Goal: Task Accomplishment & Management: Manage account settings

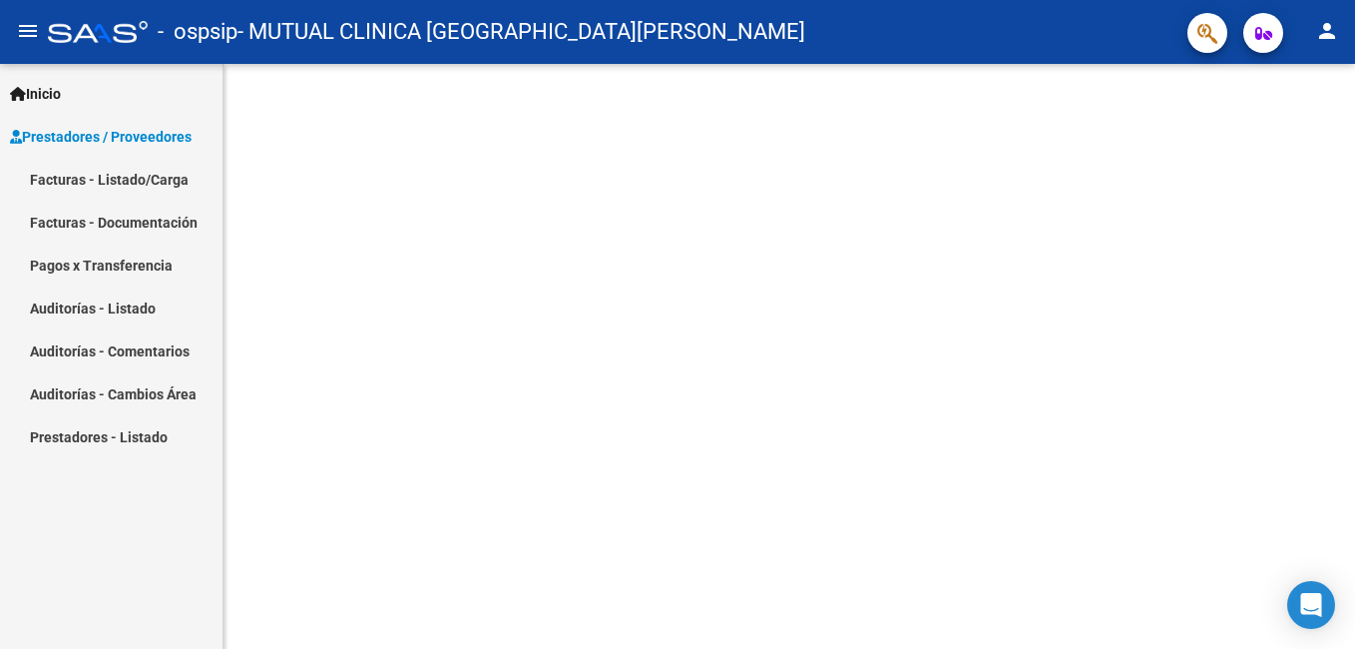
click at [124, 179] on link "Facturas - Listado/Carga" at bounding box center [111, 179] width 222 height 43
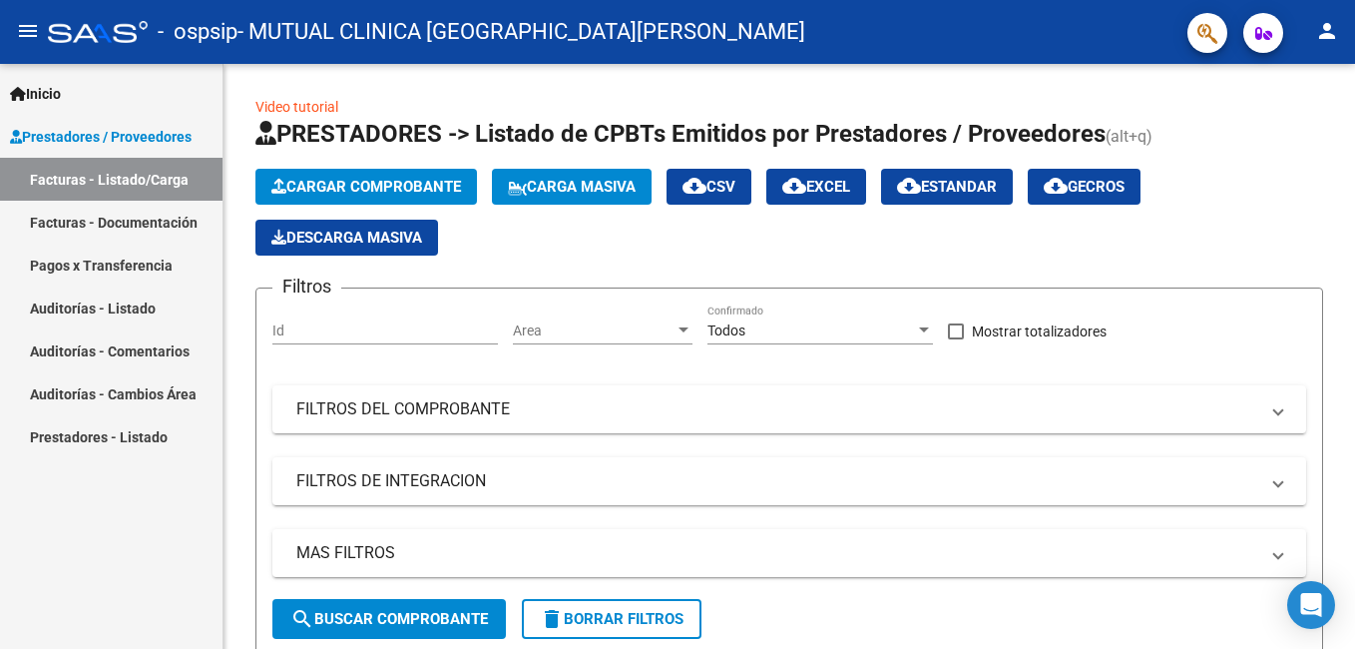
click at [135, 215] on link "Facturas - Documentación" at bounding box center [111, 222] width 222 height 43
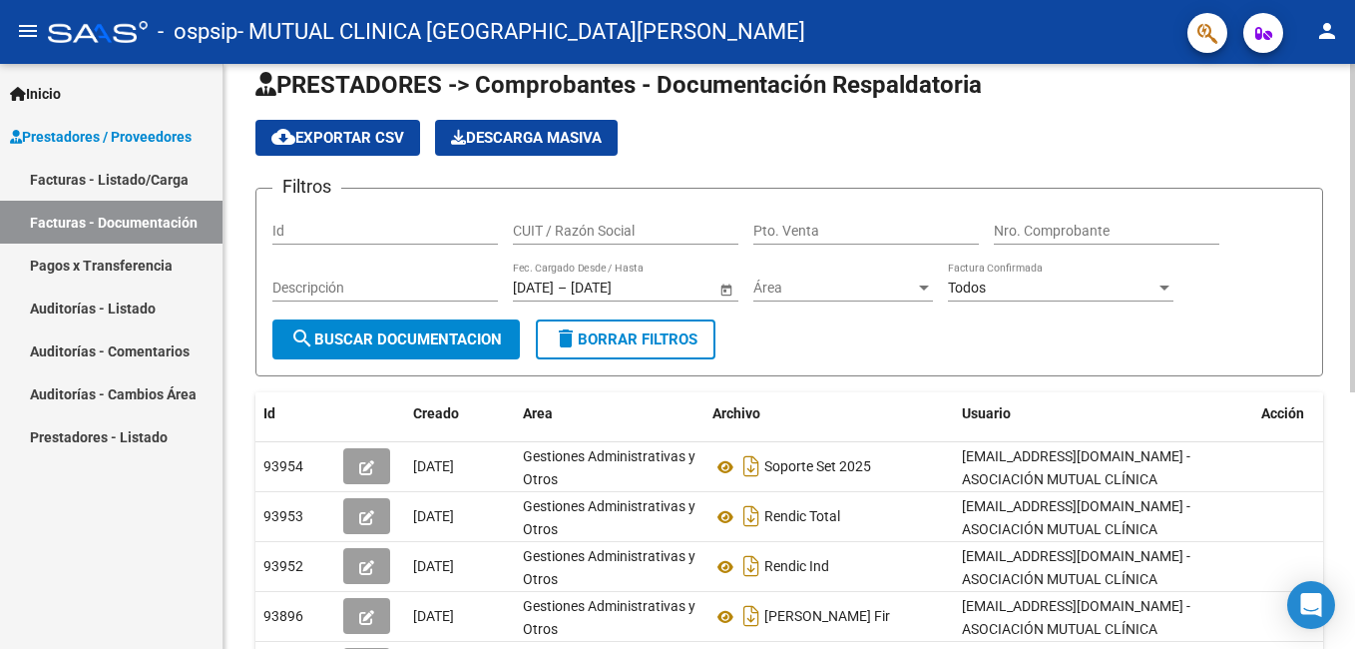
scroll to position [23, 0]
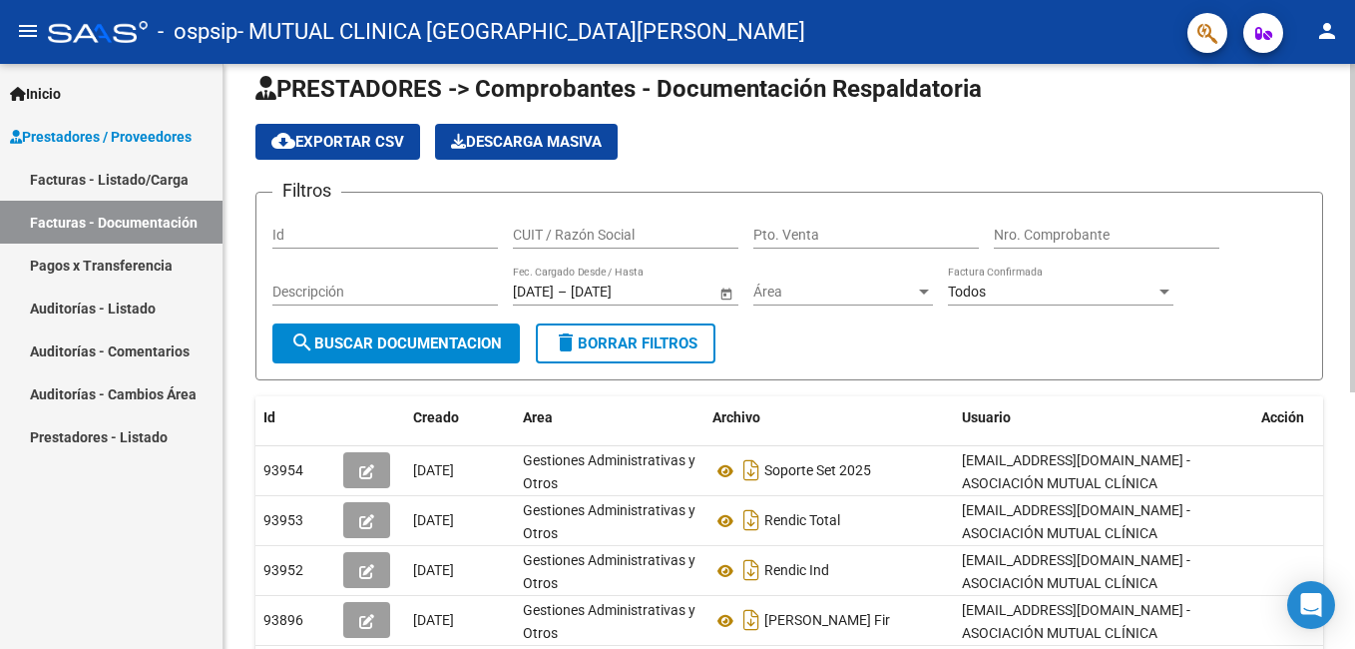
click at [1354, 373] on html "menu - ospsip - MUTUAL CLINICA SANTA [PERSON_NAME] person Inicio Instructivos C…" at bounding box center [677, 324] width 1355 height 649
click at [139, 173] on link "Facturas - Listado/Carga" at bounding box center [111, 179] width 222 height 43
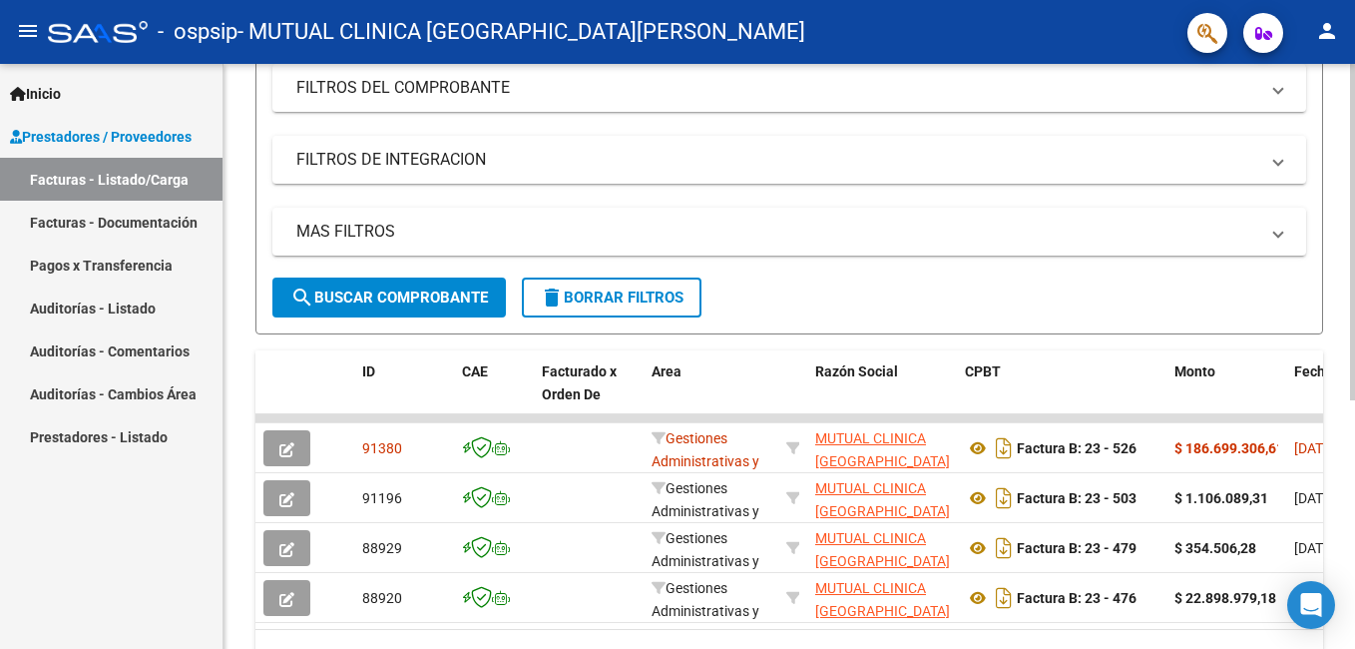
scroll to position [325, 0]
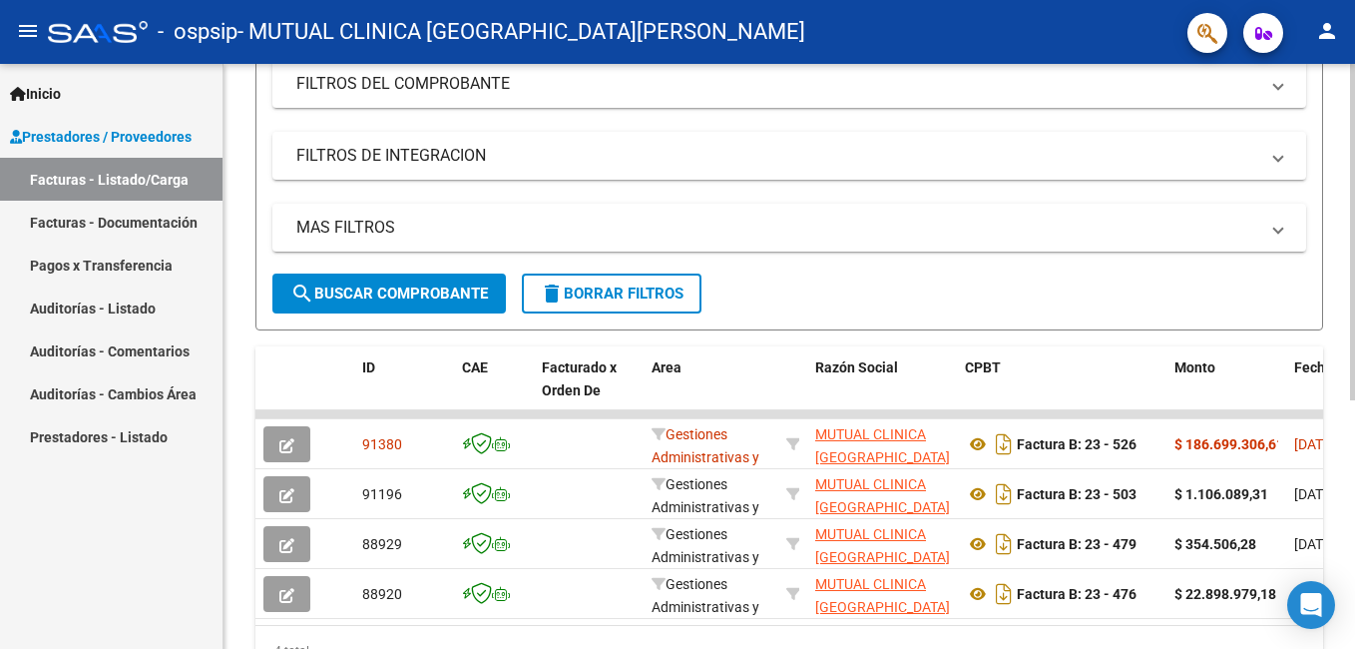
click at [1354, 570] on html "menu - ospsip - MUTUAL CLINICA SANTA ROSA person Inicio Instructivos Contacto O…" at bounding box center [677, 324] width 1355 height 649
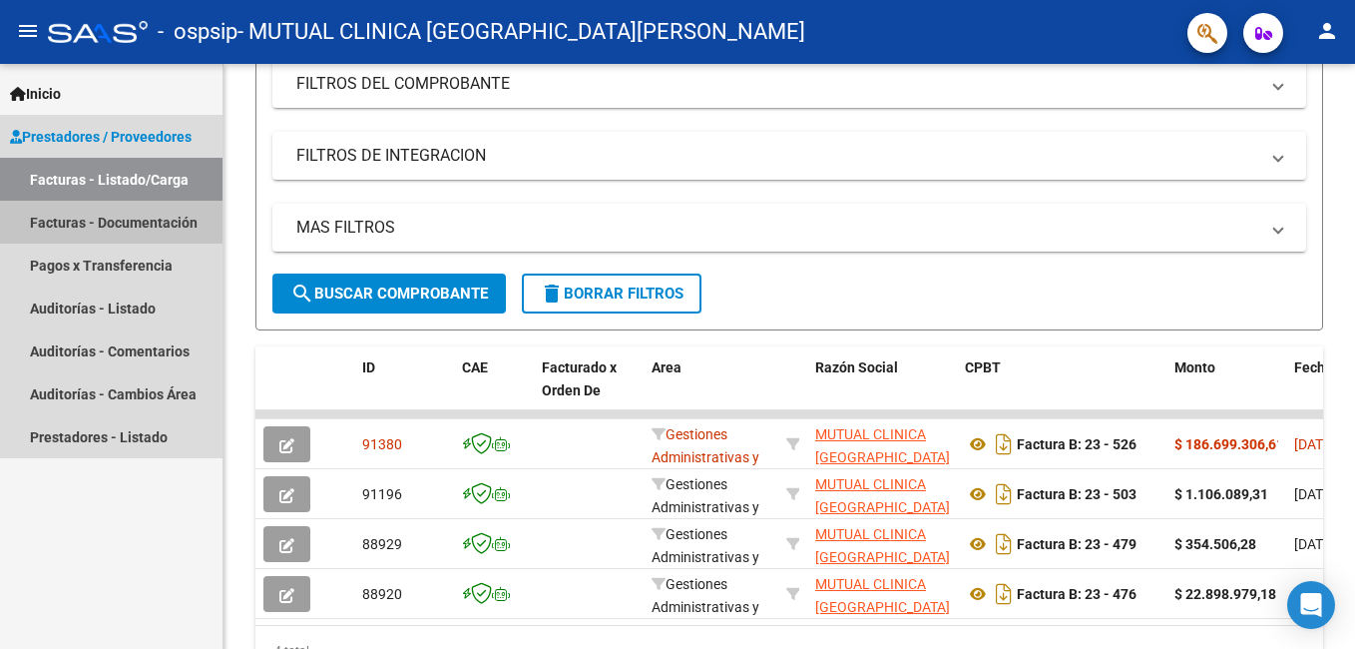
click at [121, 222] on link "Facturas - Documentación" at bounding box center [111, 222] width 222 height 43
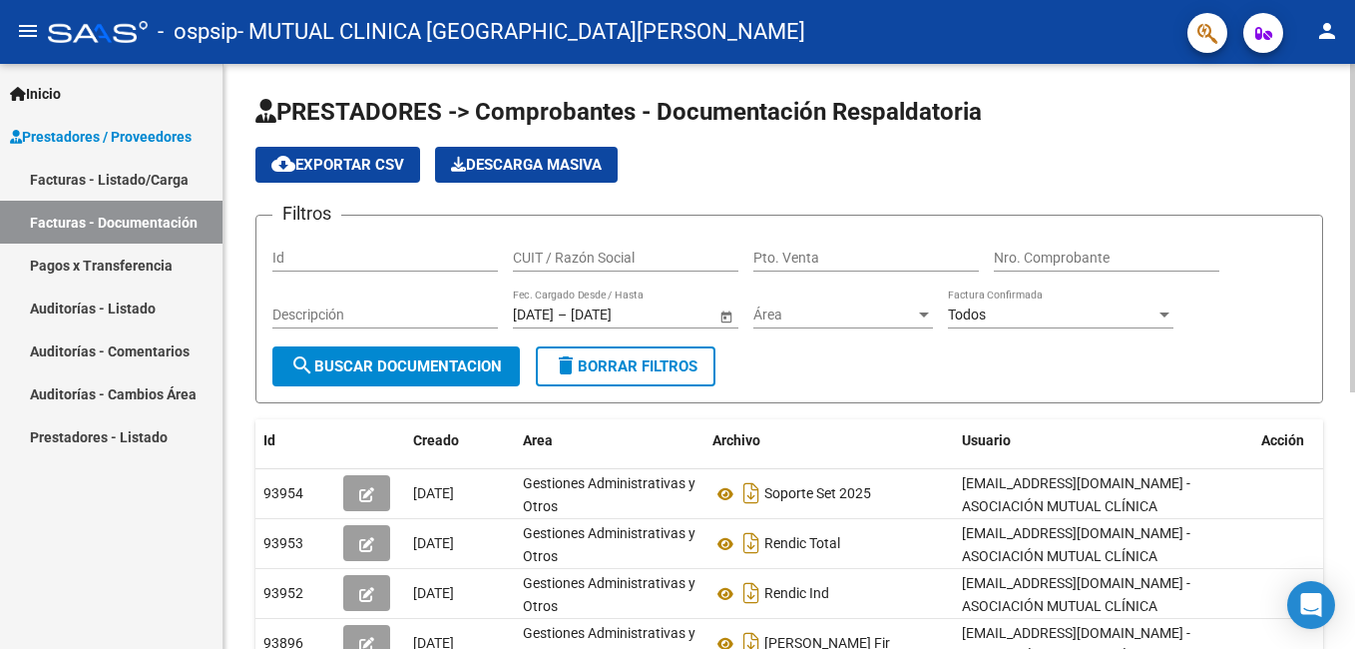
click at [1348, 341] on div "PRESTADORES -> Comprobantes - Documentación Respaldatoria cloud_download Export…" at bounding box center [791, 576] width 1136 height 1025
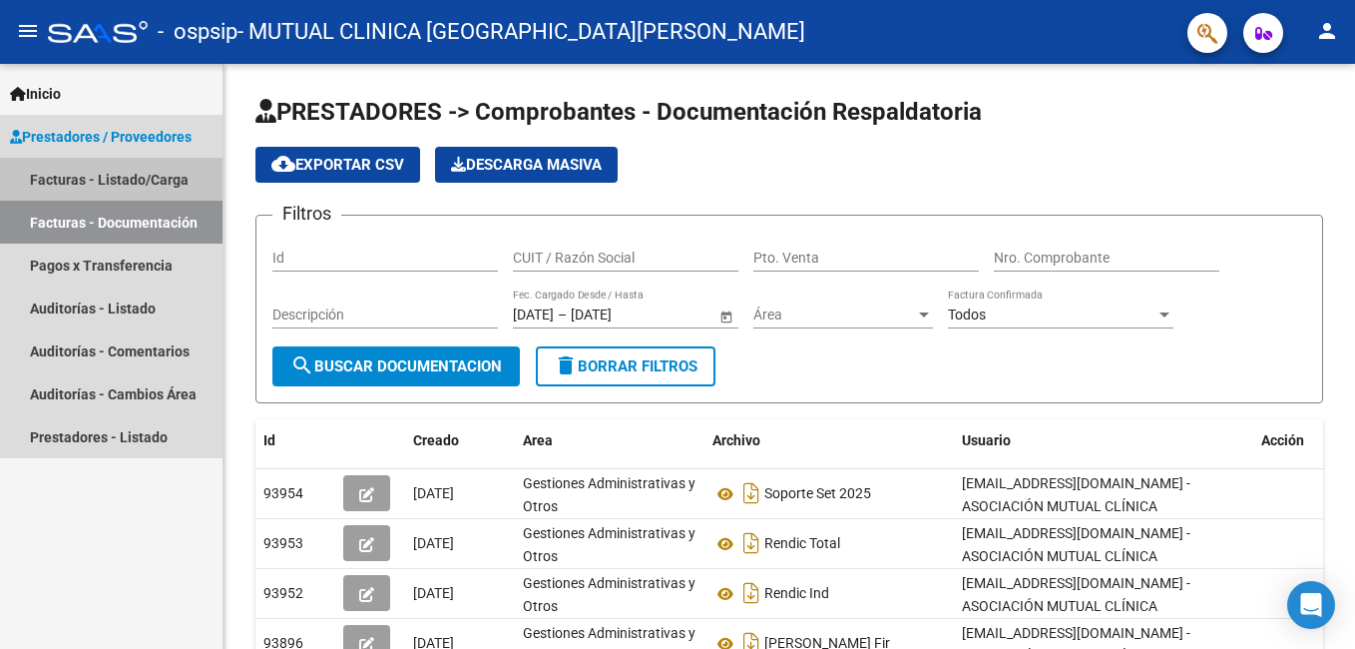
click at [172, 177] on link "Facturas - Listado/Carga" at bounding box center [111, 179] width 222 height 43
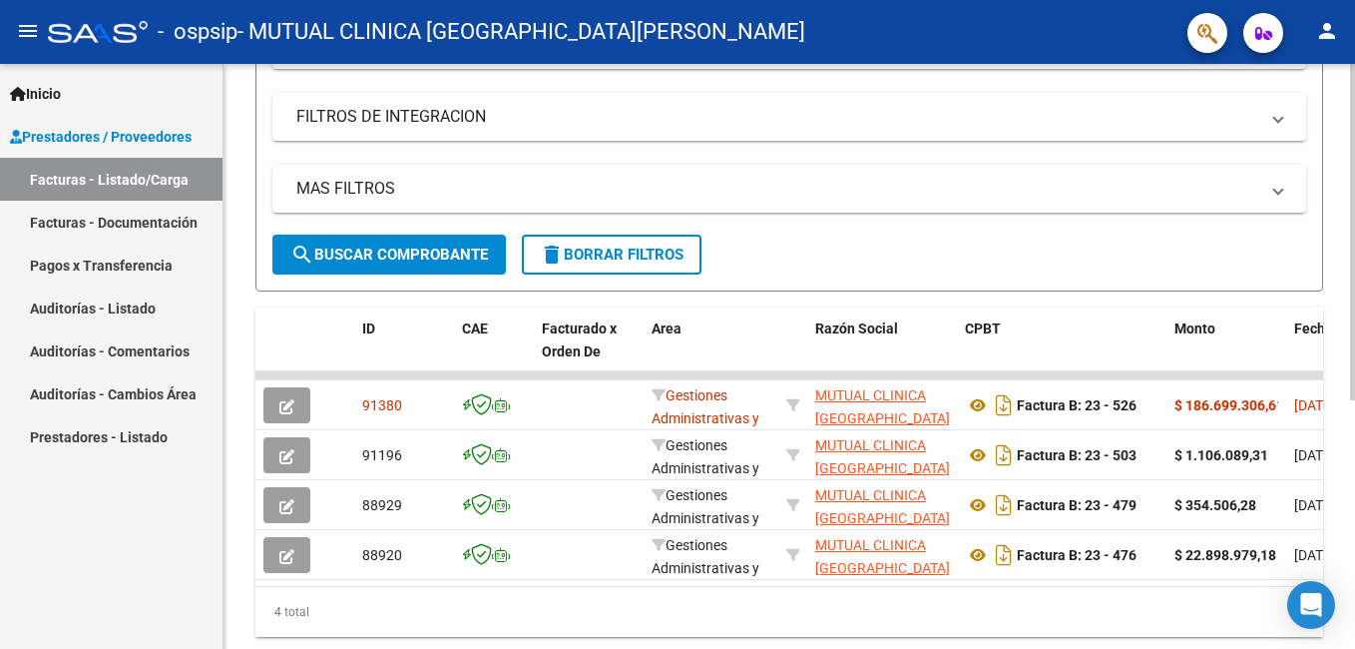
scroll to position [371, 0]
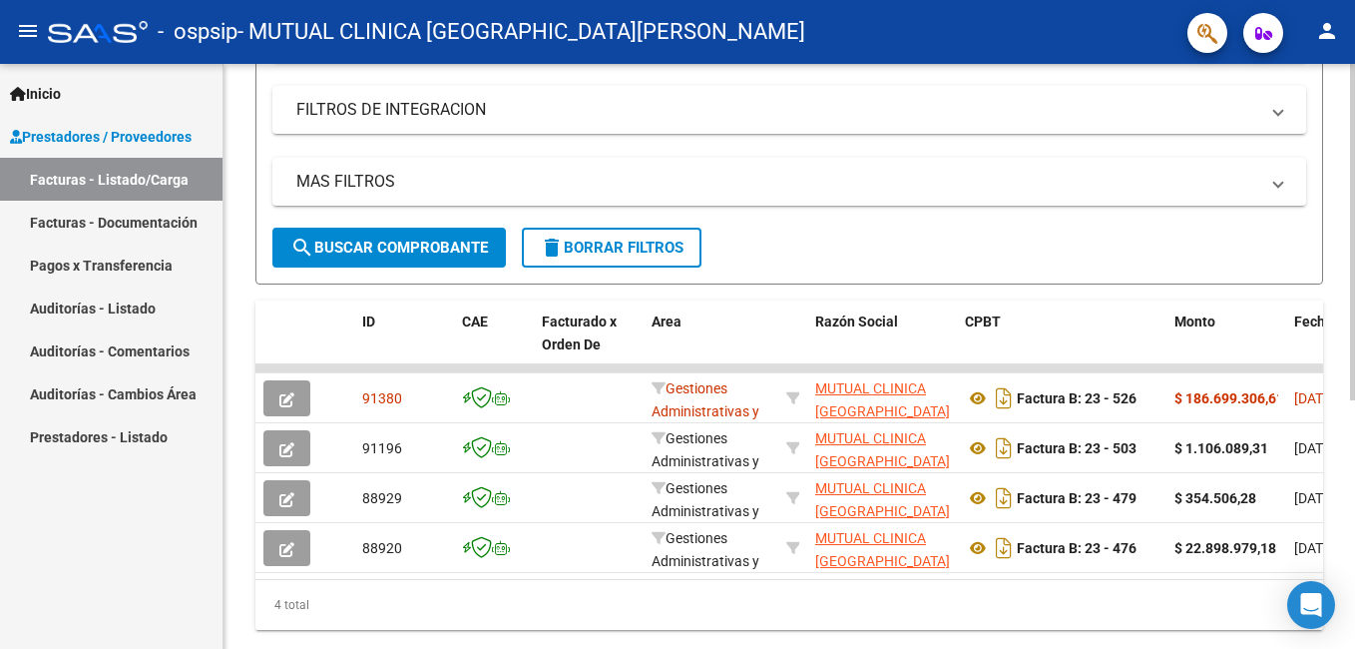
click at [1354, 529] on html "menu - ospsip - MUTUAL CLINICA SANTA ROSA person Inicio Instructivos Contacto O…" at bounding box center [677, 324] width 1355 height 649
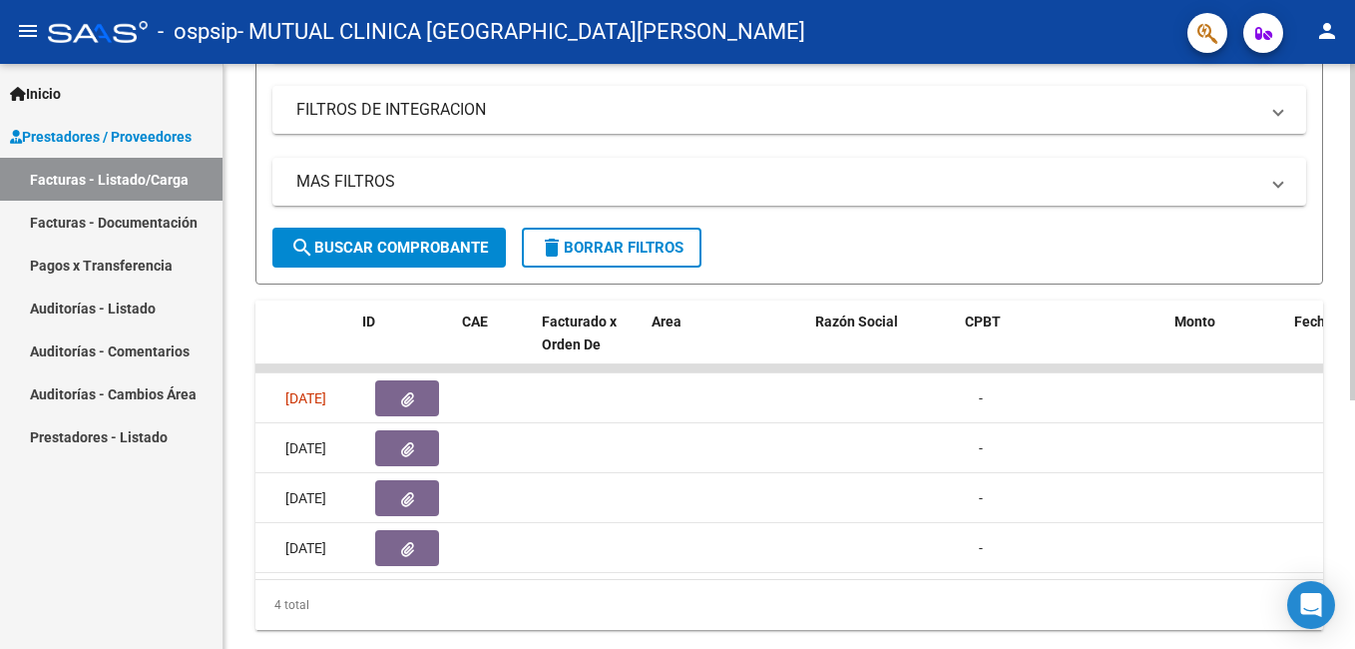
scroll to position [0, 0]
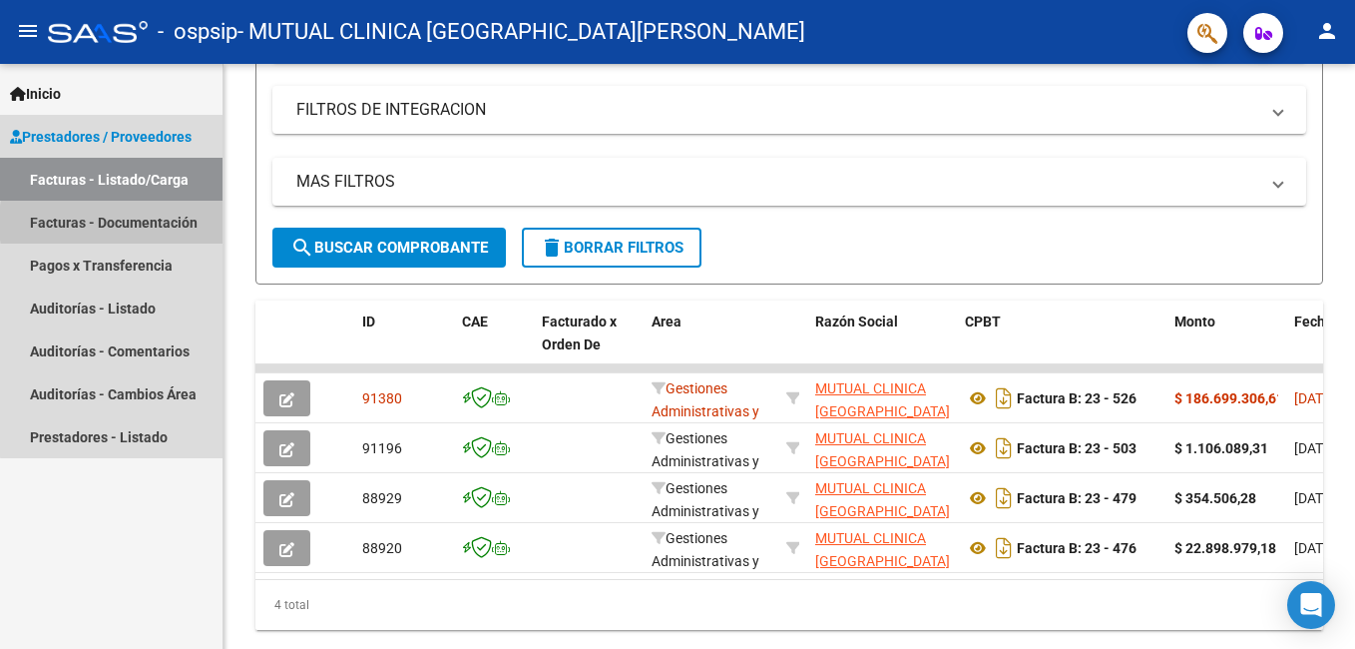
click at [162, 222] on link "Facturas - Documentación" at bounding box center [111, 222] width 222 height 43
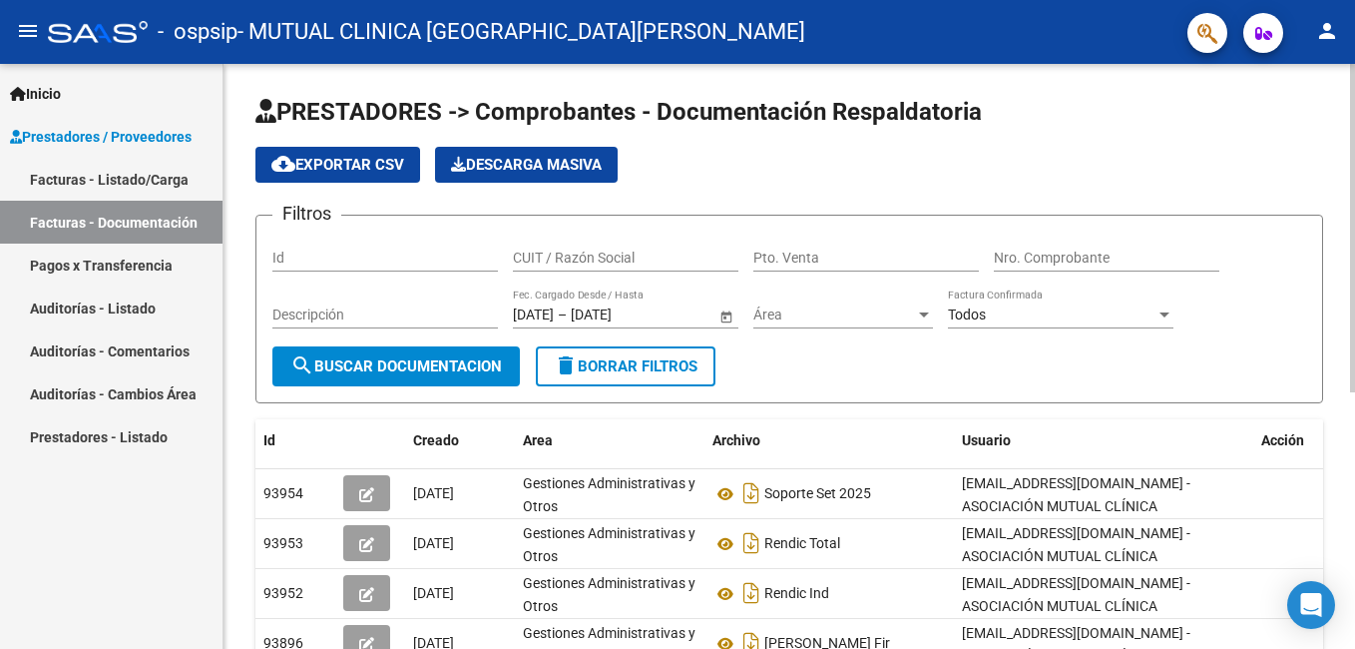
click at [1345, 242] on div "PRESTADORES -> Comprobantes - Documentación Respaldatoria cloud_download Export…" at bounding box center [791, 576] width 1136 height 1025
click at [21, 28] on mat-icon "menu" at bounding box center [28, 31] width 24 height 24
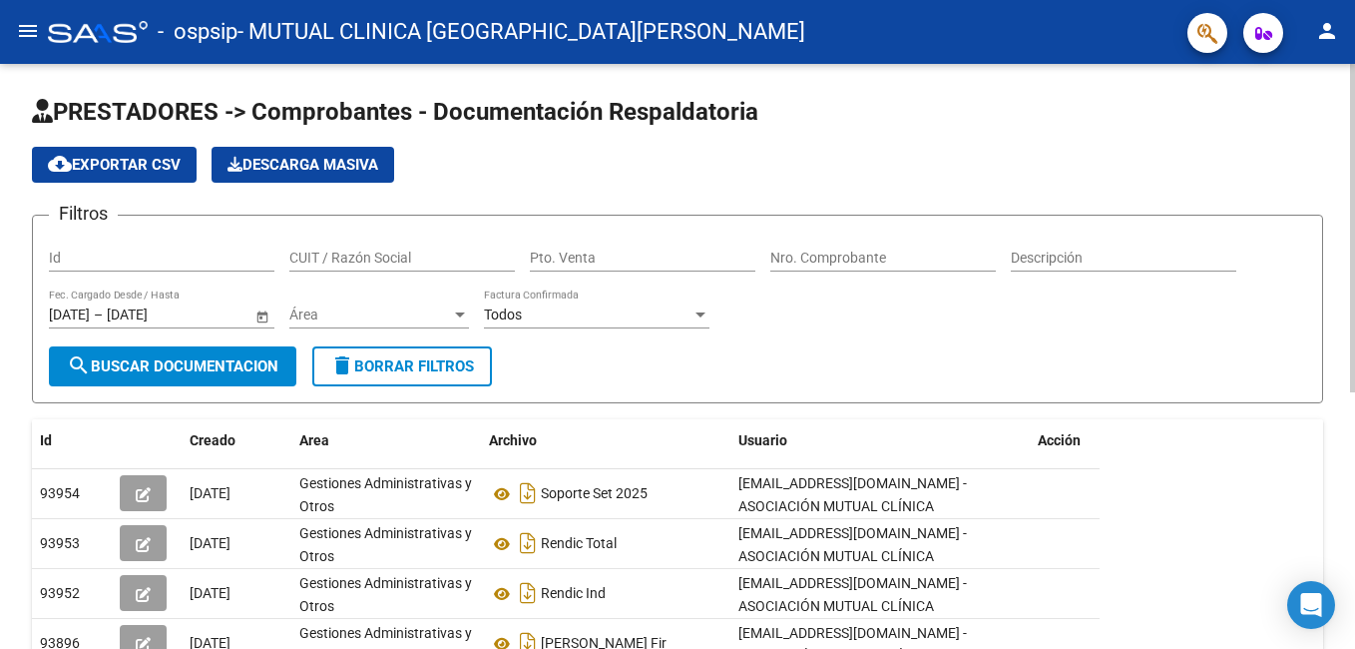
click at [1343, 302] on div "PRESTADORES -> Comprobantes - Documentación Respaldatoria cloud_download Export…" at bounding box center [680, 576] width 1360 height 1025
click at [42, 29] on button "menu" at bounding box center [28, 32] width 40 height 40
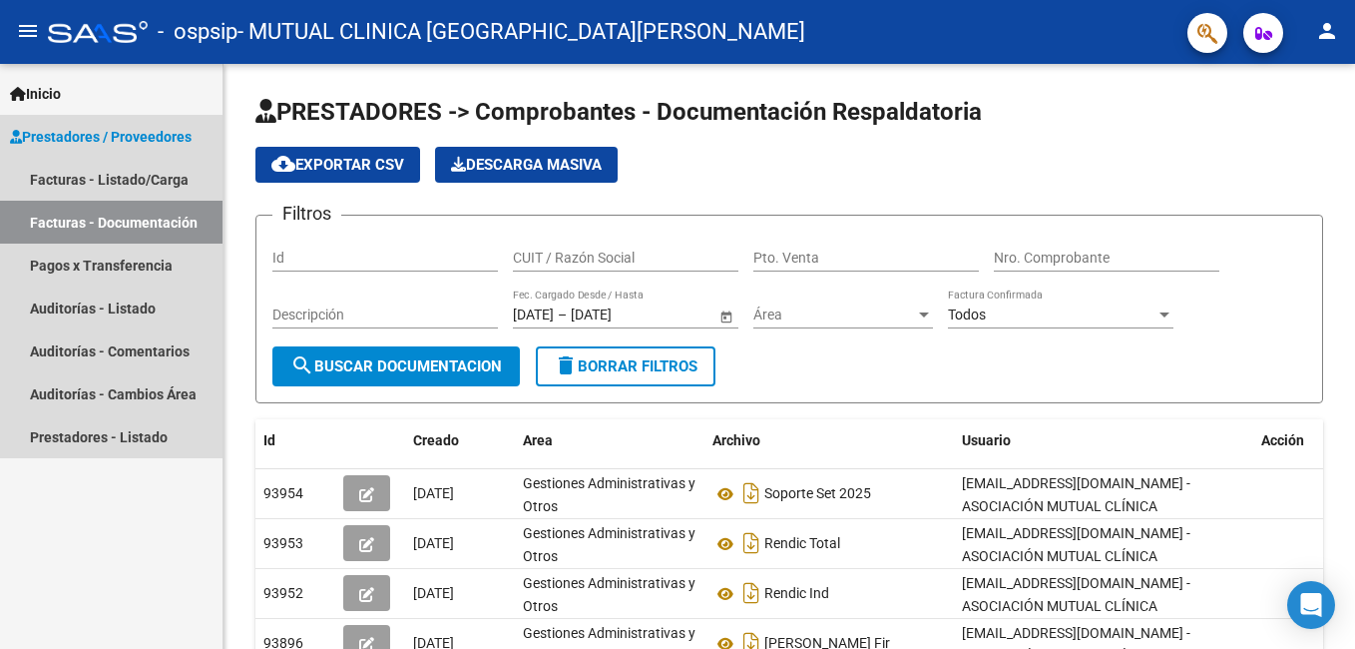
click at [87, 130] on span "Prestadores / Proveedores" at bounding box center [101, 137] width 182 height 22
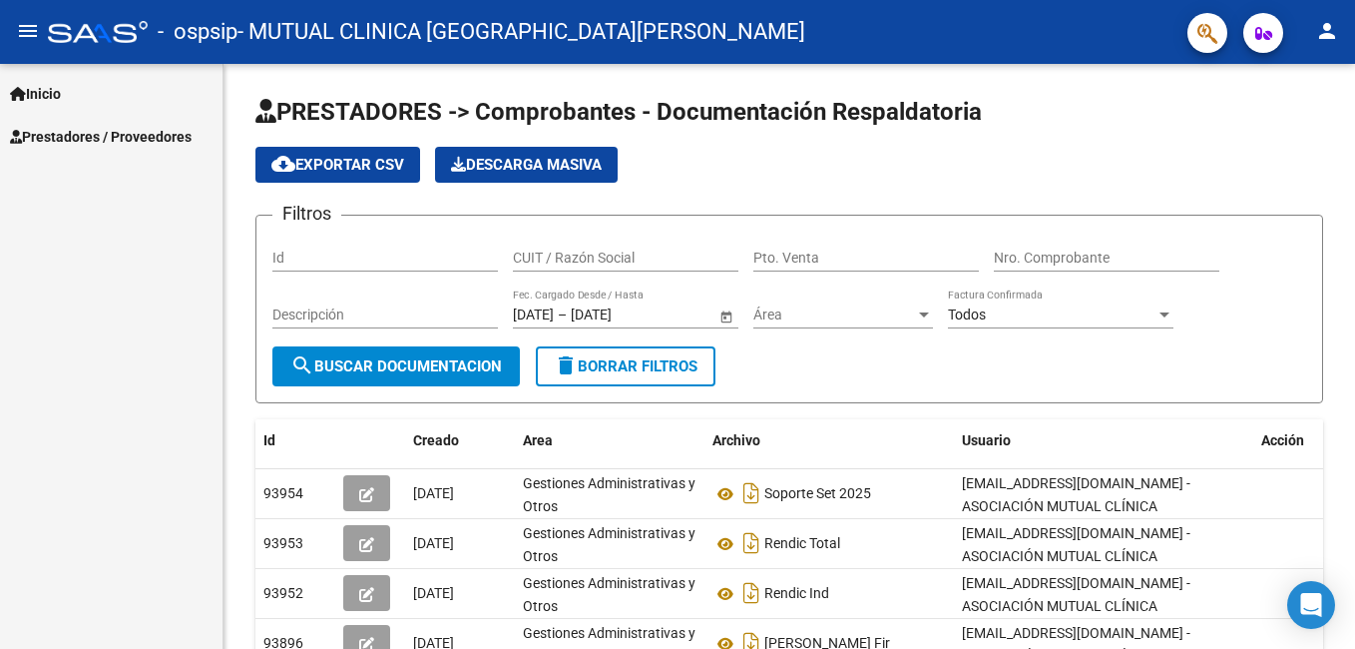
click at [110, 136] on span "Prestadores / Proveedores" at bounding box center [101, 137] width 182 height 22
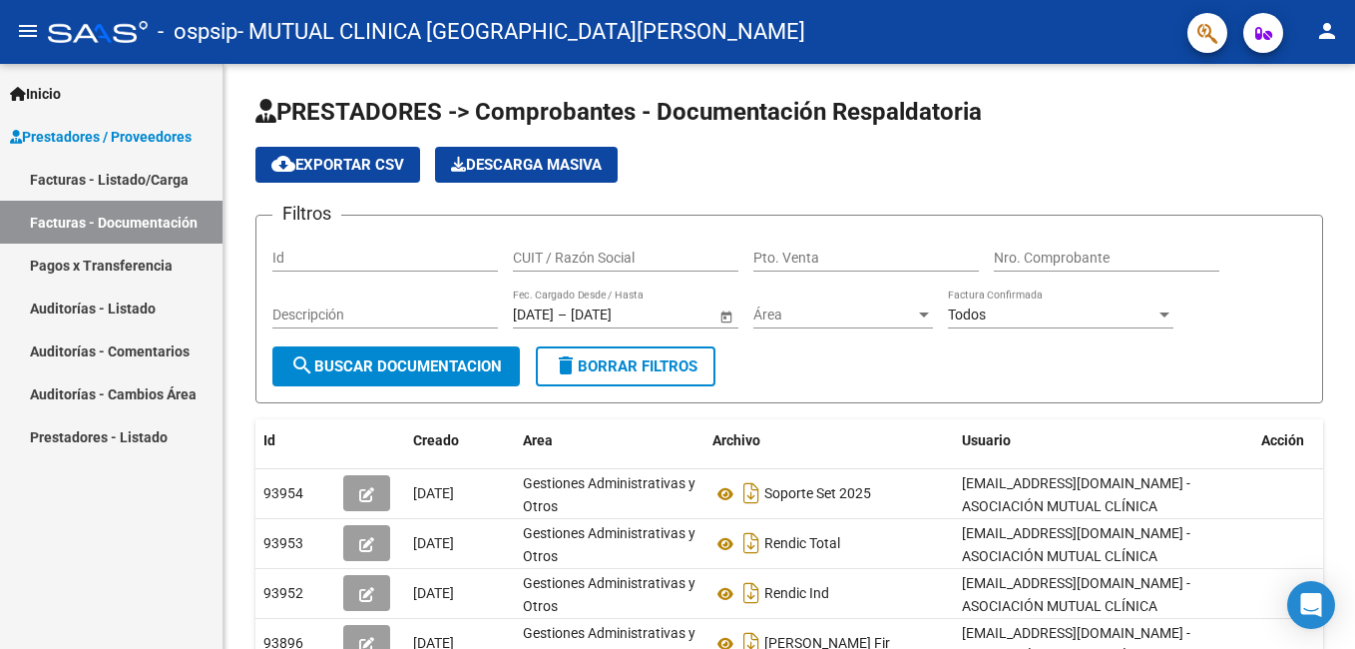
click at [116, 140] on span "Prestadores / Proveedores" at bounding box center [101, 137] width 182 height 22
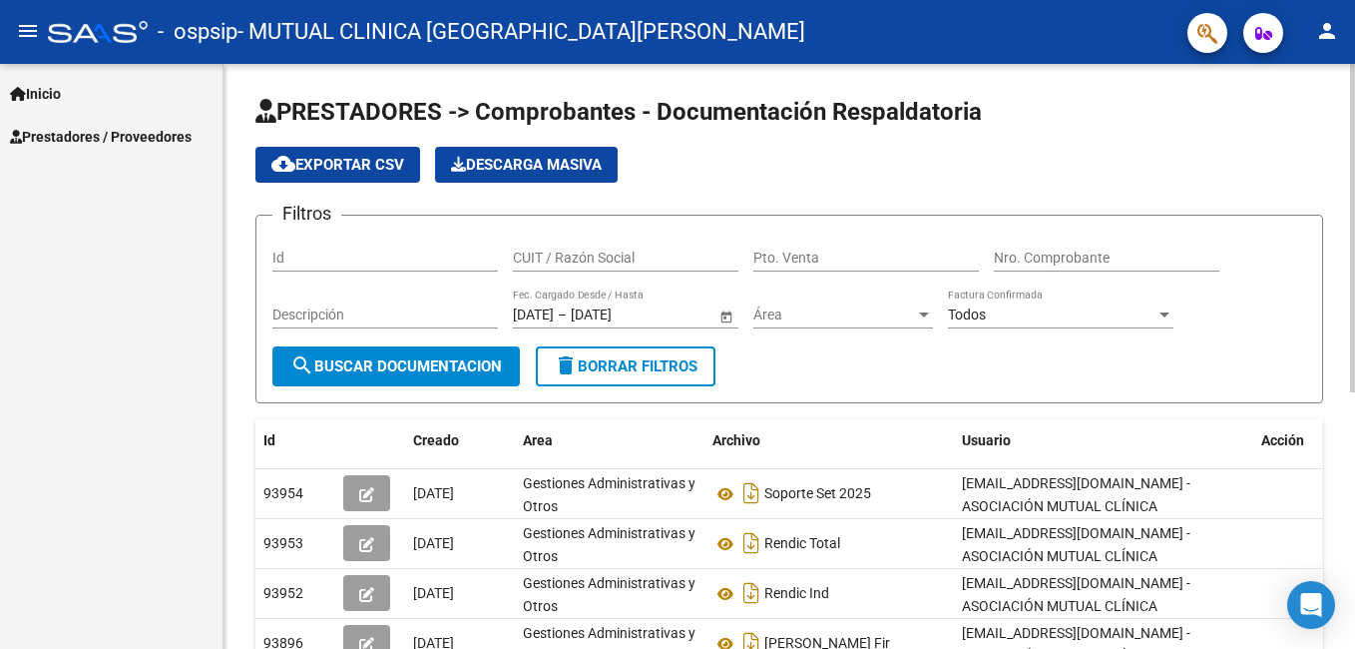
click at [1348, 219] on div "PRESTADORES -> Comprobantes - Documentación Respaldatoria cloud_download Export…" at bounding box center [791, 576] width 1136 height 1025
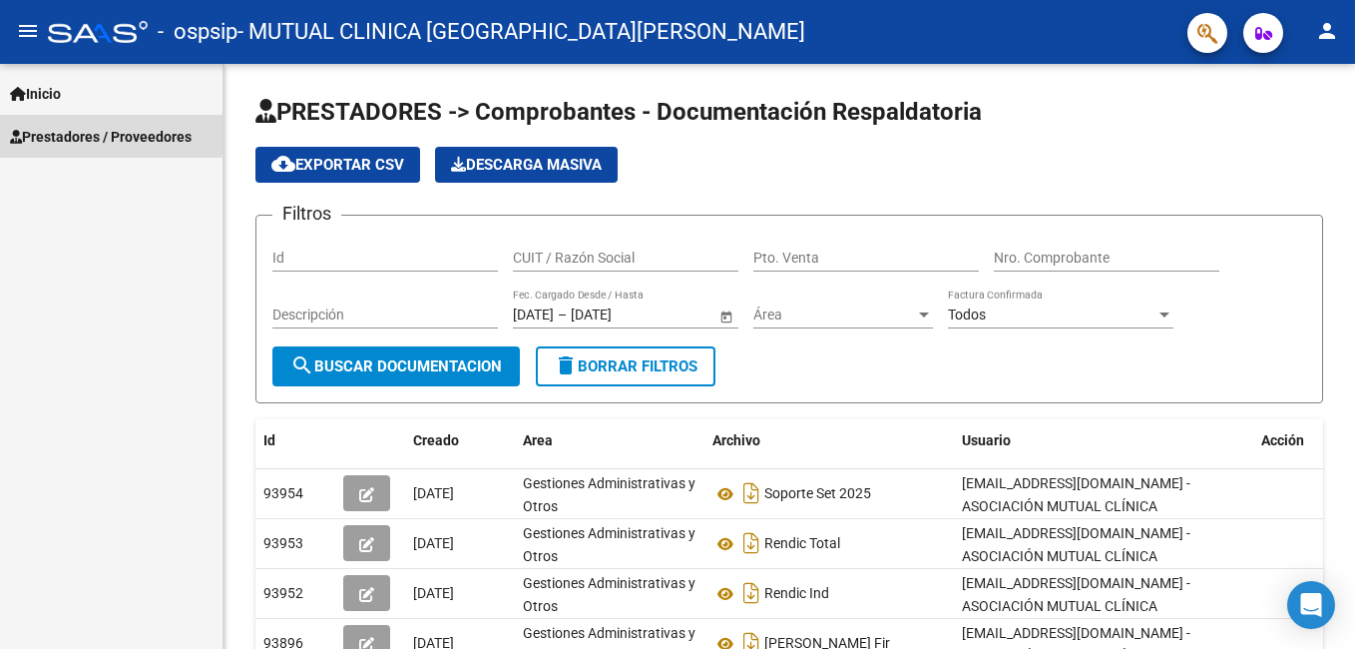
click at [41, 129] on span "Prestadores / Proveedores" at bounding box center [101, 137] width 182 height 22
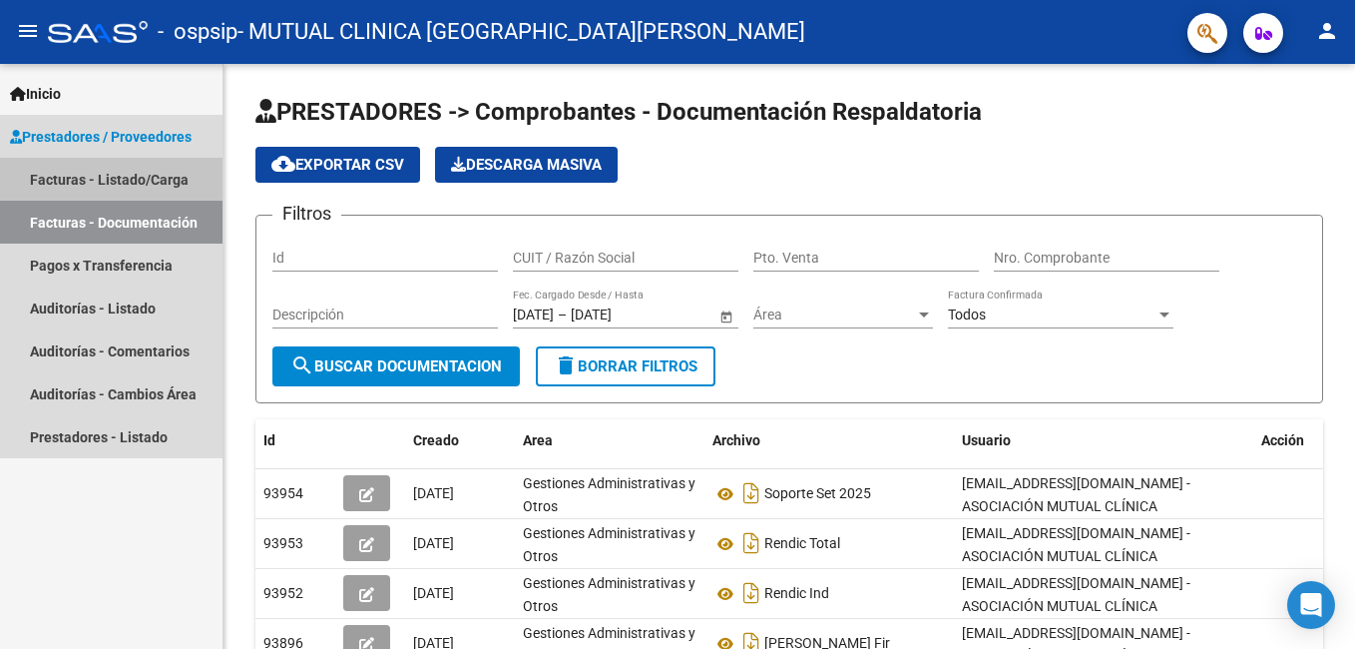
click at [129, 182] on link "Facturas - Listado/Carga" at bounding box center [111, 179] width 222 height 43
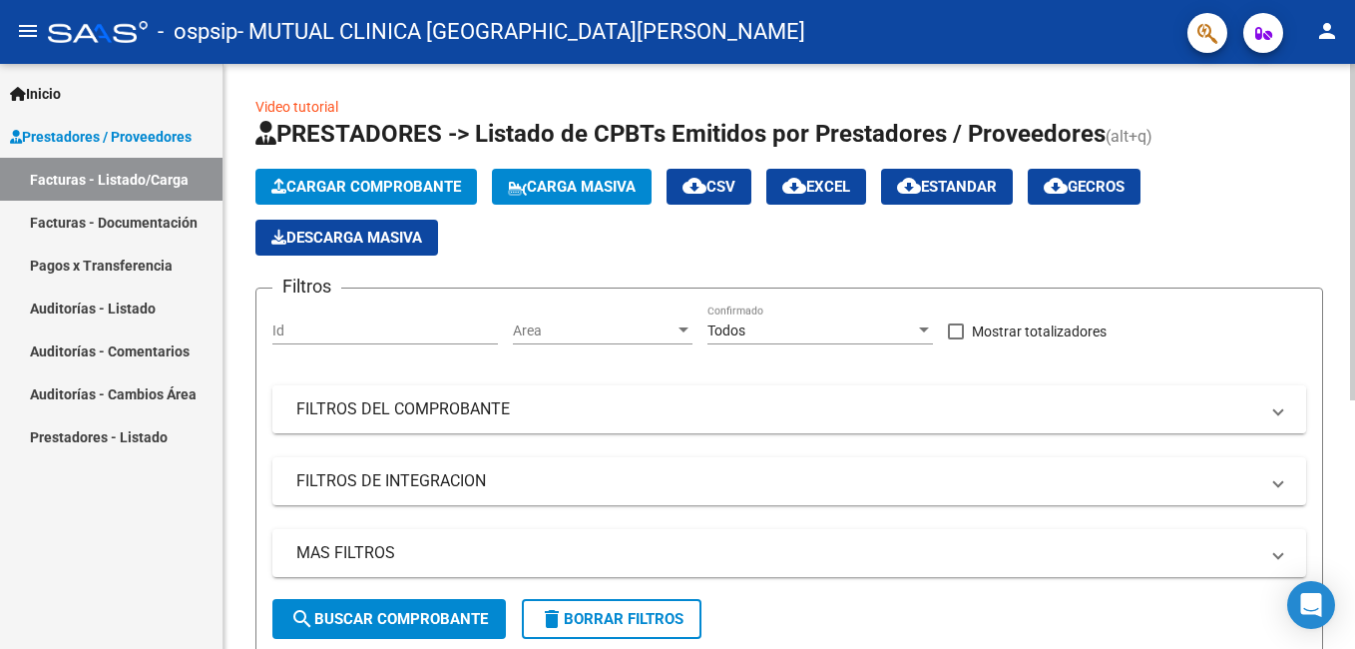
click at [1278, 412] on span at bounding box center [1278, 409] width 8 height 22
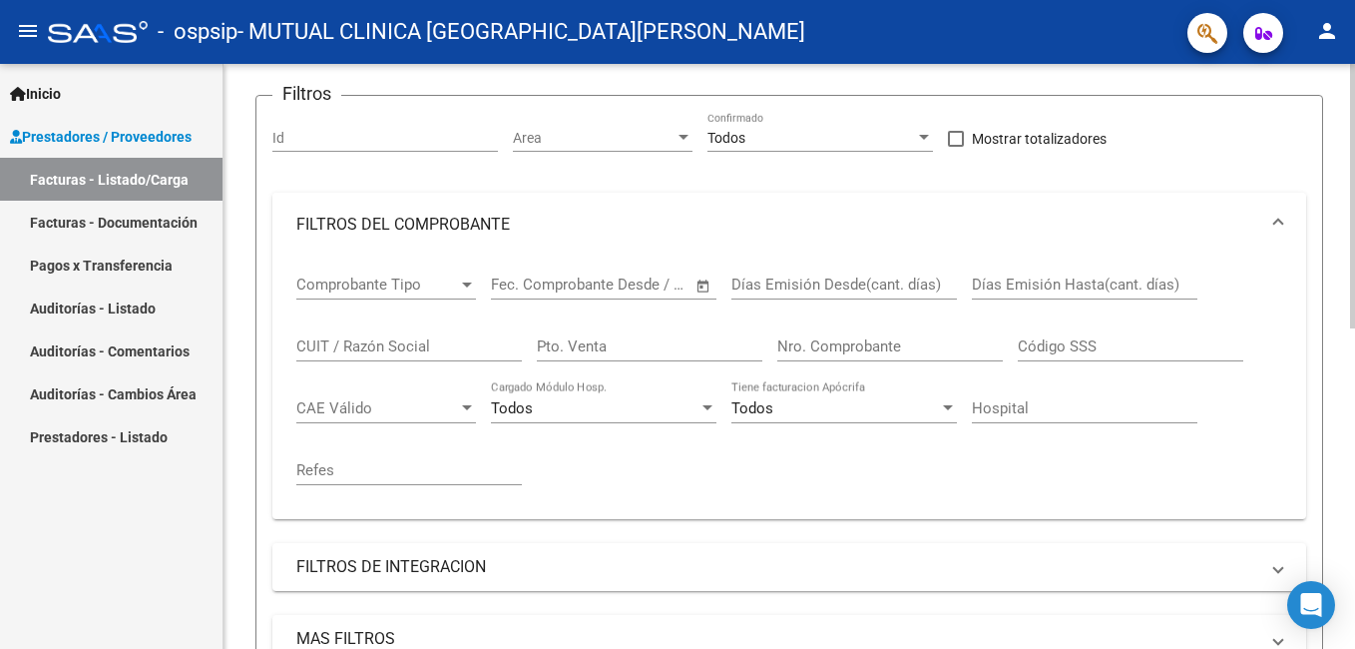
click at [1346, 404] on div "Video tutorial PRESTADORES -> Listado de CPBTs Emitidos por Prestadores / Prove…" at bounding box center [791, 510] width 1136 height 1279
click at [1283, 222] on mat-expansion-panel-header "FILTROS DEL COMPROBANTE" at bounding box center [789, 228] width 1034 height 64
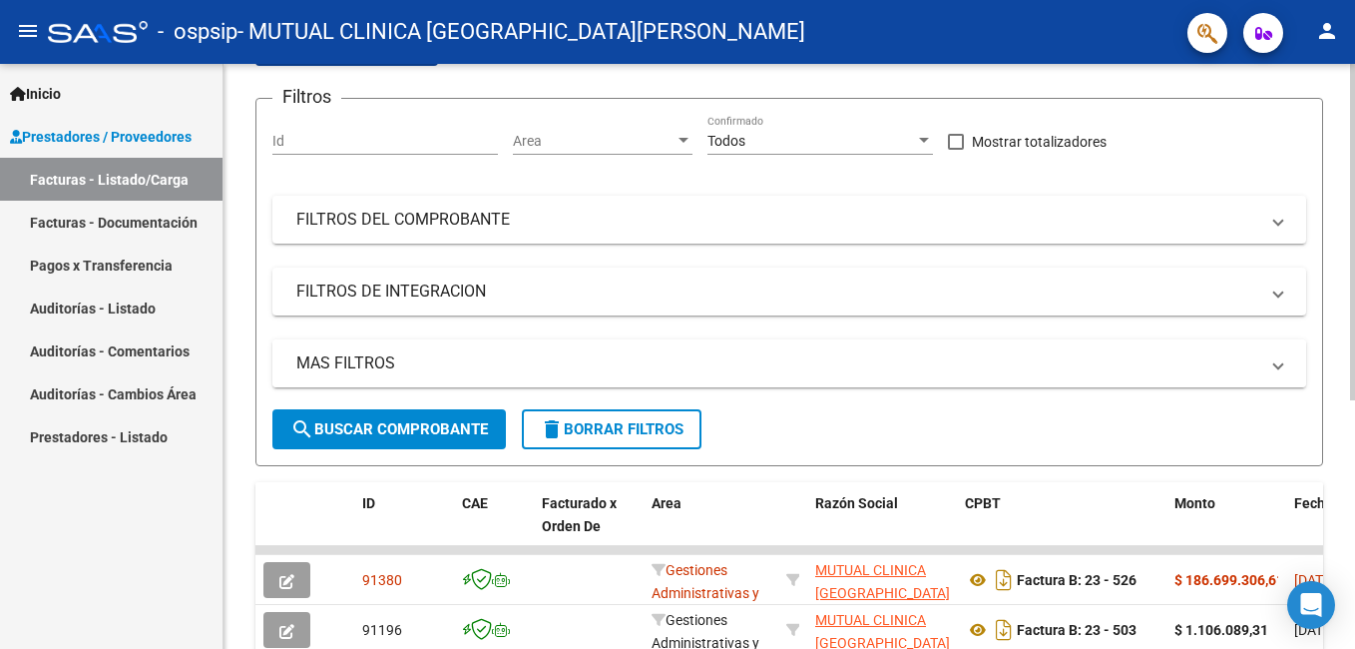
click at [1274, 362] on span at bounding box center [1278, 363] width 8 height 22
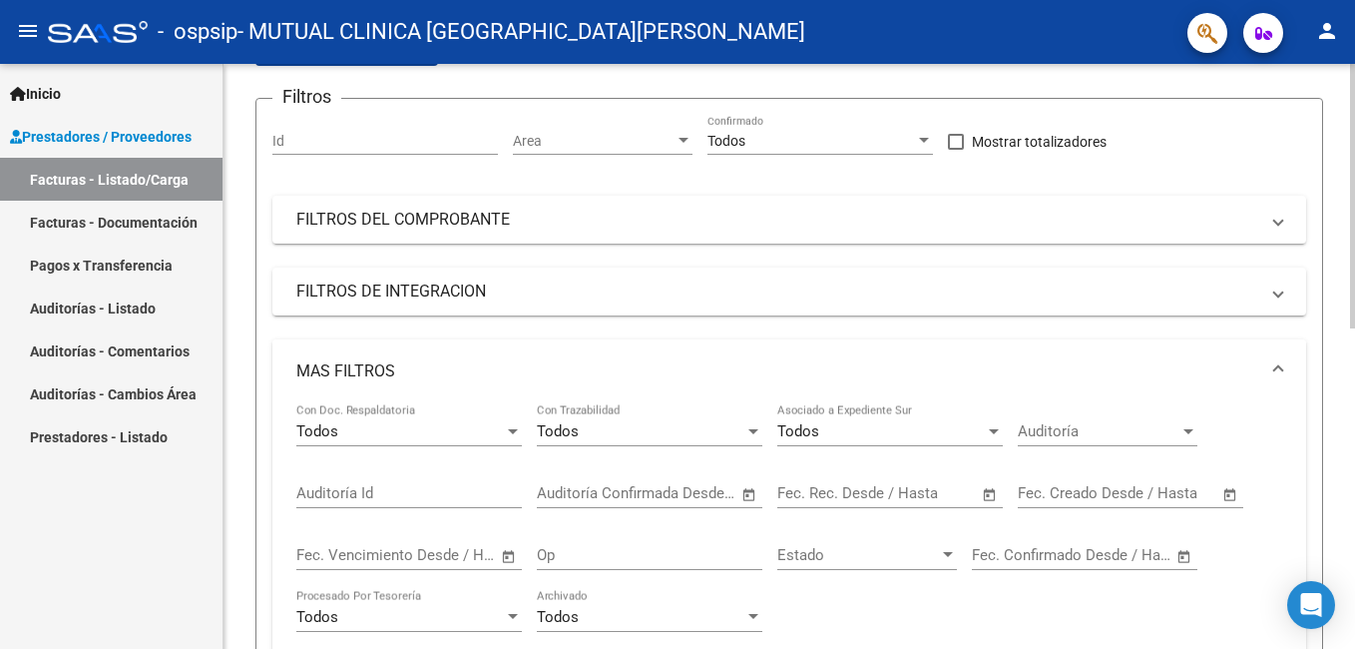
click at [1276, 367] on span at bounding box center [1278, 371] width 8 height 22
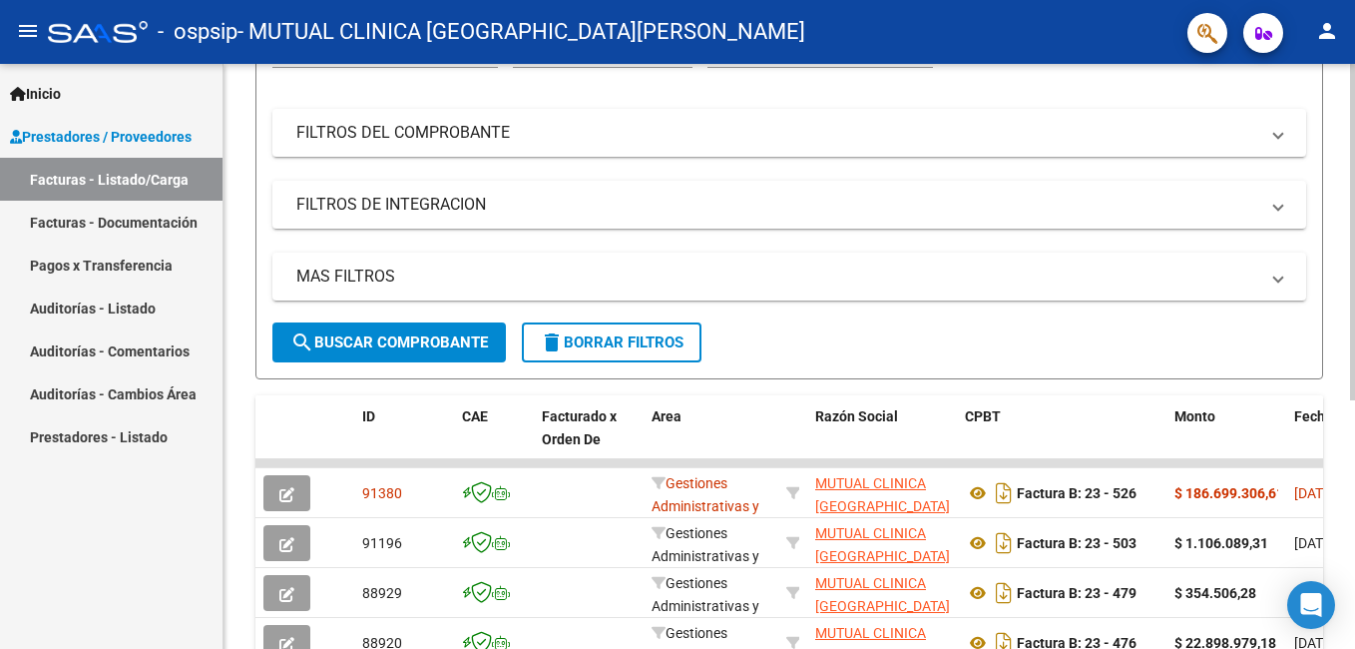
scroll to position [281, 0]
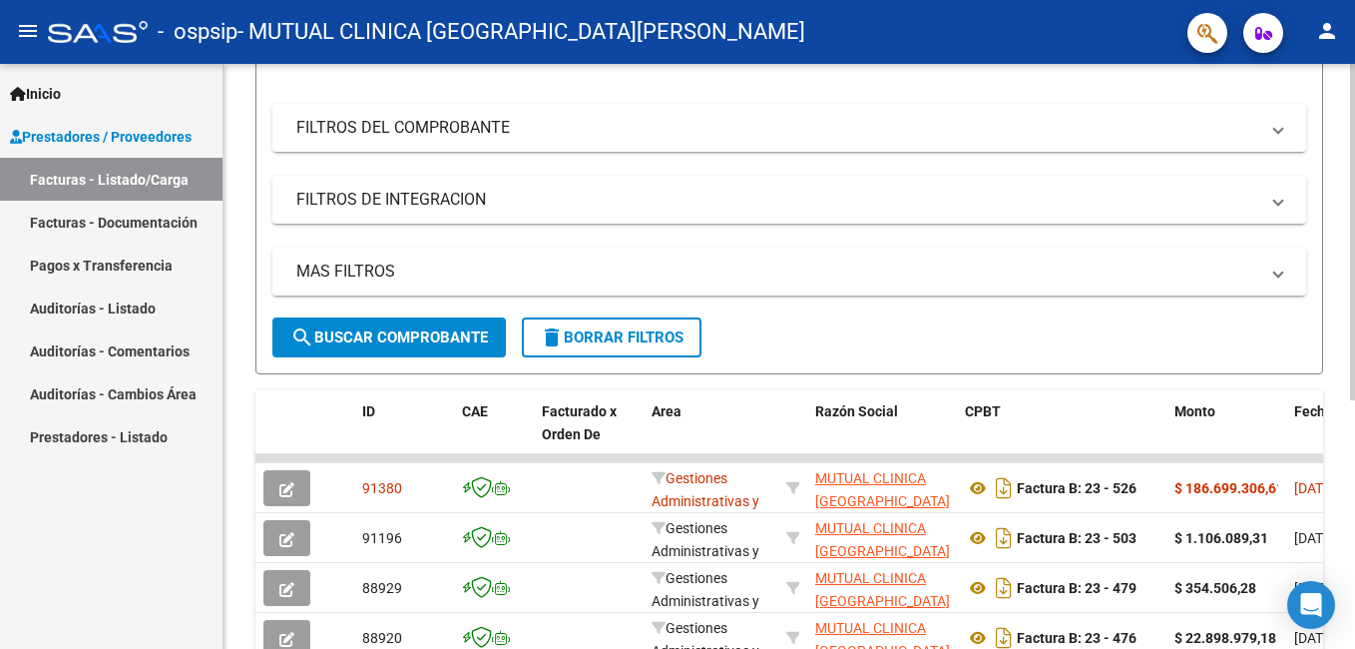
click at [1354, 555] on html "menu - ospsip - MUTUAL CLINICA SANTA ROSA person Inicio Instructivos Contacto O…" at bounding box center [677, 324] width 1355 height 649
click at [24, 36] on mat-icon "menu" at bounding box center [28, 31] width 24 height 24
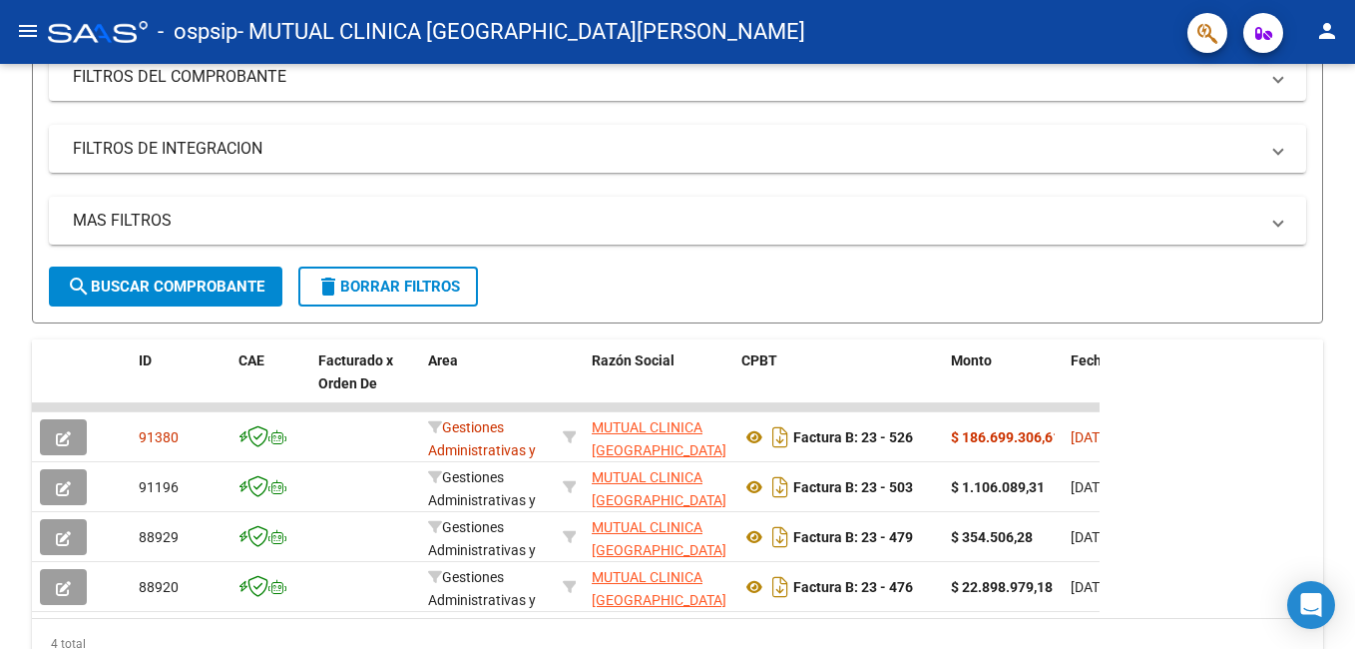
scroll to position [230, 0]
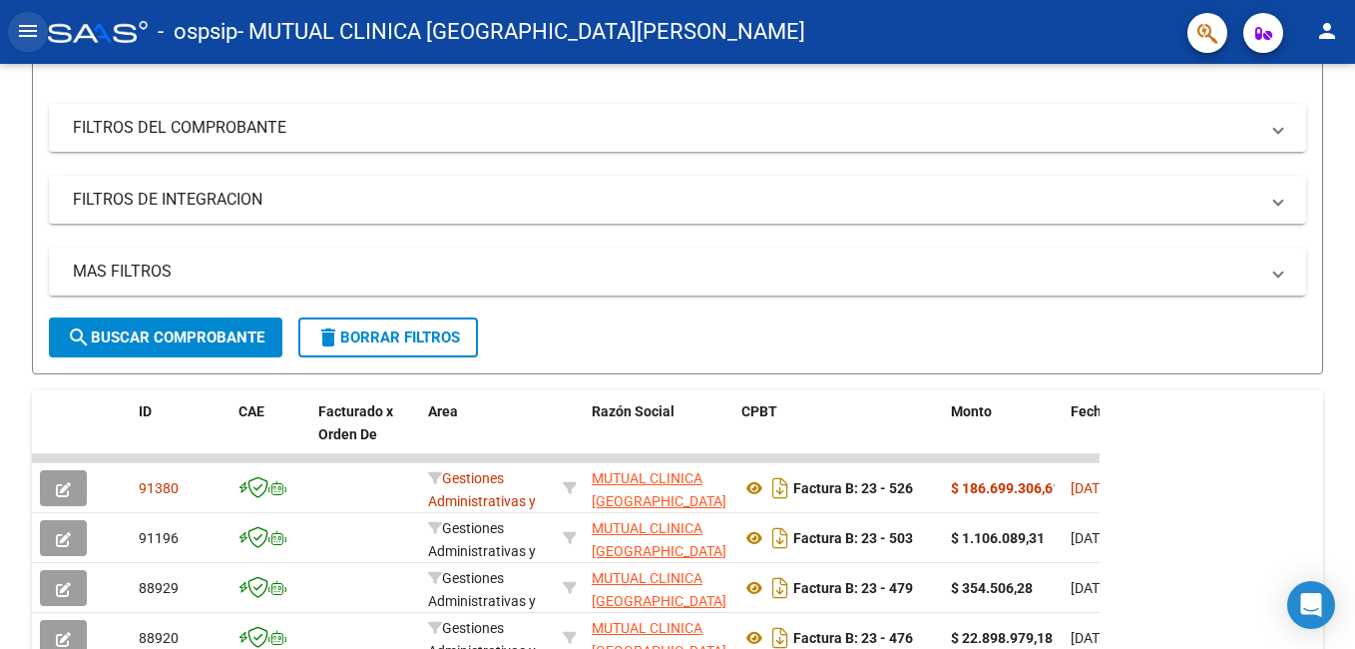
click at [24, 37] on mat-icon "menu" at bounding box center [28, 31] width 24 height 24
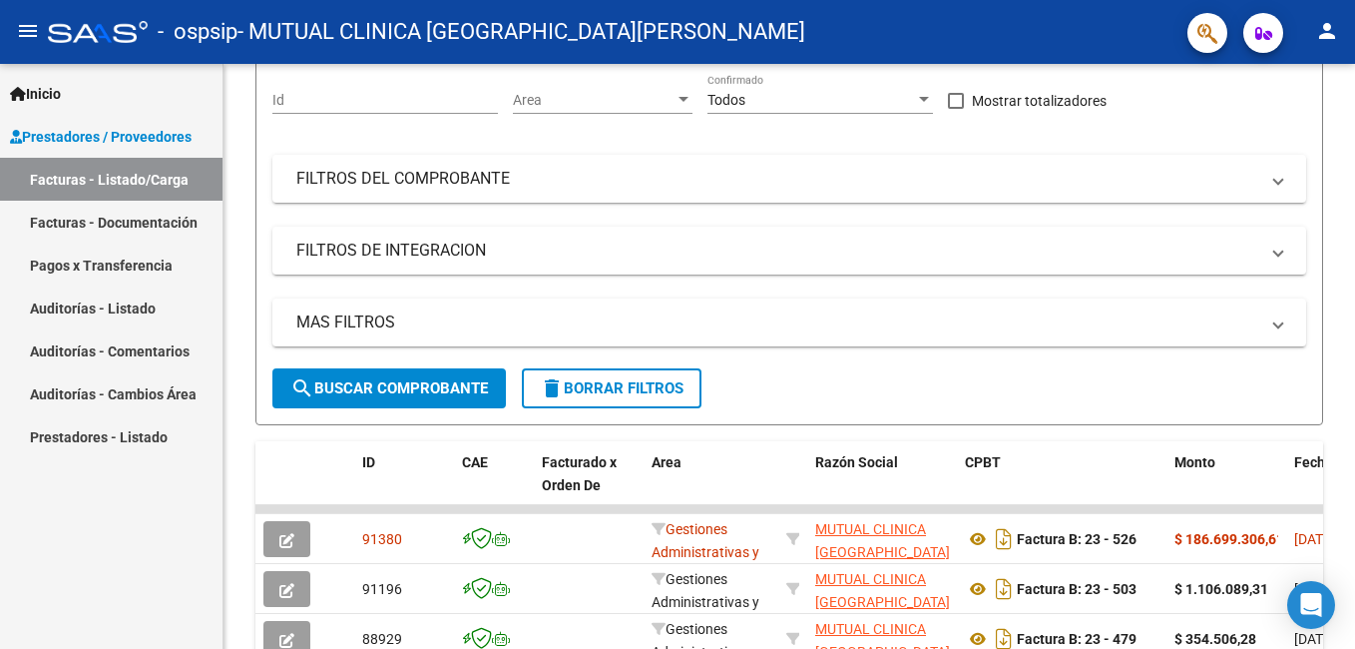
scroll to position [281, 0]
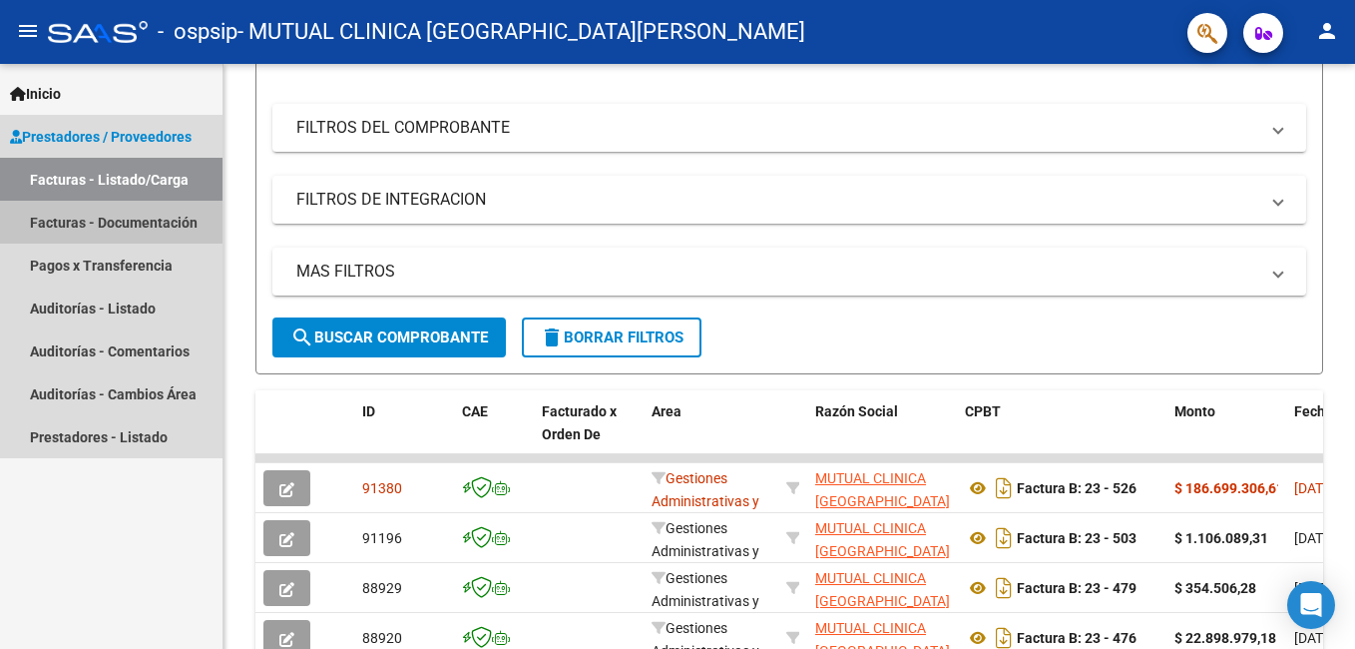
click at [61, 220] on link "Facturas - Documentación" at bounding box center [111, 222] width 222 height 43
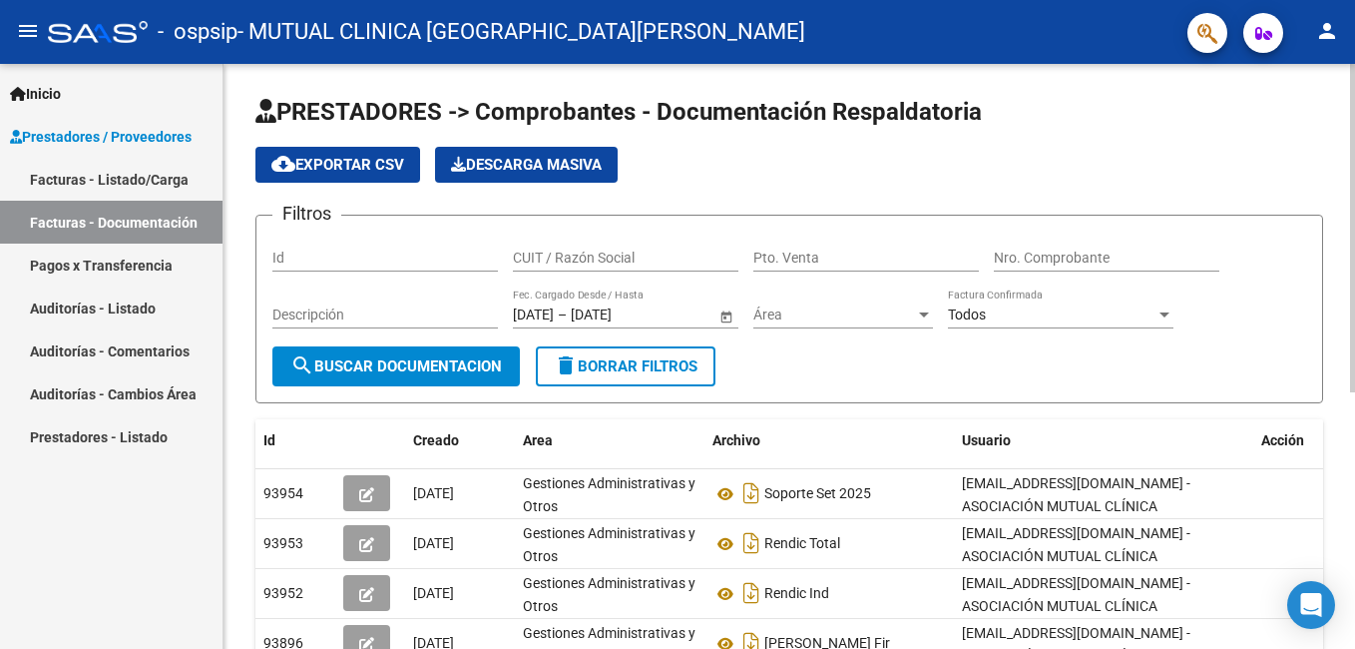
click at [1354, 305] on html "menu - ospsip - MUTUAL CLINICA SANTA [PERSON_NAME] person Inicio Instructivos C…" at bounding box center [677, 324] width 1355 height 649
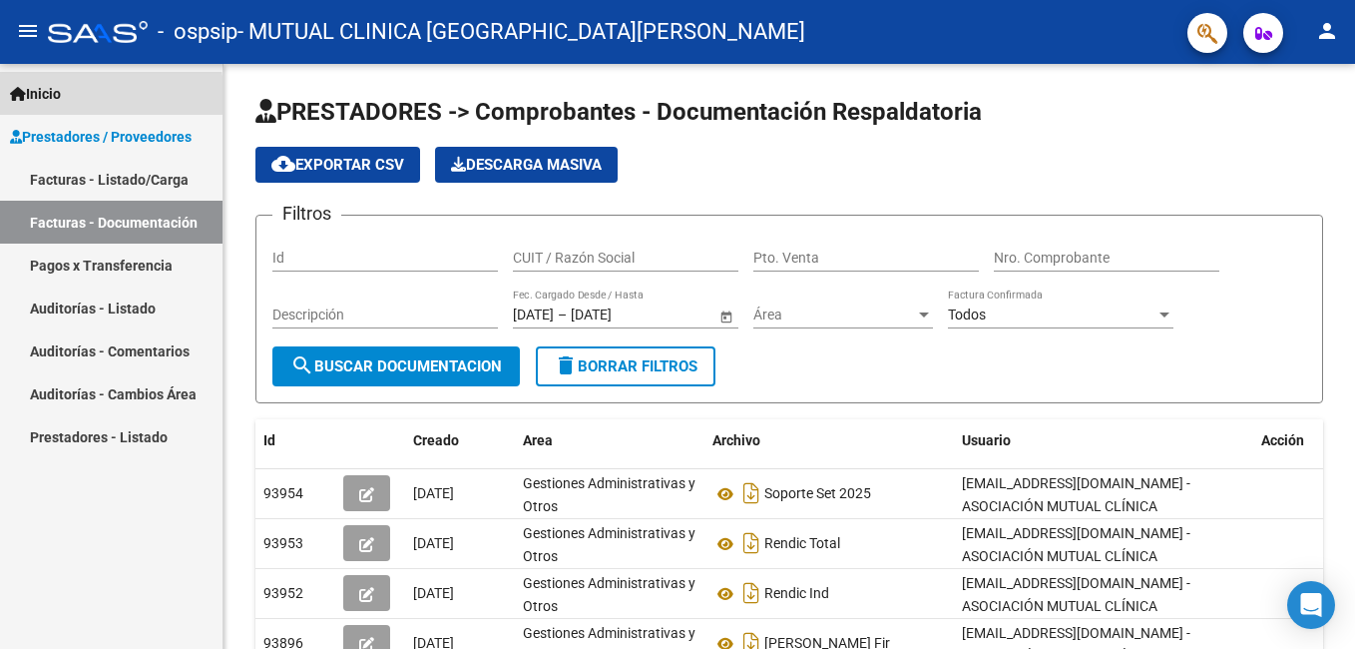
click at [38, 95] on span "Inicio" at bounding box center [35, 94] width 51 height 22
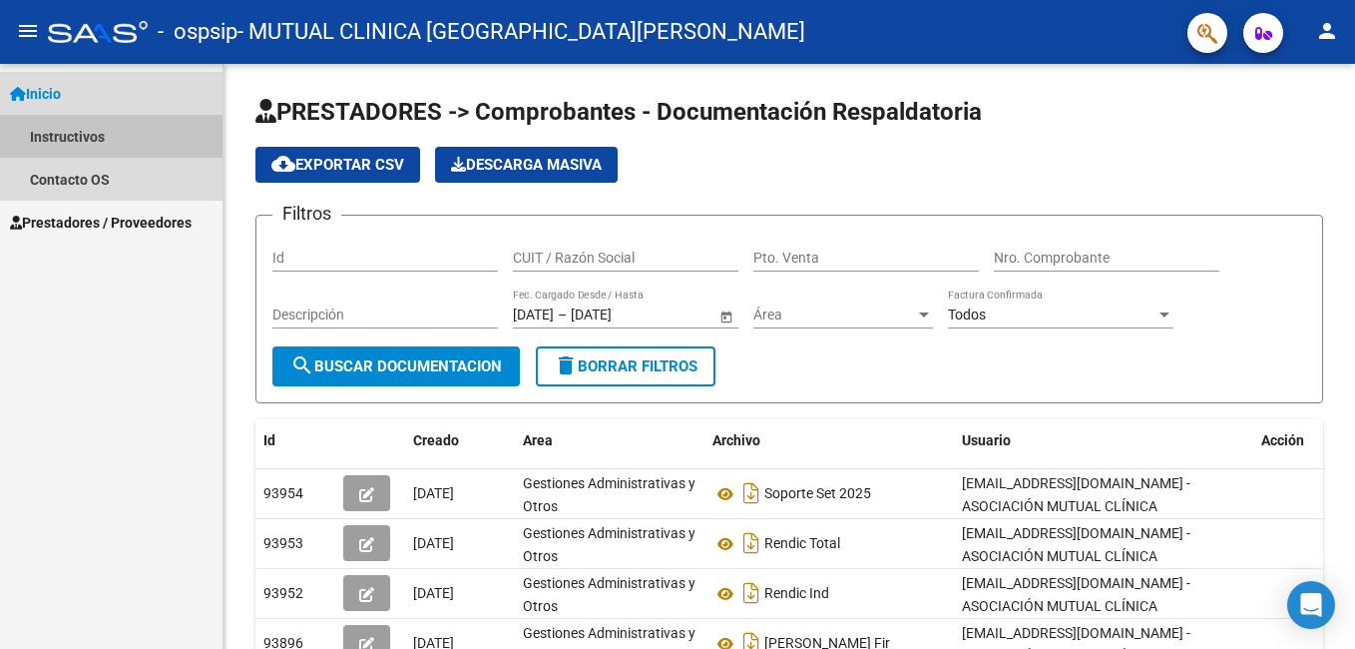
click at [76, 139] on link "Instructivos" at bounding box center [111, 136] width 222 height 43
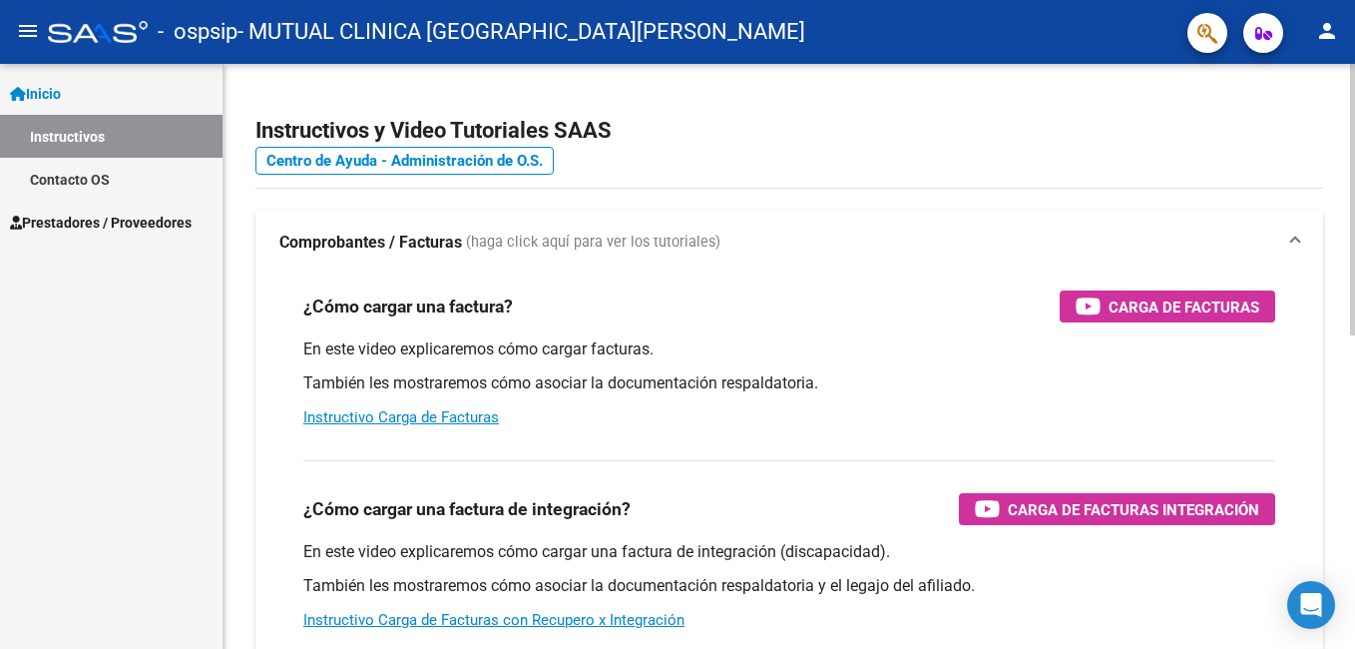
click at [1354, 293] on html "menu - ospsip - MUTUAL CLINICA SANTA [PERSON_NAME] person Inicio Instructivos C…" at bounding box center [677, 324] width 1355 height 649
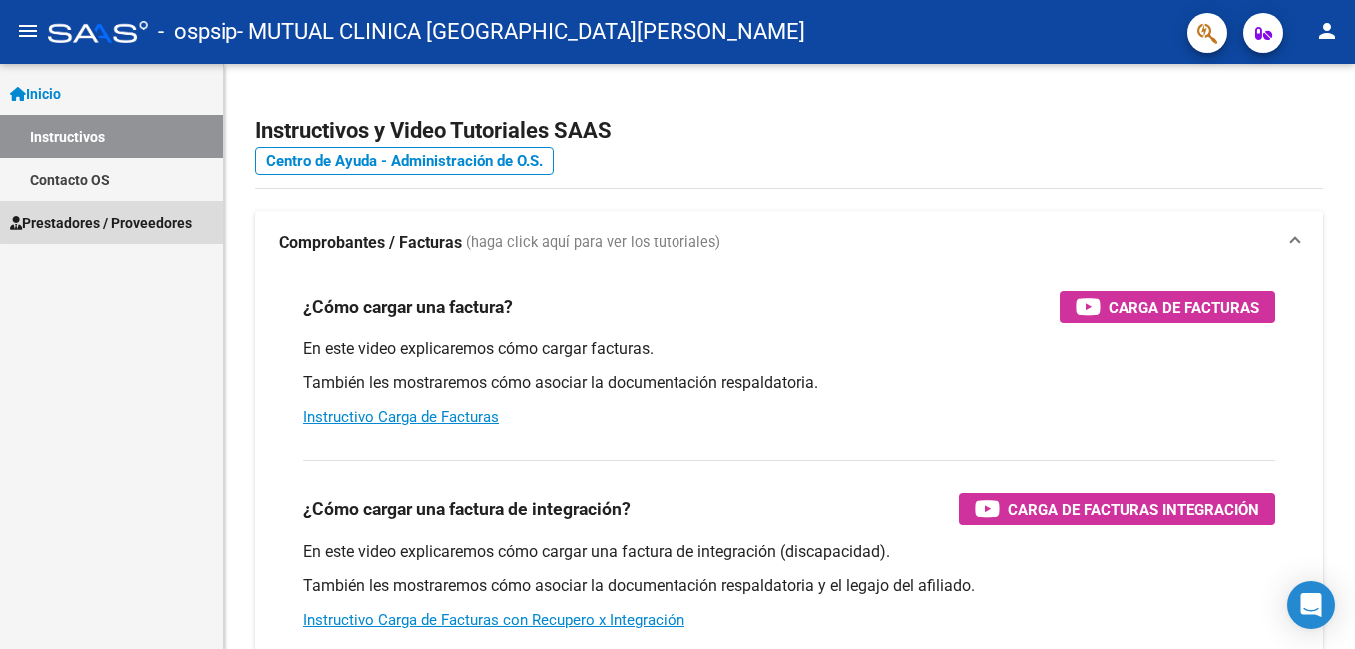
click at [130, 219] on span "Prestadores / Proveedores" at bounding box center [101, 223] width 182 height 22
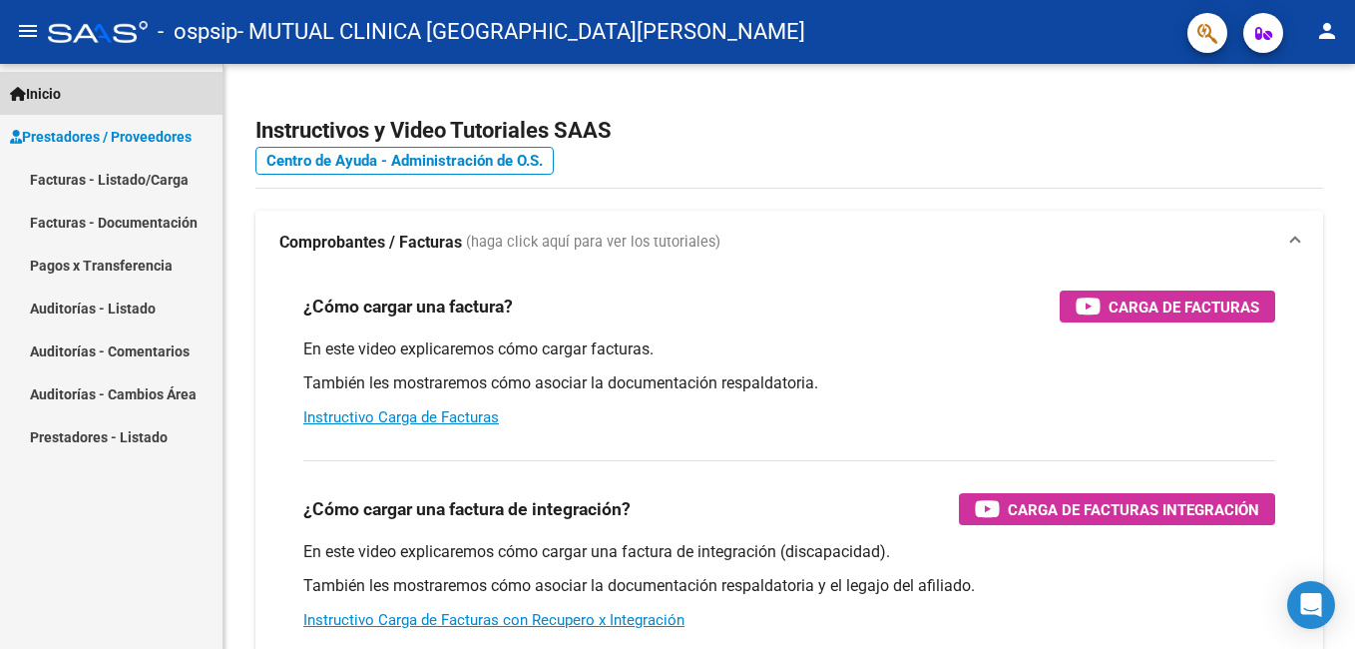
click at [45, 83] on span "Inicio" at bounding box center [35, 94] width 51 height 22
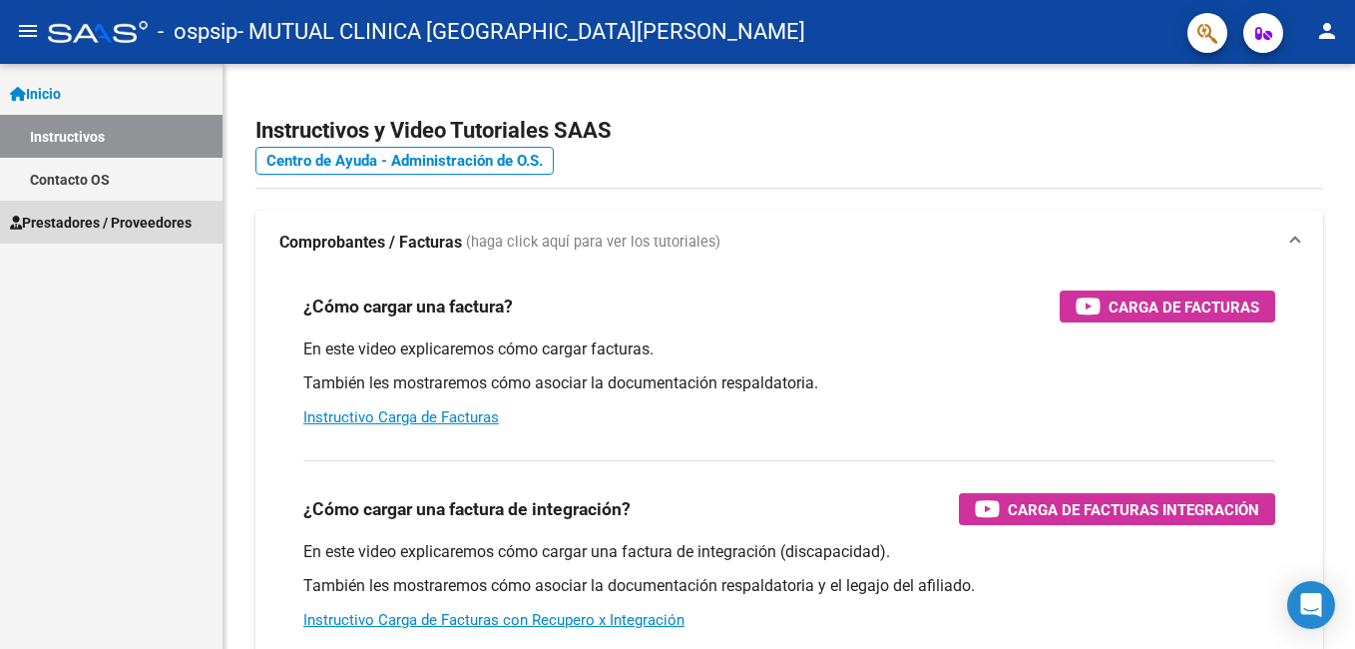
click at [100, 219] on span "Prestadores / Proveedores" at bounding box center [101, 223] width 182 height 22
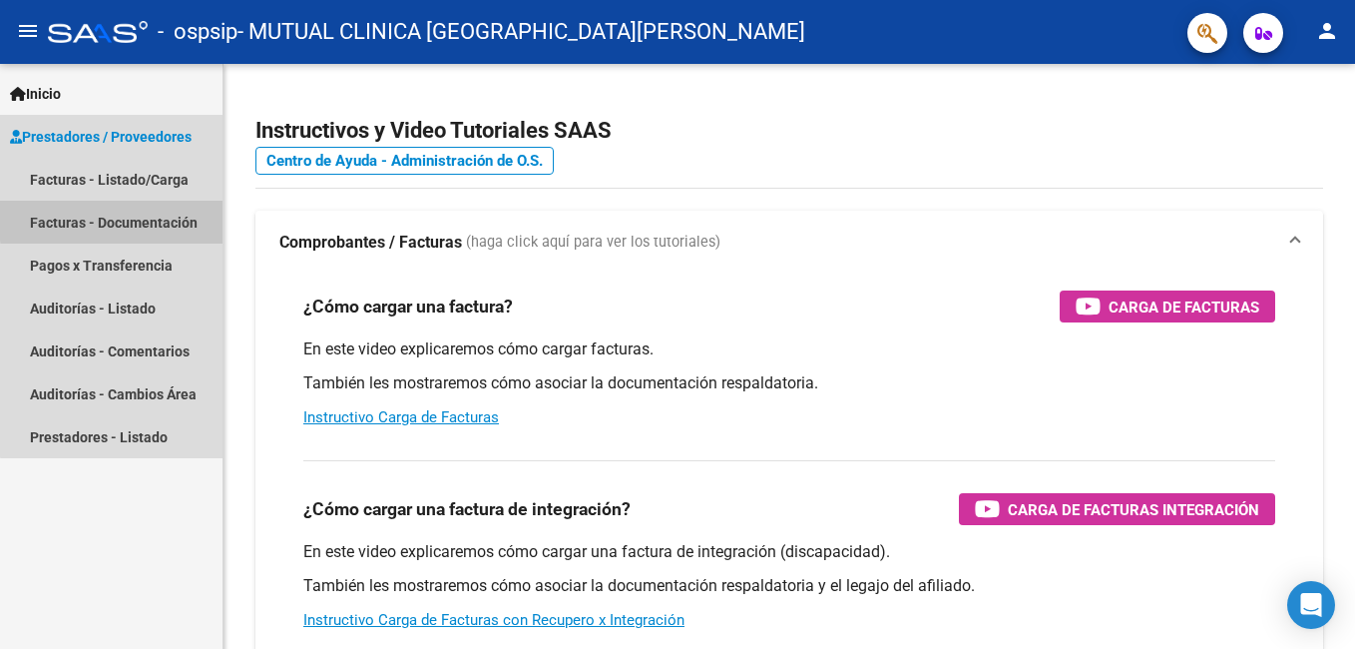
click at [131, 219] on link "Facturas - Documentación" at bounding box center [111, 222] width 222 height 43
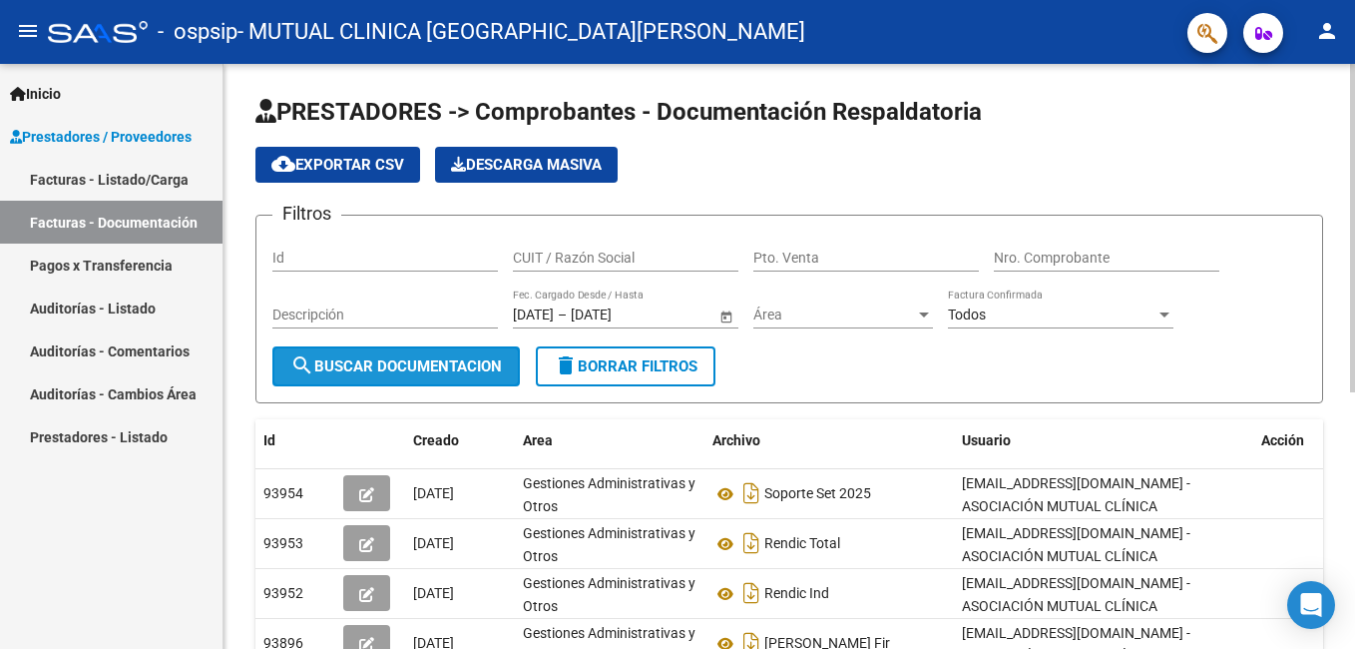
click at [432, 360] on span "search Buscar Documentacion" at bounding box center [396, 366] width 212 height 18
click at [1320, 228] on div "PRESTADORES -> Comprobantes - Documentación Respaldatoria cloud_download Export…" at bounding box center [791, 576] width 1136 height 1025
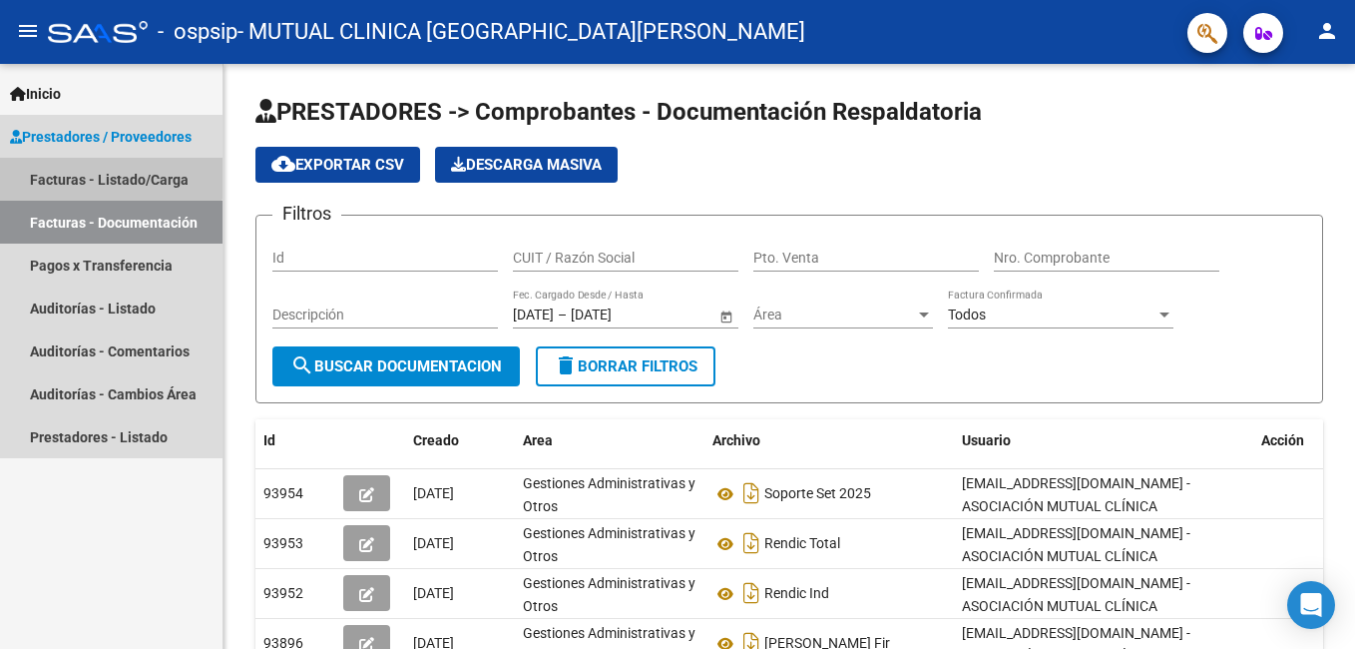
click at [103, 172] on link "Facturas - Listado/Carga" at bounding box center [111, 179] width 222 height 43
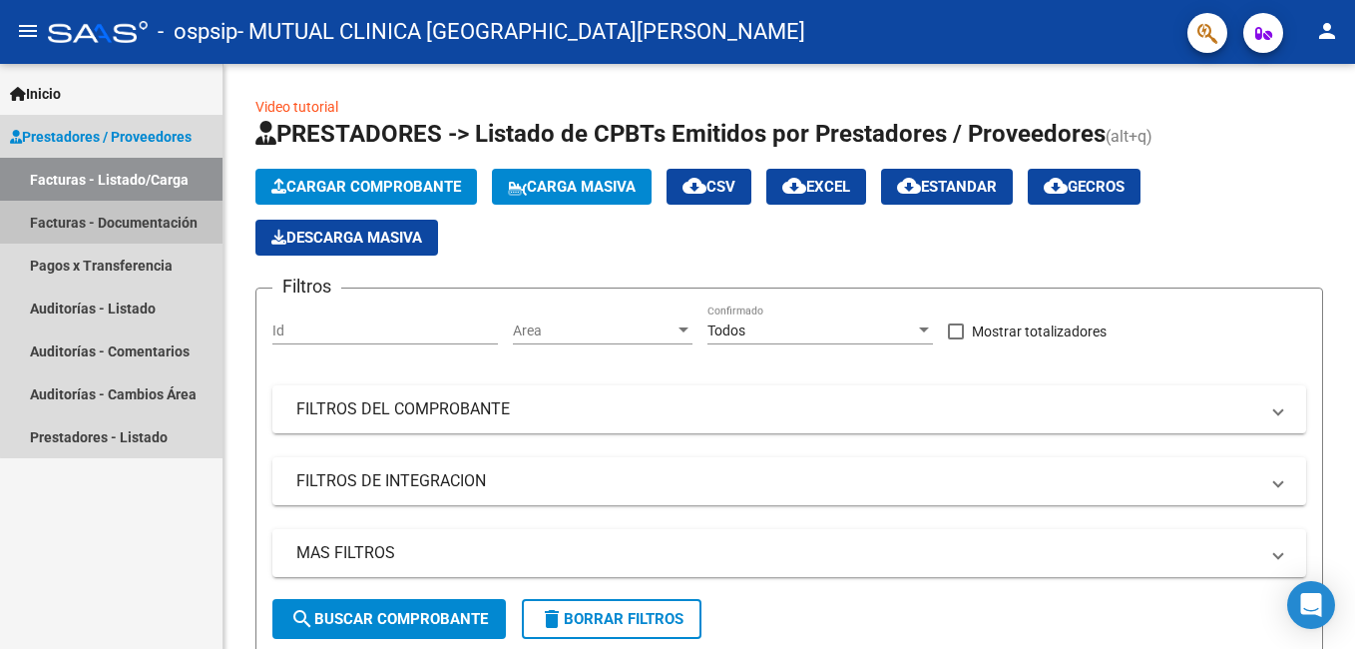
click at [151, 222] on link "Facturas - Documentación" at bounding box center [111, 222] width 222 height 43
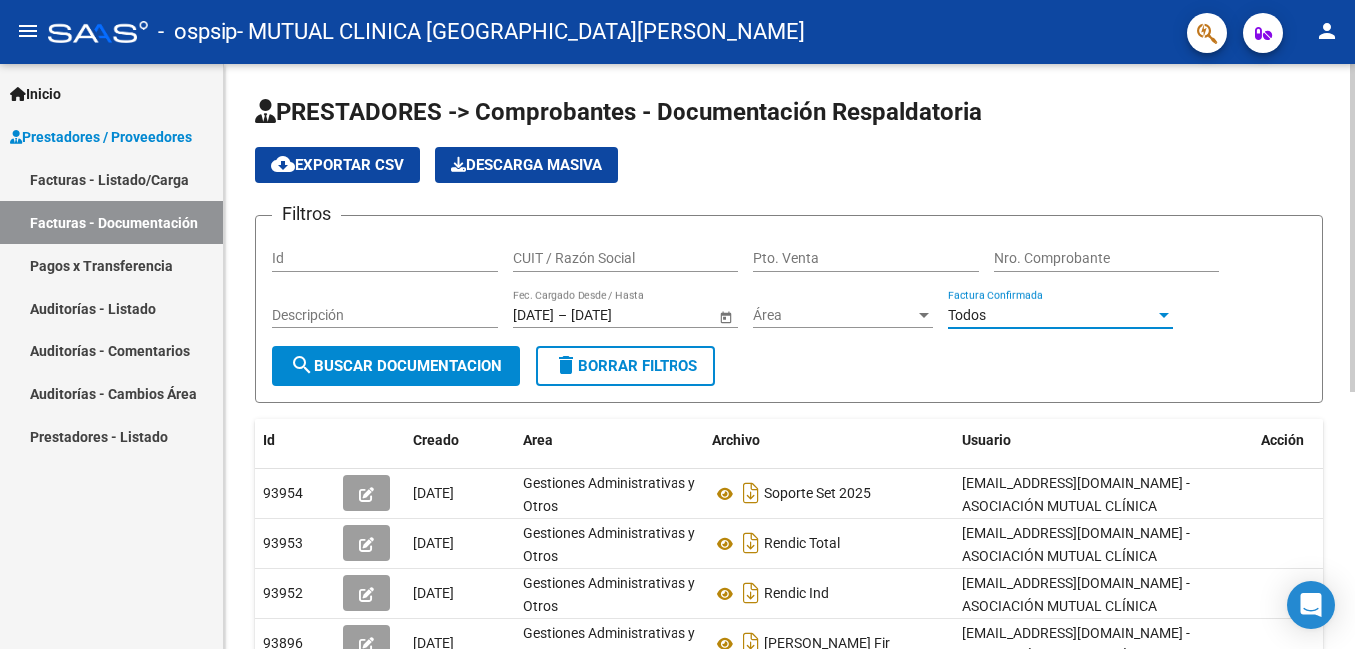
click at [1017, 316] on div "Todos" at bounding box center [1052, 314] width 208 height 17
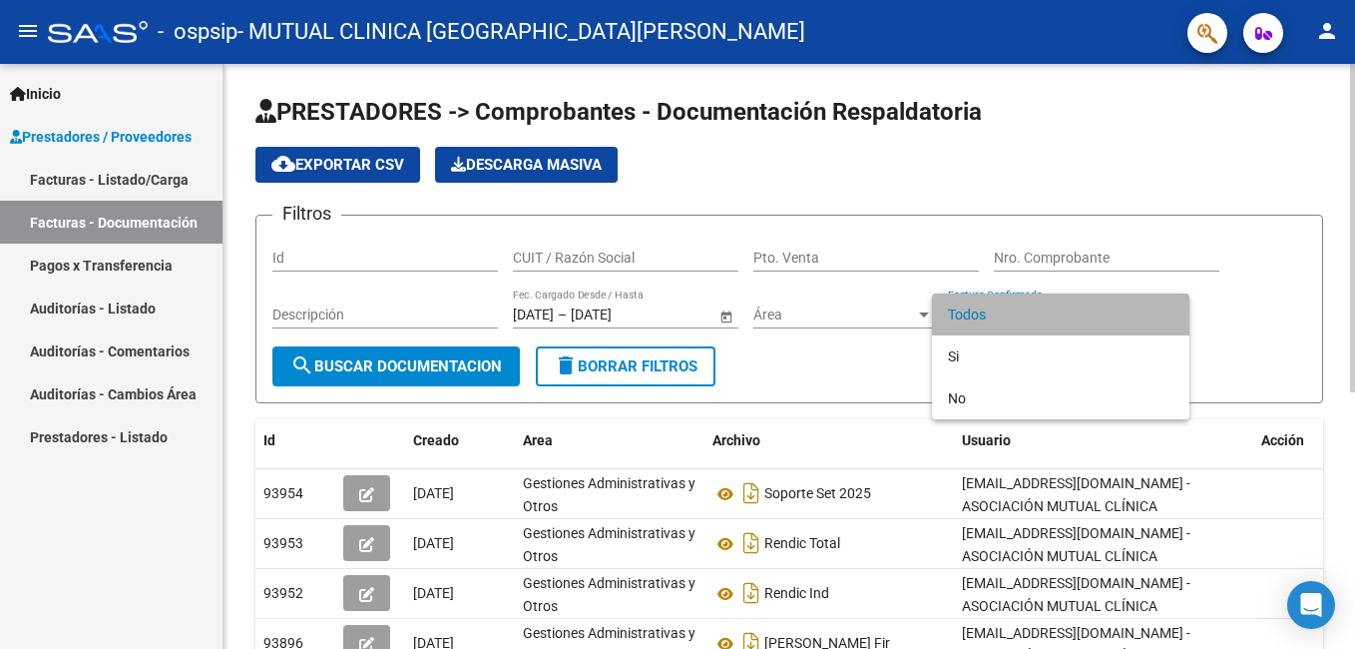
click at [1017, 316] on span "Todos" at bounding box center [1060, 314] width 225 height 42
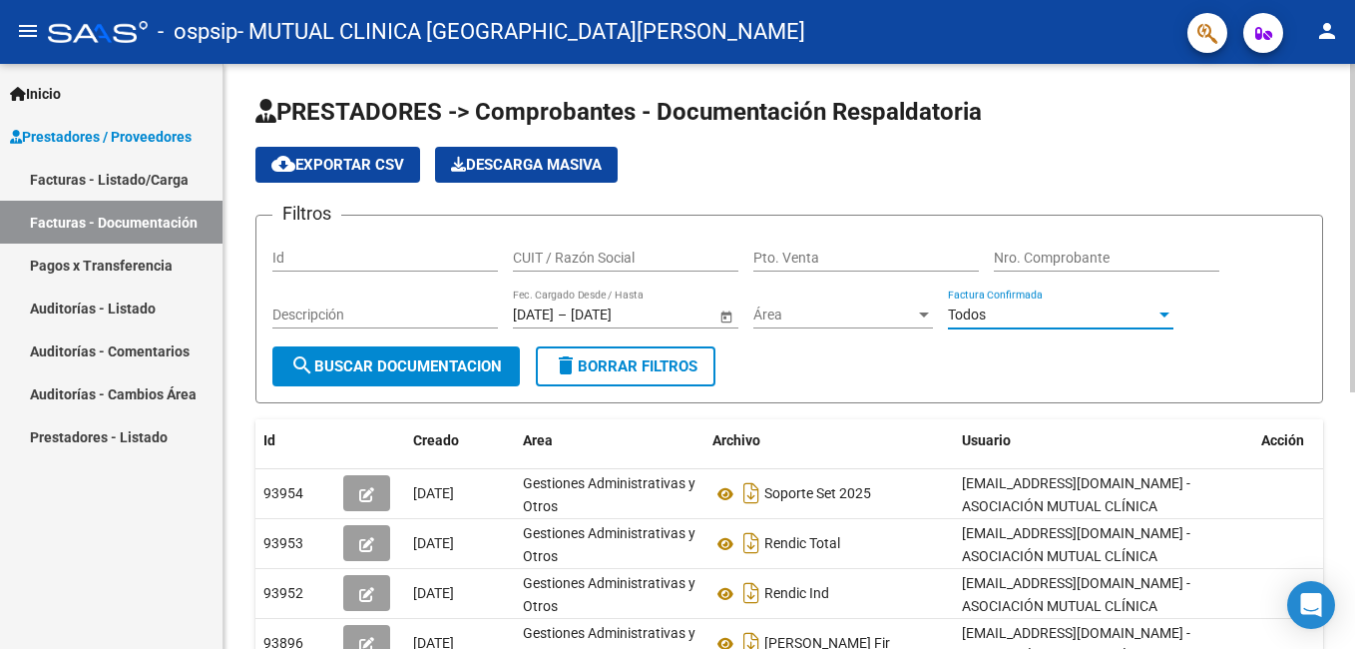
click at [1334, 318] on div "PRESTADORES -> Comprobantes - Documentación Respaldatoria cloud_download Export…" at bounding box center [791, 576] width 1136 height 1025
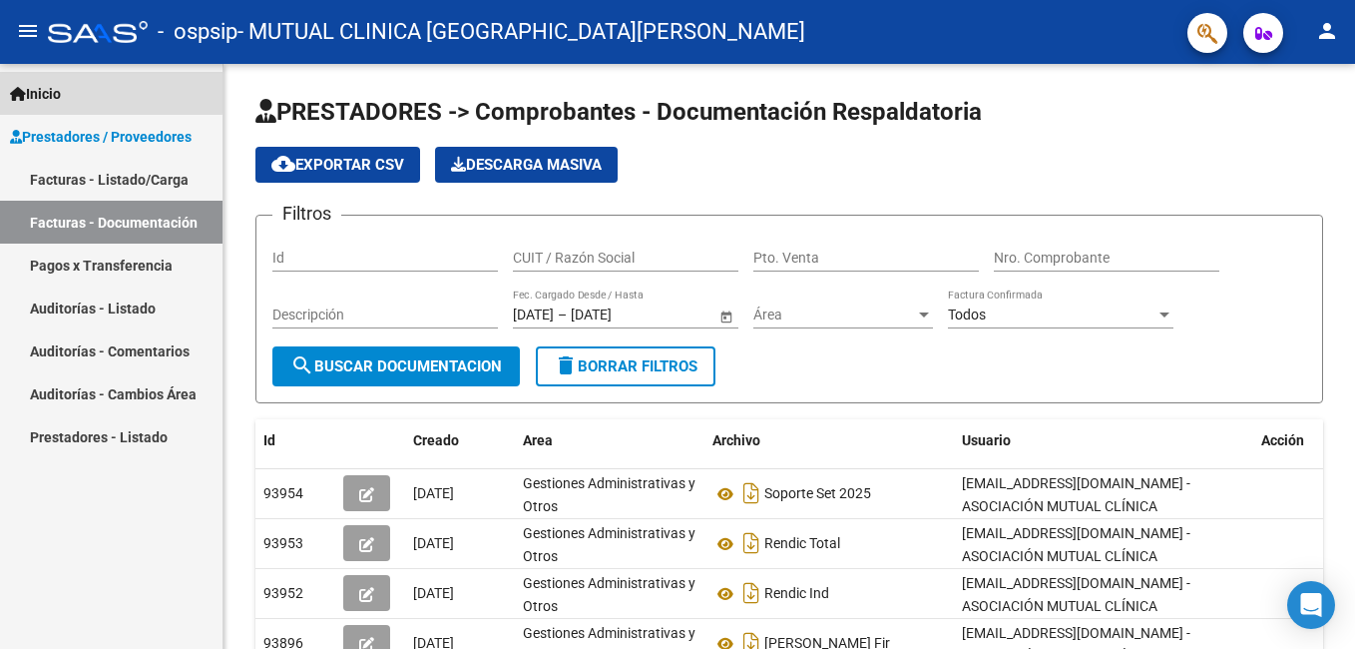
click at [34, 86] on span "Inicio" at bounding box center [35, 94] width 51 height 22
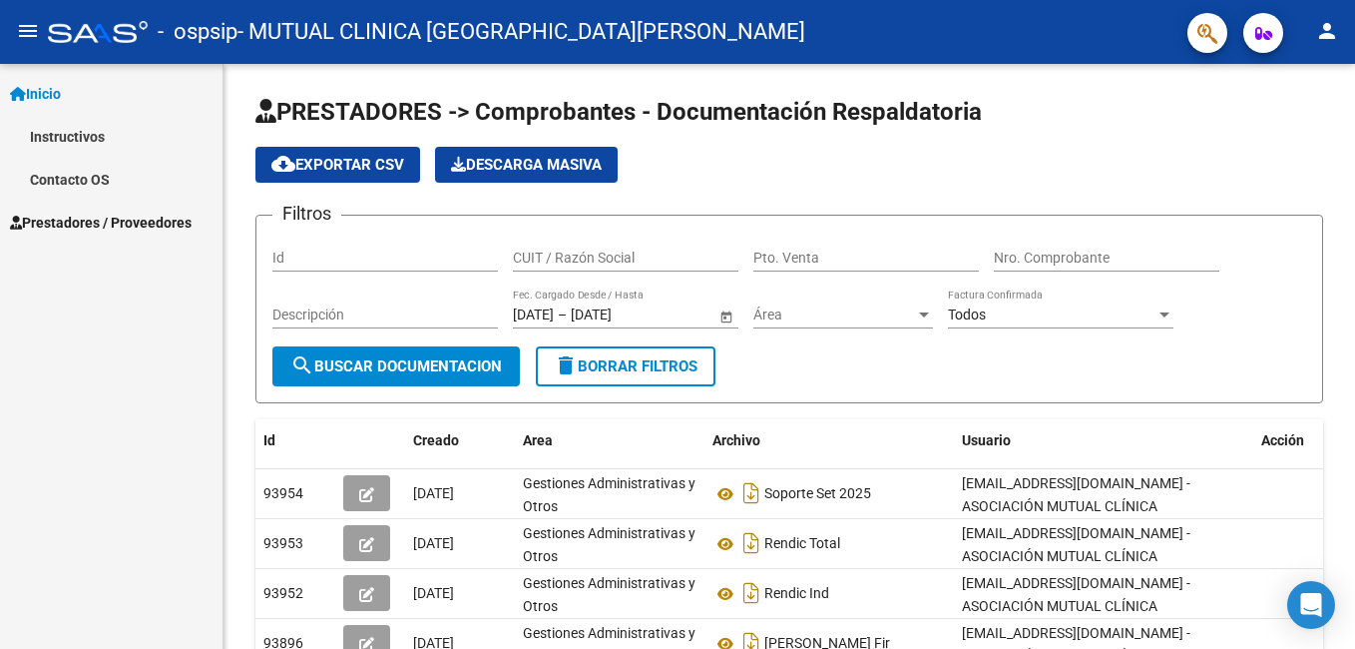
click at [56, 130] on link "Instructivos" at bounding box center [111, 136] width 222 height 43
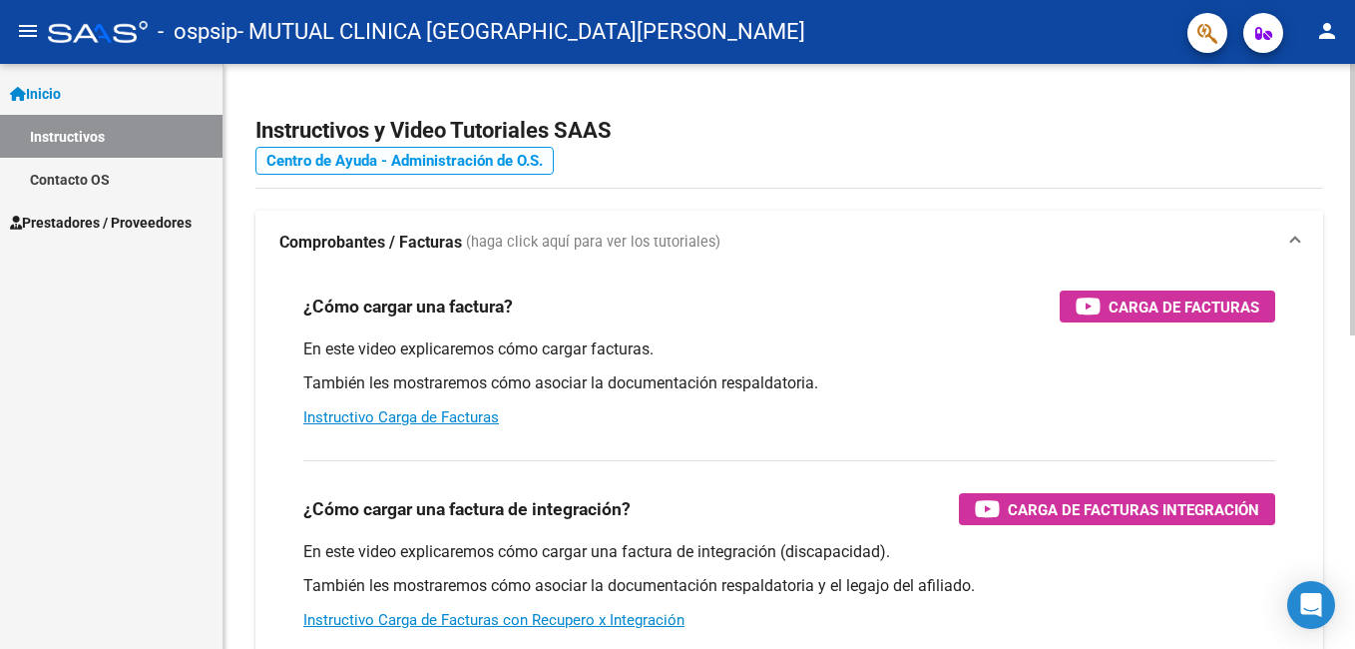
click at [368, 162] on link "Centro de Ayuda - Administración de O.S." at bounding box center [404, 161] width 298 height 28
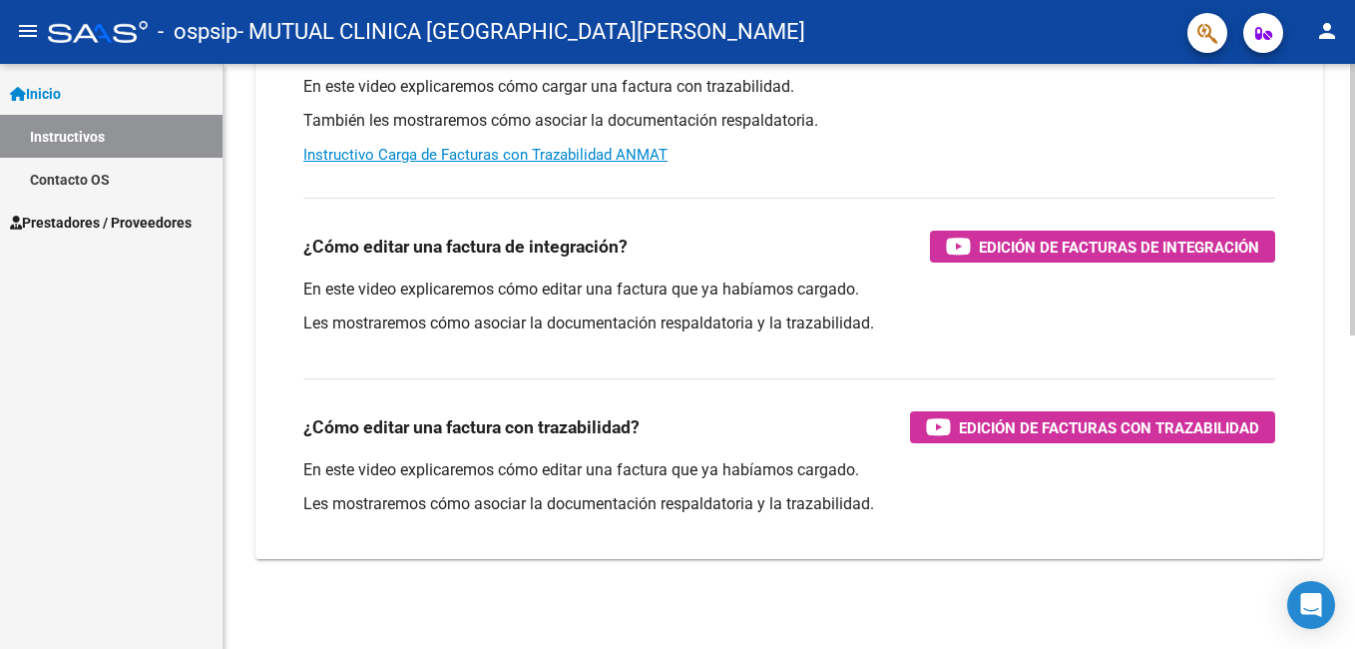
scroll to position [673, 0]
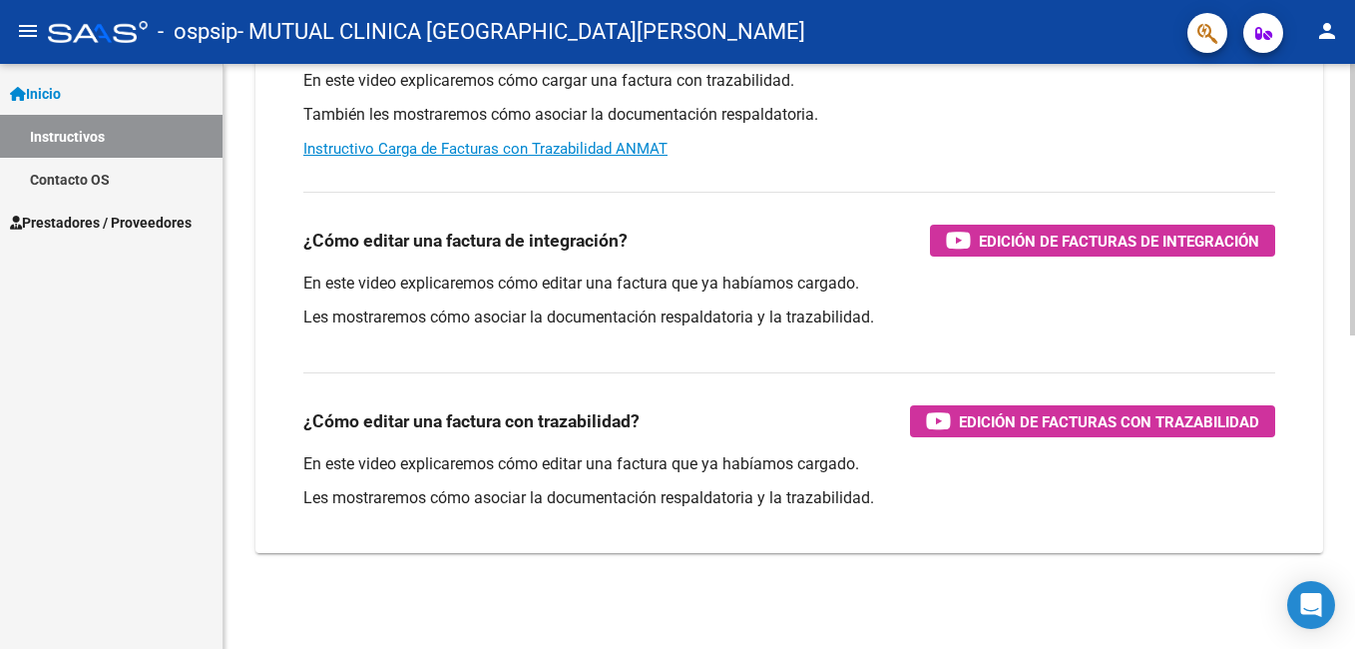
click at [1343, 560] on div "Instructivos y Video Tutoriales SAAS Centro de Ayuda - Administración de O.S. C…" at bounding box center [791, 19] width 1136 height 1258
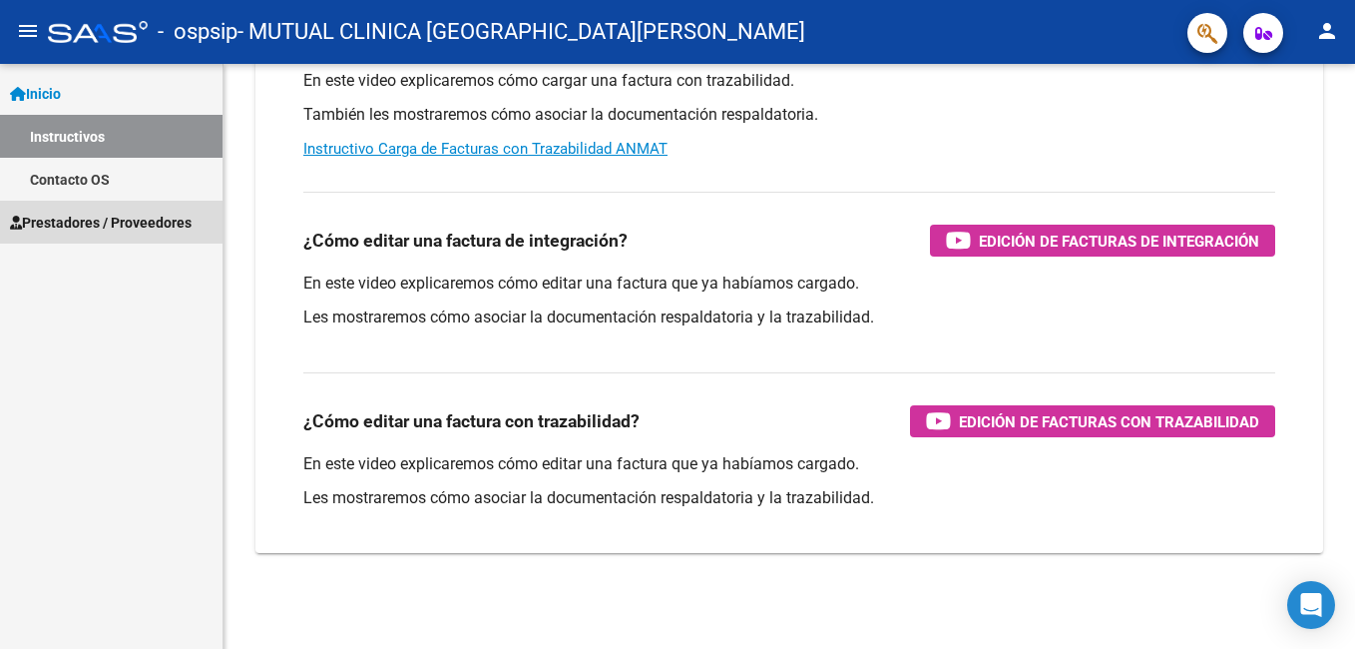
click at [101, 225] on span "Prestadores / Proveedores" at bounding box center [101, 223] width 182 height 22
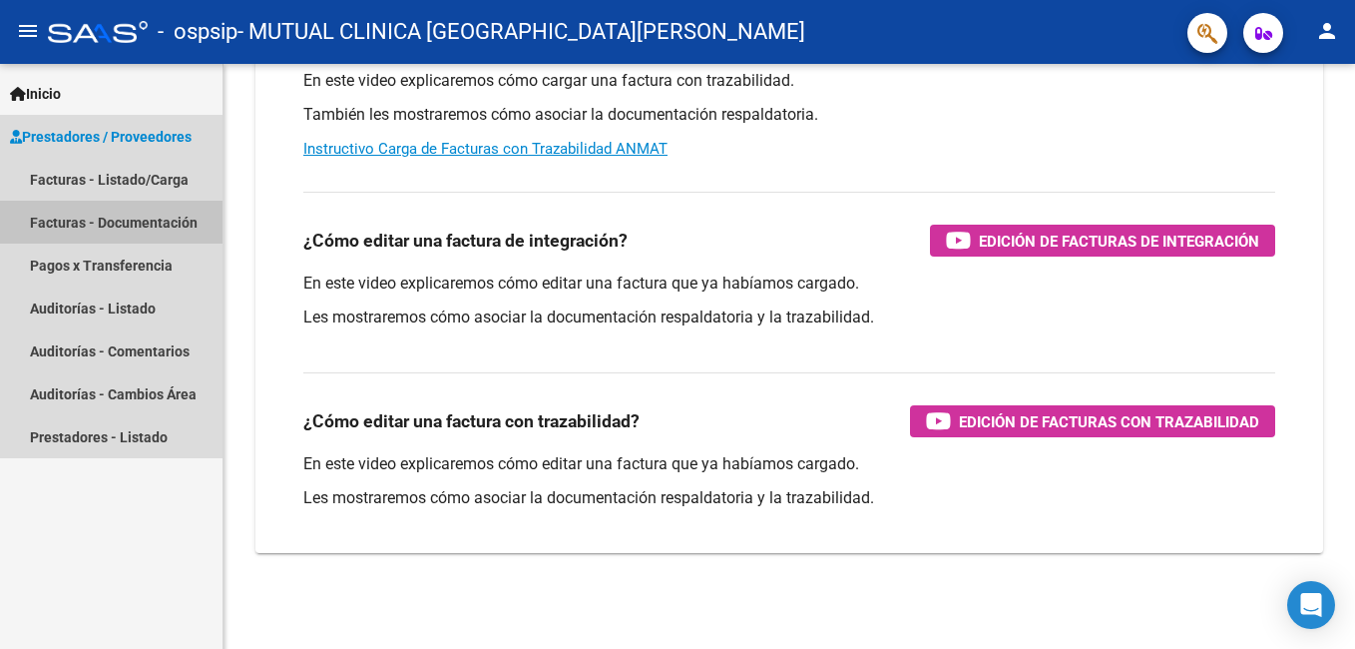
click at [121, 219] on link "Facturas - Documentación" at bounding box center [111, 222] width 222 height 43
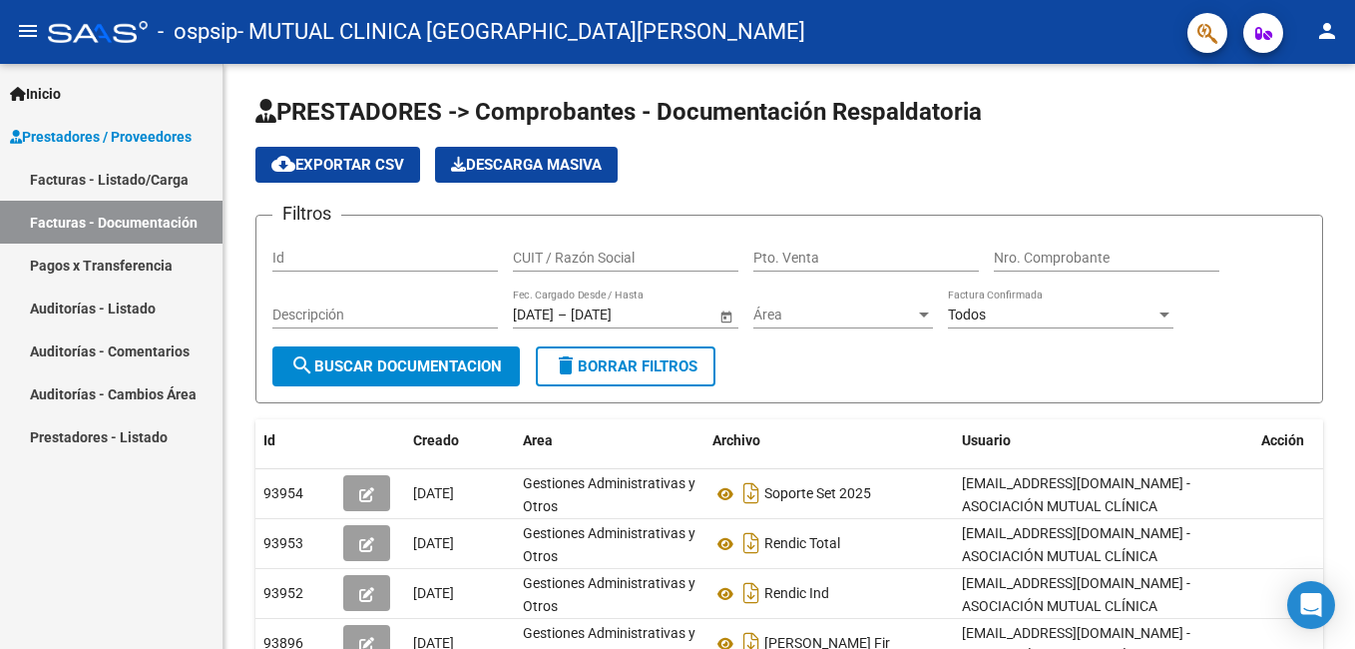
click at [31, 27] on mat-icon "menu" at bounding box center [28, 31] width 24 height 24
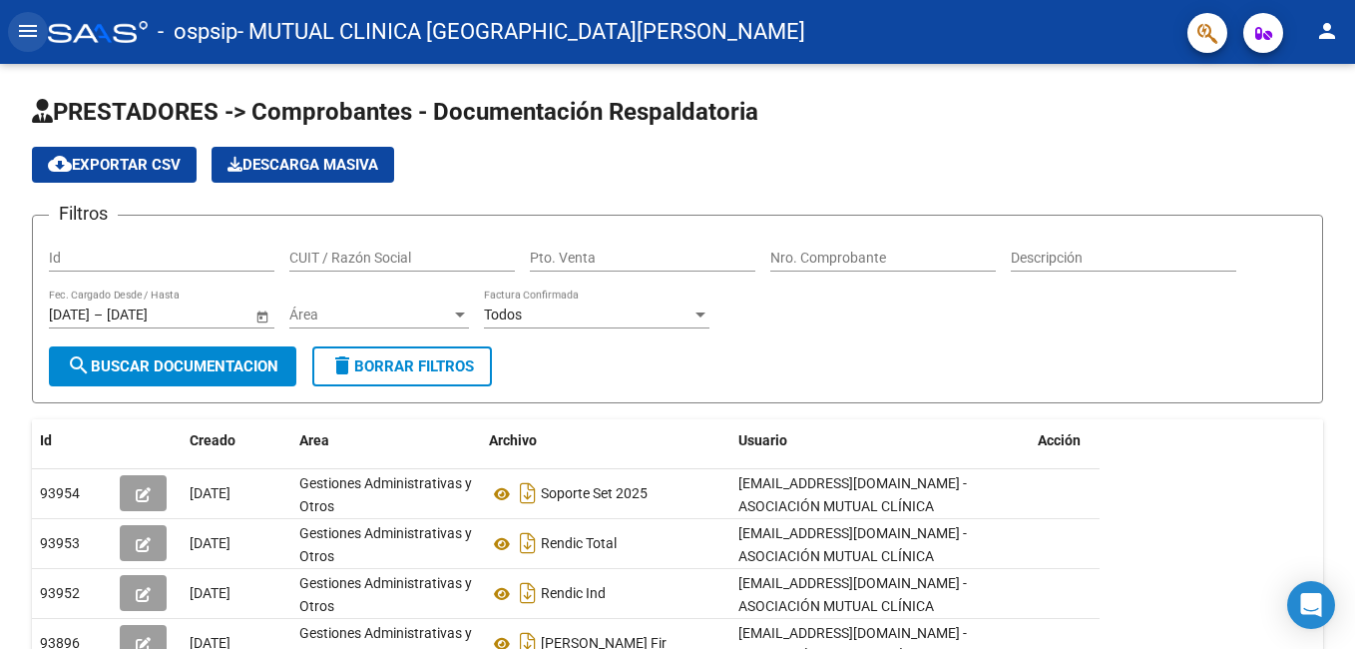
click at [20, 26] on mat-icon "menu" at bounding box center [28, 31] width 24 height 24
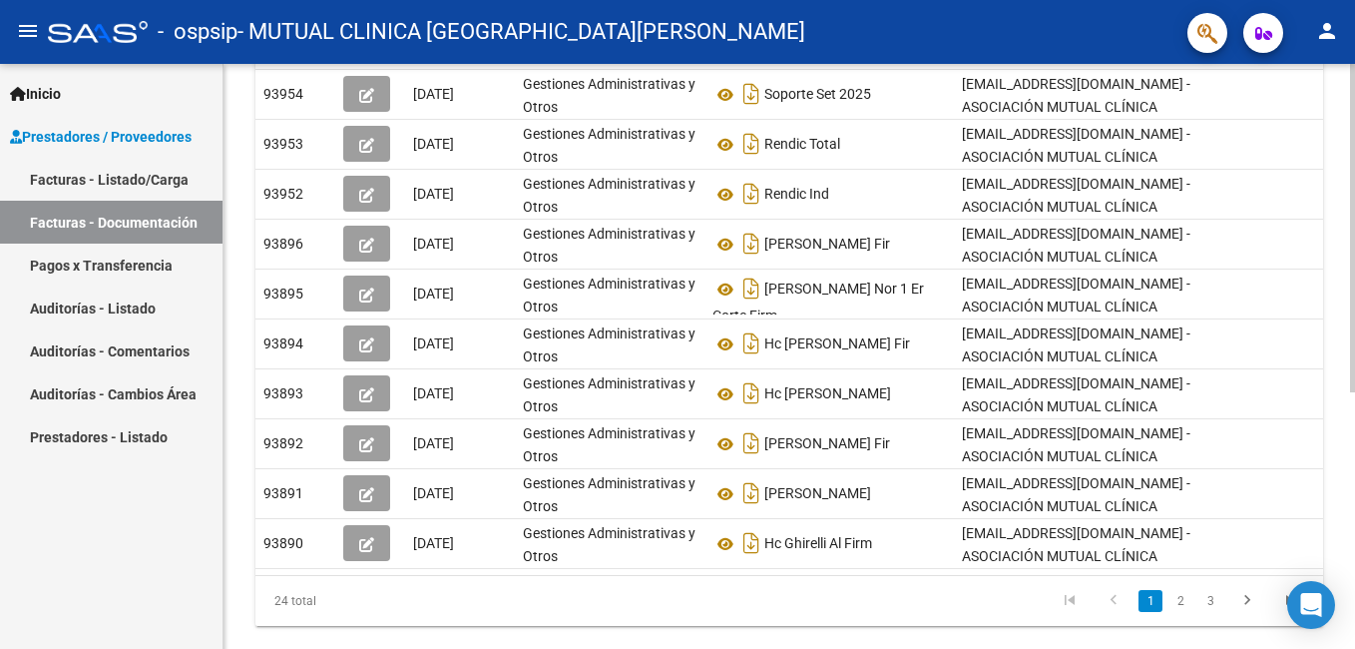
scroll to position [428, 0]
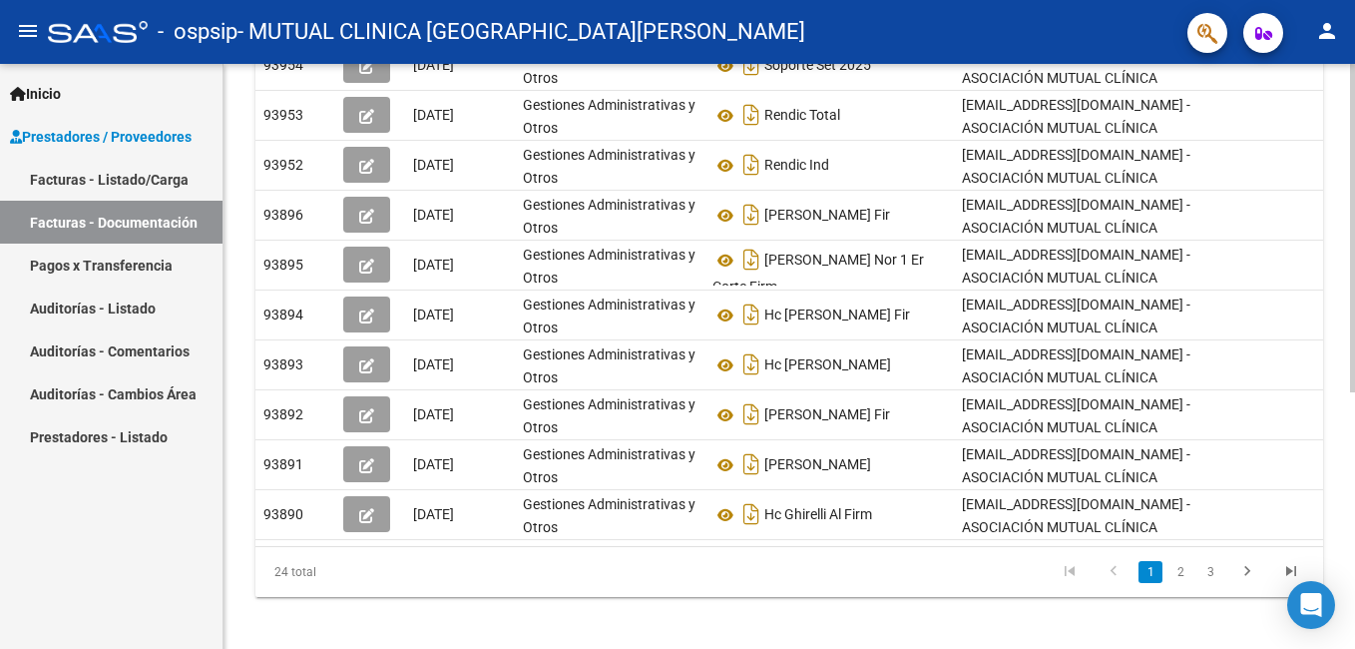
click at [1354, 599] on html "menu - ospsip - MUTUAL CLINICA SANTA [PERSON_NAME] person Inicio Instructivos C…" at bounding box center [677, 324] width 1355 height 649
click at [98, 177] on link "Facturas - Listado/Carga" at bounding box center [111, 179] width 222 height 43
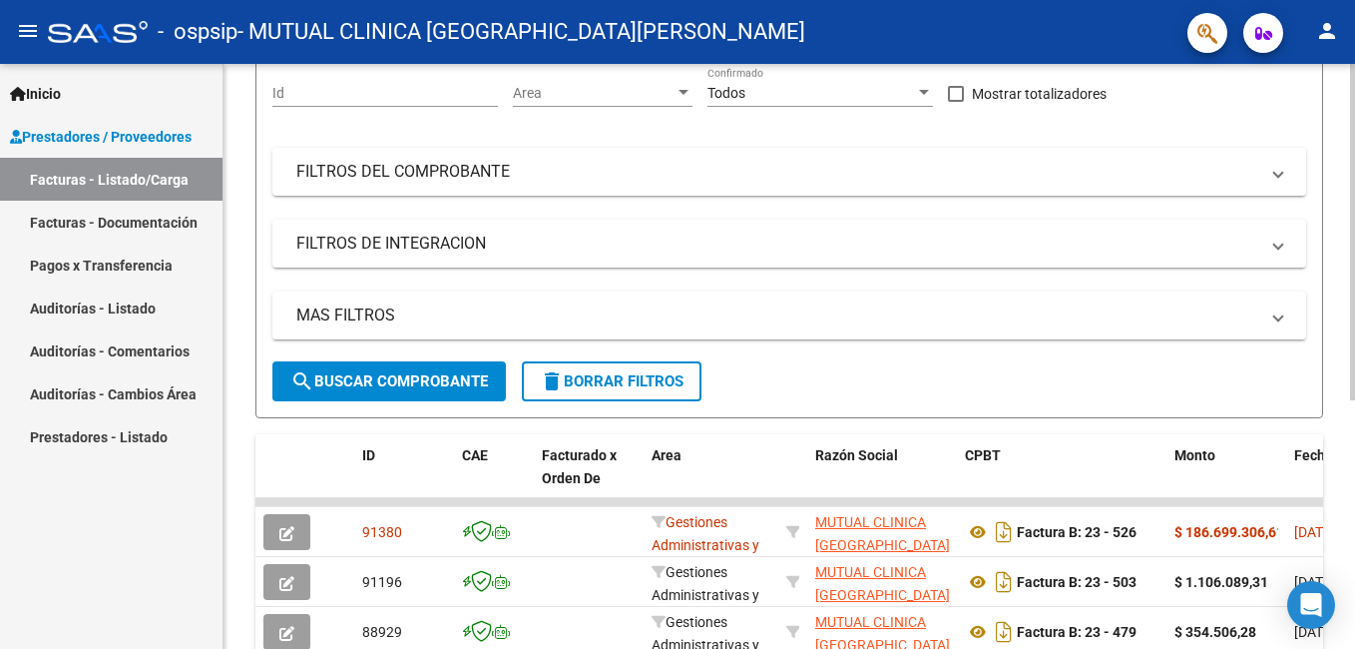
scroll to position [241, 0]
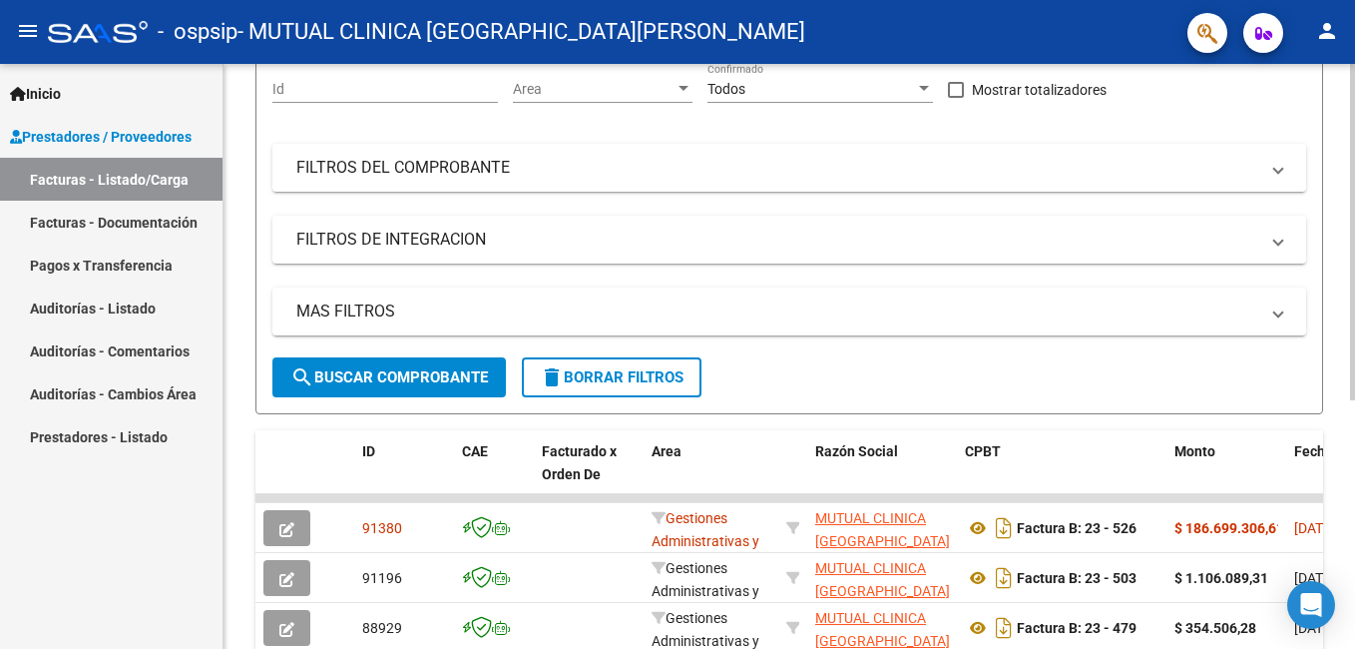
click at [1347, 377] on div "Video tutorial PRESTADORES -> Listado de CPBTs Emitidos por Prestadores / Prove…" at bounding box center [791, 322] width 1136 height 1001
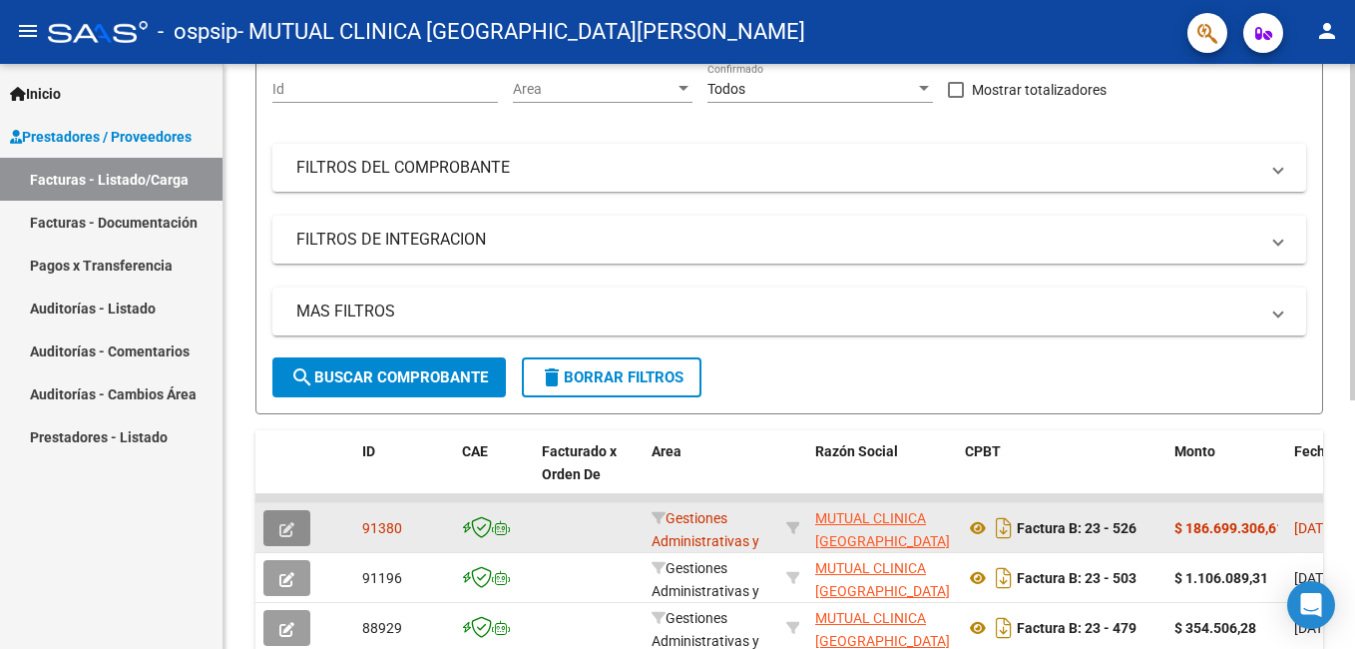
click at [279, 525] on icon "button" at bounding box center [286, 529] width 15 height 15
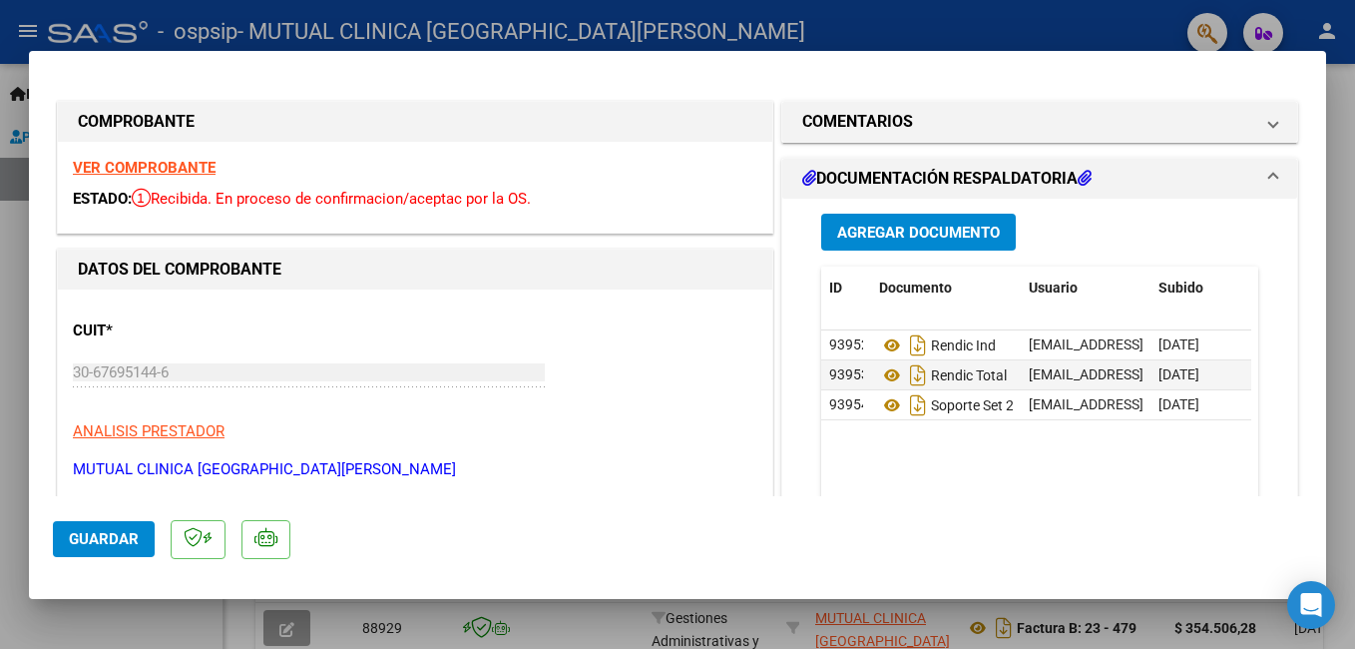
click at [179, 170] on strong "VER COMPROBANTE" at bounding box center [144, 168] width 143 height 18
click at [936, 230] on span "Agregar Documento" at bounding box center [918, 232] width 163 height 18
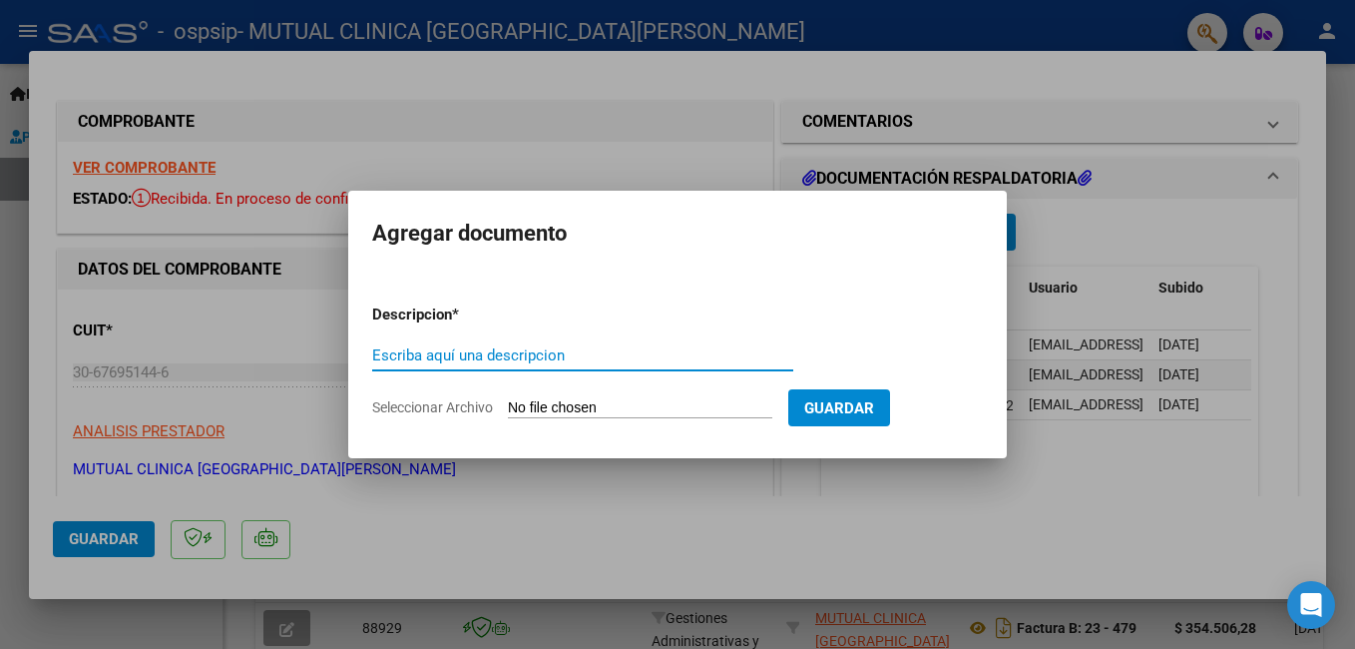
click at [623, 355] on input "Escriba aquí una descripcion" at bounding box center [582, 355] width 421 height 18
type input "h"
type input "HC SEPT"
click at [710, 397] on form "Descripcion * HC SEPT Escriba aquí una descripcion Seleccionar Archivo Guardar" at bounding box center [677, 361] width 611 height 146
click at [706, 404] on input "Seleccionar Archivo" at bounding box center [640, 408] width 264 height 19
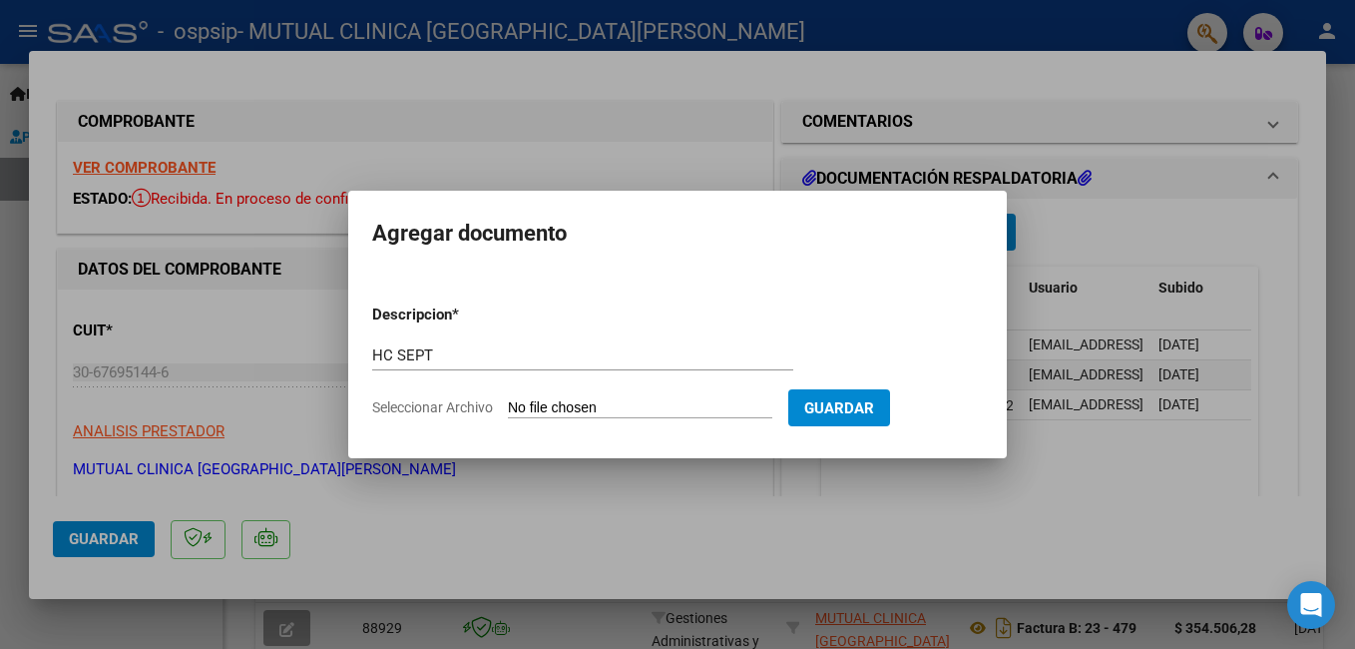
type input "C:\fakepath\EP 514476 [PERSON_NAME] [PERSON_NAME].pdf"
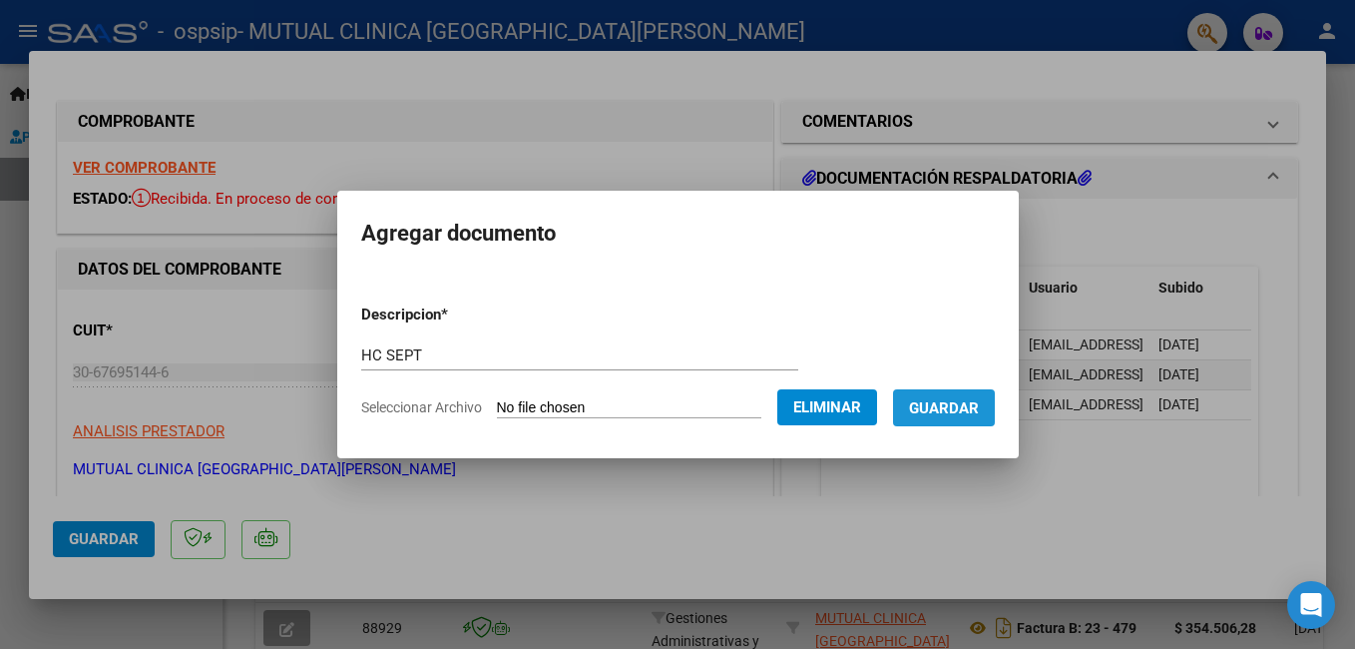
click at [979, 408] on span "Guardar" at bounding box center [944, 408] width 70 height 18
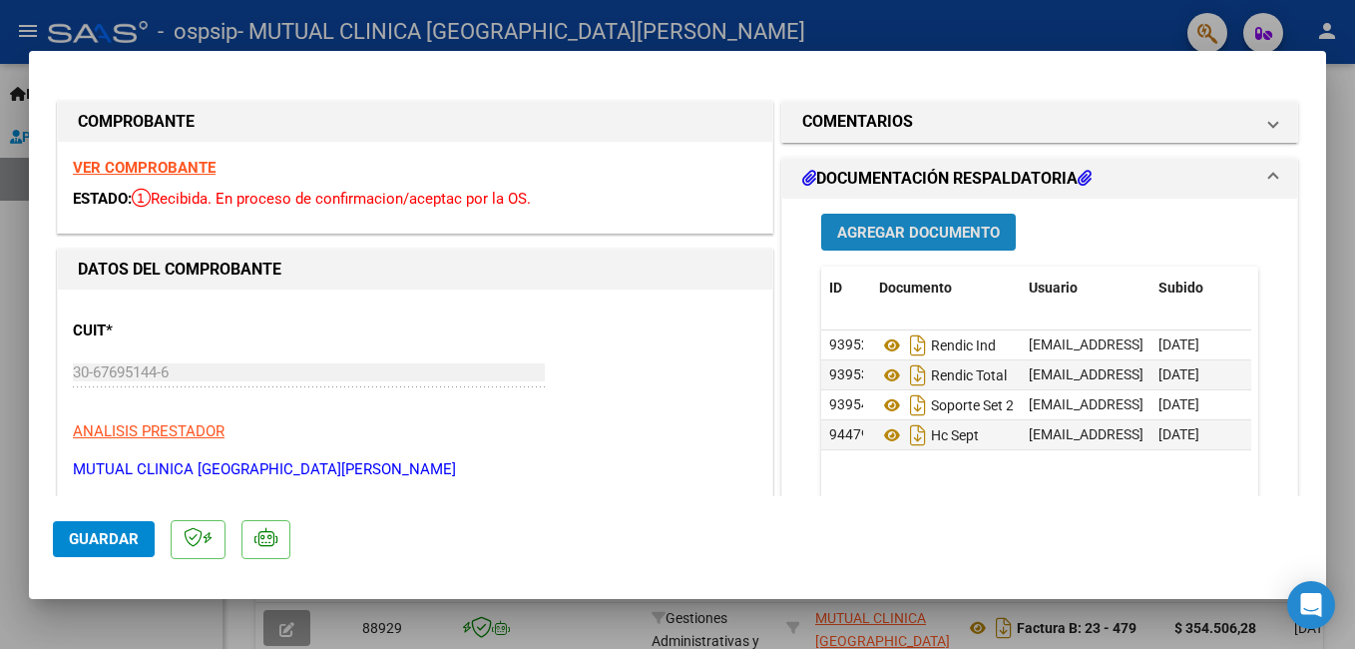
click at [914, 237] on span "Agregar Documento" at bounding box center [918, 232] width 163 height 18
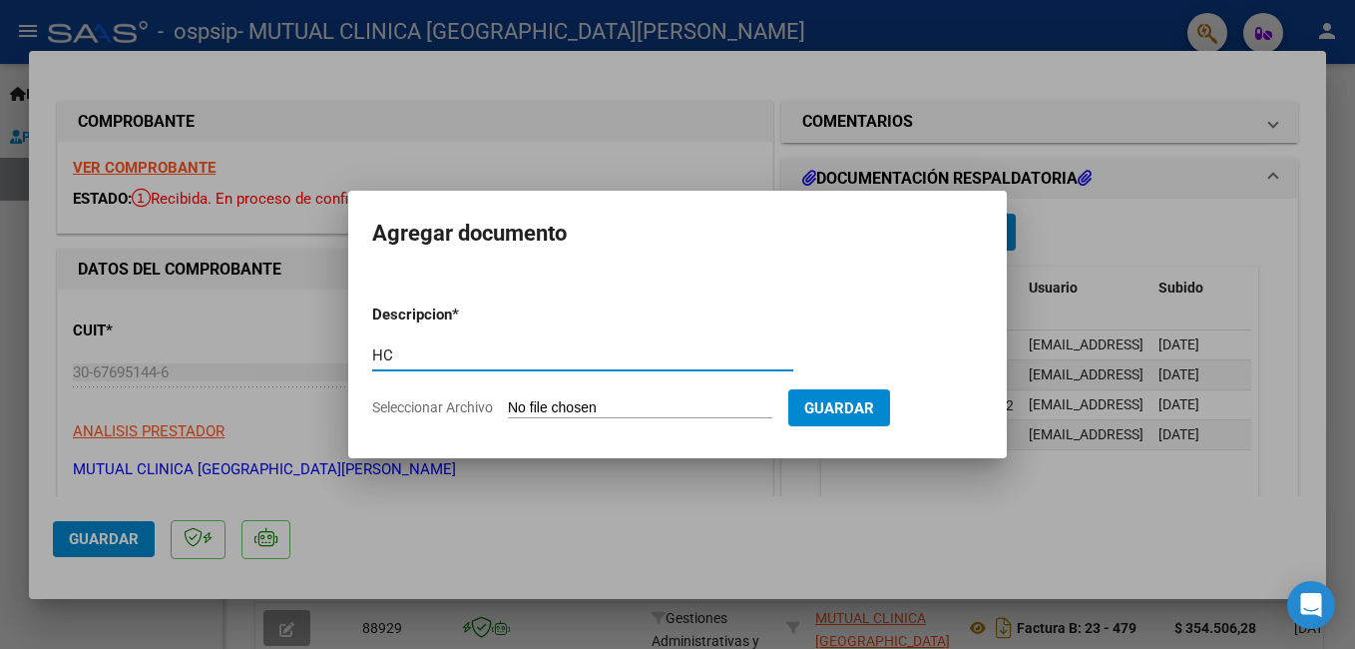
type input "HC"
click at [680, 406] on input "Seleccionar Archivo" at bounding box center [640, 408] width 264 height 19
type input "C:\fakepath\EP 517572 [PERSON_NAME] [PERSON_NAME].pdf"
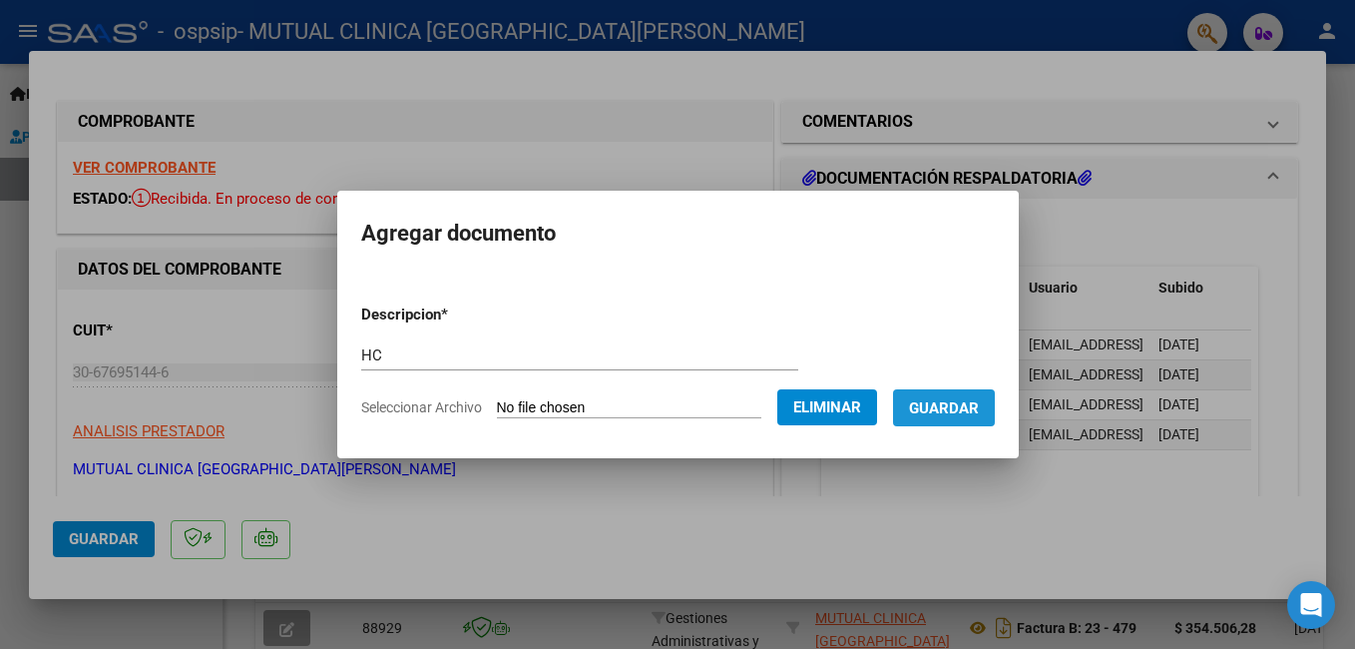
click at [982, 396] on button "Guardar" at bounding box center [944, 407] width 102 height 37
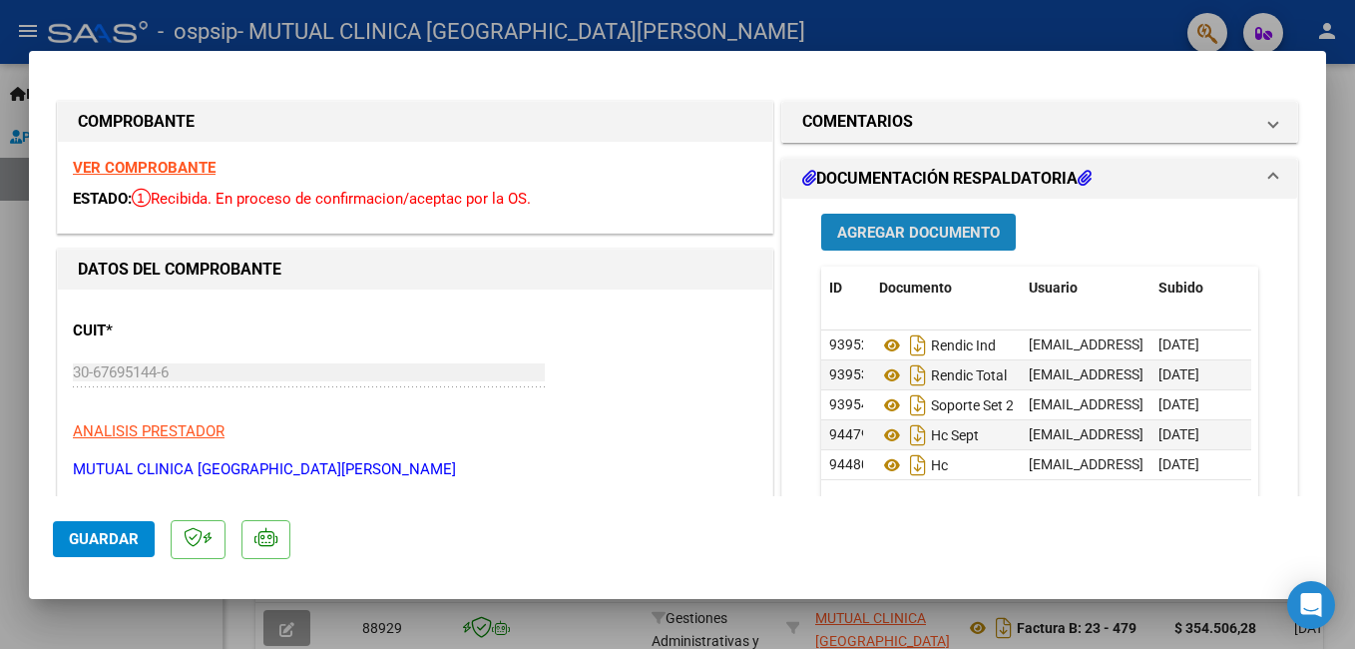
click at [916, 231] on span "Agregar Documento" at bounding box center [918, 232] width 163 height 18
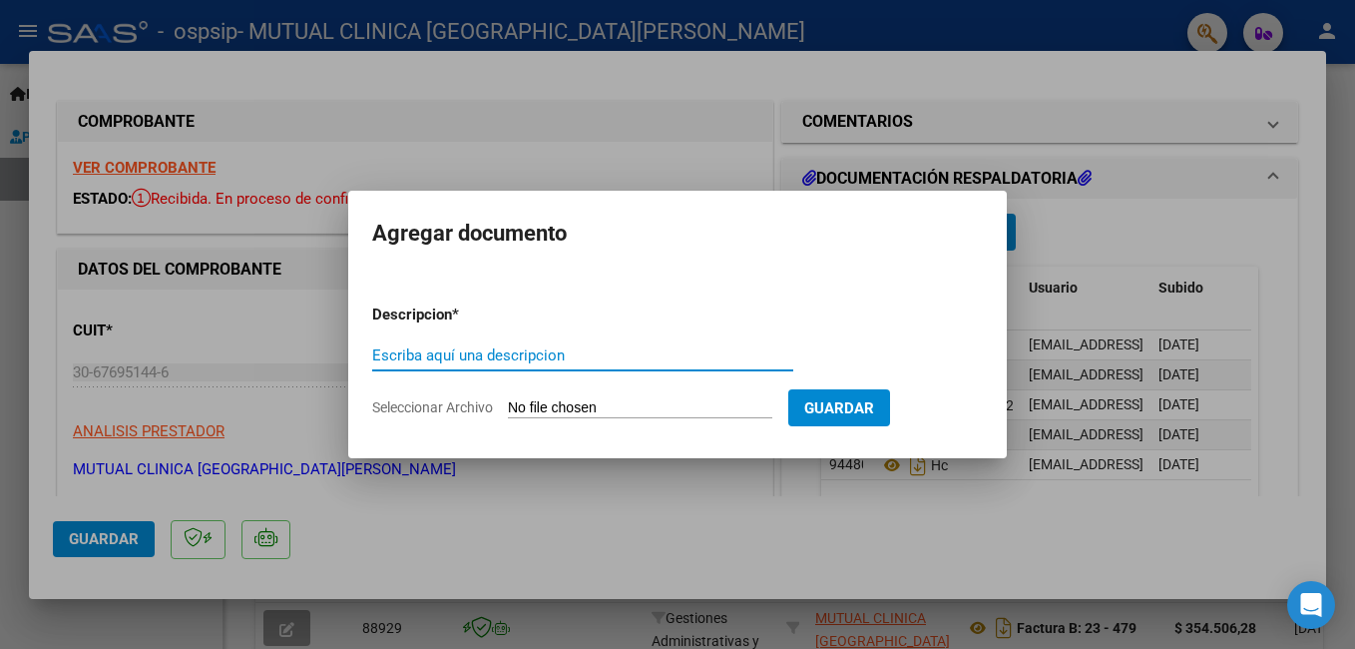
click at [619, 359] on input "Escriba aquí una descripcion" at bounding box center [582, 355] width 421 height 18
type input "HC"
click at [663, 401] on input "Seleccionar Archivo" at bounding box center [640, 408] width 264 height 19
type input "C:\fakepath\EP 513547 [PERSON_NAME].pdf"
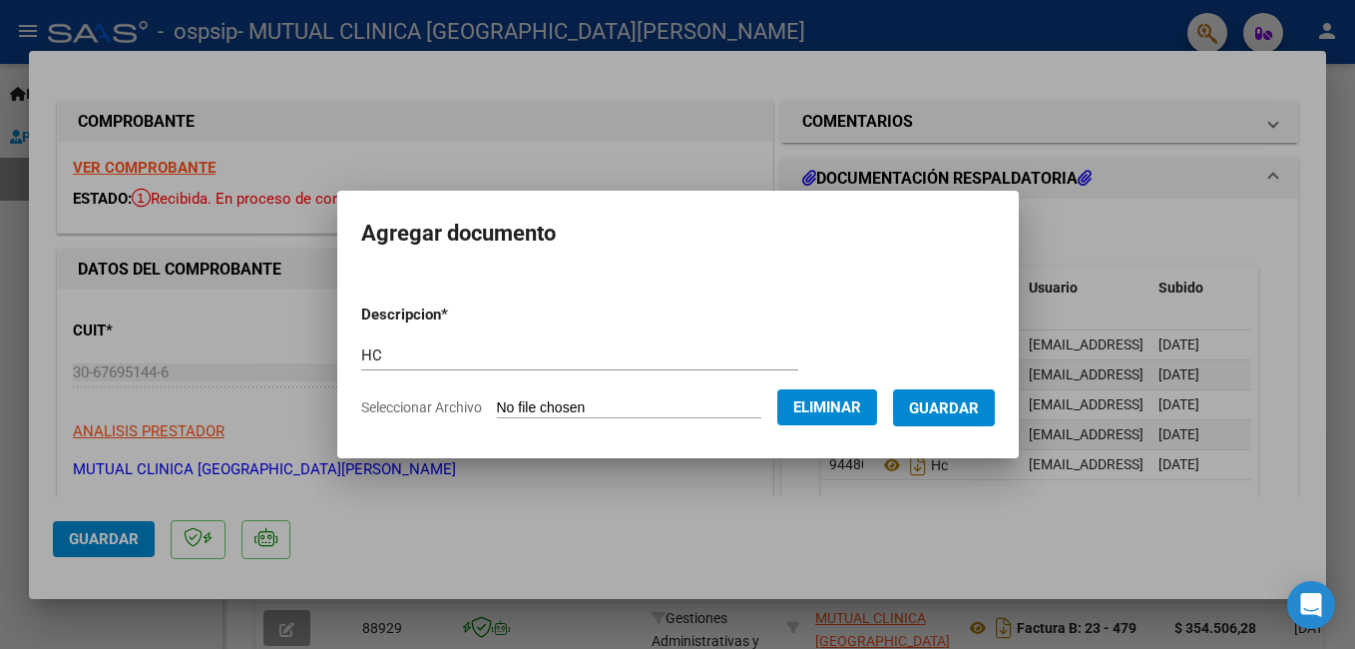
click at [431, 363] on input "HC" at bounding box center [579, 355] width 437 height 18
type input "HC AYARDE"
click at [979, 416] on span "Guardar" at bounding box center [944, 408] width 70 height 18
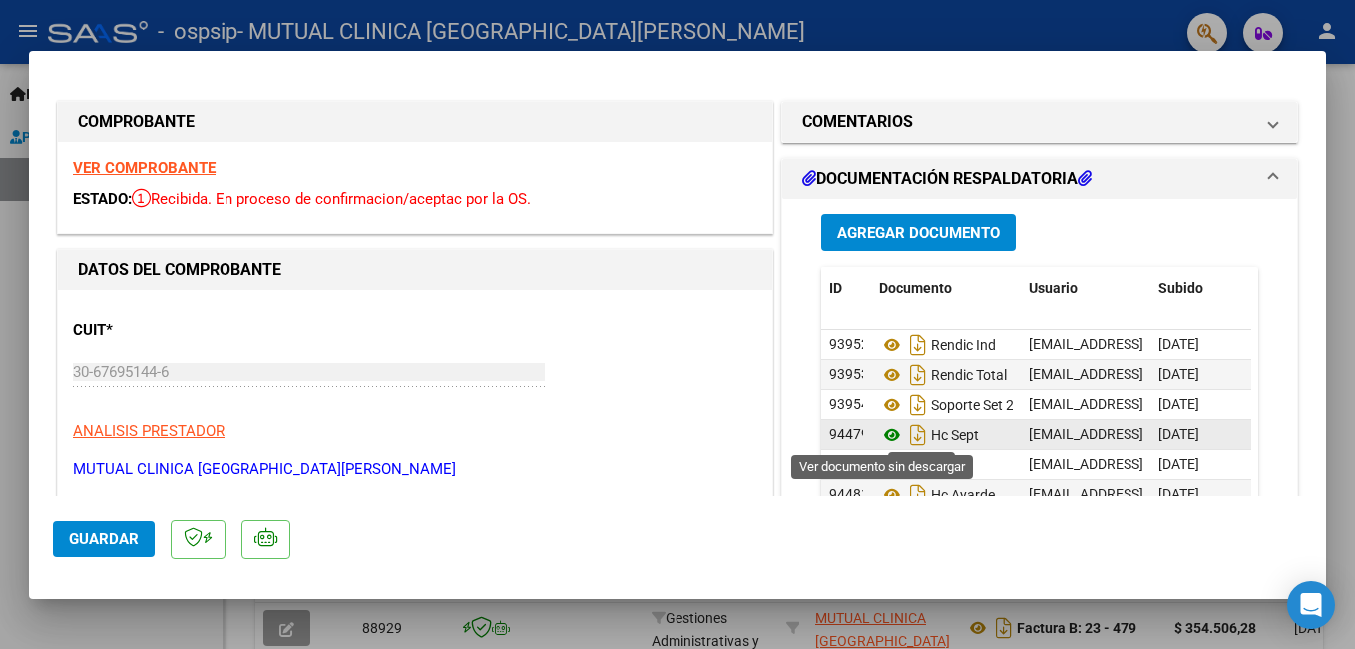
click at [886, 435] on icon at bounding box center [892, 435] width 26 height 24
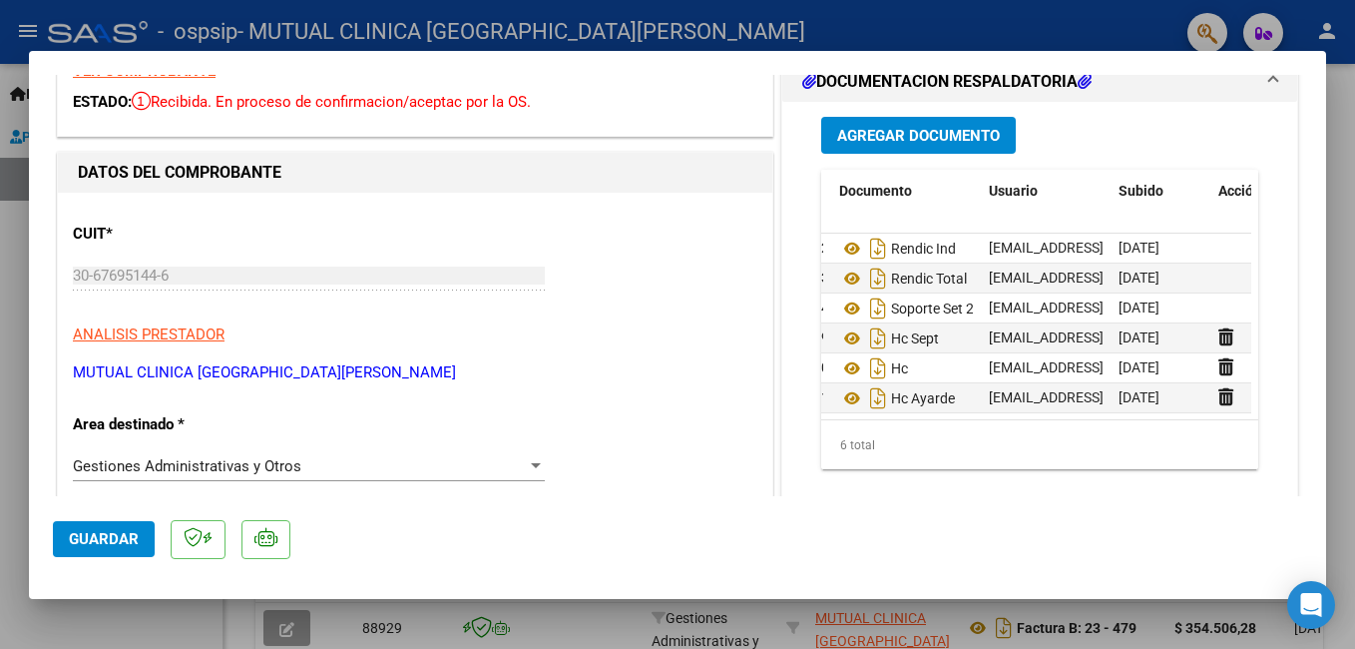
scroll to position [0, 114]
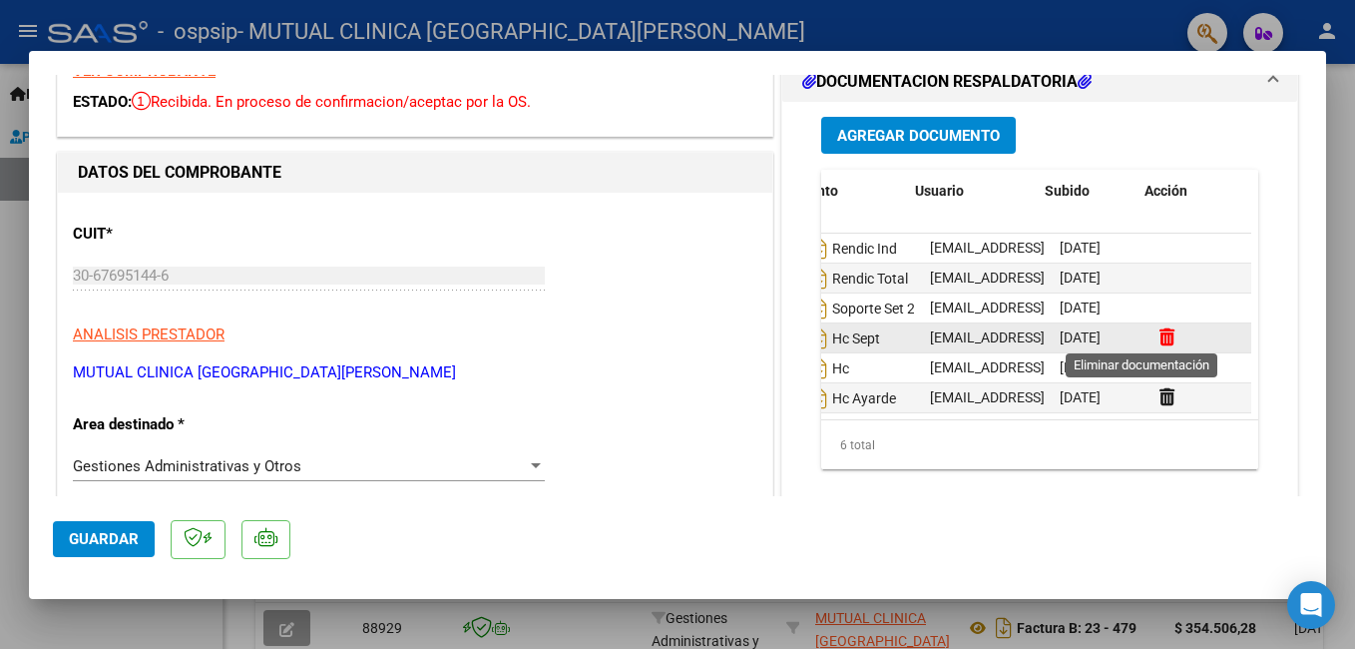
click at [1159, 336] on icon at bounding box center [1166, 336] width 15 height 19
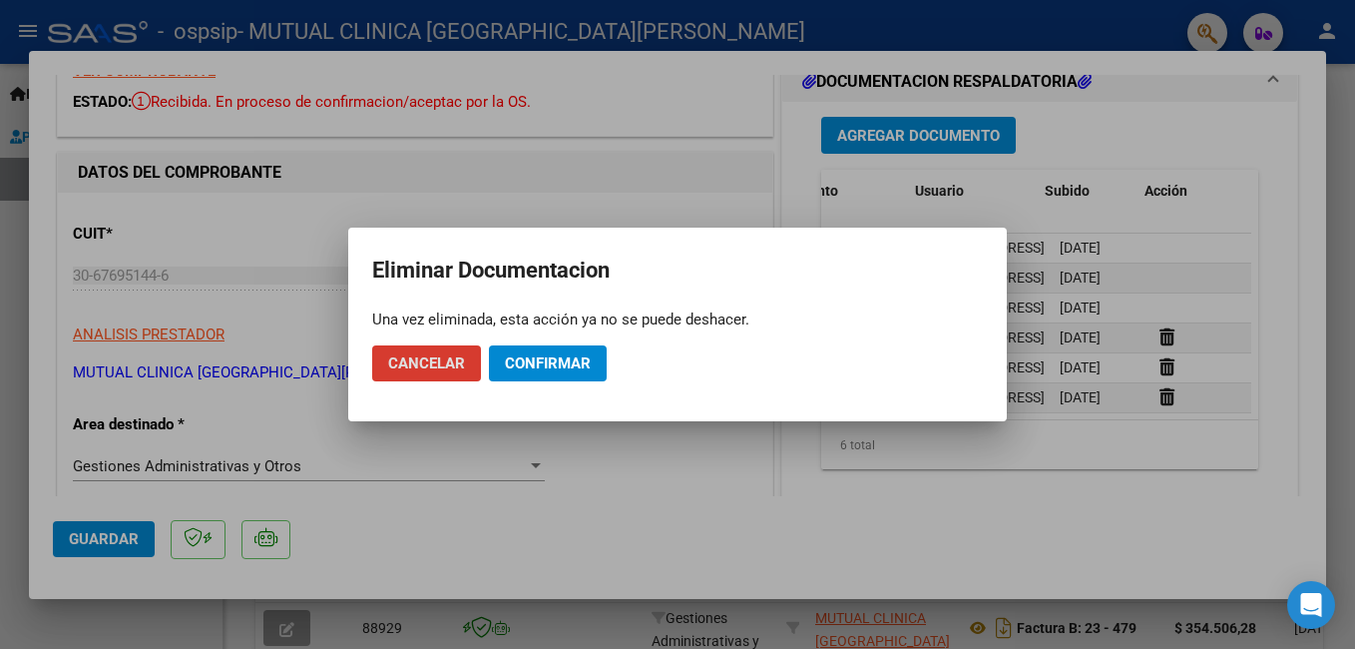
click at [529, 365] on span "Confirmar" at bounding box center [548, 363] width 86 height 18
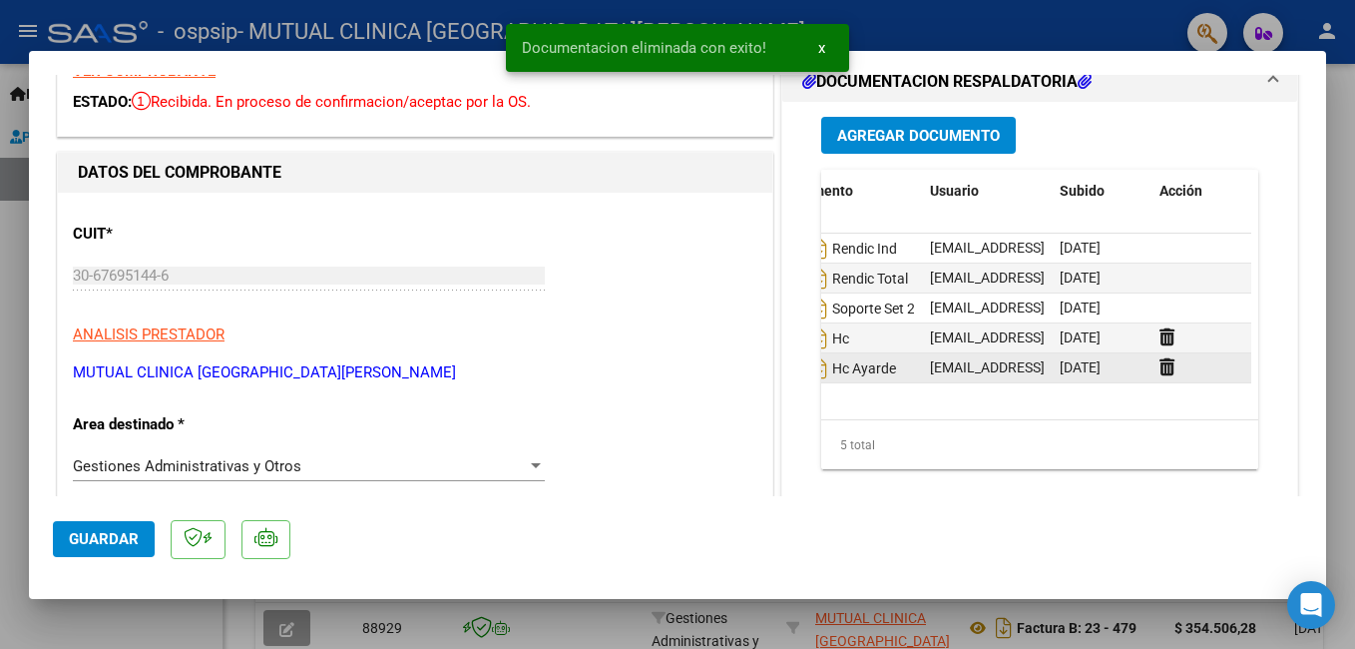
scroll to position [0, 99]
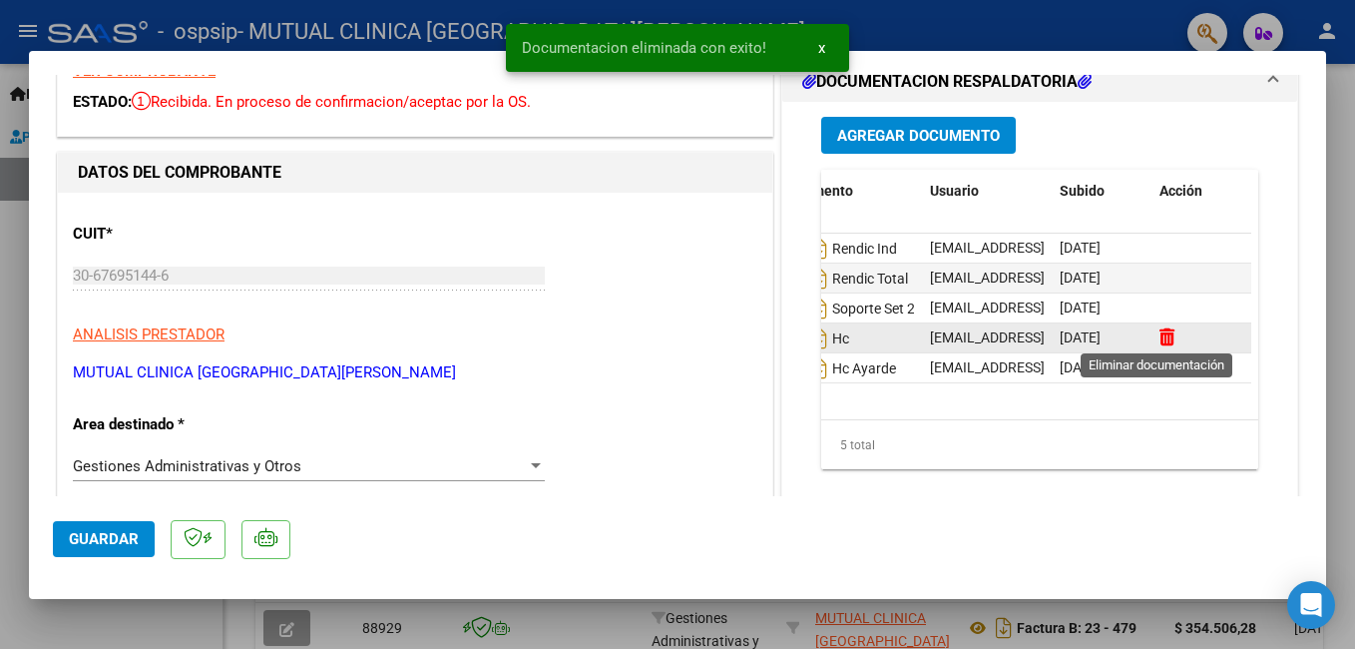
click at [1159, 332] on icon at bounding box center [1166, 336] width 15 height 19
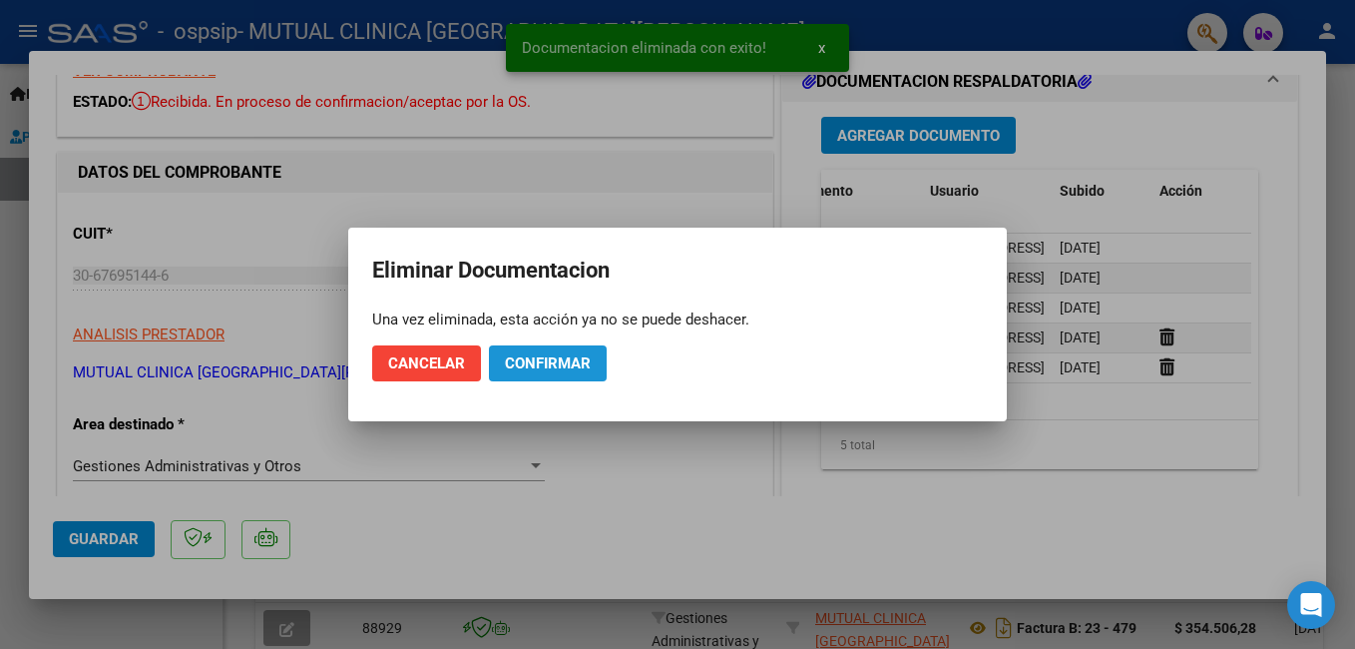
click at [532, 367] on span "Confirmar" at bounding box center [548, 363] width 86 height 18
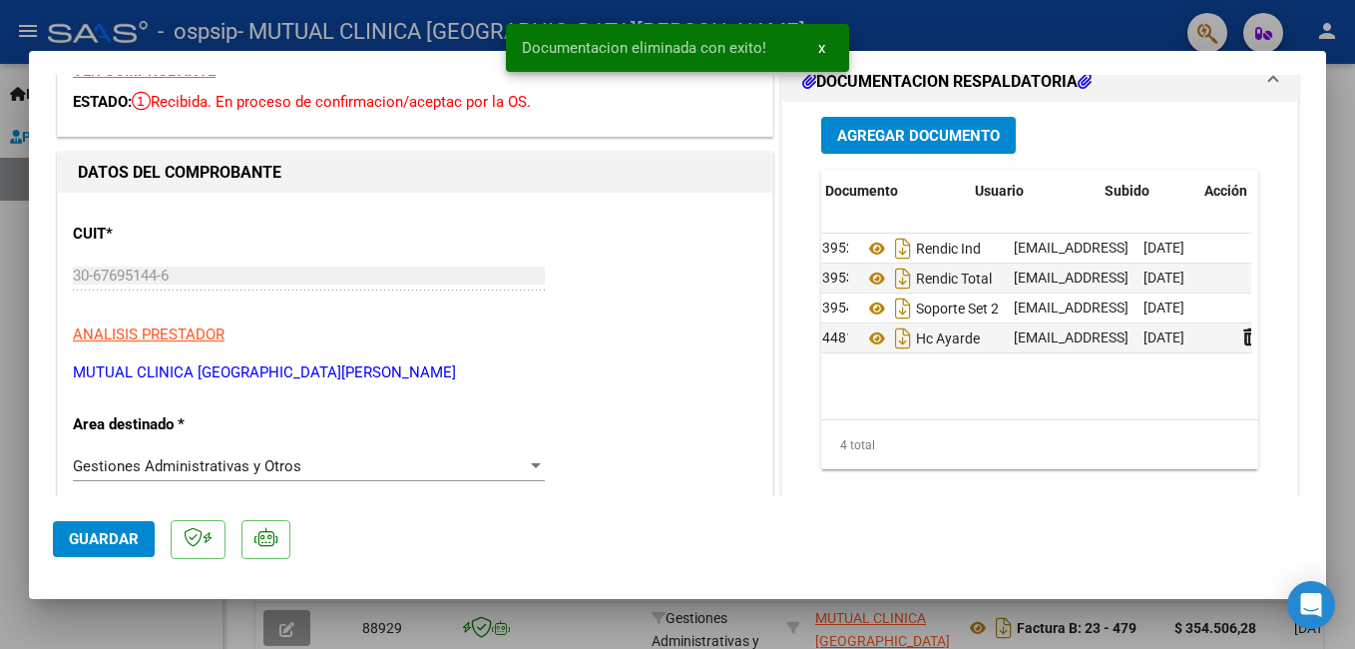
scroll to position [0, 0]
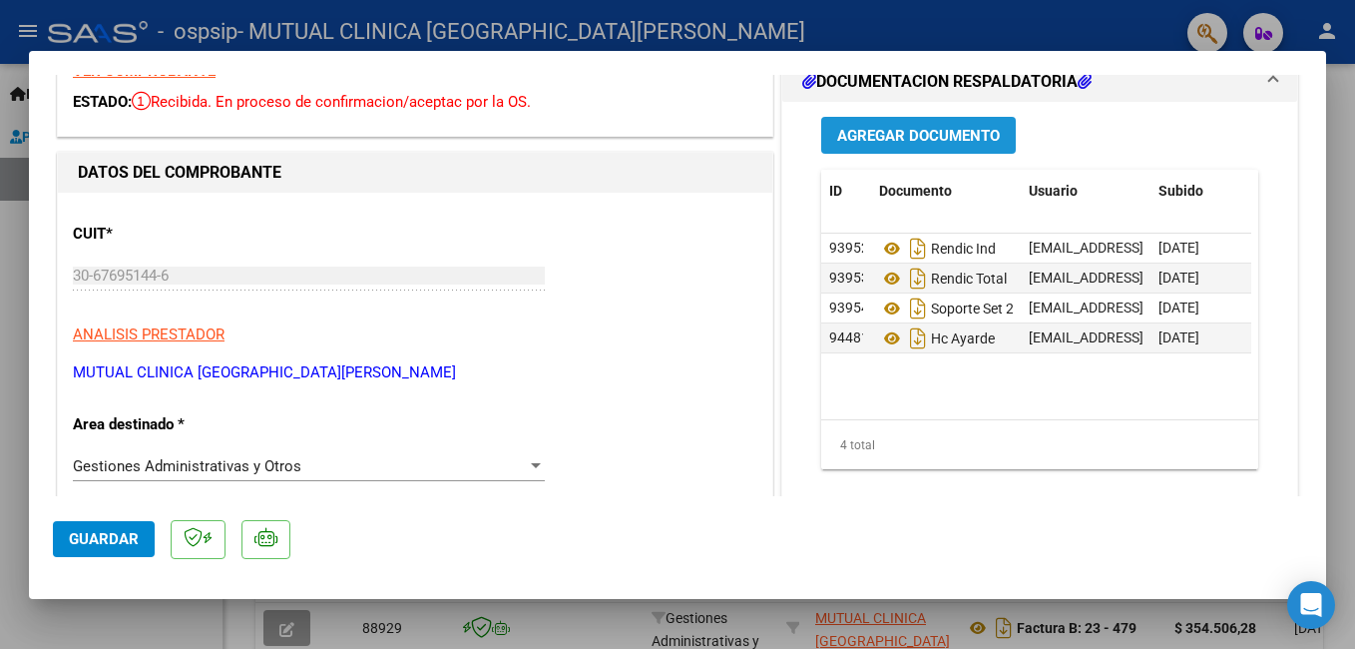
click at [930, 141] on span "Agregar Documento" at bounding box center [918, 136] width 163 height 18
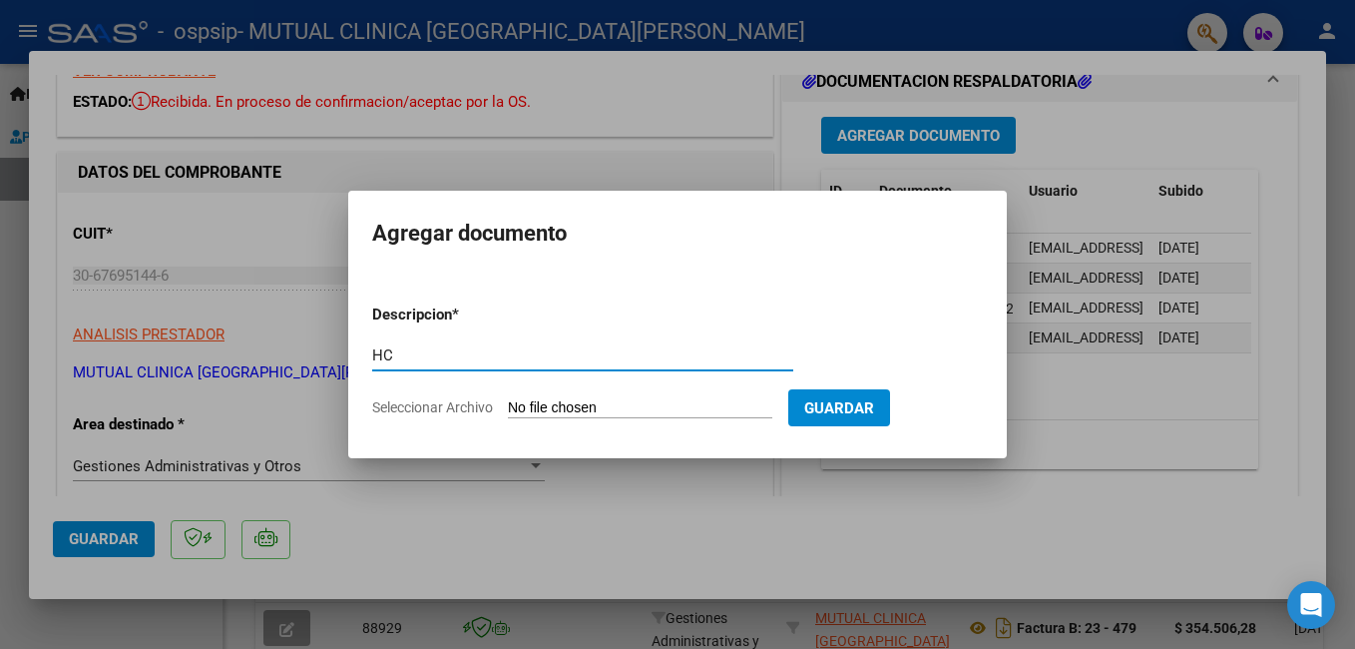
type input "HC"
click at [751, 403] on input "Seleccionar Archivo" at bounding box center [640, 408] width 264 height 19
type input "C:\fakepath\EP 514476 [PERSON_NAME] [PERSON_NAME].pdf"
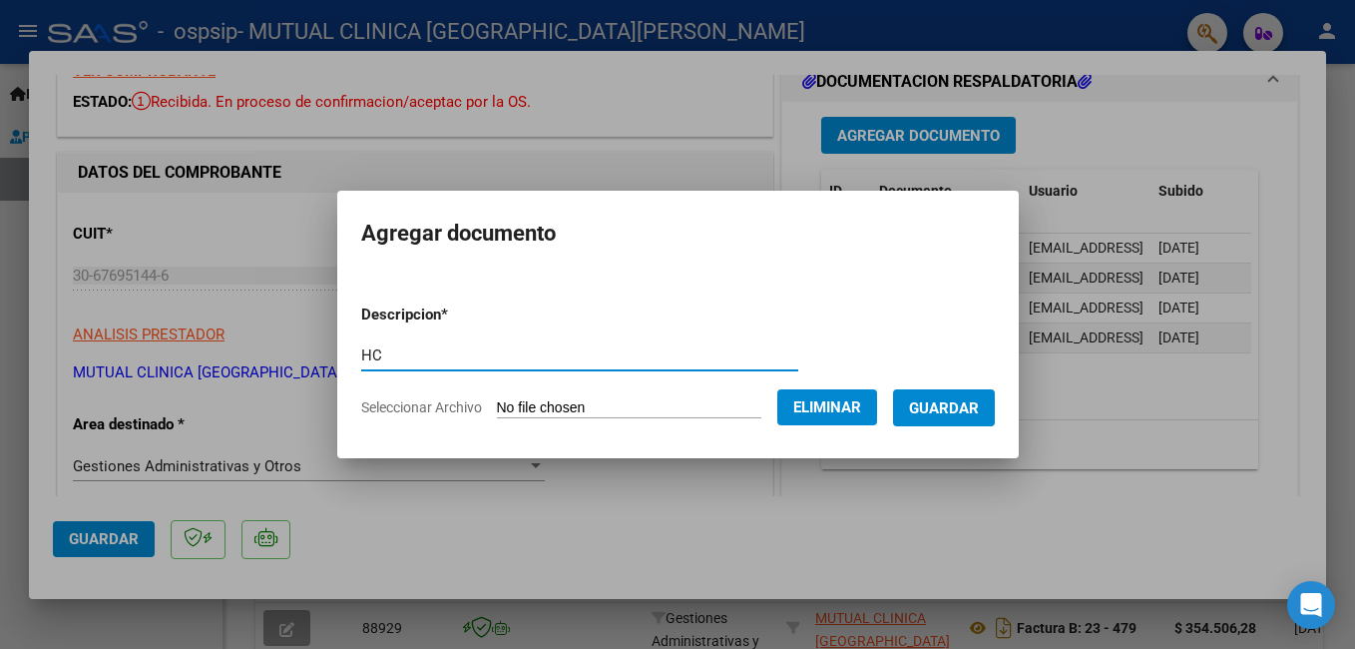
click at [372, 352] on input "HC" at bounding box center [579, 355] width 437 height 18
click at [470, 352] on input "HC [PERSON_NAME] FRANVESCA" at bounding box center [579, 355] width 437 height 18
type input "HC [PERSON_NAME]"
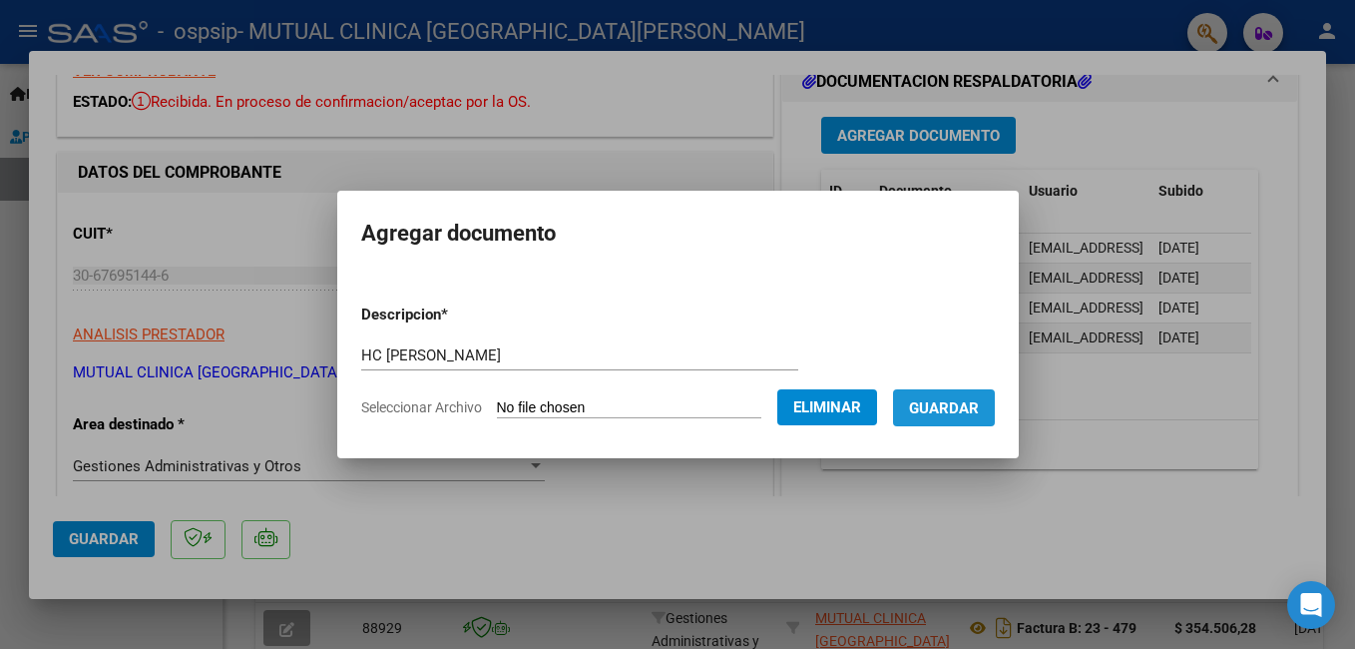
click at [979, 402] on span "Guardar" at bounding box center [944, 408] width 70 height 18
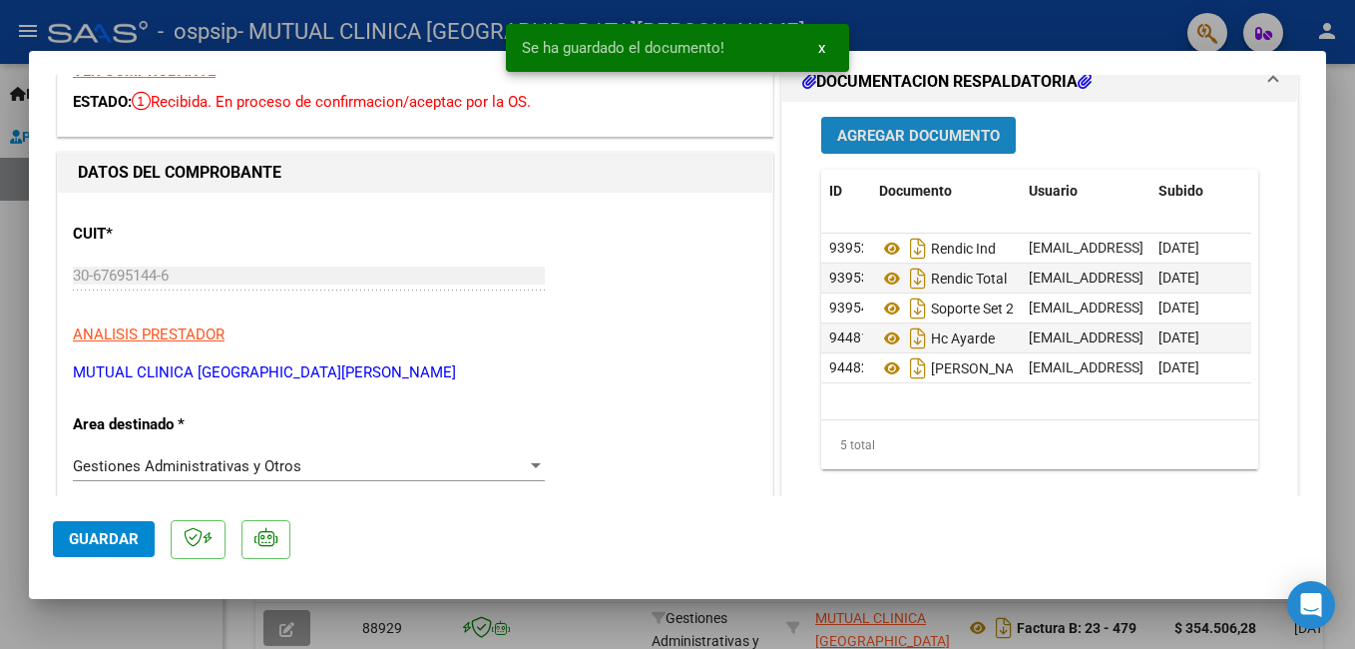
click at [935, 129] on span "Agregar Documento" at bounding box center [918, 136] width 163 height 18
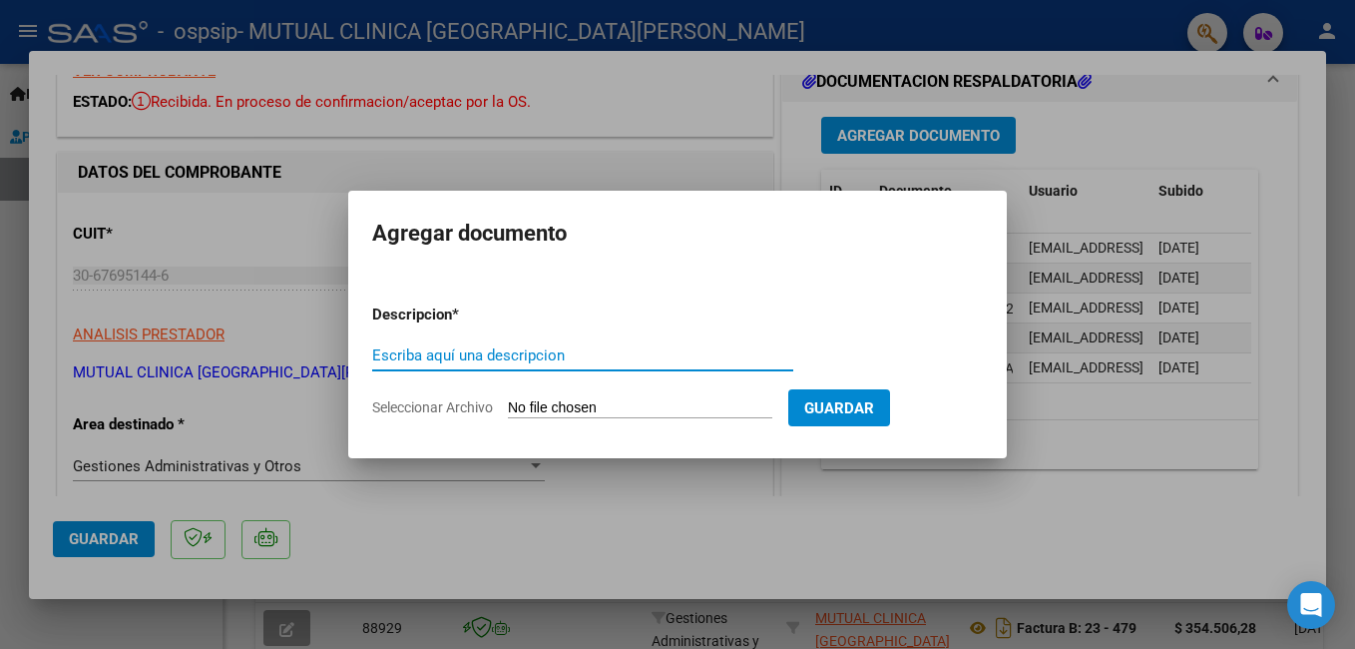
click at [526, 363] on input "Escriba aquí una descripcion" at bounding box center [582, 355] width 421 height 18
type input "HC"
click at [600, 402] on input "Seleccionar Archivo" at bounding box center [640, 408] width 264 height 19
type input "C:\fakepath\EP 517572 [PERSON_NAME] [PERSON_NAME].pdf"
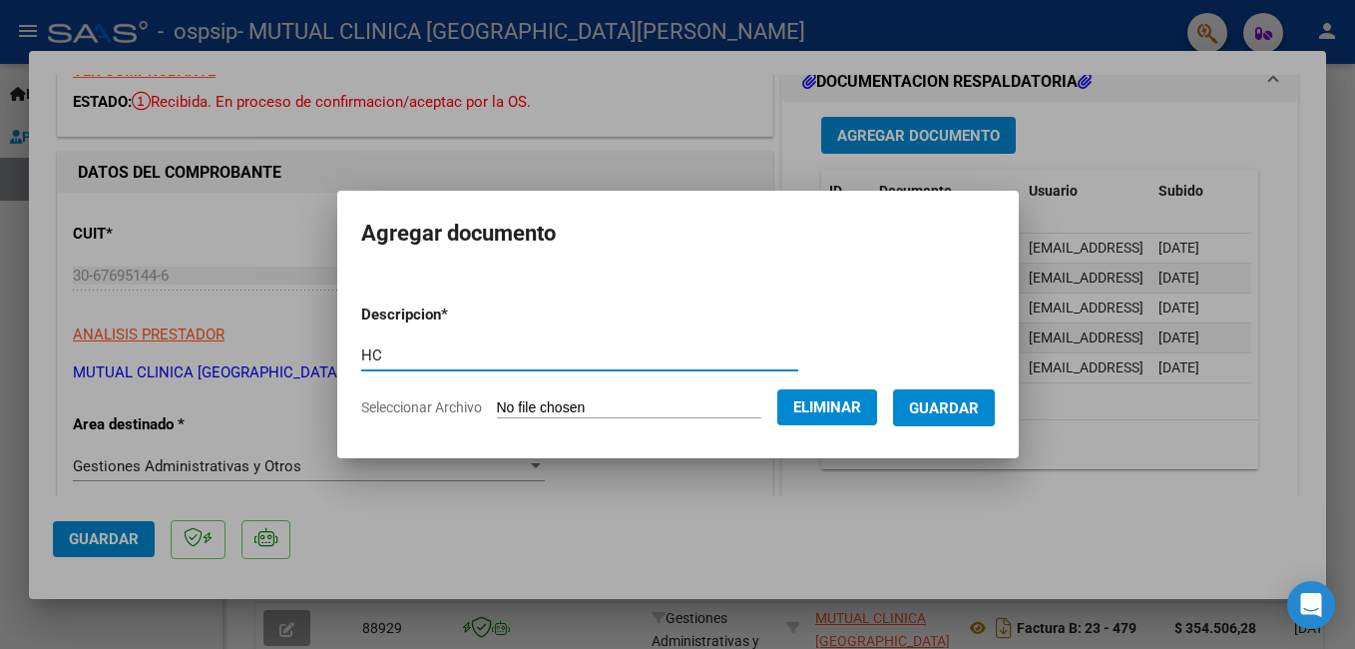
click at [455, 354] on input "HC" at bounding box center [579, 355] width 437 height 18
type input "HC ORTIZ JUAN"
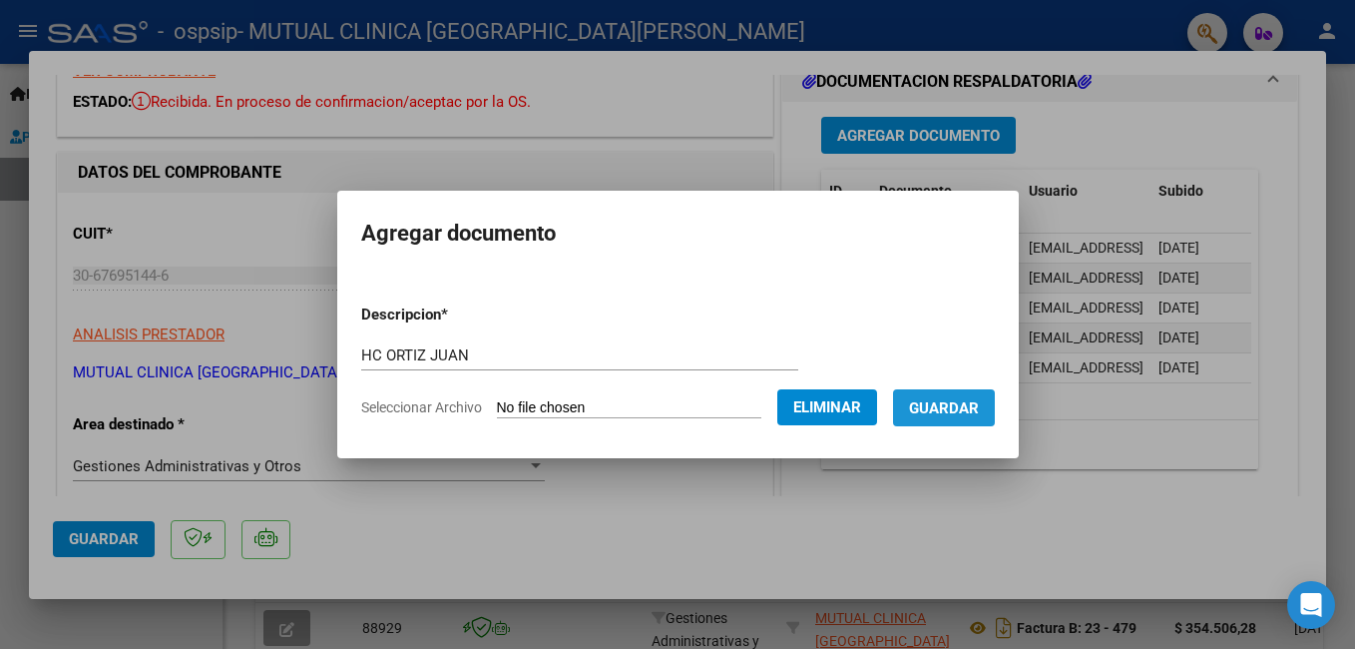
click at [979, 409] on span "Guardar" at bounding box center [944, 408] width 70 height 18
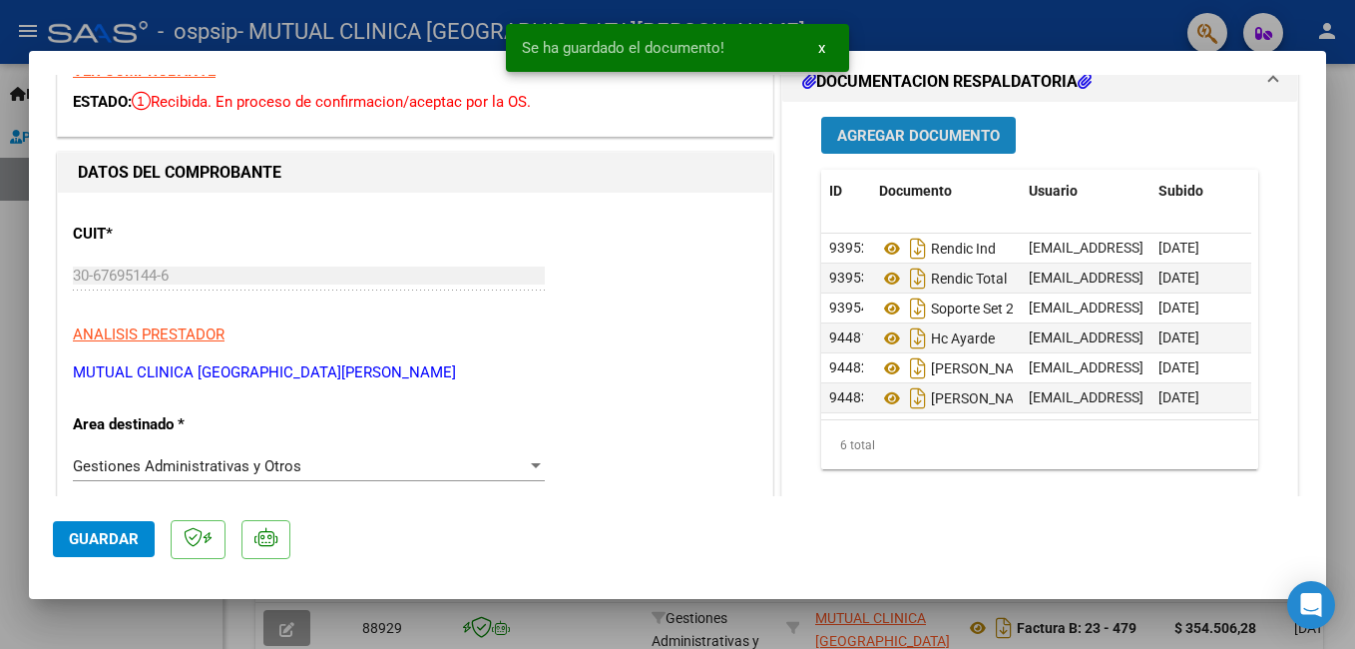
click at [931, 136] on span "Agregar Documento" at bounding box center [918, 136] width 163 height 18
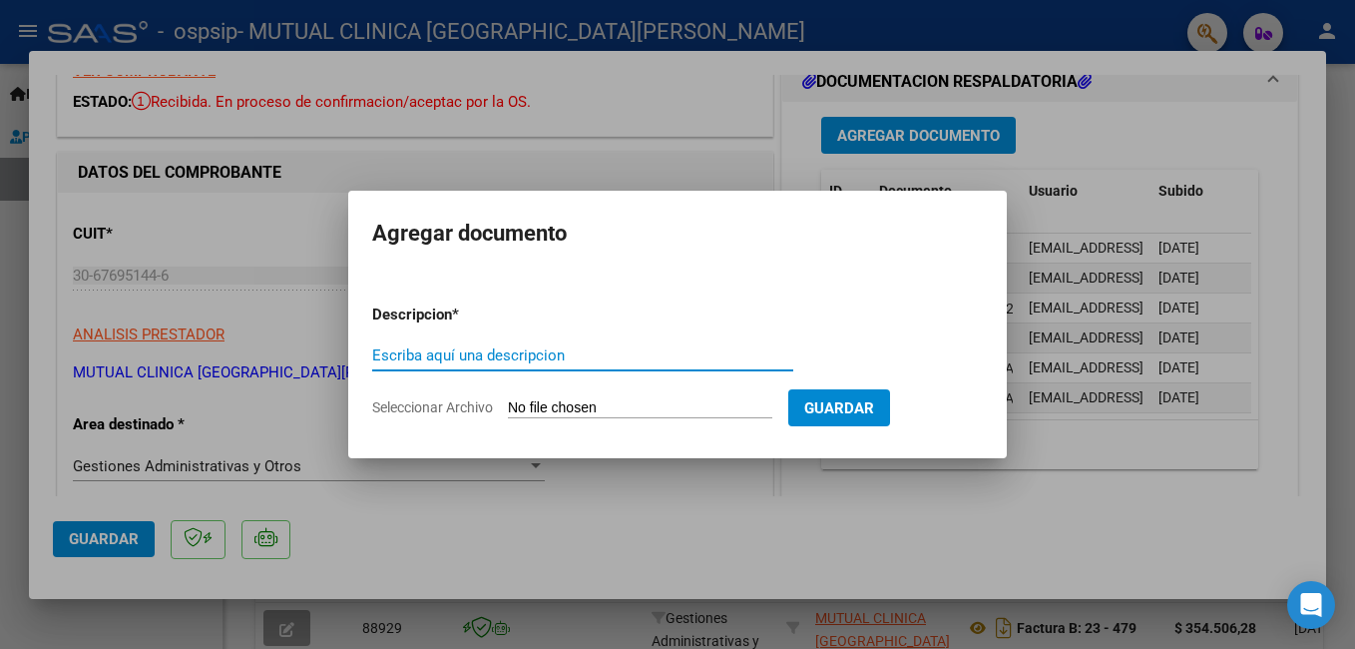
click at [645, 359] on input "Escriba aquí una descripcion" at bounding box center [582, 355] width 421 height 18
type input "HC"
click at [770, 402] on input "Seleccionar Archivo" at bounding box center [640, 408] width 264 height 19
type input "C:\fakepath\EP 511615 [PERSON_NAME].pdf"
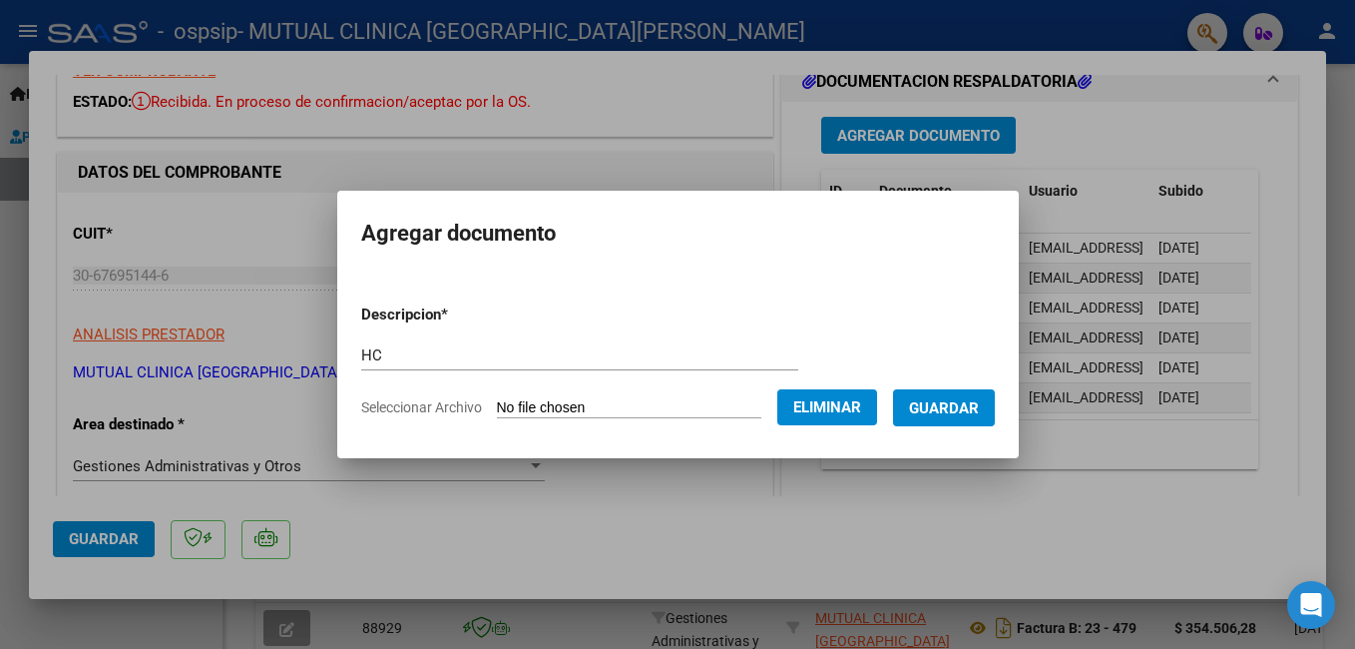
click at [450, 355] on input "HC" at bounding box center [579, 355] width 437 height 18
type input "HC ACOSTA SERGIO"
click at [960, 412] on span "Guardar" at bounding box center [944, 408] width 70 height 18
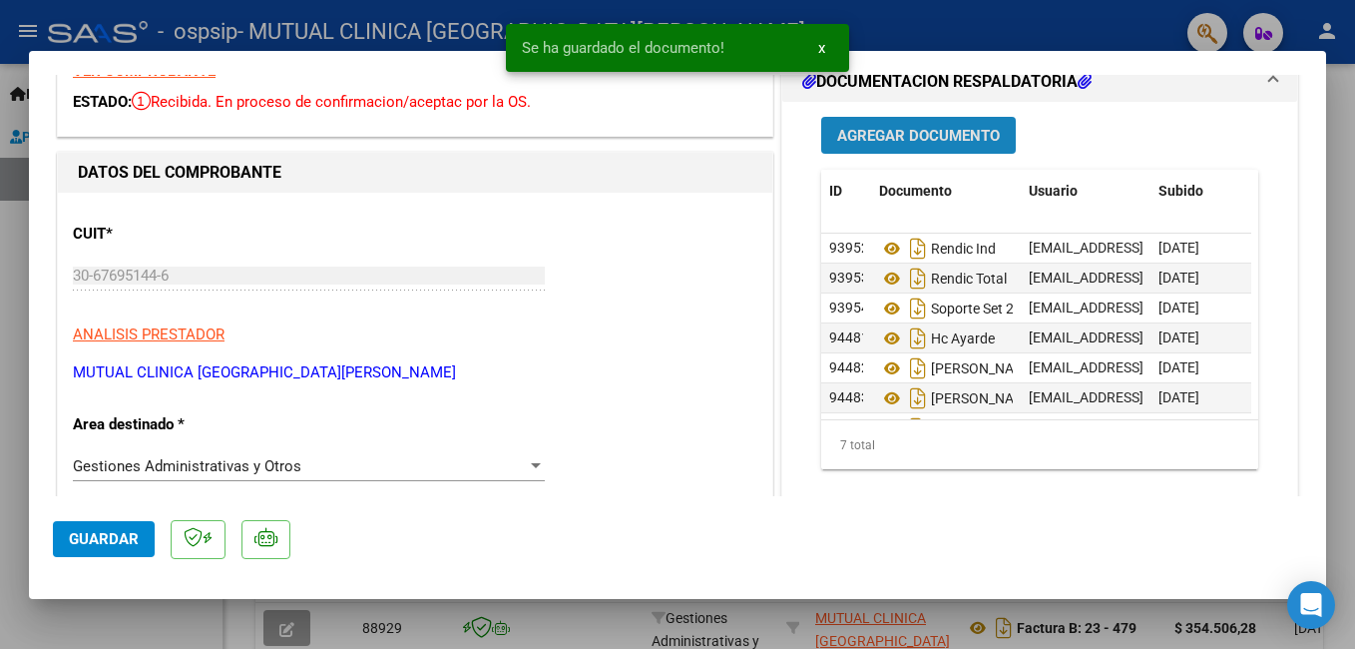
click at [931, 132] on span "Agregar Documento" at bounding box center [918, 136] width 163 height 18
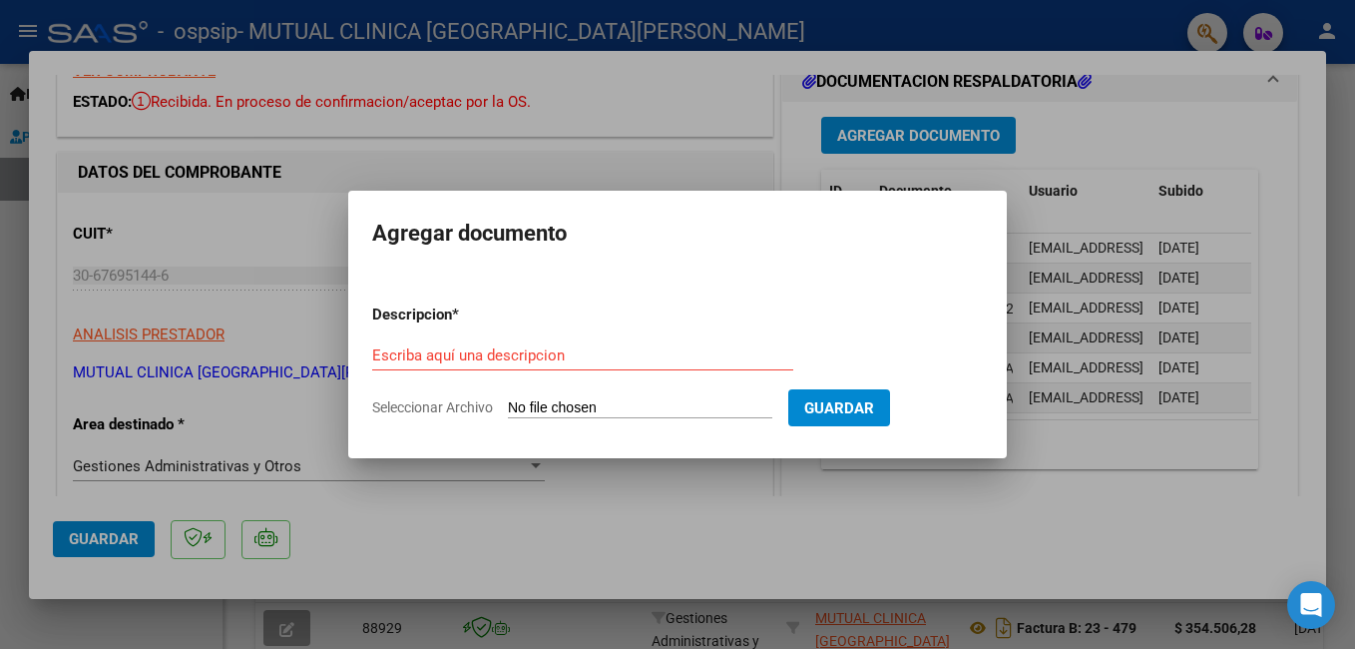
click at [589, 366] on div "Escriba aquí una descripcion" at bounding box center [582, 355] width 421 height 30
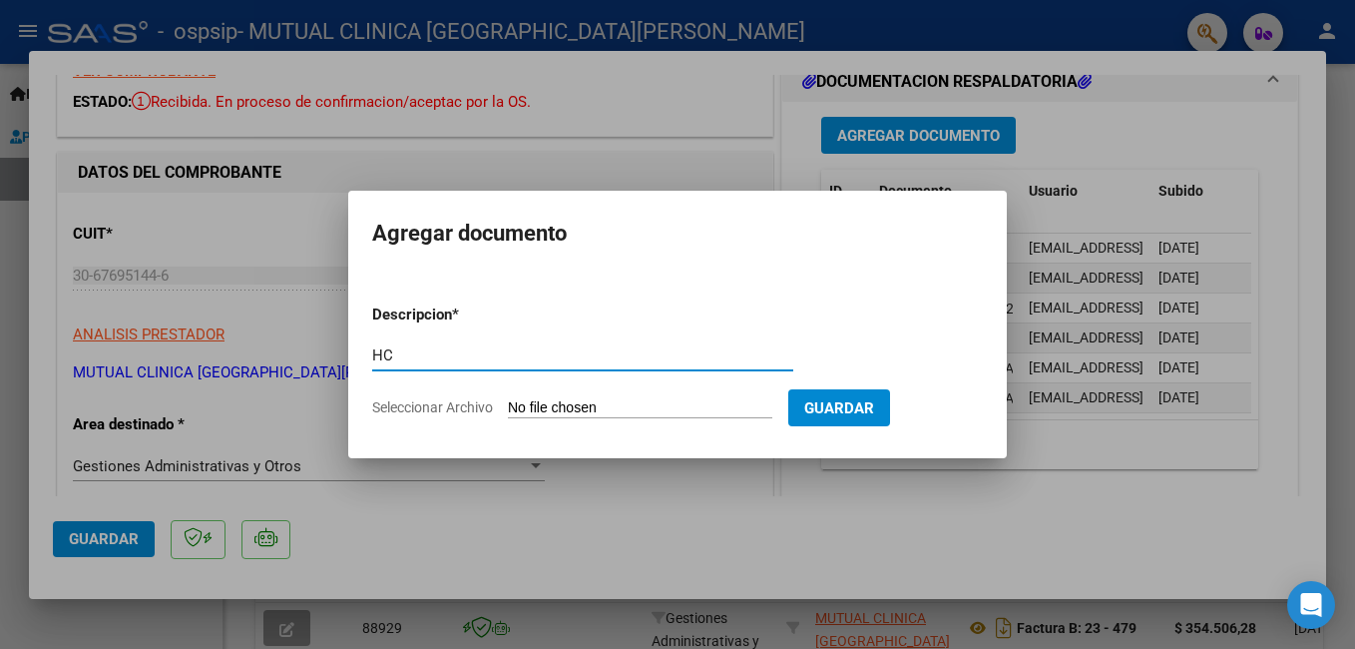
type input "HC"
click at [730, 405] on input "Seleccionar Archivo" at bounding box center [640, 408] width 264 height 19
type input "C:\fakepath\EP 521916 [PERSON_NAME] [PERSON_NAME].pdf"
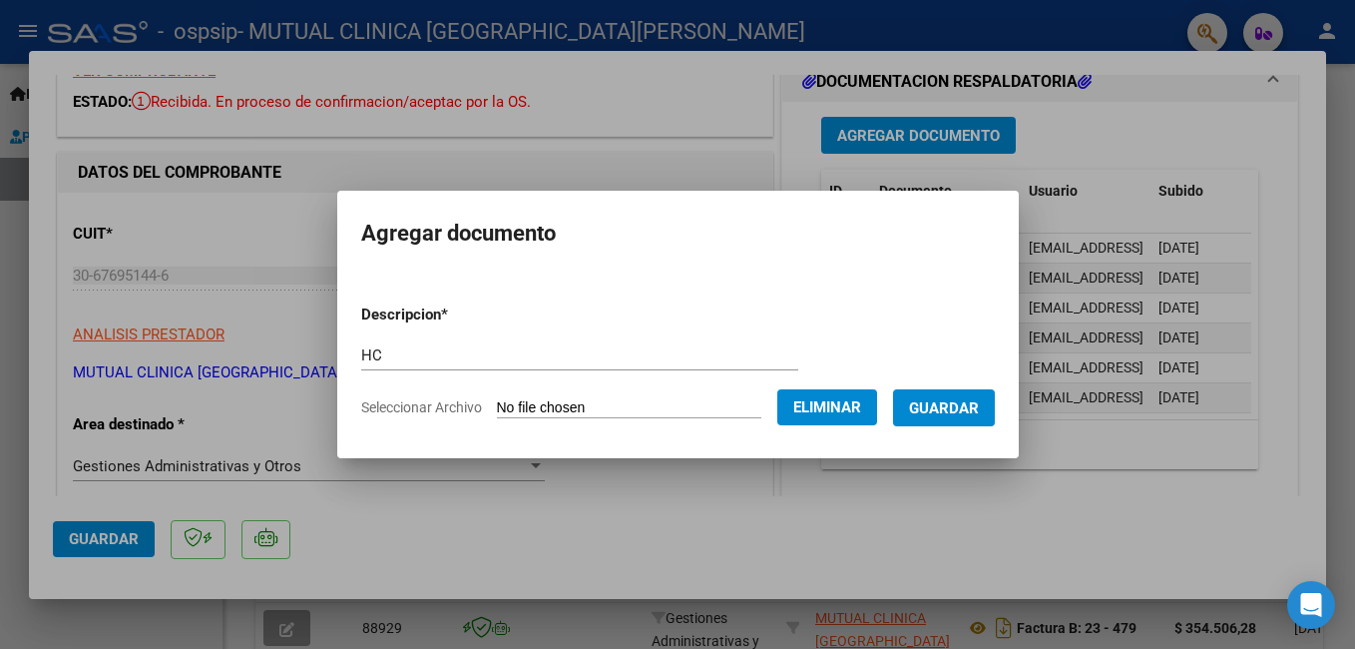
click at [473, 348] on div "HC Escriba aquí una descripcion" at bounding box center [579, 355] width 437 height 30
type input "HC [PERSON_NAME] M"
click at [979, 408] on span "Guardar" at bounding box center [944, 408] width 70 height 18
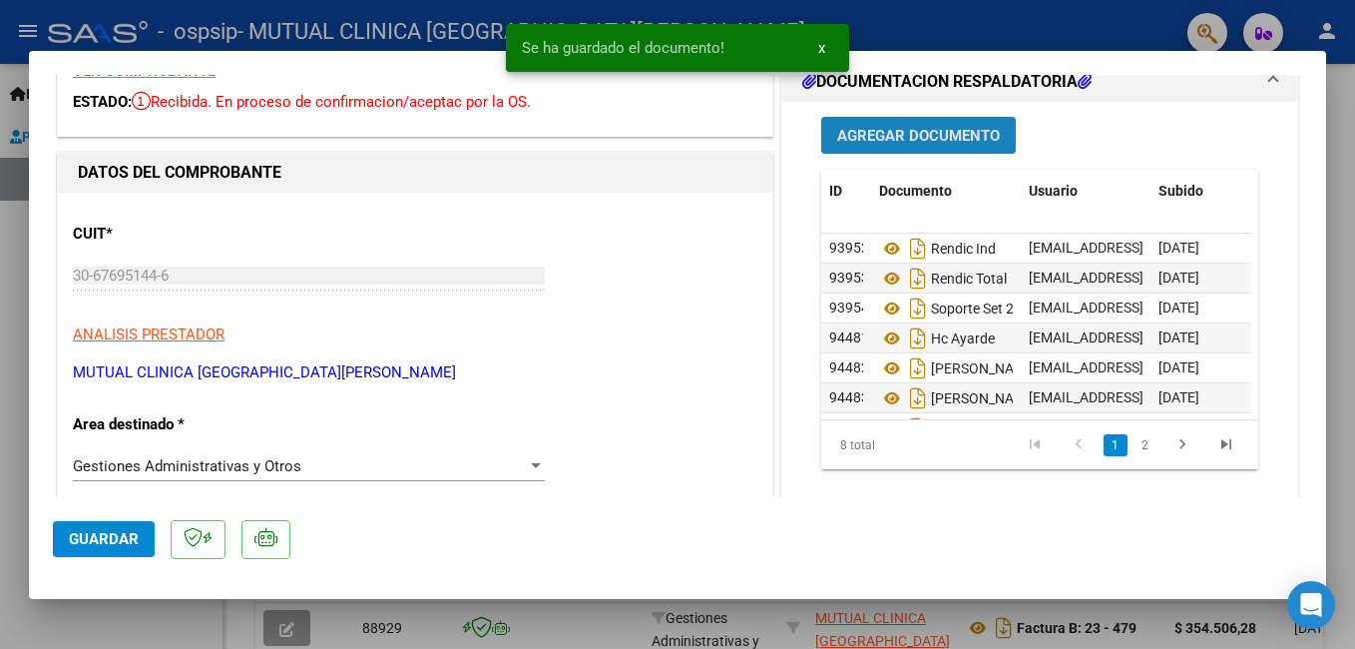
click at [939, 132] on span "Agregar Documento" at bounding box center [918, 136] width 163 height 18
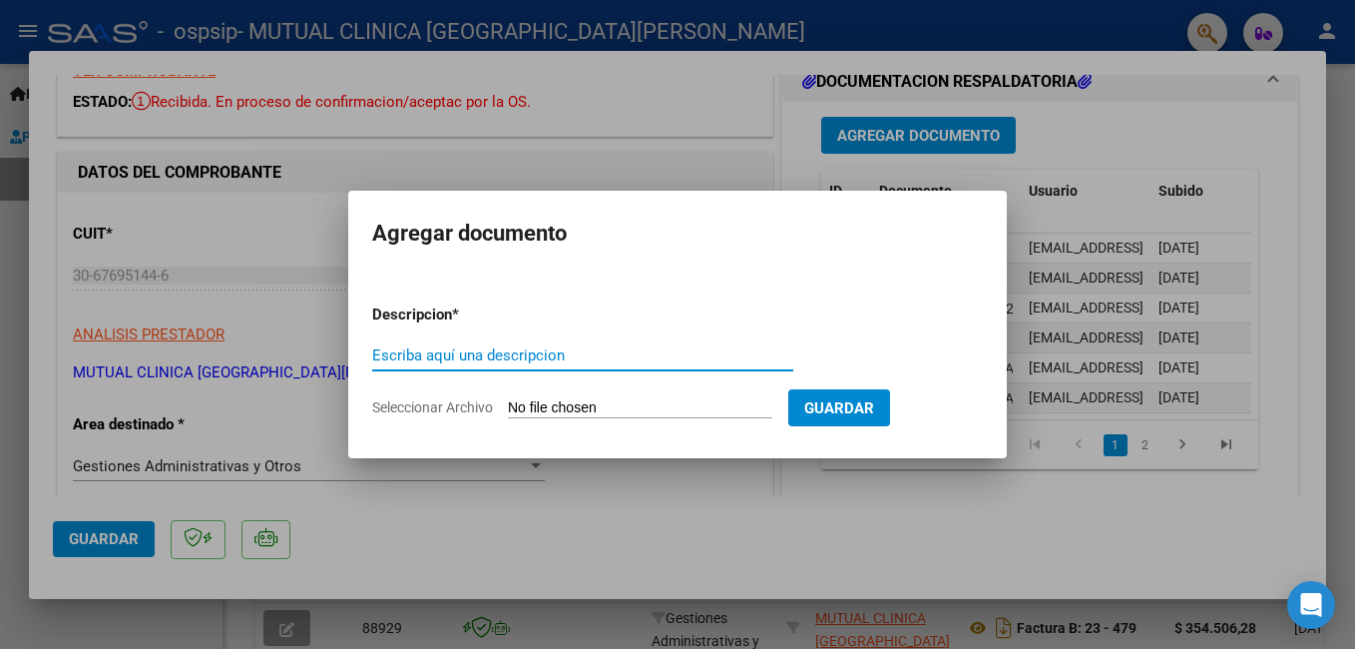
click at [523, 353] on input "Escriba aquí una descripcion" at bounding box center [582, 355] width 421 height 18
type input "HC"
click at [638, 403] on input "Seleccionar Archivo" at bounding box center [640, 408] width 264 height 19
type input "C:\fakepath\EP 511398 [PERSON_NAME].pdf"
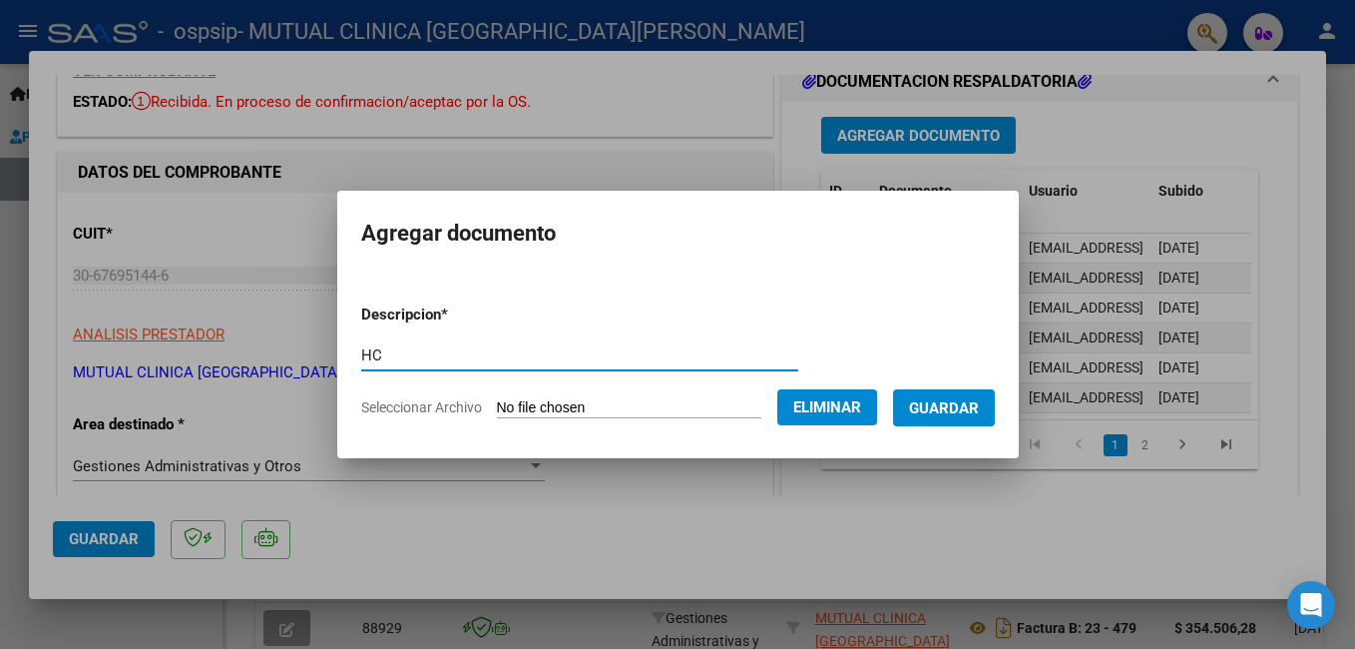
click at [601, 358] on input "HC" at bounding box center [579, 355] width 437 height 18
type input "HC [PERSON_NAME]"
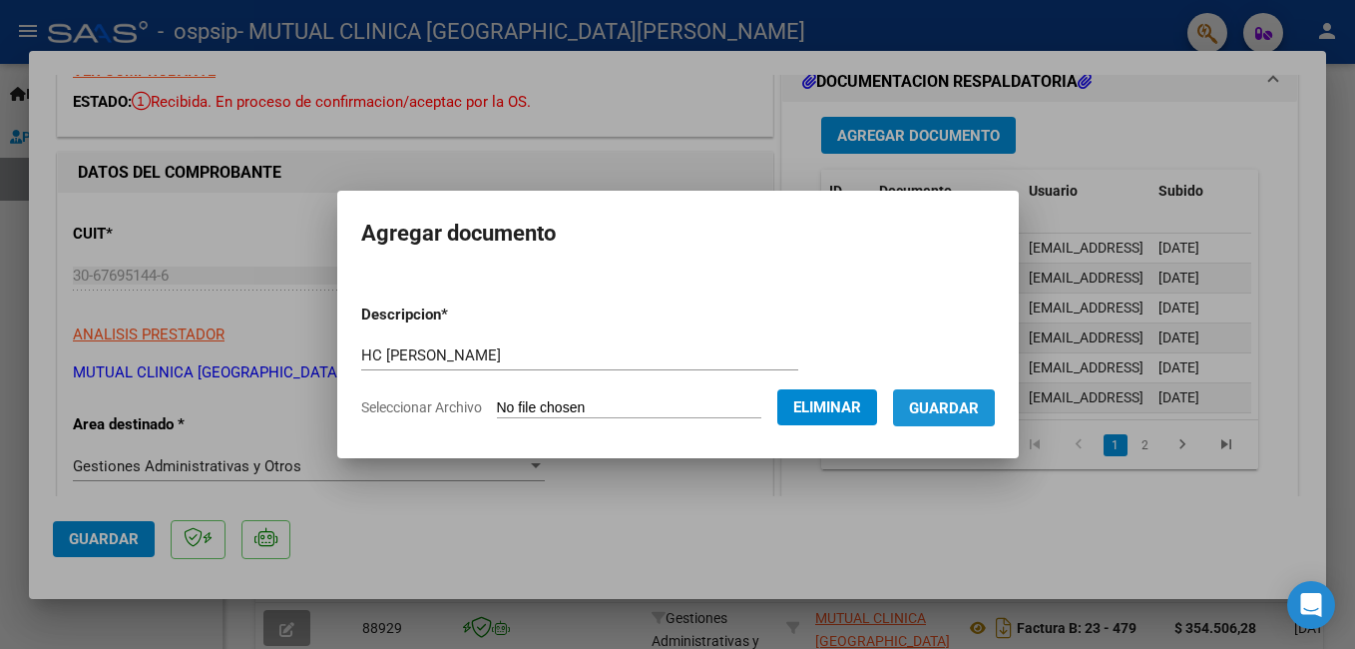
click at [968, 408] on span "Guardar" at bounding box center [944, 408] width 70 height 18
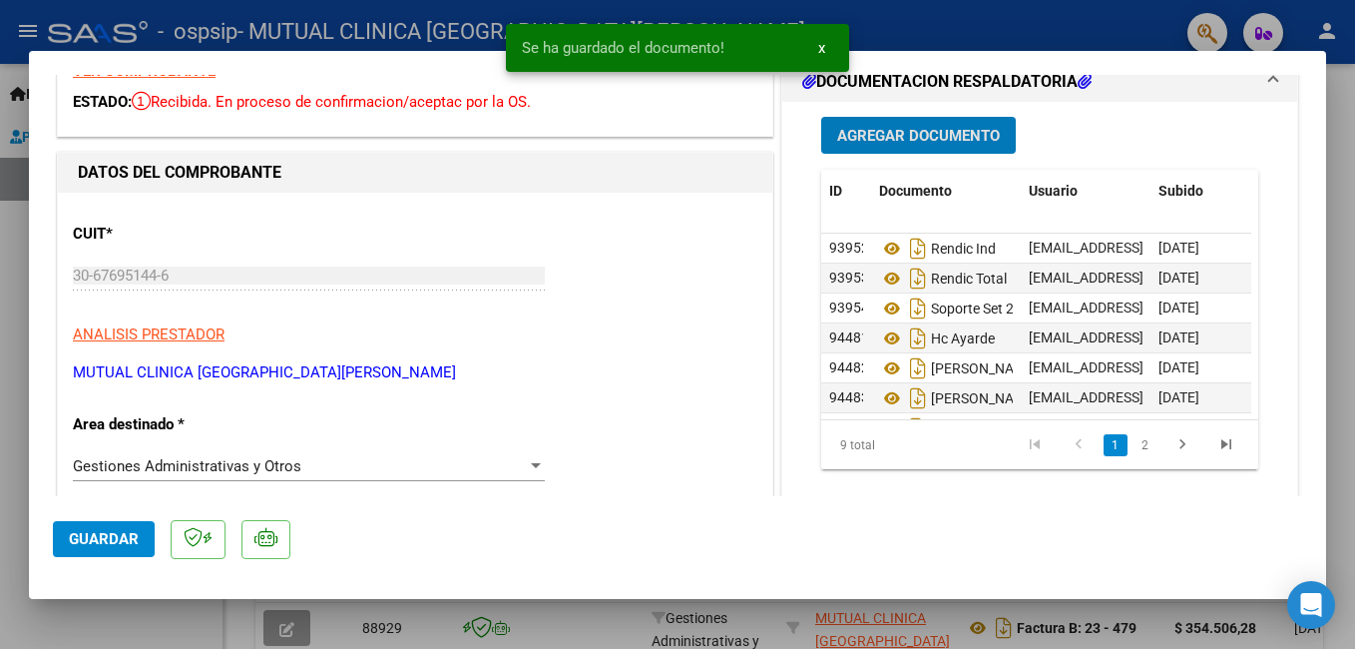
click at [961, 140] on span "Agregar Documento" at bounding box center [918, 136] width 163 height 18
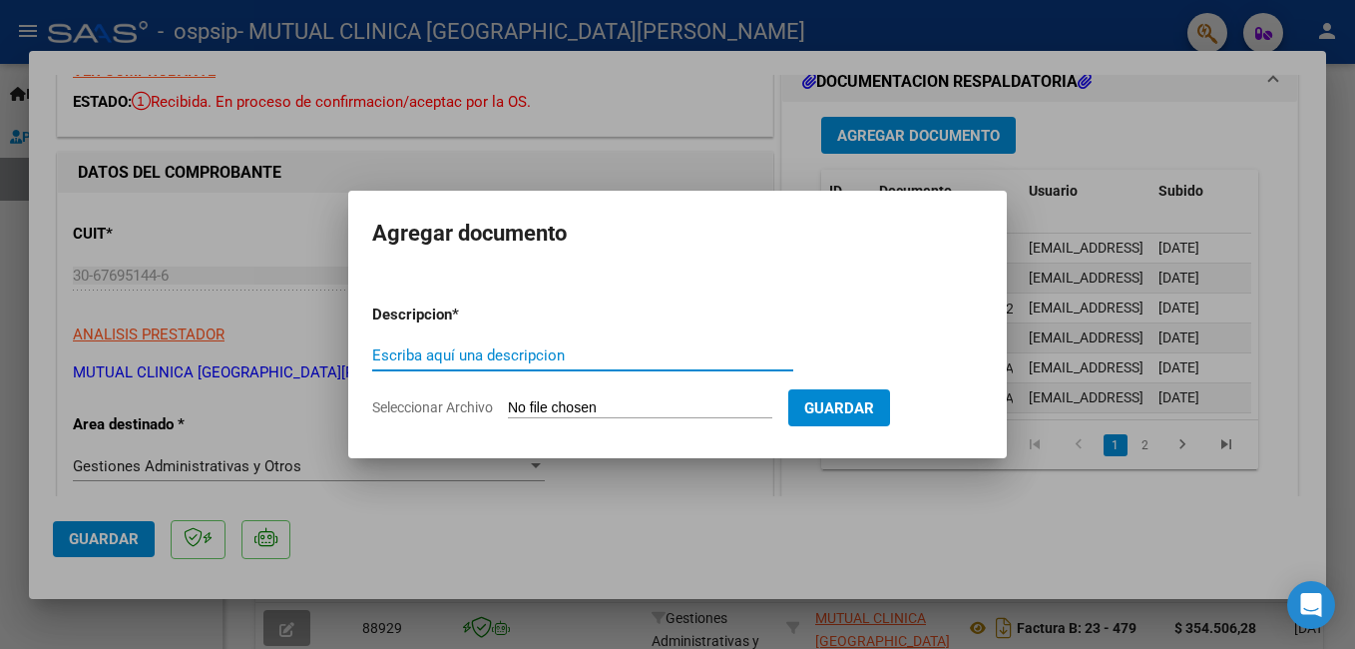
click at [508, 358] on input "Escriba aquí una descripcion" at bounding box center [582, 355] width 421 height 18
type input "HC"
click at [680, 405] on input "Seleccionar Archivo" at bounding box center [640, 408] width 264 height 19
type input "C:\fakepath\EP 516447 [PERSON_NAME] (AUTOPERCIBE).pdf"
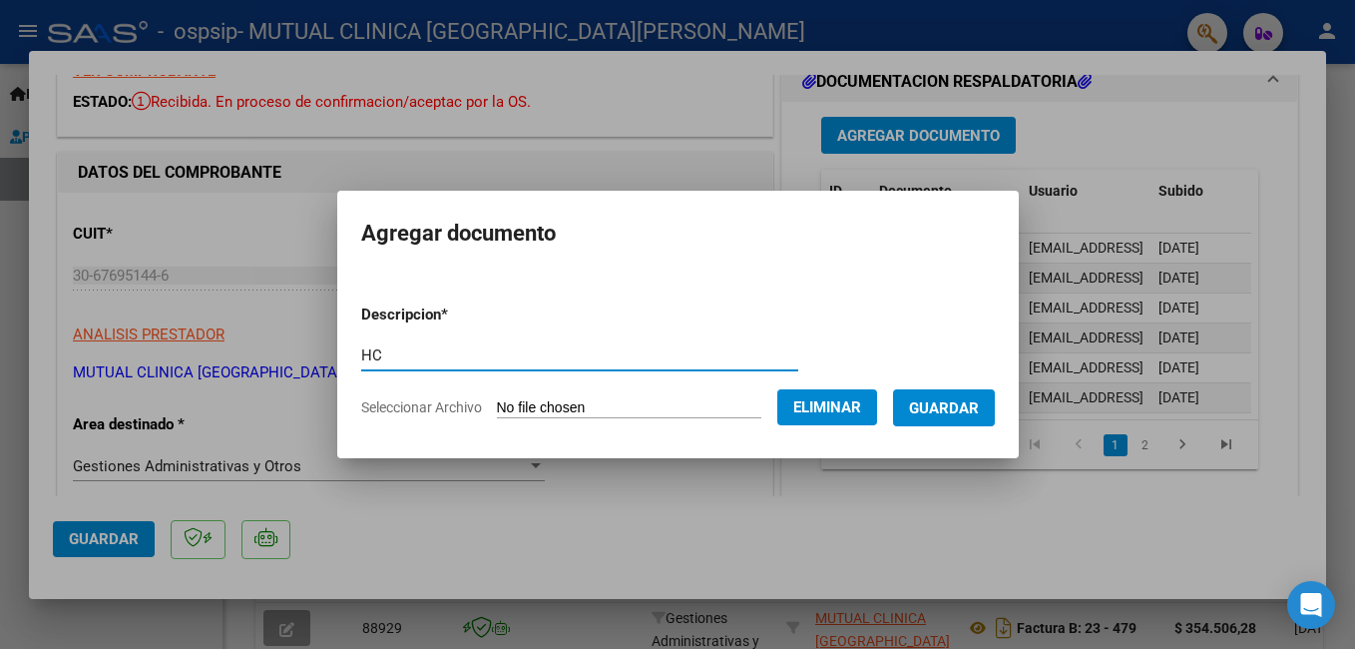
click at [536, 356] on input "HC" at bounding box center [579, 355] width 437 height 18
type input "HC [PERSON_NAME]"
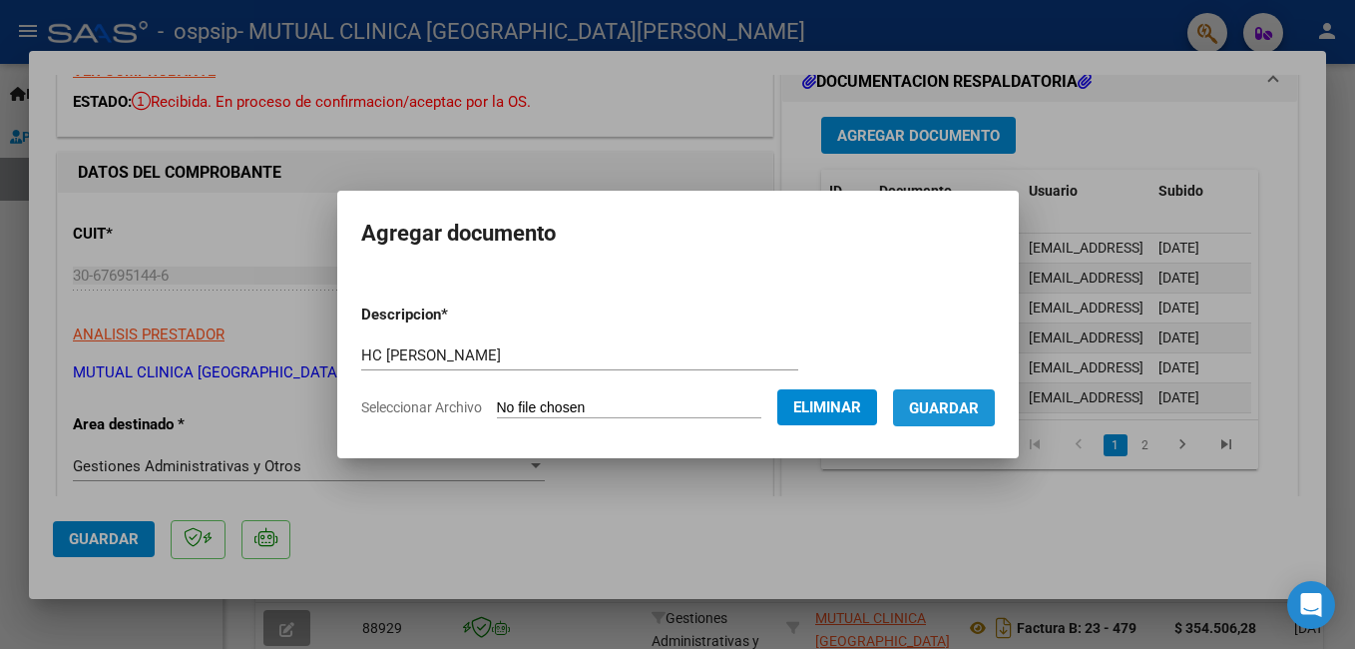
drag, startPoint x: 970, startPoint y: 405, endPoint x: 992, endPoint y: 405, distance: 21.9
click at [972, 405] on span "Guardar" at bounding box center [944, 408] width 70 height 18
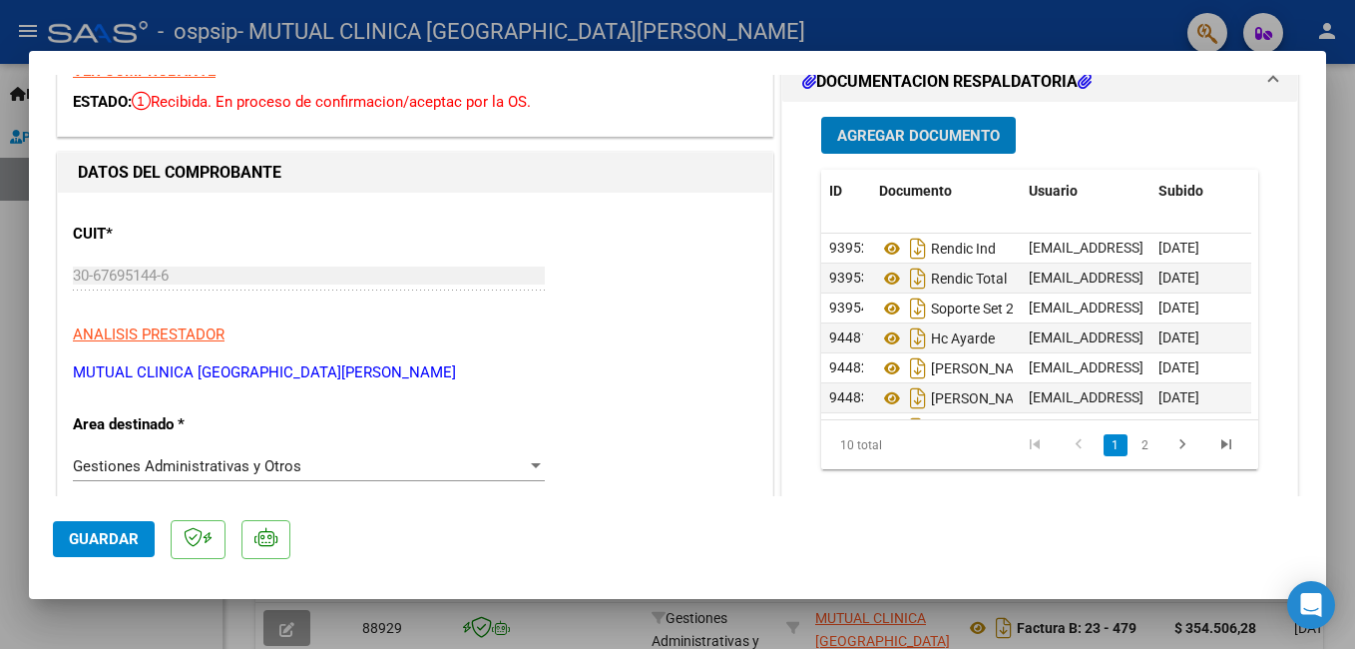
click at [938, 136] on span "Agregar Documento" at bounding box center [918, 136] width 163 height 18
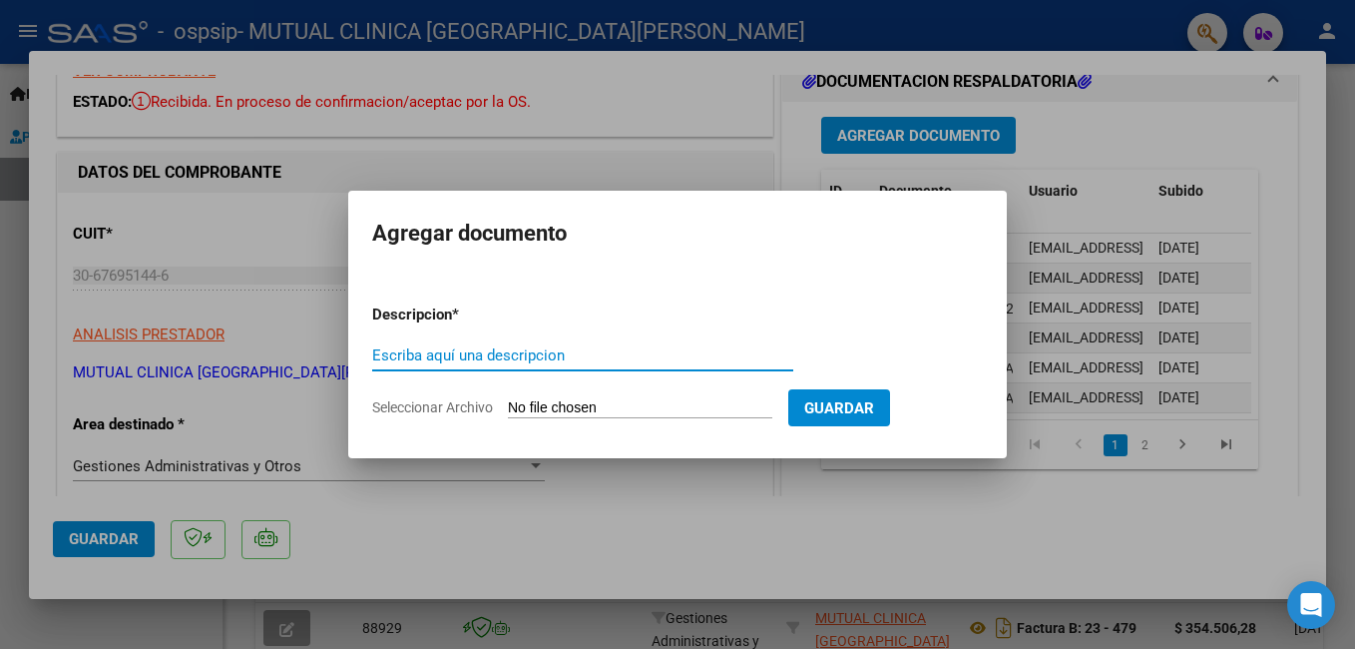
click at [549, 357] on input "Escriba aquí una descripcion" at bounding box center [582, 355] width 421 height 18
type input "HC"
click at [658, 408] on input "Seleccionar Archivo" at bounding box center [640, 408] width 264 height 19
type input "C:\fakepath\EP 520621 [PERSON_NAME].pdf"
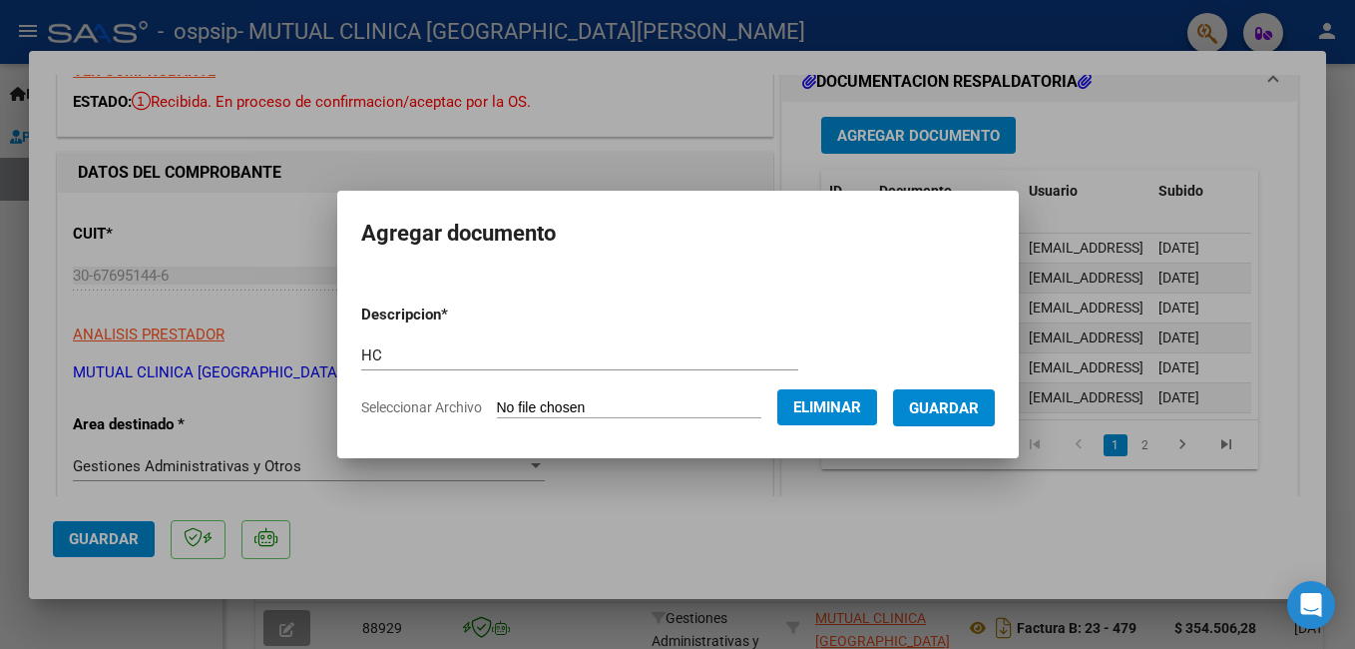
click at [427, 357] on input "HC" at bounding box center [579, 355] width 437 height 18
type input "HC [PERSON_NAME]"
click at [979, 412] on span "Guardar" at bounding box center [944, 408] width 70 height 18
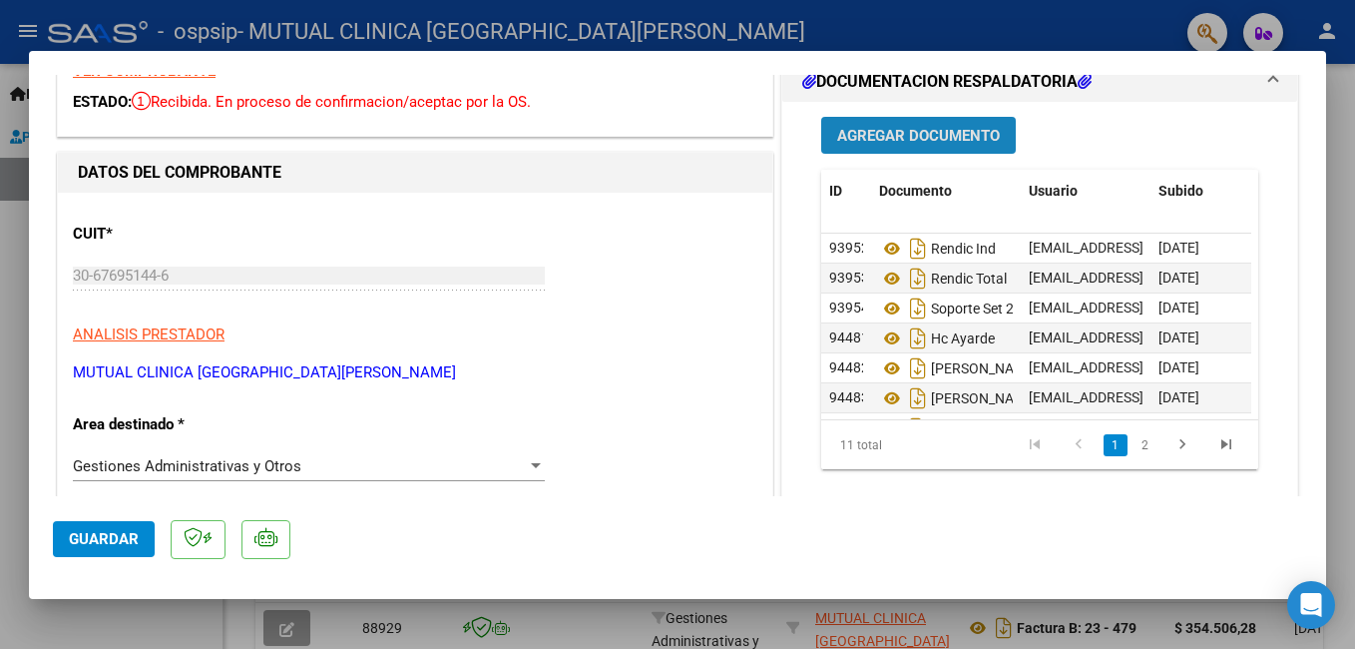
click at [965, 131] on span "Agregar Documento" at bounding box center [918, 136] width 163 height 18
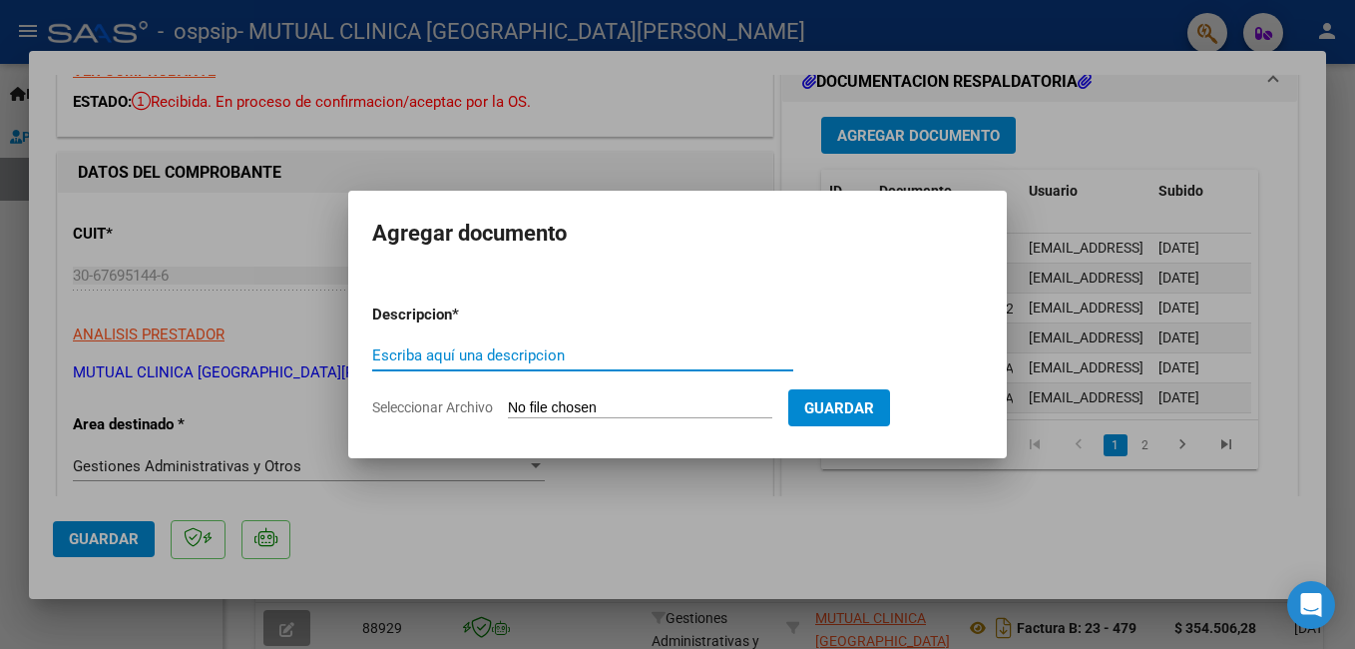
click at [580, 351] on input "Escriba aquí una descripcion" at bounding box center [582, 355] width 421 height 18
type input "HC"
click at [711, 410] on input "Seleccionar Archivo" at bounding box center [640, 408] width 264 height 19
type input "C:\fakepath\EP 519977 [PERSON_NAME] [PERSON_NAME].pdf"
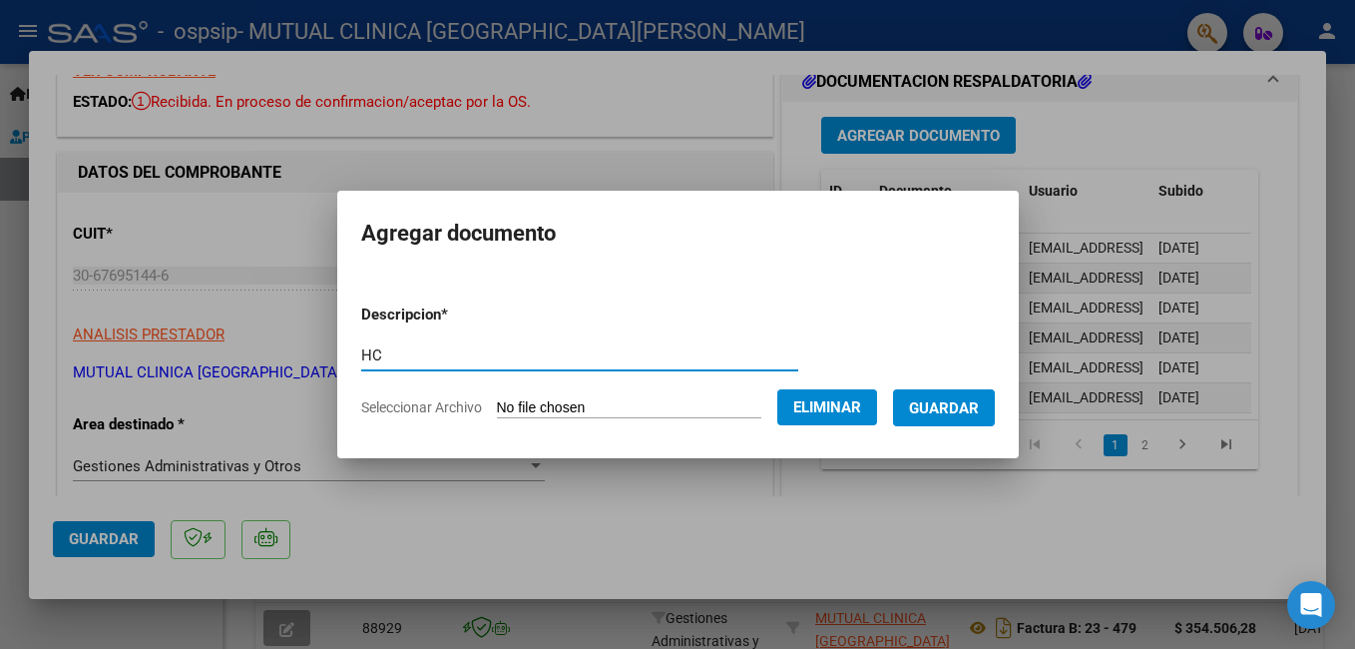
click at [415, 358] on input "HC" at bounding box center [579, 355] width 437 height 18
type input "HC [PERSON_NAME]"
click at [979, 402] on span "Guardar" at bounding box center [944, 408] width 70 height 18
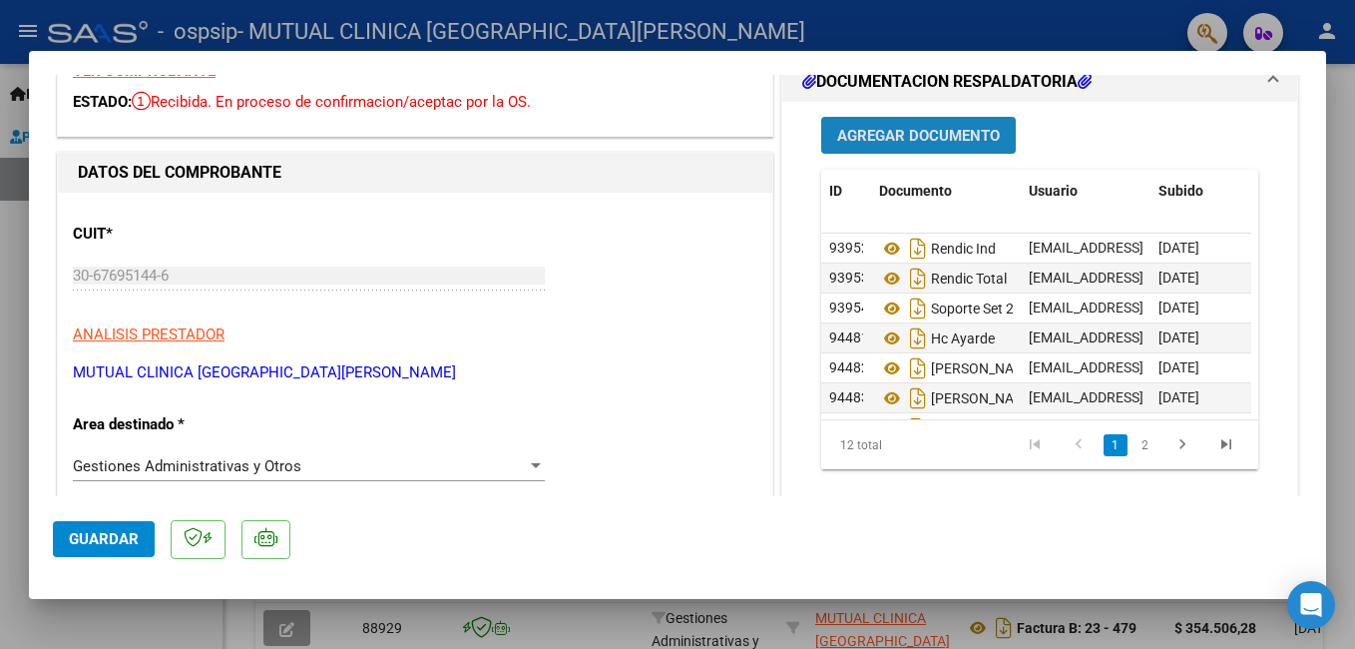
click at [938, 136] on span "Agregar Documento" at bounding box center [918, 136] width 163 height 18
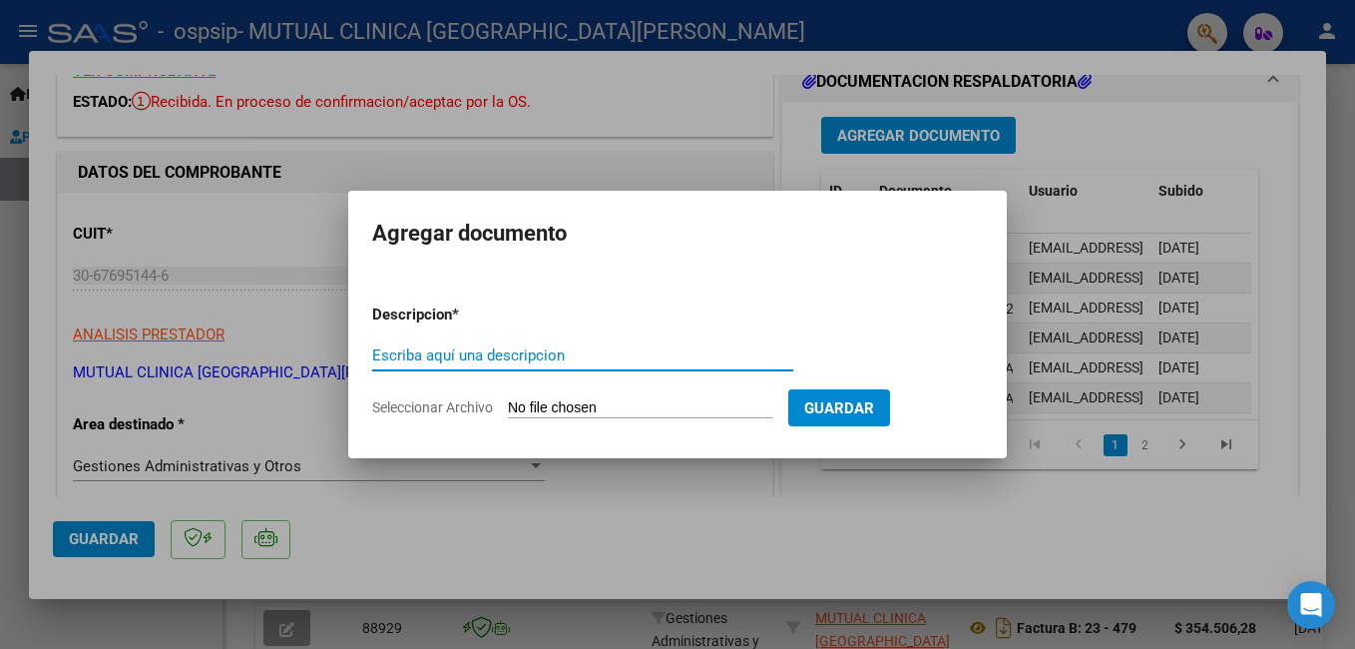
click at [628, 358] on input "Escriba aquí una descripcion" at bounding box center [582, 355] width 421 height 18
type input "HC"
click at [704, 405] on input "Seleccionar Archivo" at bounding box center [640, 408] width 264 height 19
type input "C:\fakepath\EP 512335 [PERSON_NAME] [PERSON_NAME].pdf"
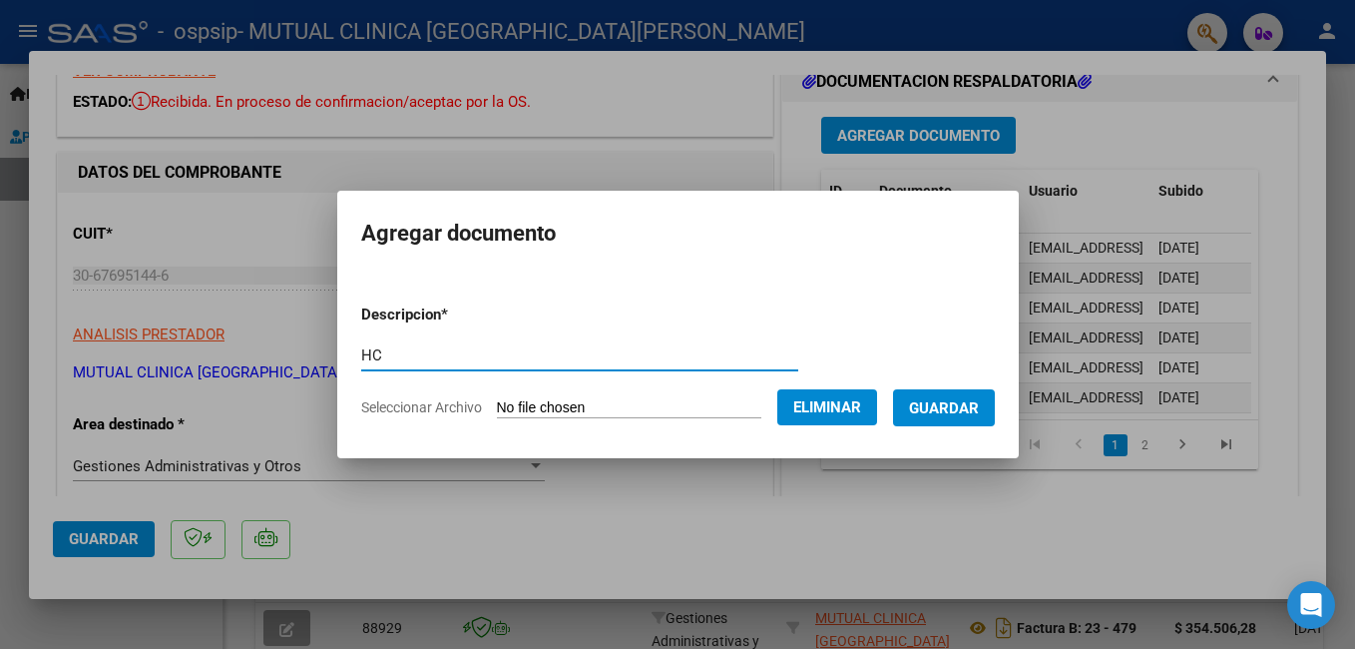
click at [391, 359] on input "HC" at bounding box center [579, 355] width 437 height 18
type input "HC [PERSON_NAME]"
click at [988, 397] on button "Guardar" at bounding box center [944, 407] width 102 height 37
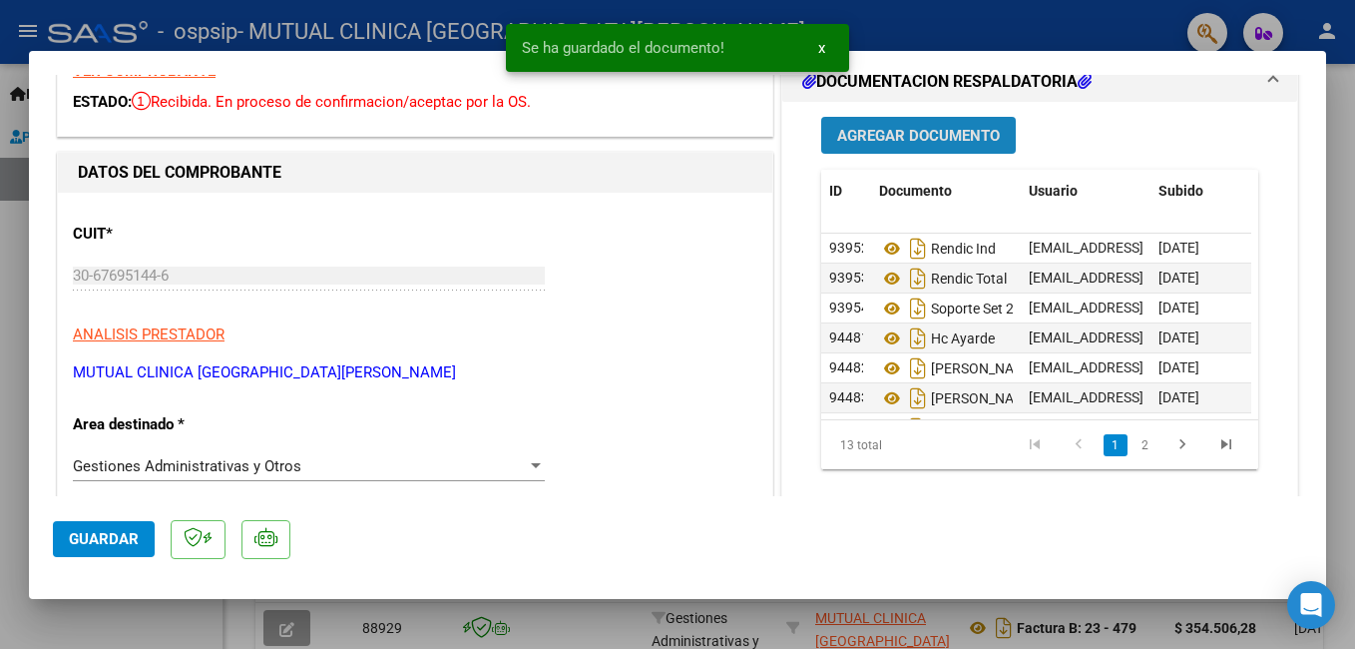
click at [923, 129] on span "Agregar Documento" at bounding box center [918, 136] width 163 height 18
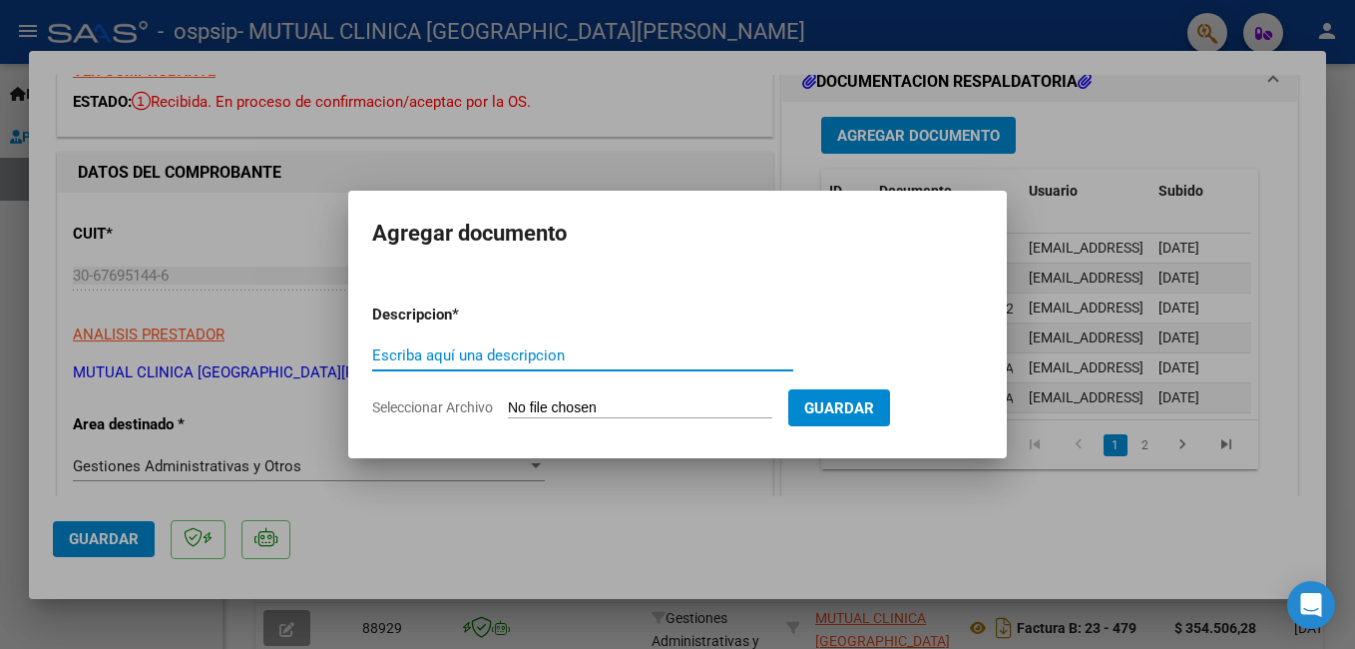
click at [535, 351] on input "Escriba aquí una descripcion" at bounding box center [582, 355] width 421 height 18
type input "HC"
click at [671, 406] on input "Seleccionar Archivo" at bounding box center [640, 408] width 264 height 19
type input "C:\fakepath\EP 514833 [PERSON_NAME].pdf"
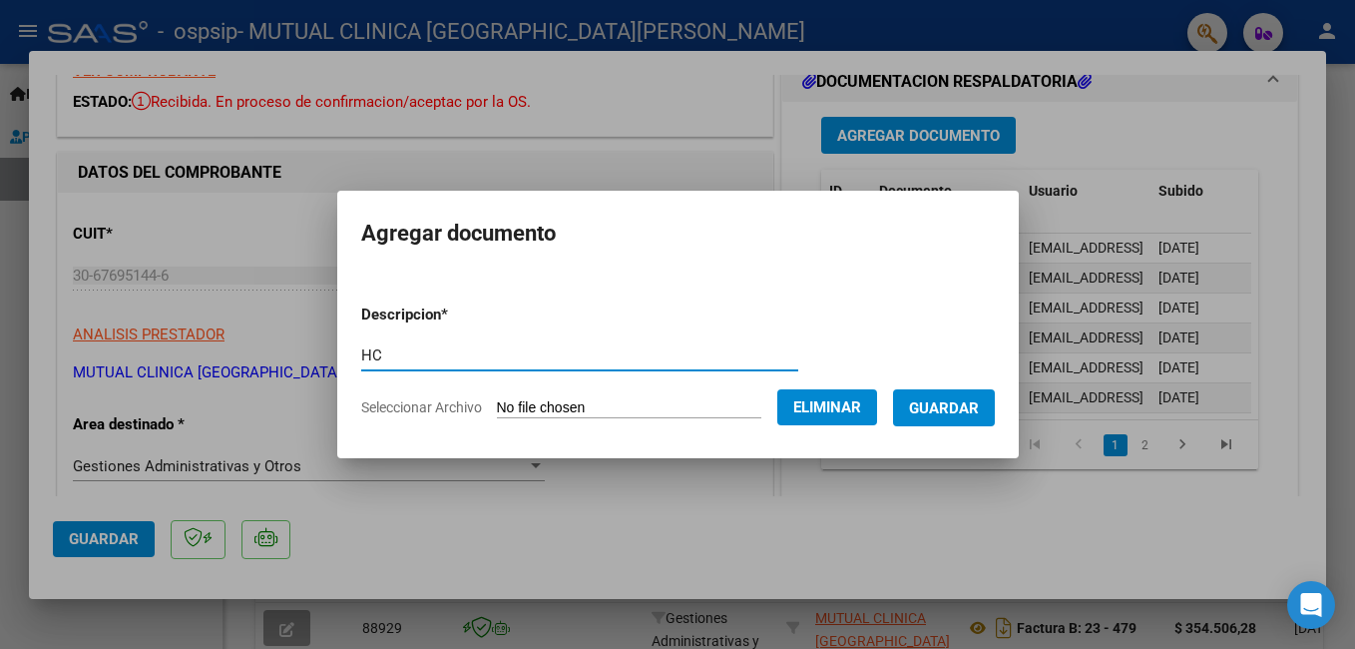
click at [386, 361] on input "HC" at bounding box center [579, 355] width 437 height 18
type input "HC [PERSON_NAME]"
click at [979, 403] on span "Guardar" at bounding box center [944, 408] width 70 height 18
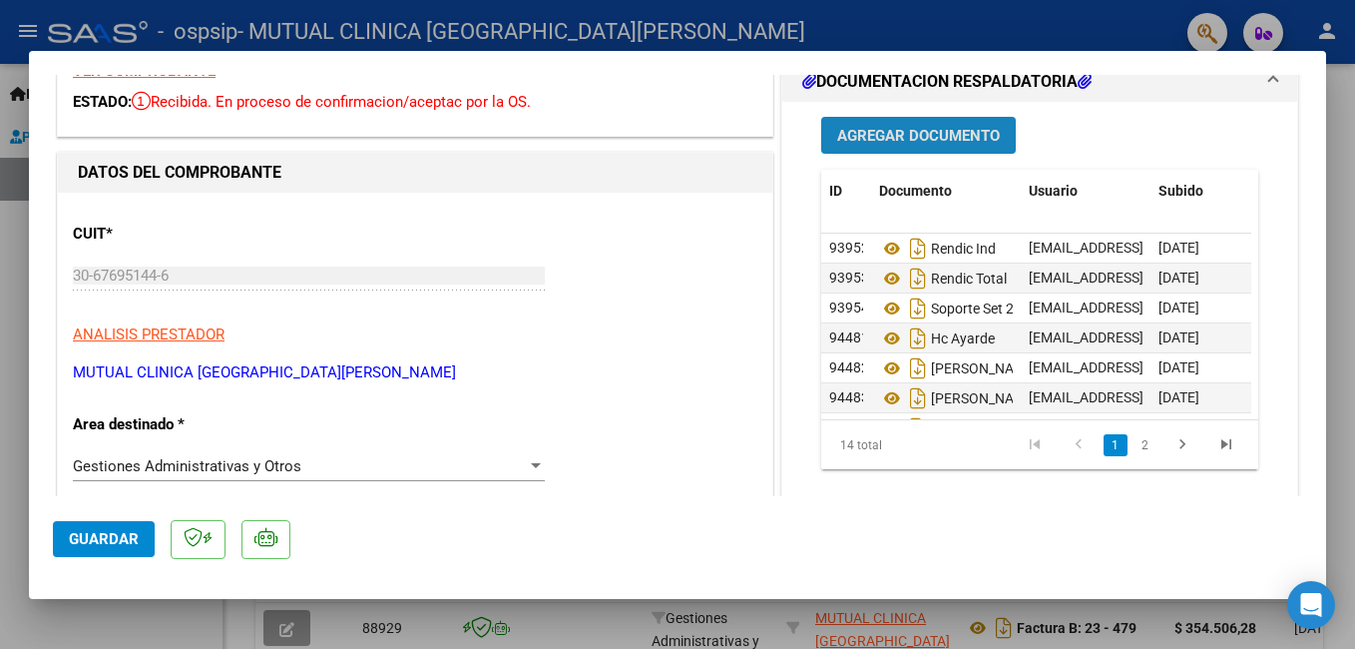
click at [971, 133] on span "Agregar Documento" at bounding box center [918, 136] width 163 height 18
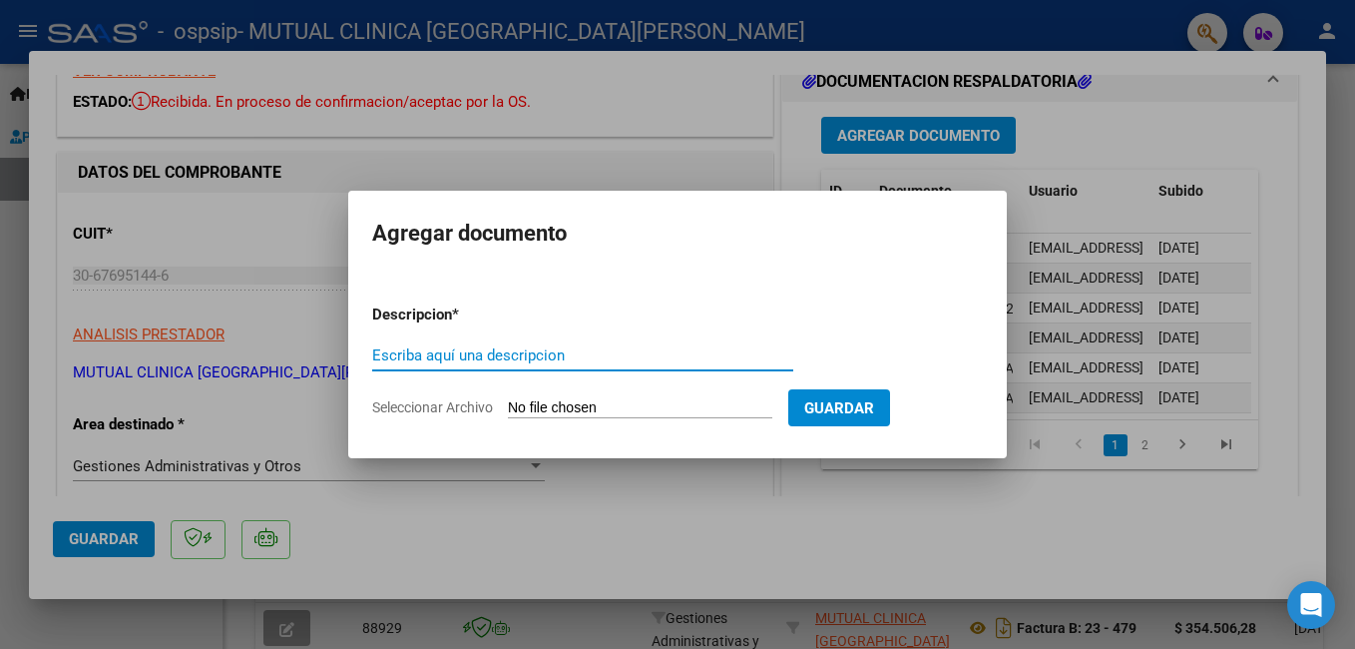
click at [480, 348] on input "Escriba aquí una descripcion" at bounding box center [582, 355] width 421 height 18
type input "HC"
click at [637, 406] on input "Seleccionar Archivo" at bounding box center [640, 408] width 264 height 19
type input "C:\fakepath\EP 510429 [PERSON_NAME].pdf"
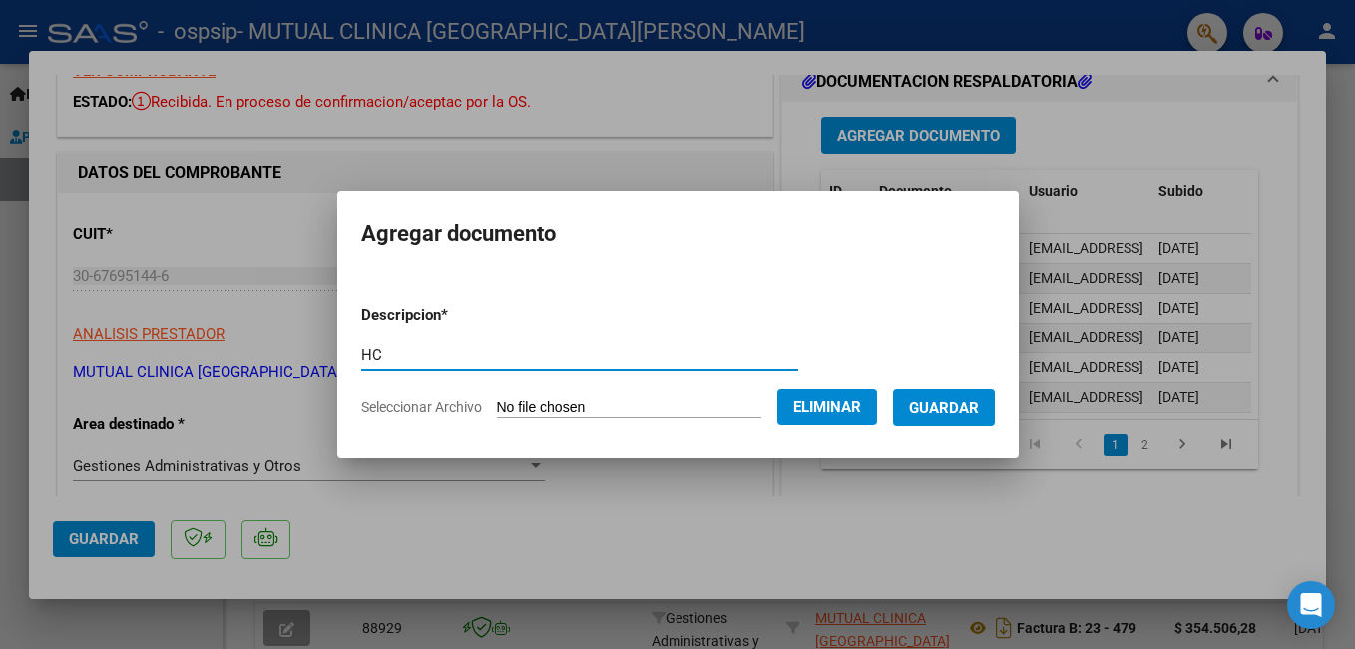
click at [438, 359] on input "HC" at bounding box center [579, 355] width 437 height 18
type input "HC 510429 [PERSON_NAME]"
click at [976, 405] on span "Guardar" at bounding box center [944, 408] width 70 height 18
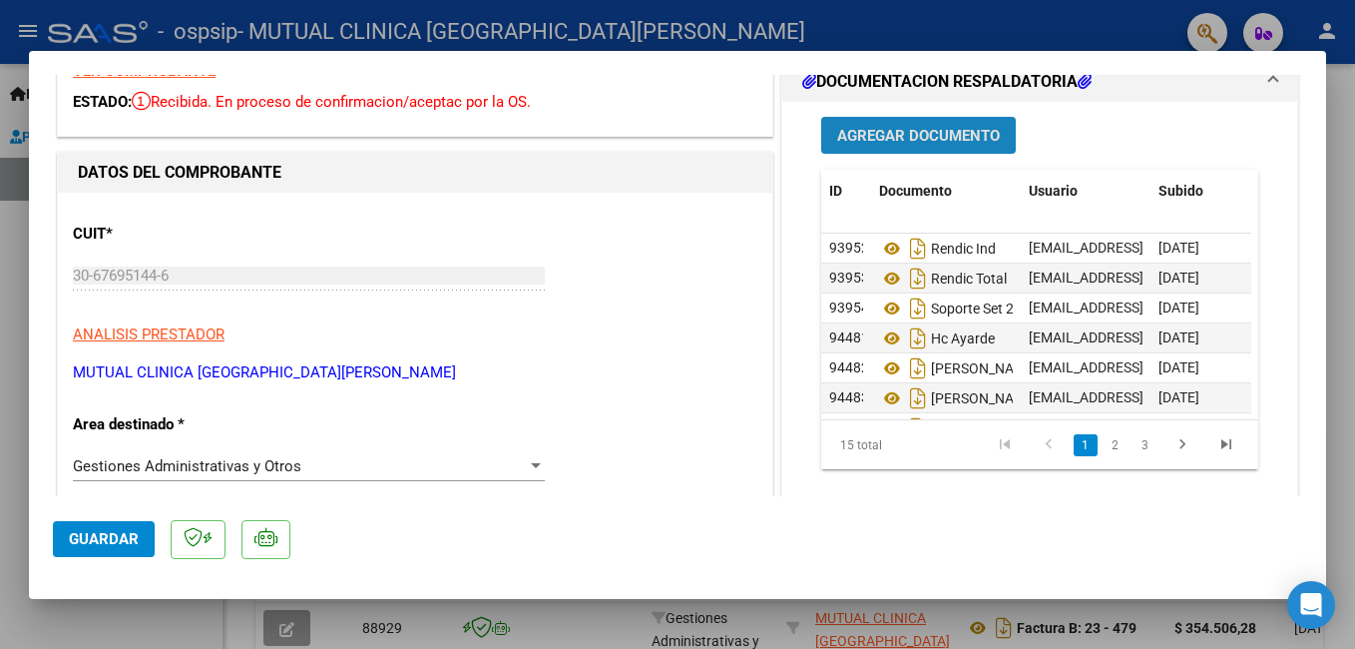
click at [908, 131] on span "Agregar Documento" at bounding box center [918, 136] width 163 height 18
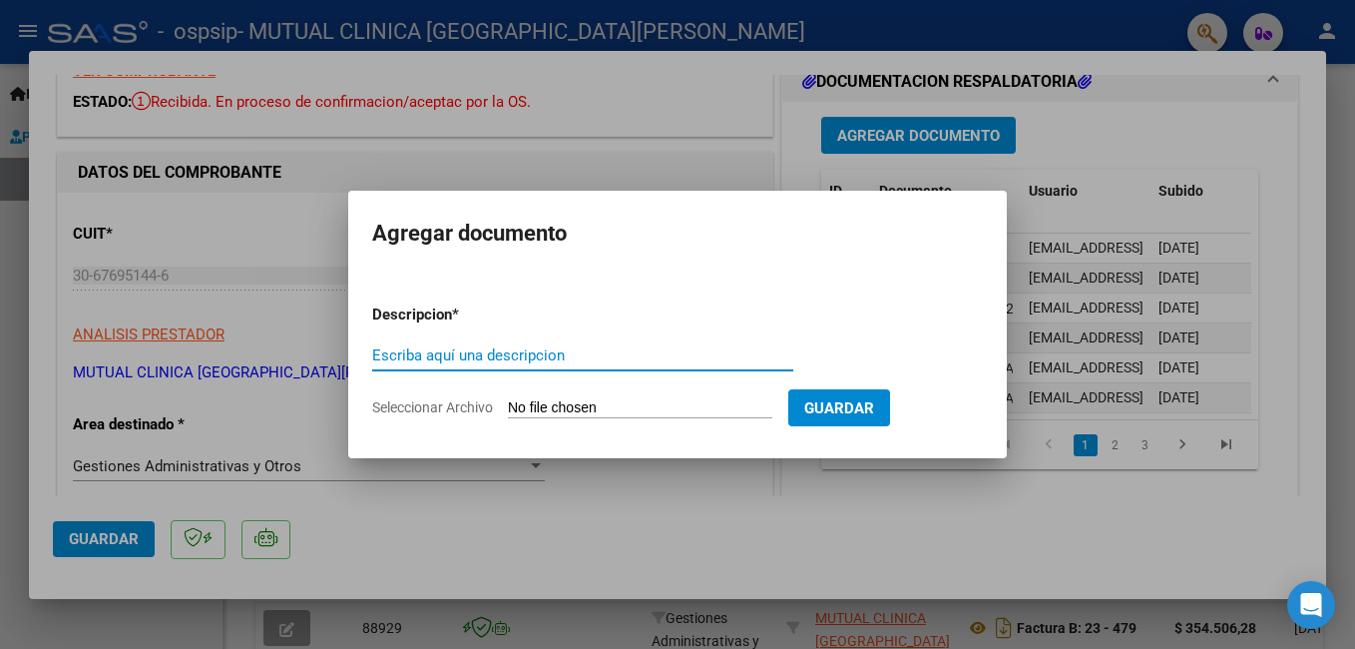
drag, startPoint x: 551, startPoint y: 358, endPoint x: 570, endPoint y: 352, distance: 19.9
click at [558, 358] on input "Escriba aquí una descripcion" at bounding box center [582, 355] width 421 height 18
type input "HC"
click at [614, 407] on input "Seleccionar Archivo" at bounding box center [640, 408] width 264 height 19
type input "C:\fakepath\EP 512316 [PERSON_NAME].pdf"
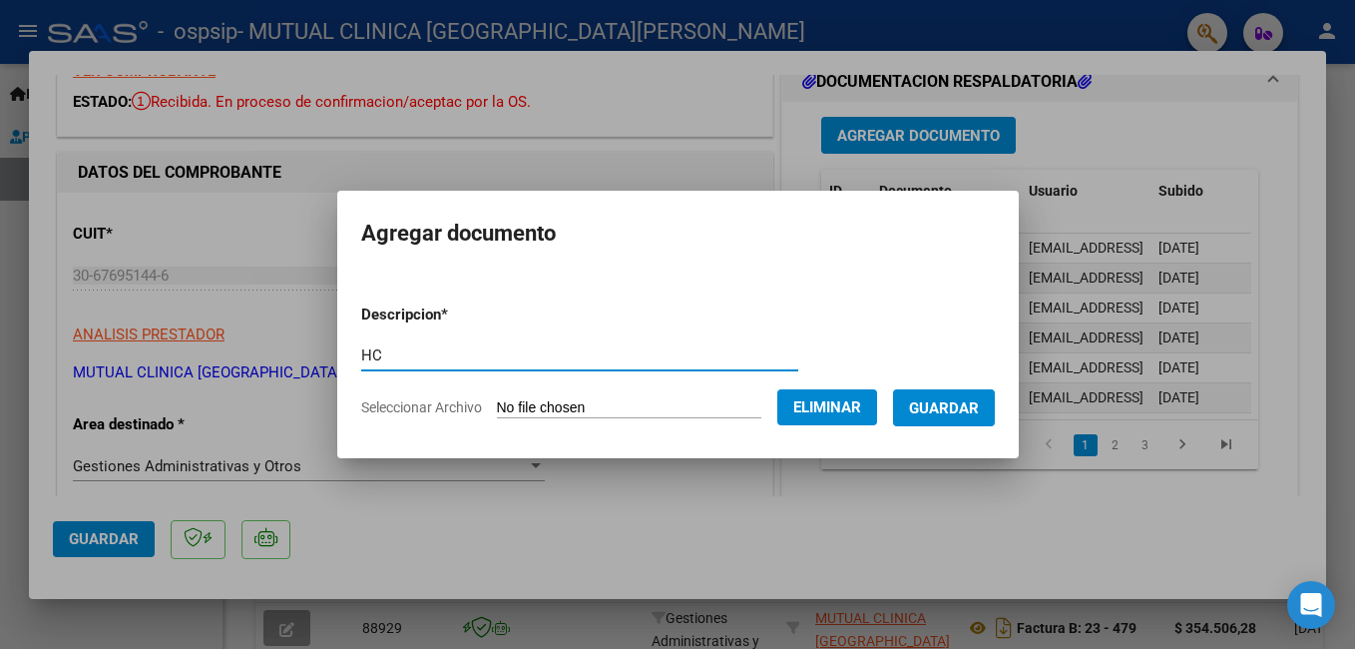
click at [397, 359] on input "HC" at bounding box center [579, 355] width 437 height 18
type input "HC 512316 [PERSON_NAME]"
click at [975, 407] on span "Guardar" at bounding box center [944, 408] width 70 height 18
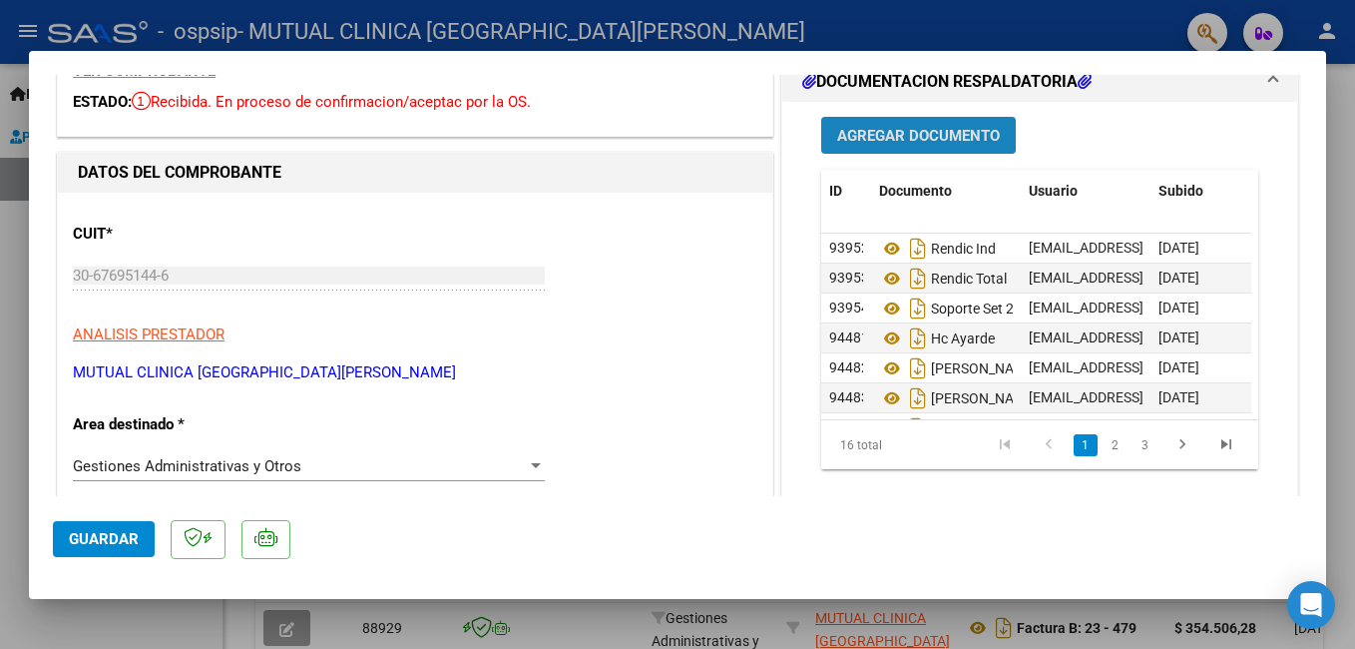
click at [930, 140] on span "Agregar Documento" at bounding box center [918, 136] width 163 height 18
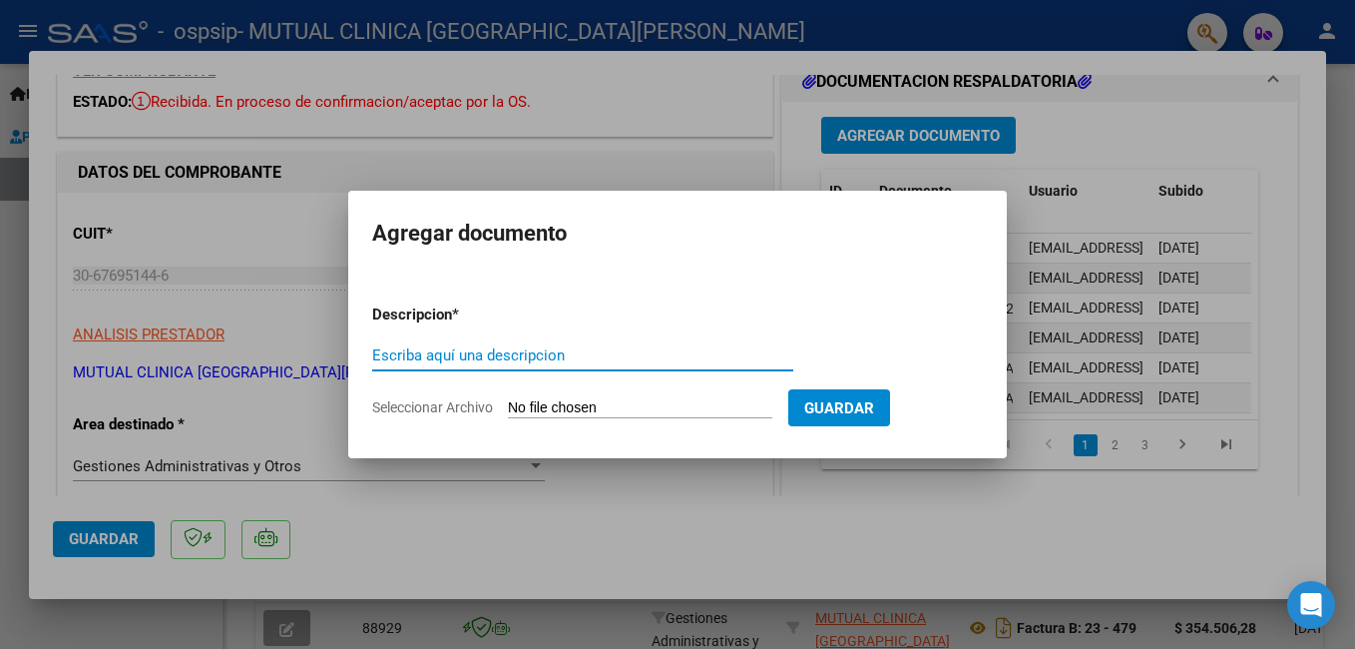
click at [587, 346] on input "Escriba aquí una descripcion" at bounding box center [582, 355] width 421 height 18
type input "HC"
click at [699, 406] on input "Seleccionar Archivo" at bounding box center [640, 408] width 264 height 19
type input "C:\fakepath\EP 514818 [PERSON_NAME].pdf"
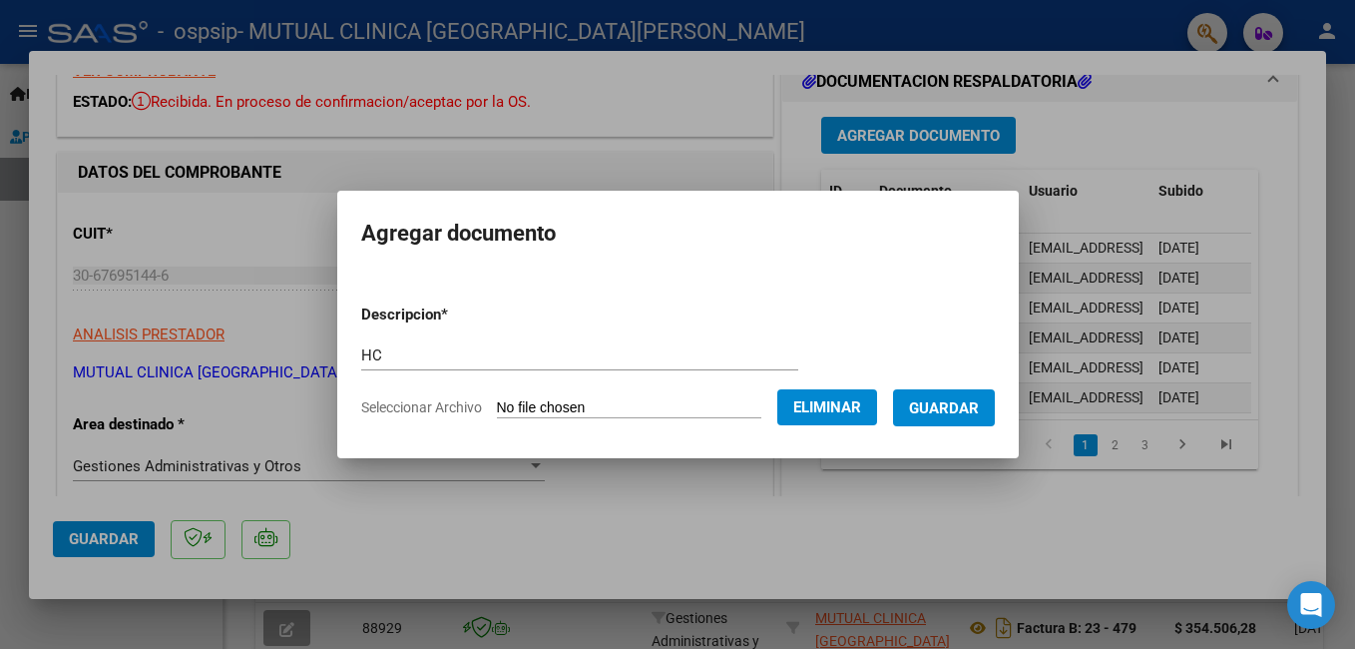
click at [371, 334] on form "Descripcion * HC Escriba aquí una descripcion Seleccionar Archivo Eliminar Guar…" at bounding box center [678, 361] width 634 height 146
click at [383, 355] on input "HC" at bounding box center [579, 355] width 437 height 18
type input "HC [PERSON_NAME]"
click at [978, 406] on span "Guardar" at bounding box center [944, 408] width 70 height 18
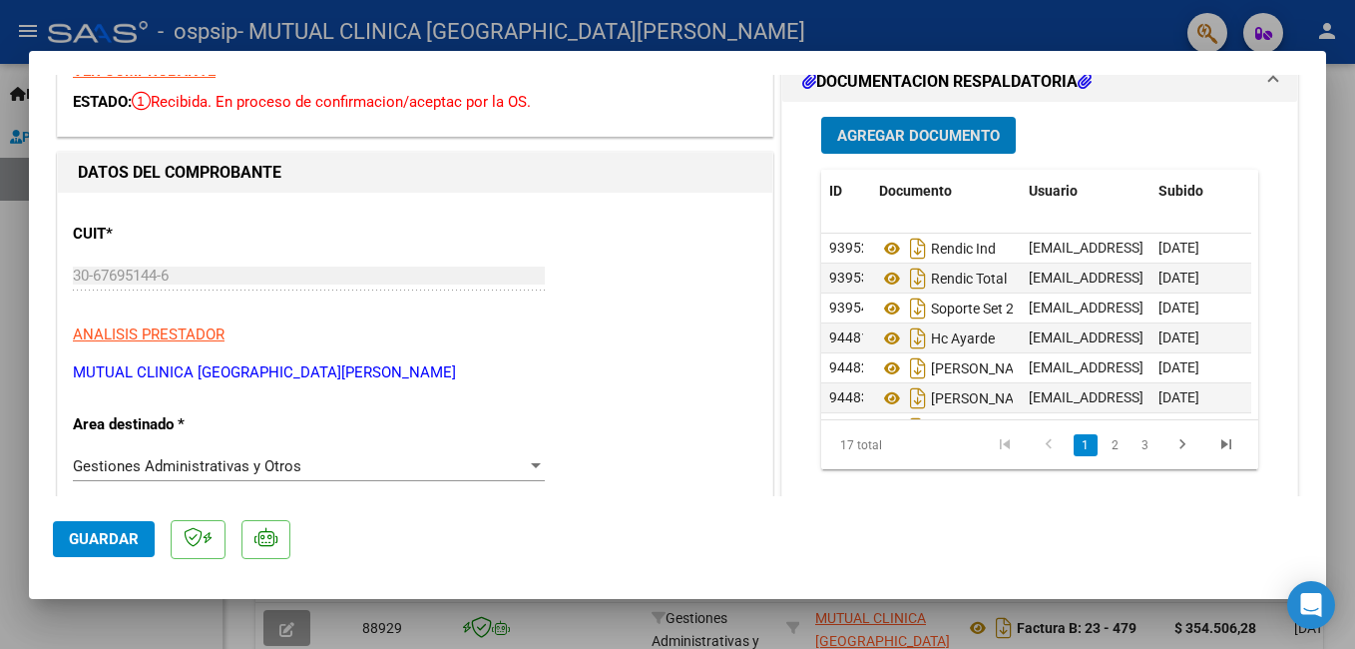
click at [965, 138] on span "Agregar Documento" at bounding box center [918, 136] width 163 height 18
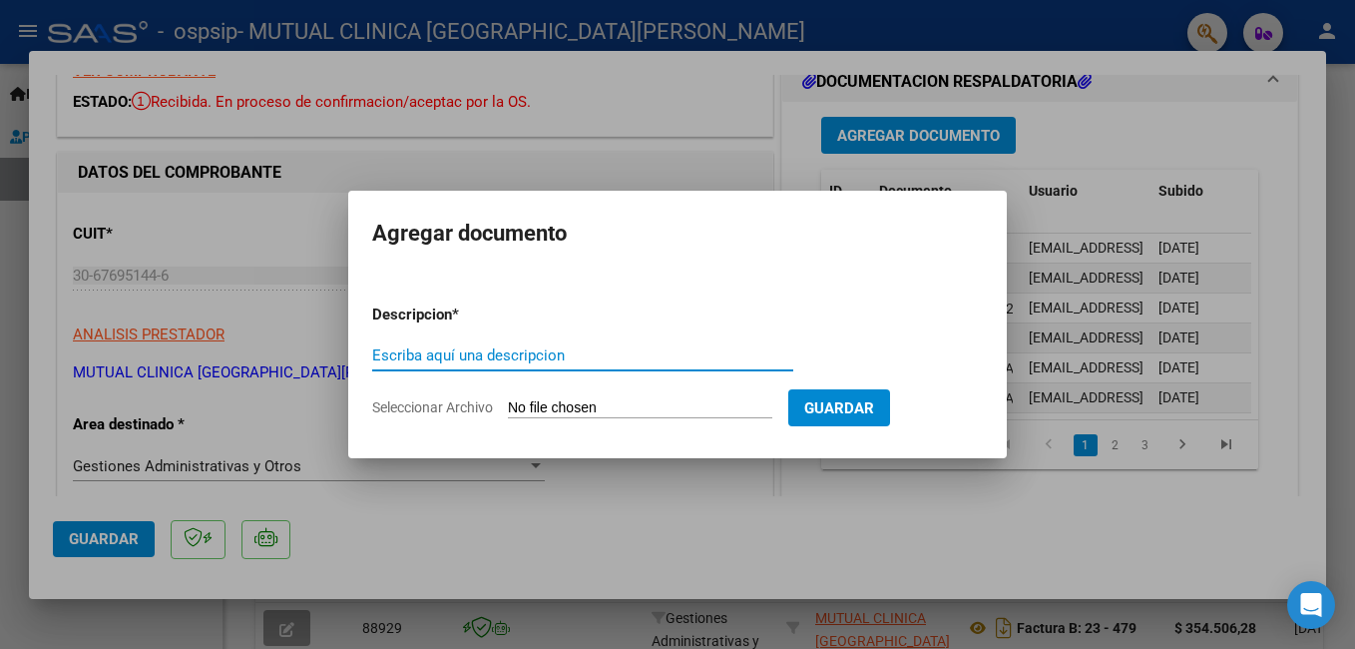
click at [610, 352] on input "Escriba aquí una descripcion" at bounding box center [582, 355] width 421 height 18
type input "HC"
click at [664, 412] on input "Seleccionar Archivo" at bounding box center [640, 408] width 264 height 19
type input "C:\fakepath\EP 517389 [PERSON_NAME].pdf"
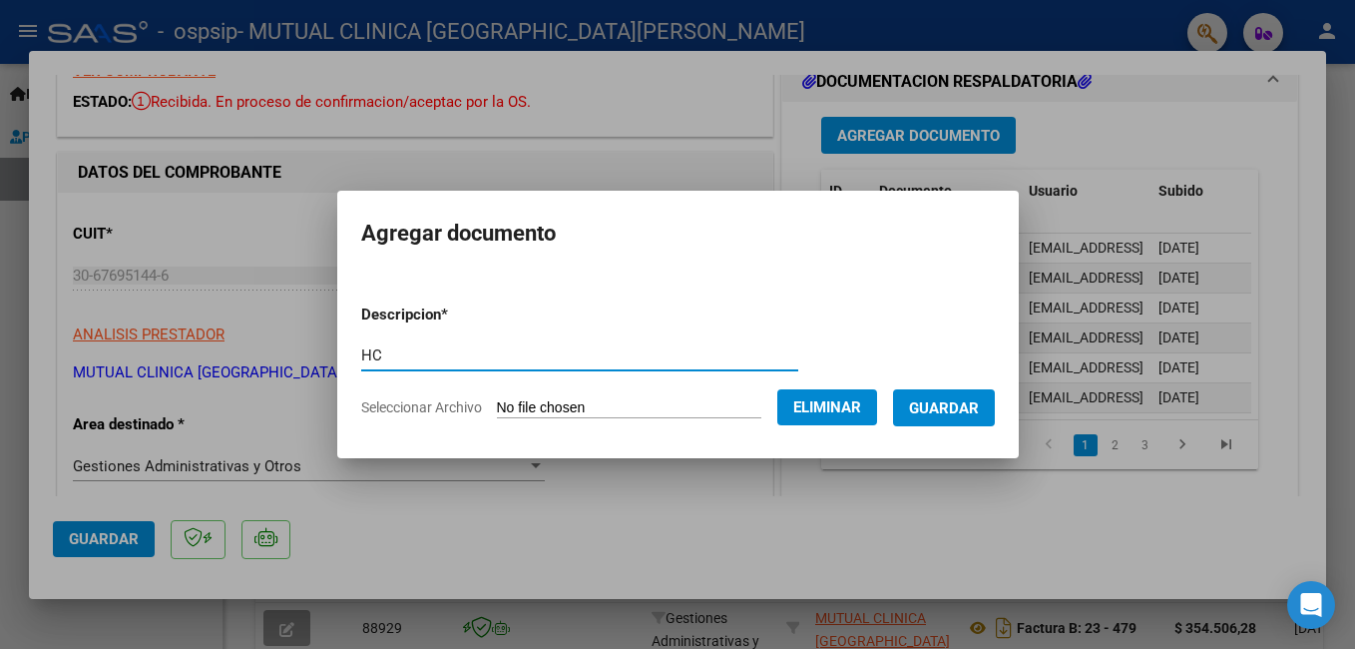
click at [410, 349] on input "HC" at bounding box center [579, 355] width 437 height 18
type input "HC [PERSON_NAME]"
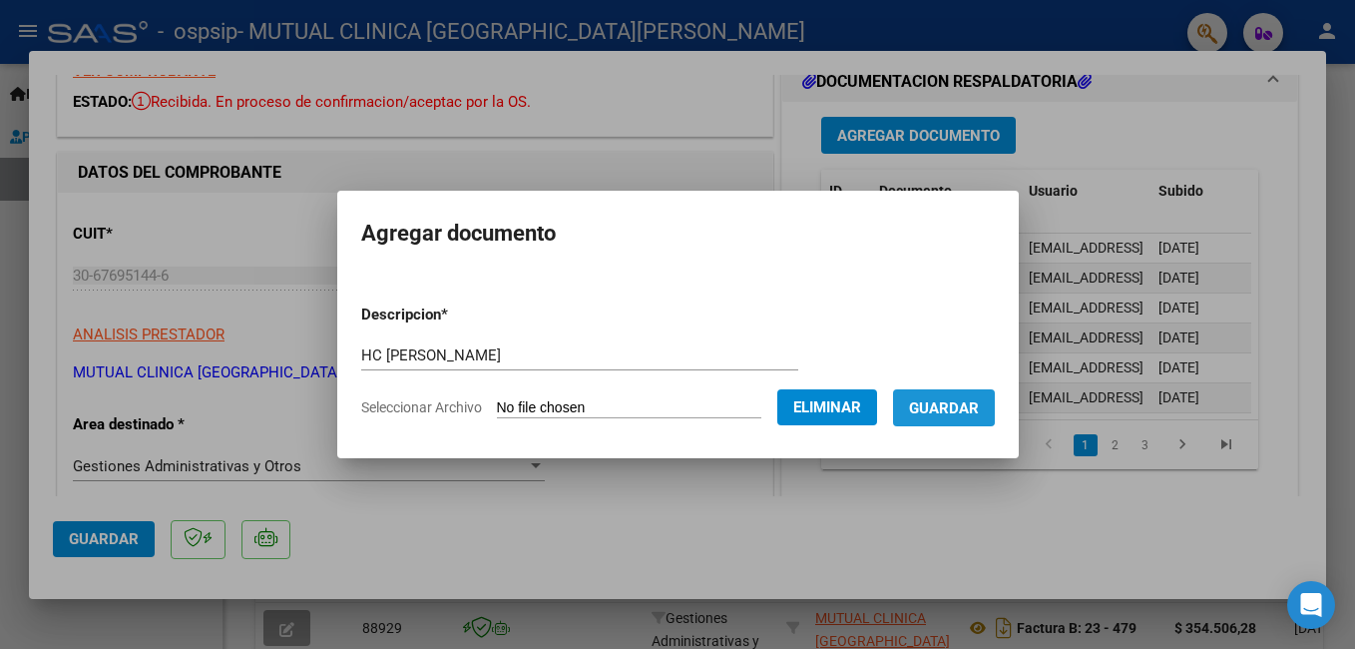
click at [972, 401] on span "Guardar" at bounding box center [944, 408] width 70 height 18
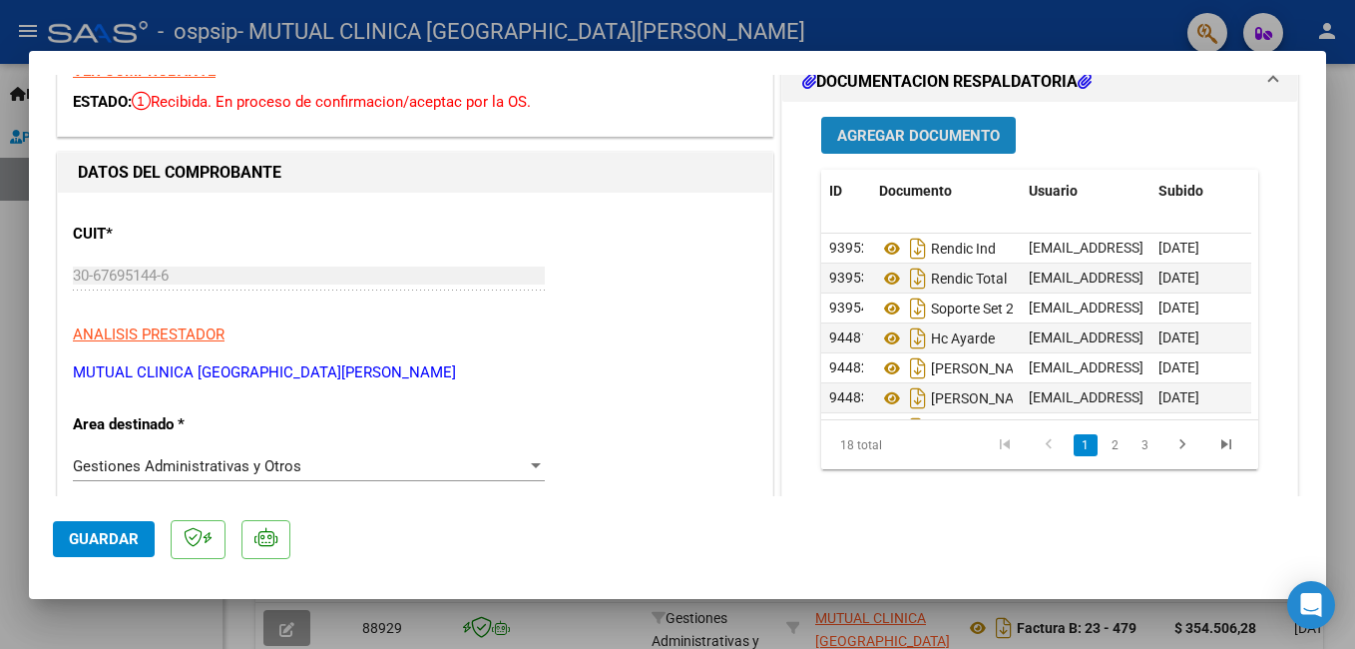
click at [948, 135] on span "Agregar Documento" at bounding box center [918, 136] width 163 height 18
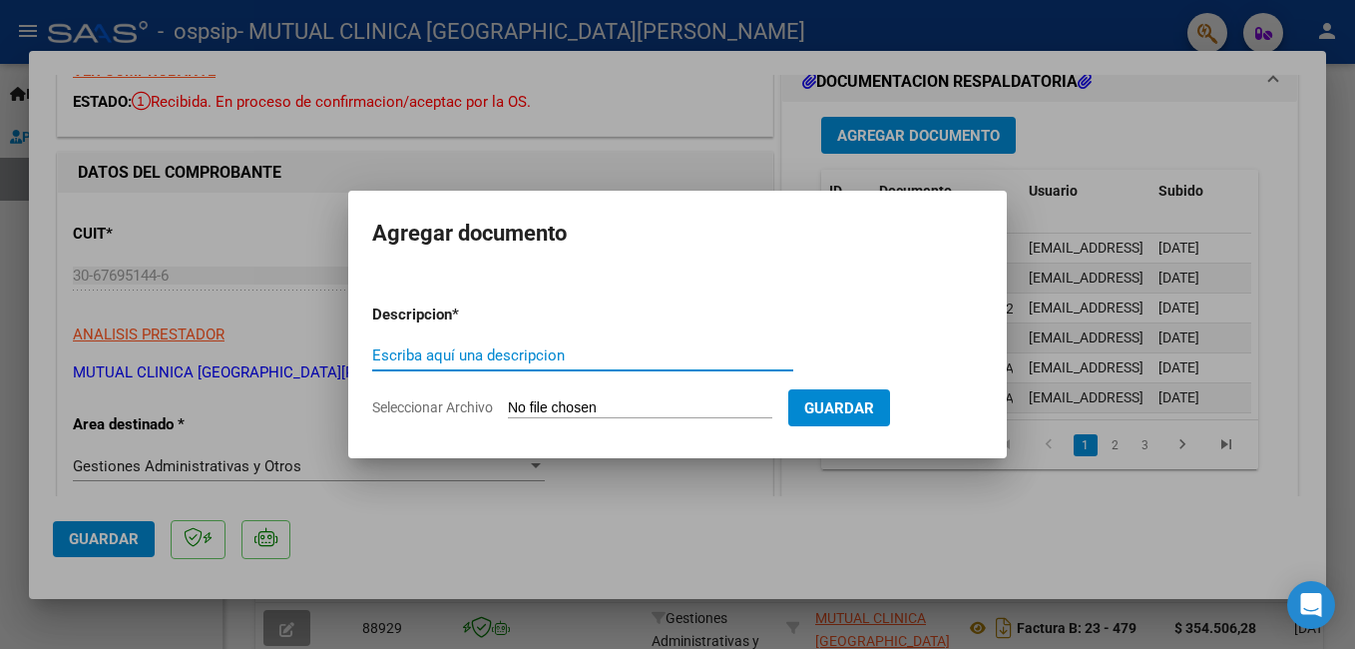
click at [506, 352] on input "Escriba aquí una descripcion" at bounding box center [582, 355] width 421 height 18
type input "HC"
click at [658, 403] on input "Seleccionar Archivo" at bounding box center [640, 408] width 264 height 19
type input "C:\fakepath\EP 517000 [PERSON_NAME].pdf"
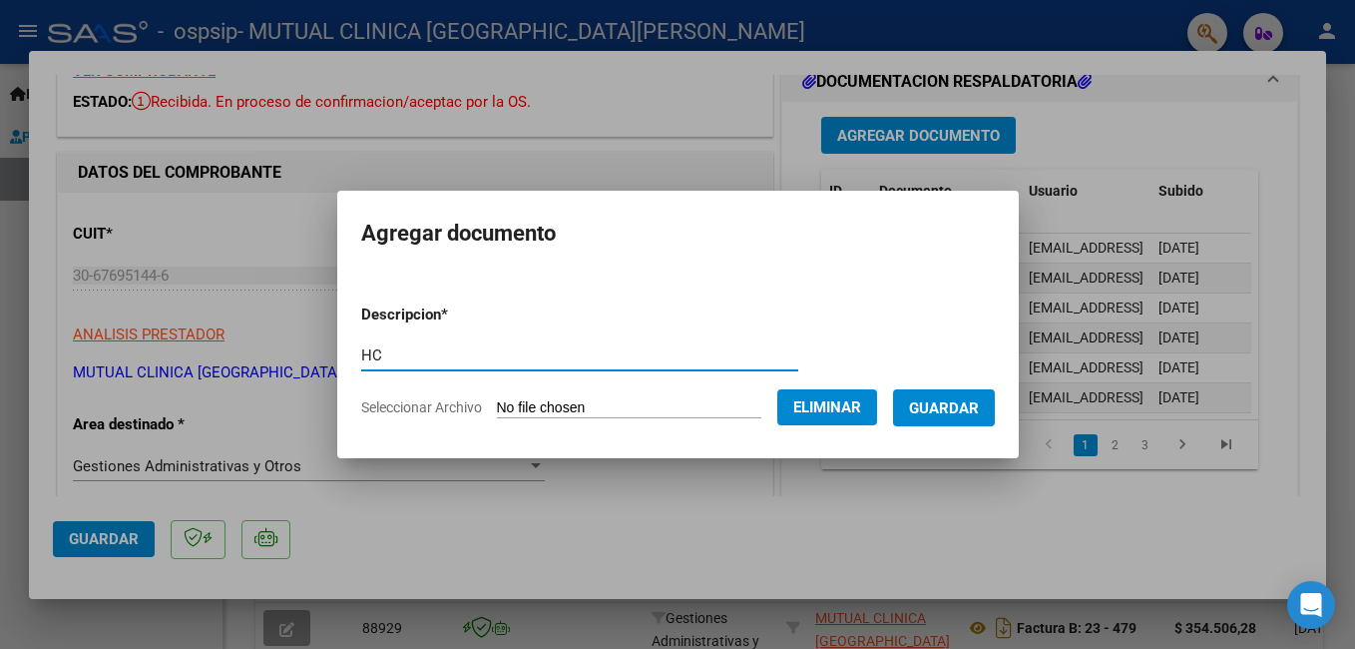
click at [496, 359] on input "HC" at bounding box center [579, 355] width 437 height 18
type input "HC [PERSON_NAME]"
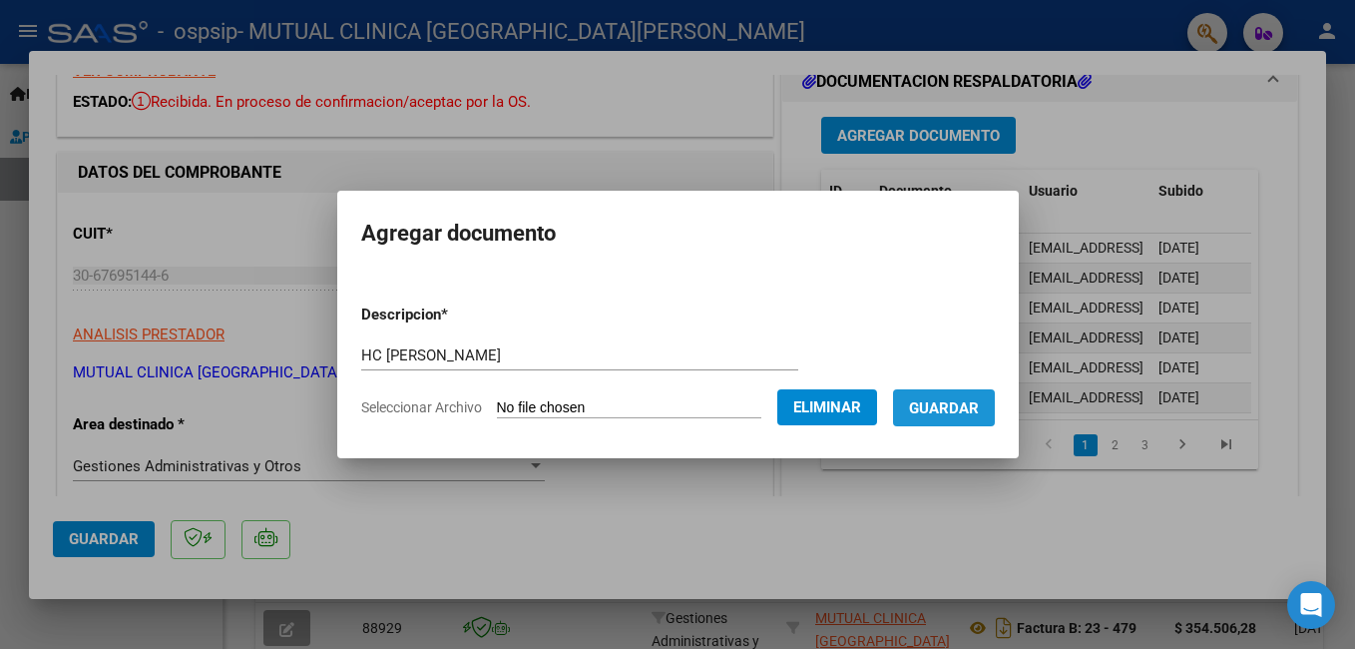
click at [979, 407] on span "Guardar" at bounding box center [944, 408] width 70 height 18
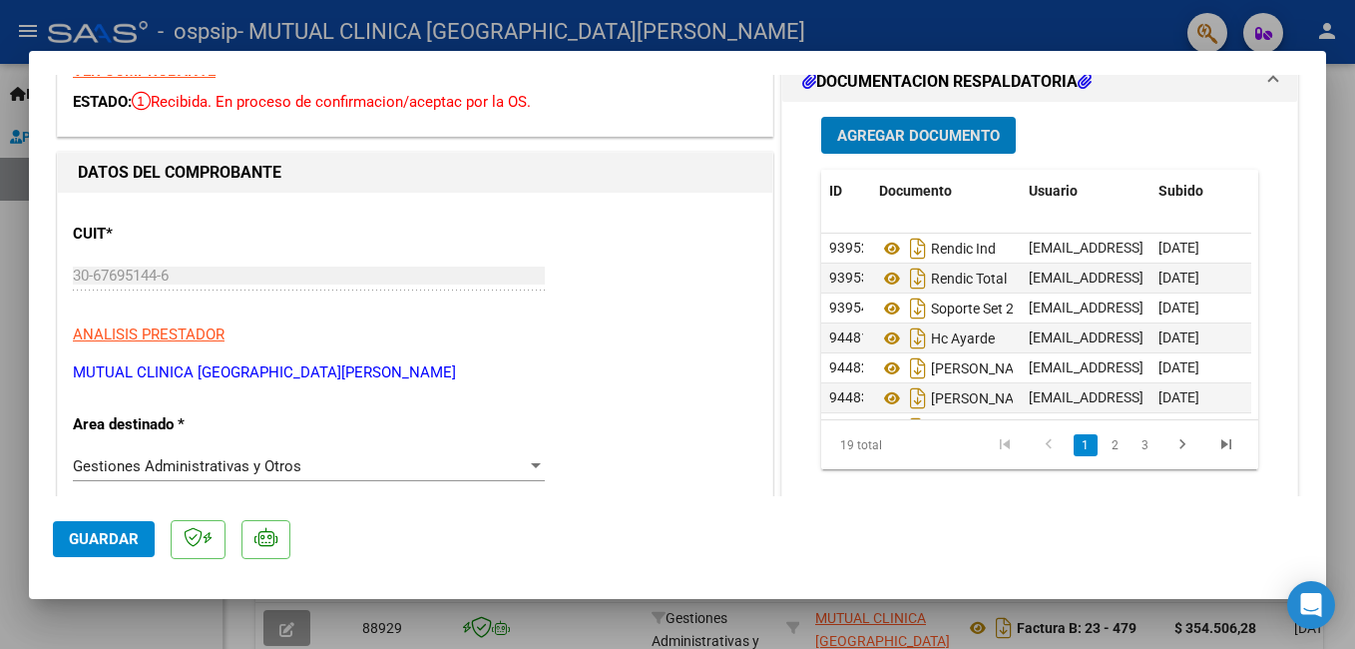
click at [902, 136] on span "Agregar Documento" at bounding box center [918, 136] width 163 height 18
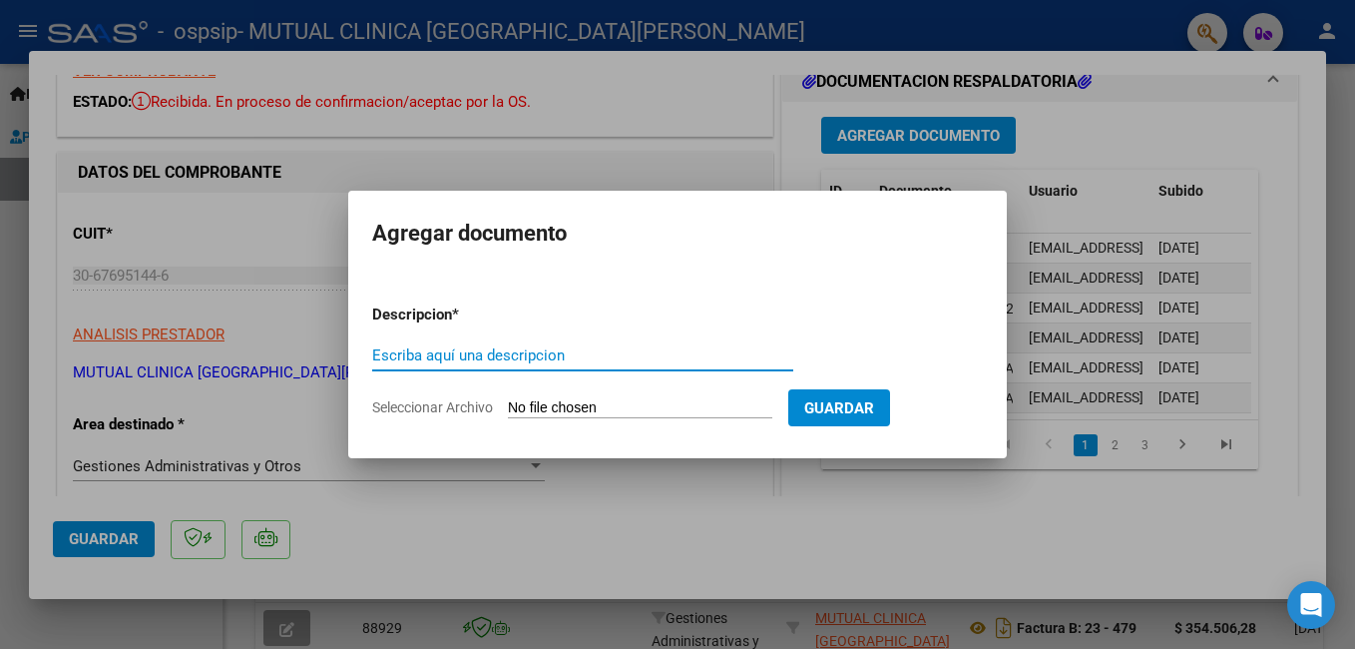
click at [605, 354] on input "Escriba aquí una descripcion" at bounding box center [582, 355] width 421 height 18
type input "HC"
click at [716, 410] on input "Seleccionar Archivo" at bounding box center [640, 408] width 264 height 19
type input "C:\fakepath\EP 516039 [PERSON_NAME].pdf"
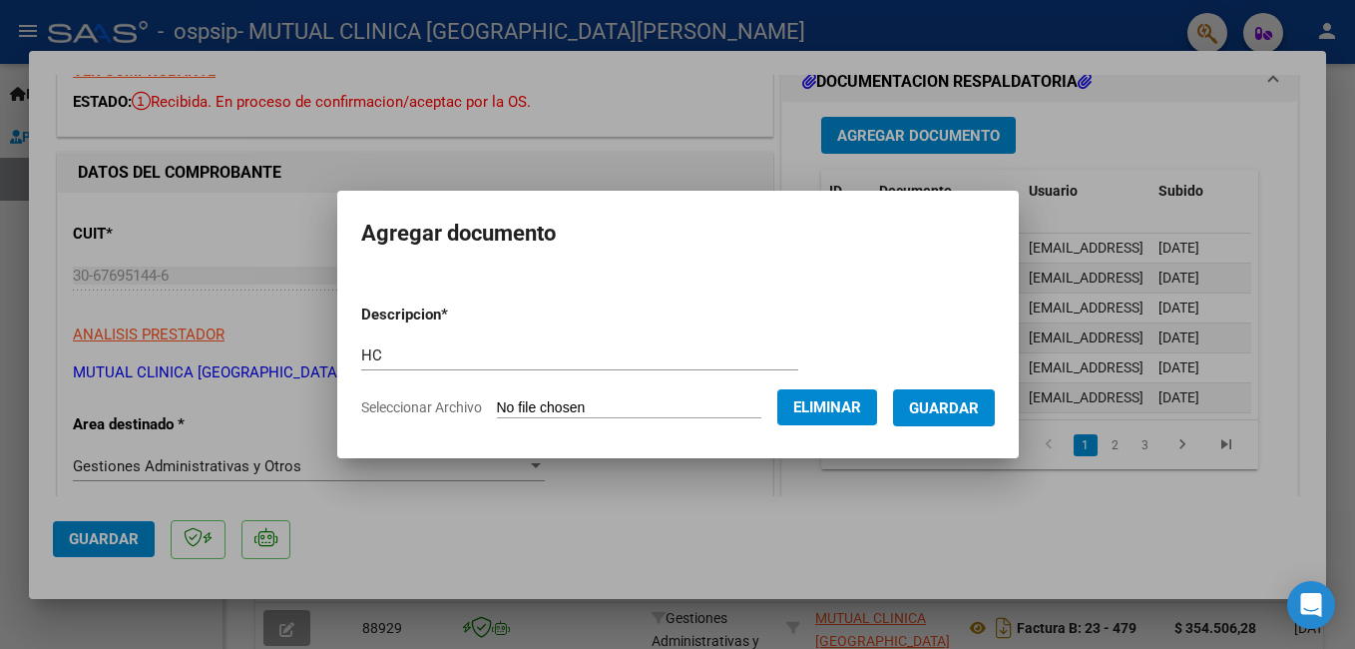
click at [487, 350] on input "HC" at bounding box center [579, 355] width 437 height 18
type input "HC [PERSON_NAME]"
click at [961, 405] on span "Guardar" at bounding box center [944, 408] width 70 height 18
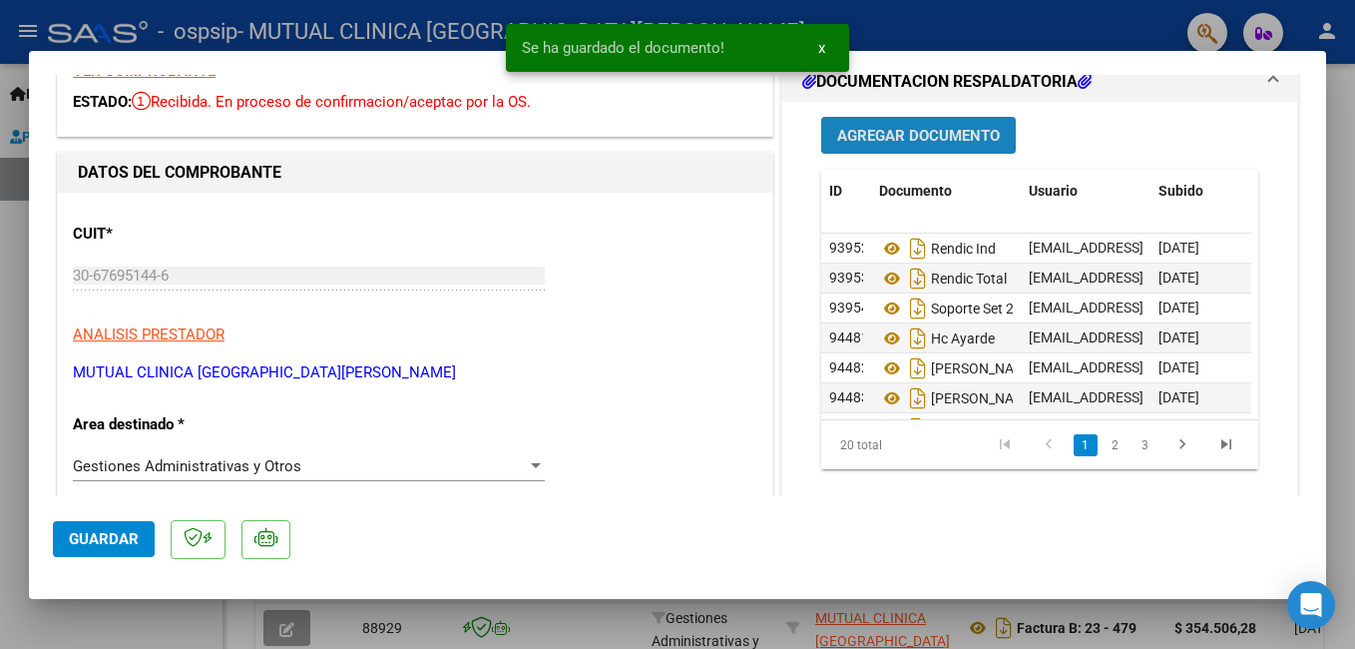
click at [959, 132] on span "Agregar Documento" at bounding box center [918, 136] width 163 height 18
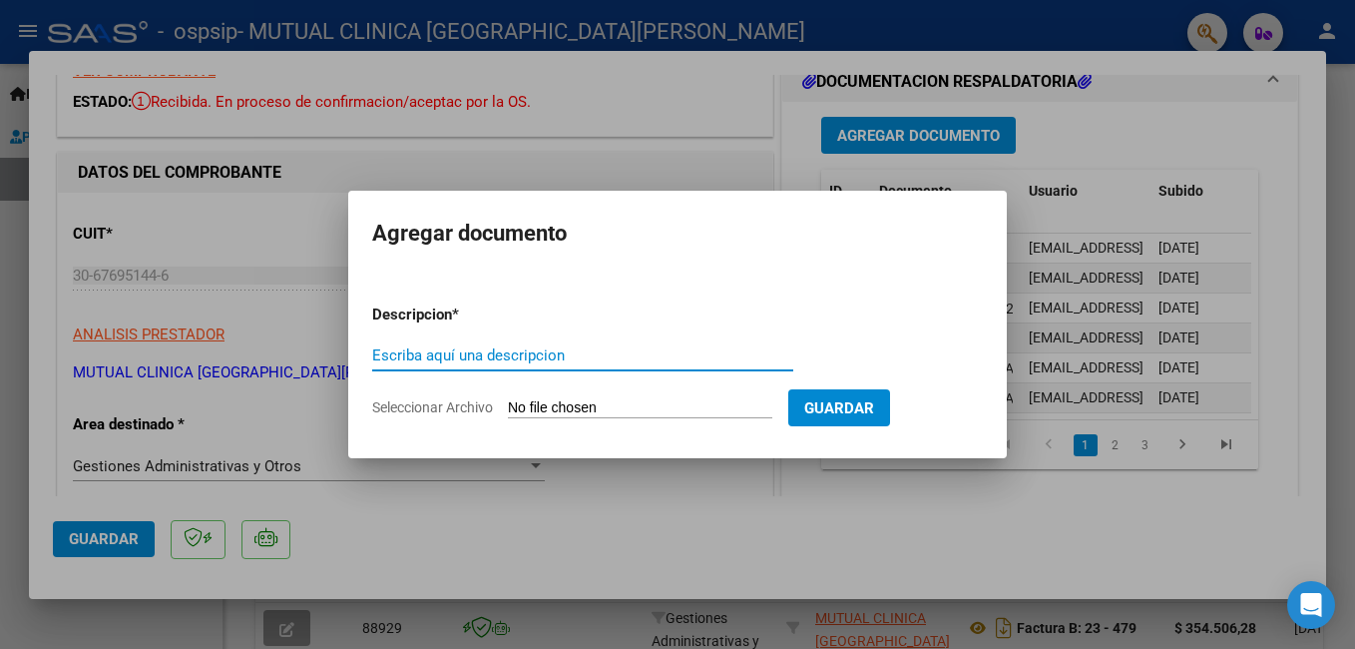
click at [581, 348] on input "Escriba aquí una descripcion" at bounding box center [582, 355] width 421 height 18
type input "HC"
click at [638, 406] on input "Seleccionar Archivo" at bounding box center [640, 408] width 264 height 19
type input "C:\fakepath\EP 518044 [PERSON_NAME].pdf"
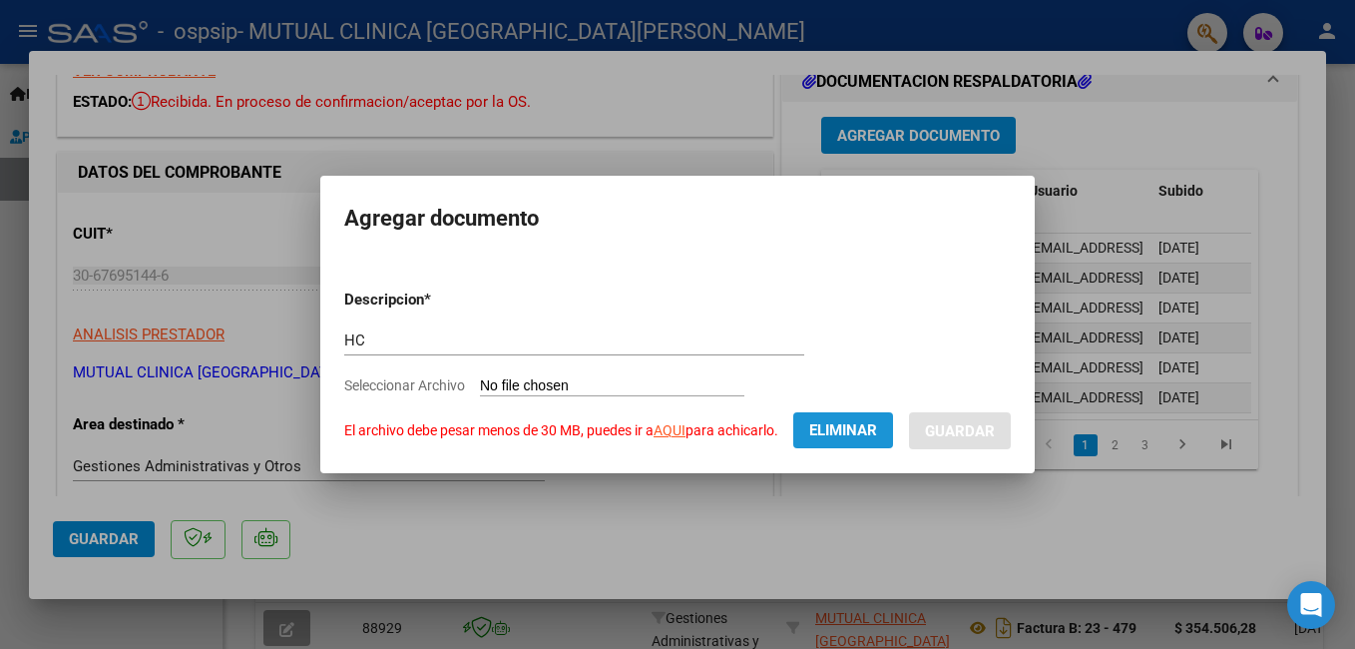
click at [856, 440] on button "Eliminar" at bounding box center [843, 430] width 100 height 36
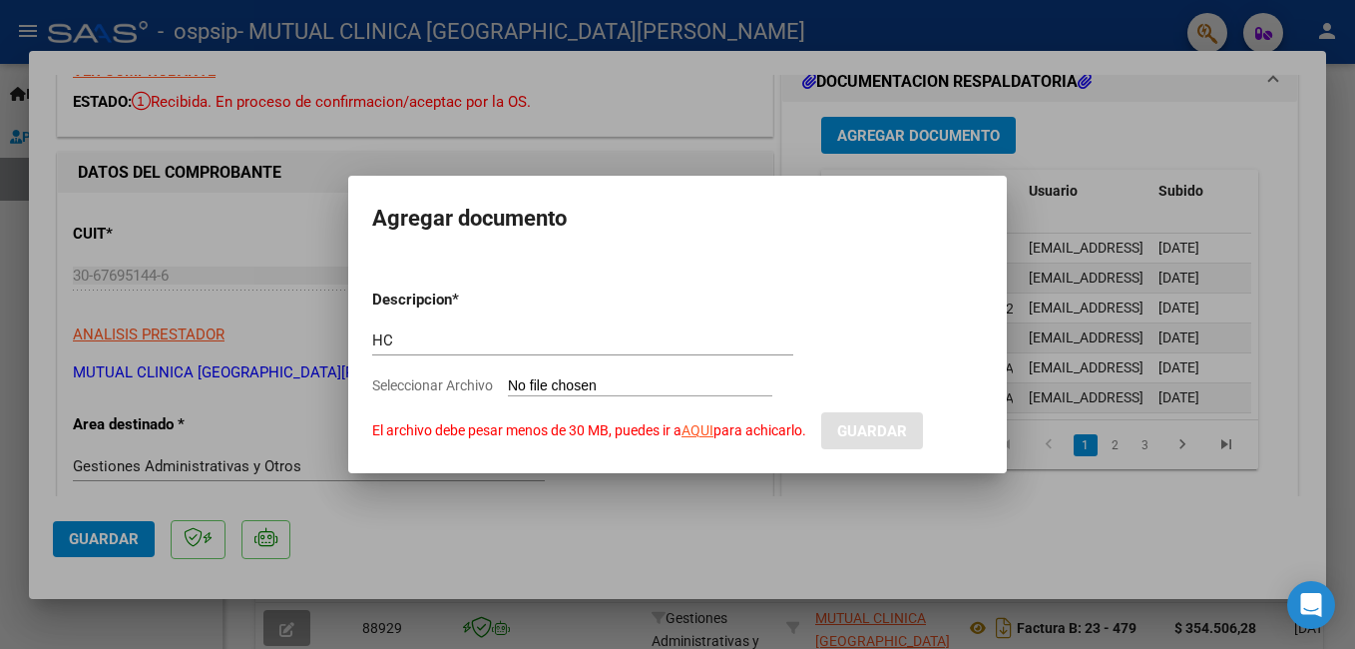
click at [927, 509] on div at bounding box center [677, 324] width 1355 height 649
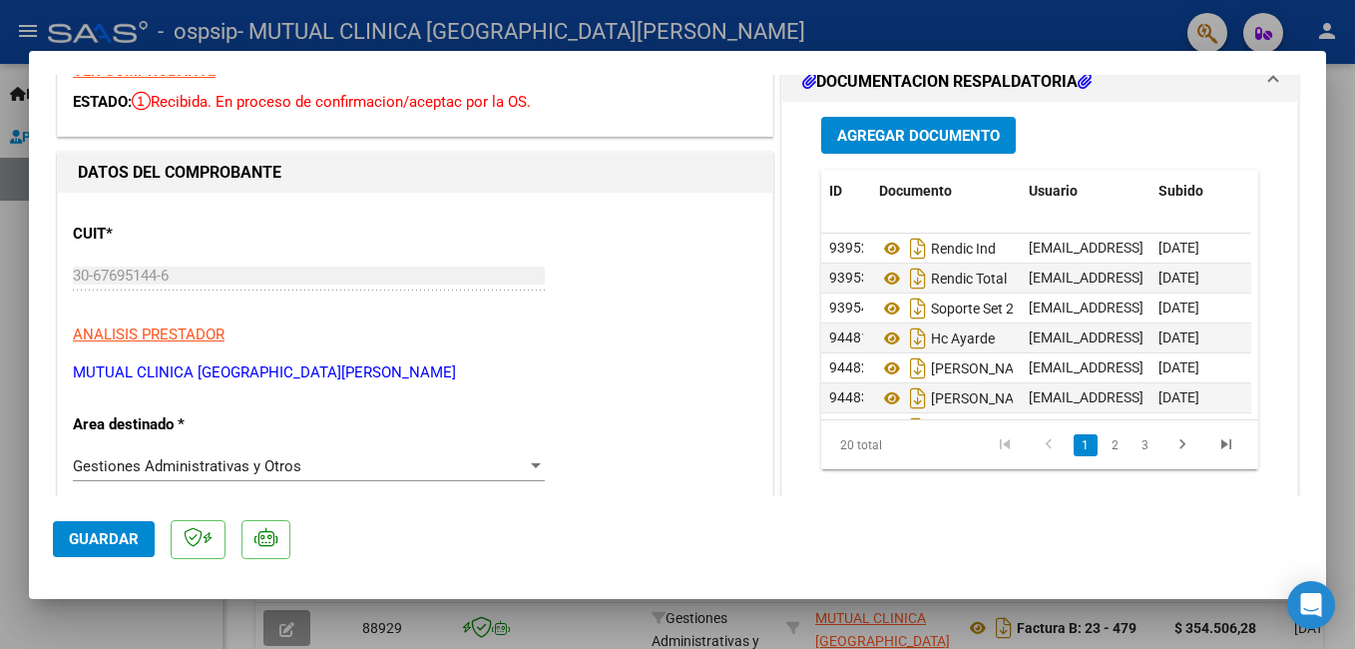
scroll to position [81, 0]
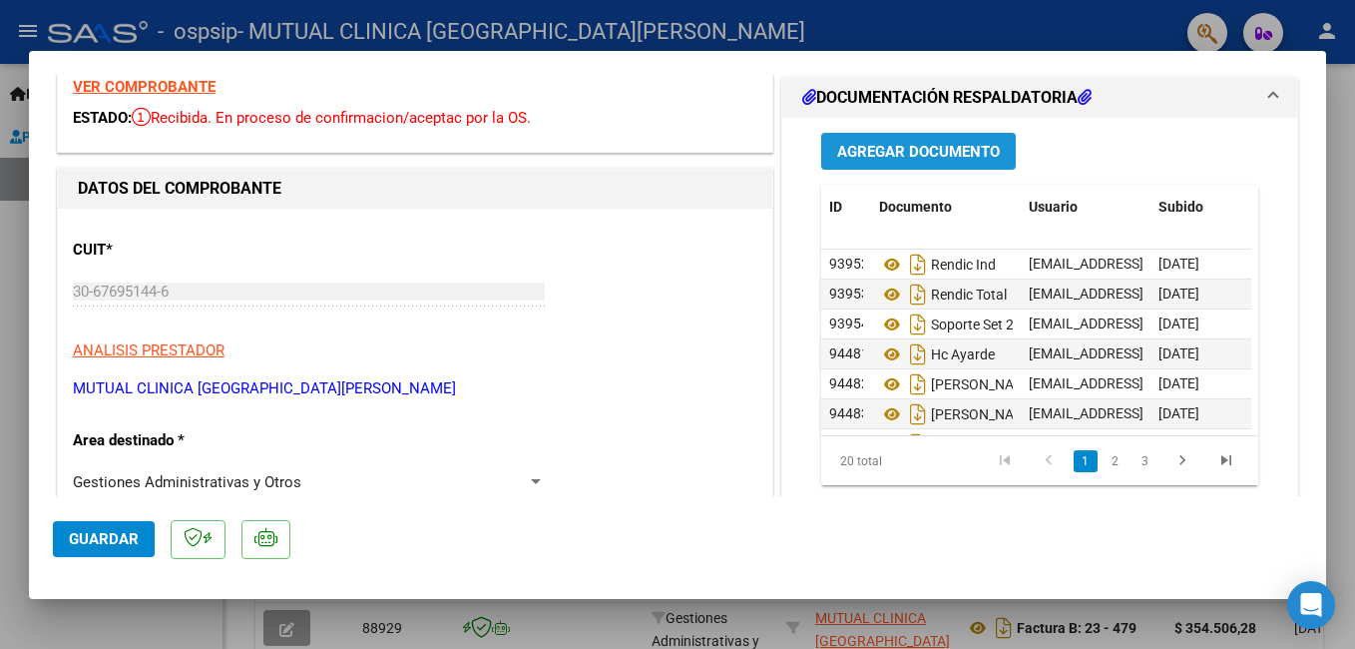
click at [920, 146] on span "Agregar Documento" at bounding box center [918, 152] width 163 height 18
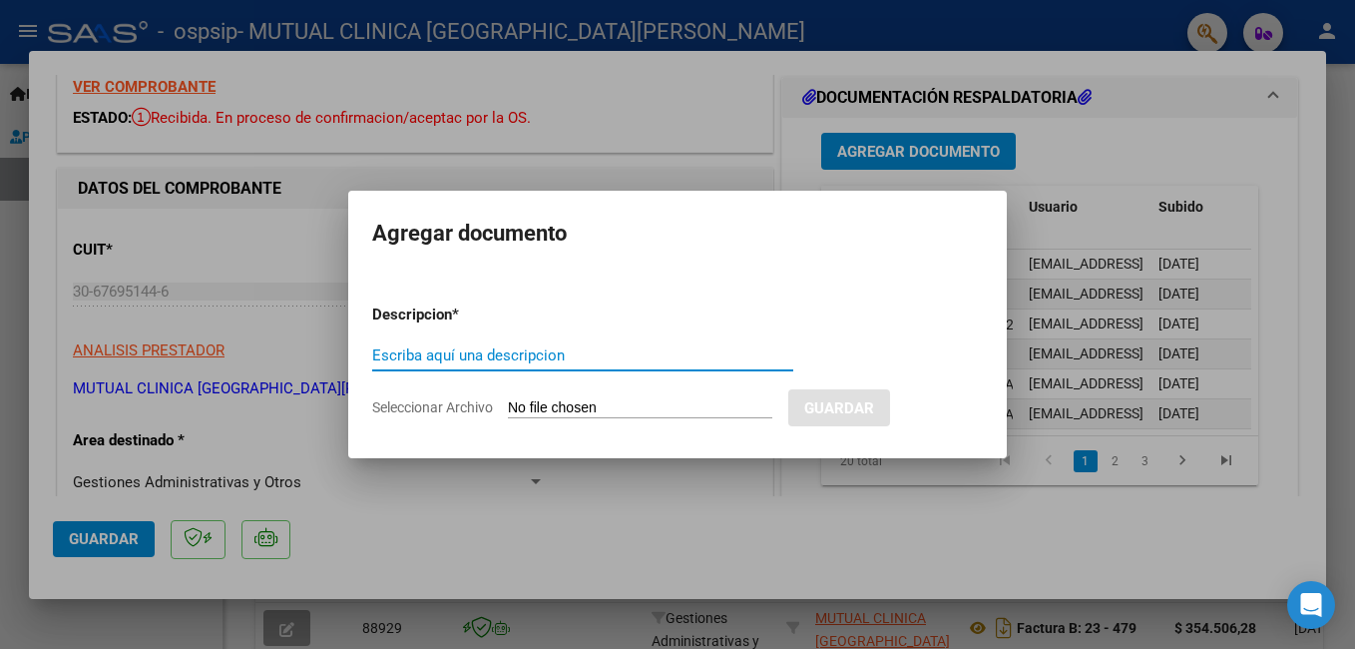
click at [598, 354] on input "Escriba aquí una descripcion" at bounding box center [582, 355] width 421 height 18
type input "HC"
click at [779, 497] on div at bounding box center [677, 324] width 1355 height 649
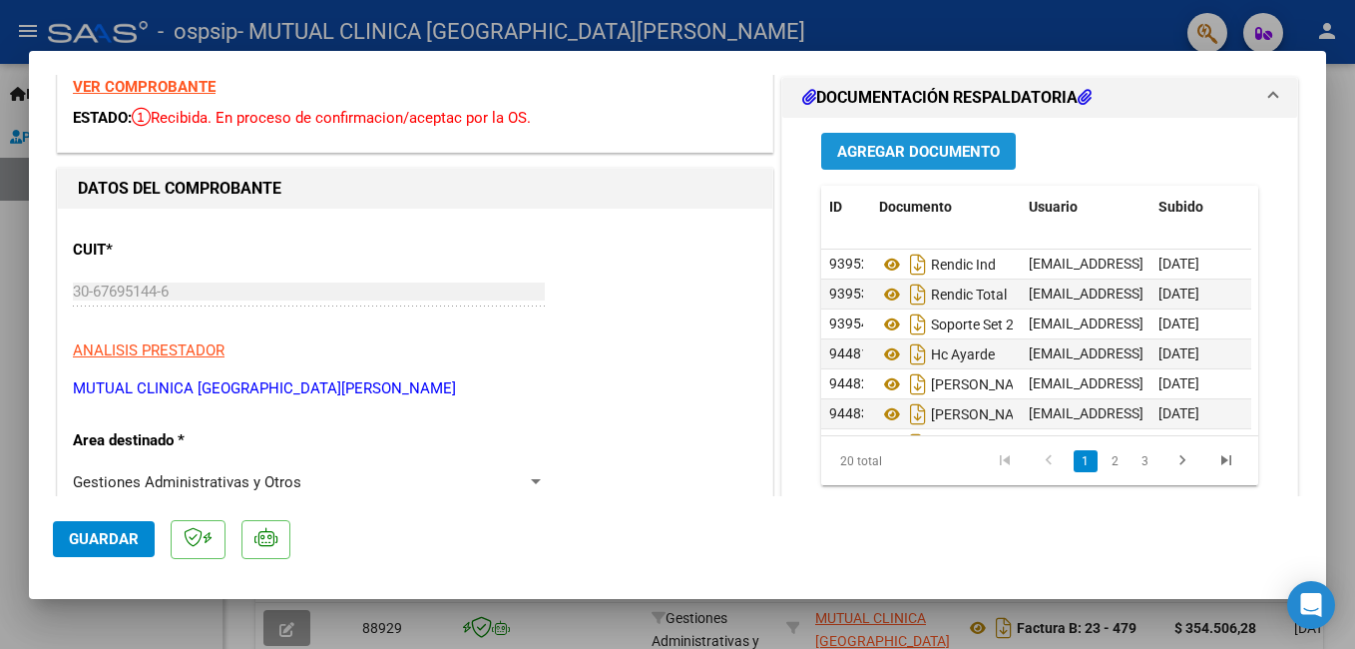
click at [892, 145] on span "Agregar Documento" at bounding box center [918, 152] width 163 height 18
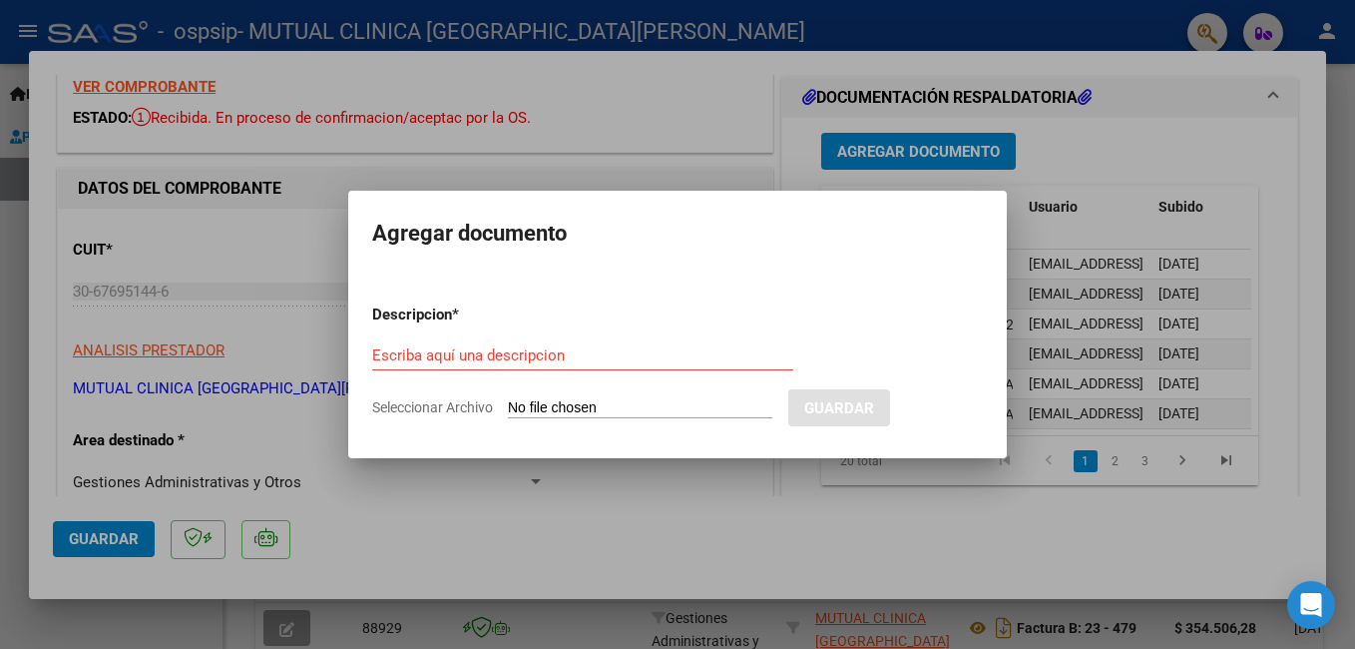
click at [551, 403] on input "Seleccionar Archivo" at bounding box center [640, 408] width 264 height 19
click at [912, 565] on div at bounding box center [677, 324] width 1355 height 649
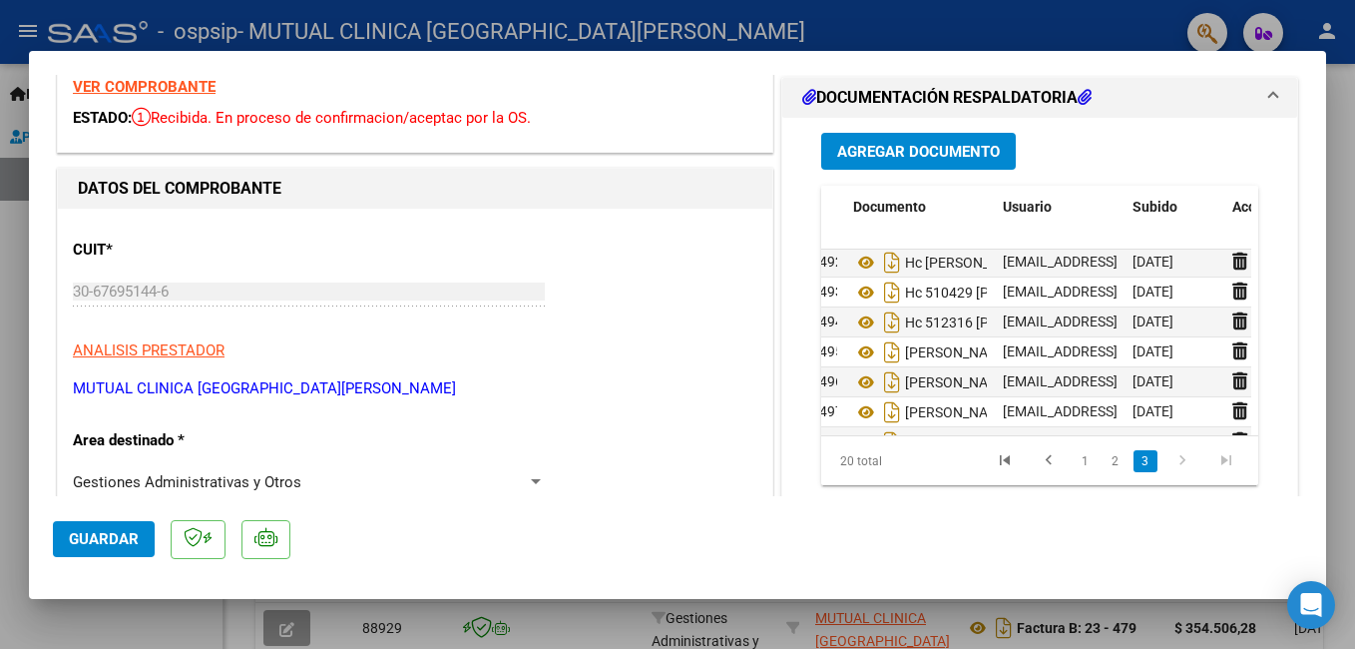
scroll to position [405, 26]
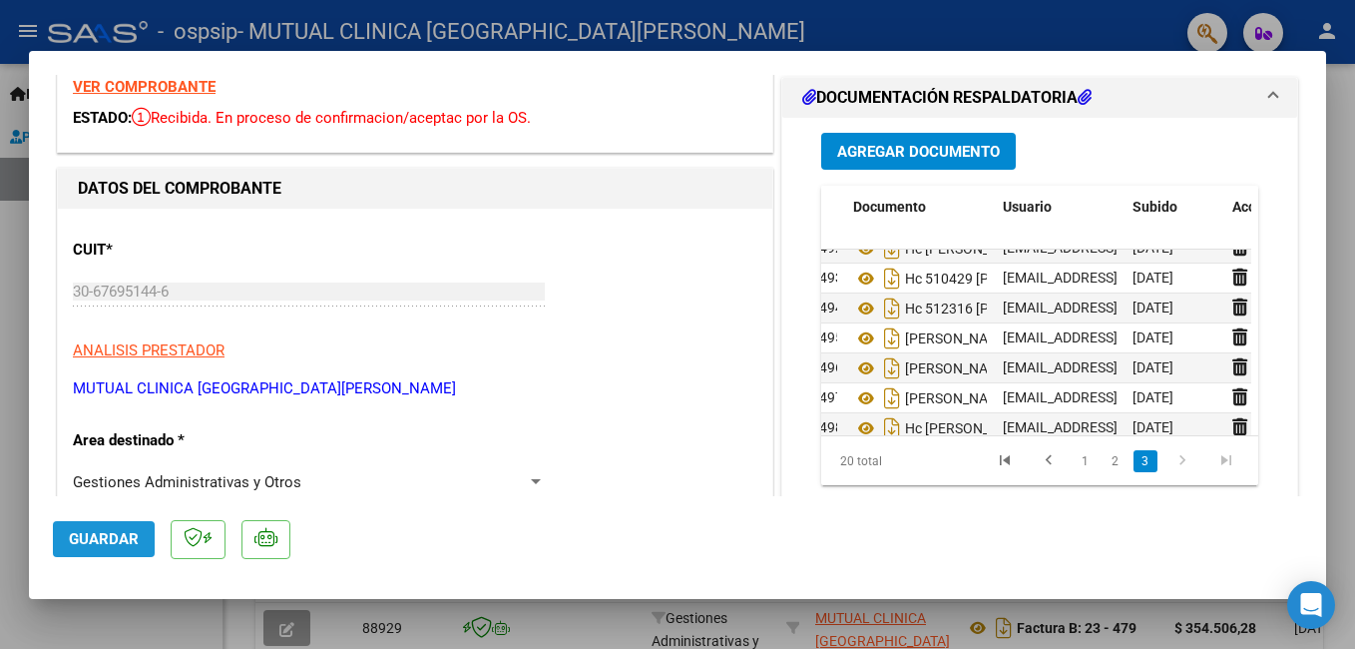
click at [99, 540] on span "Guardar" at bounding box center [104, 539] width 70 height 18
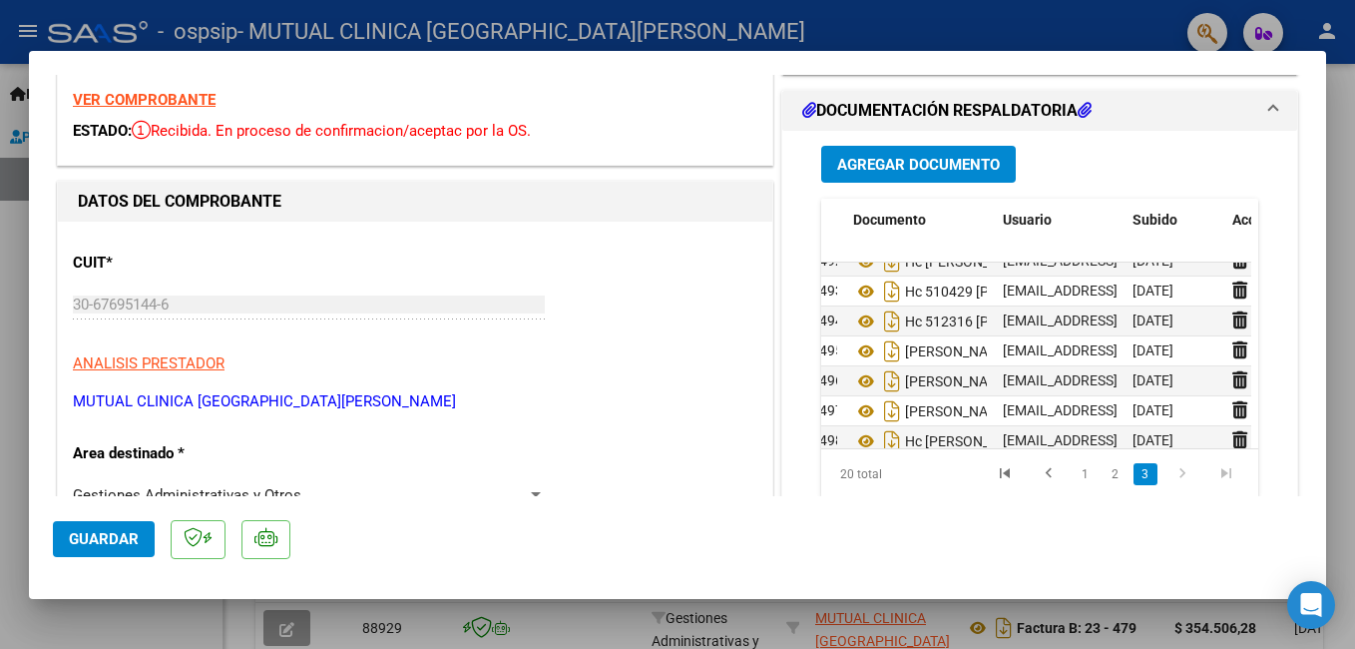
scroll to position [36, 0]
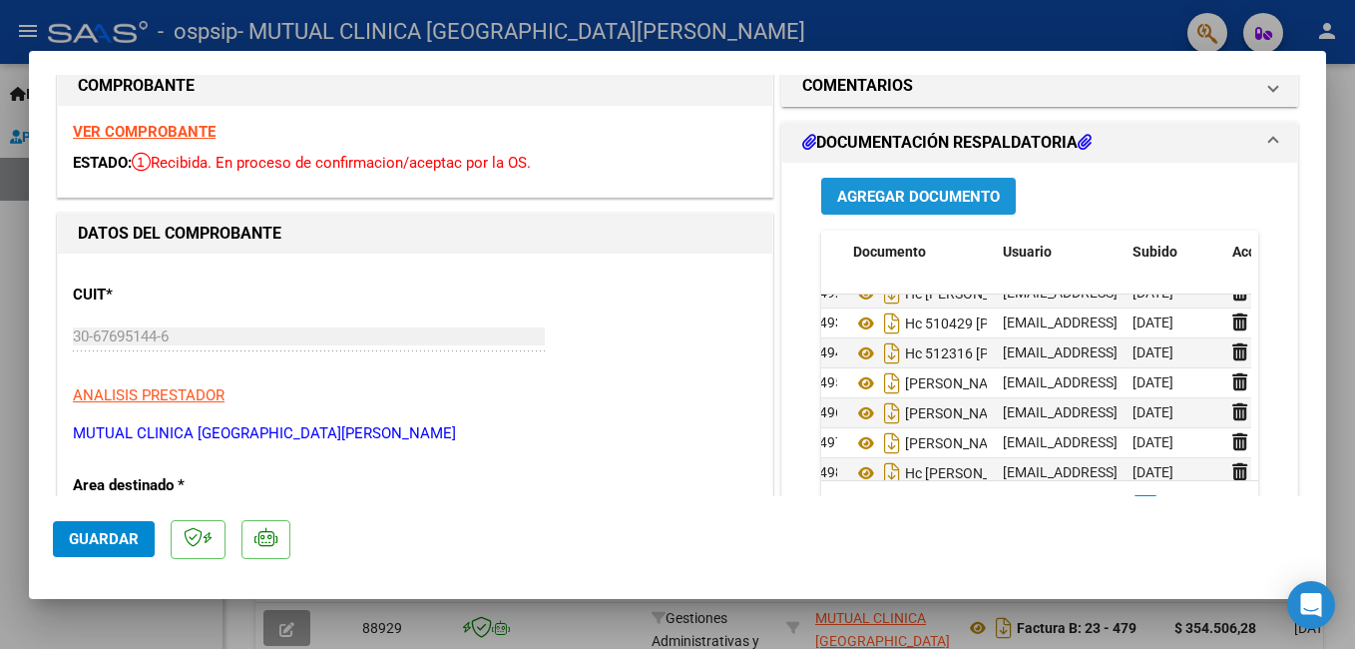
click at [861, 191] on span "Agregar Documento" at bounding box center [918, 197] width 163 height 18
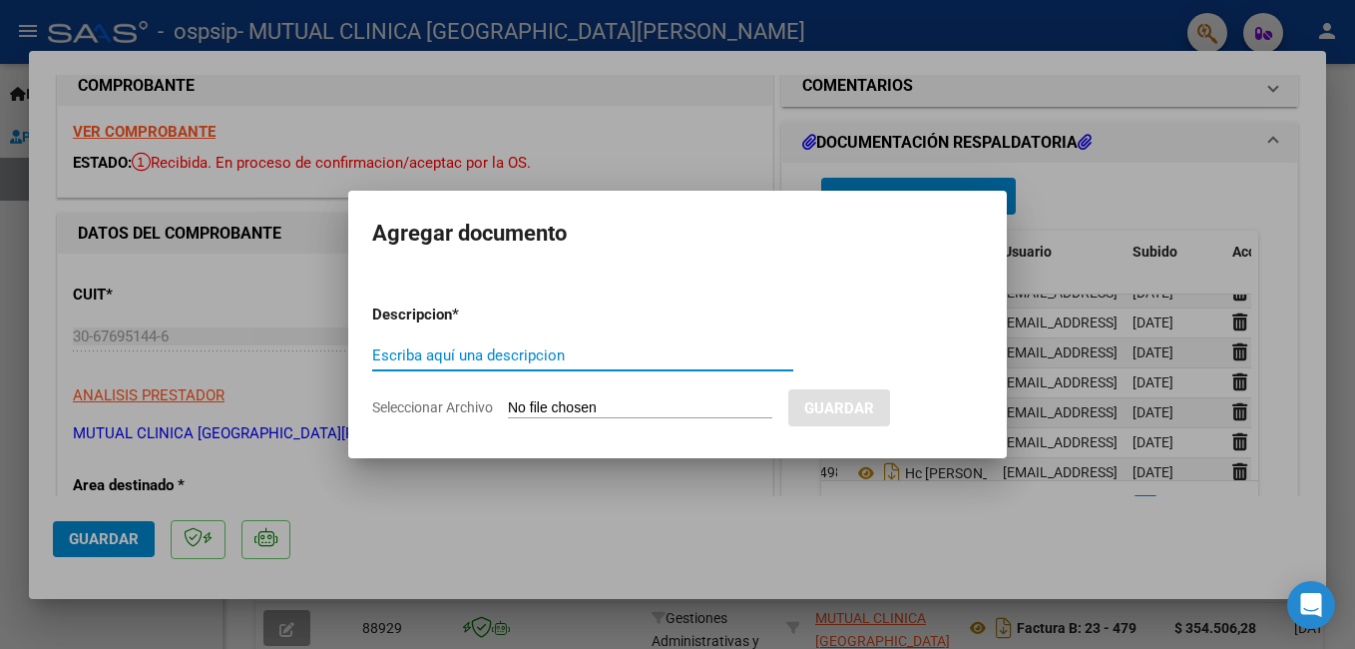
click at [542, 351] on input "Escriba aquí una descripcion" at bounding box center [582, 355] width 421 height 18
type input "HC"
click at [564, 407] on input "Seleccionar Archivo" at bounding box center [640, 408] width 264 height 19
type input "C:\fakepath\EP 513838 OVEJERO [PERSON_NAME].pdf"
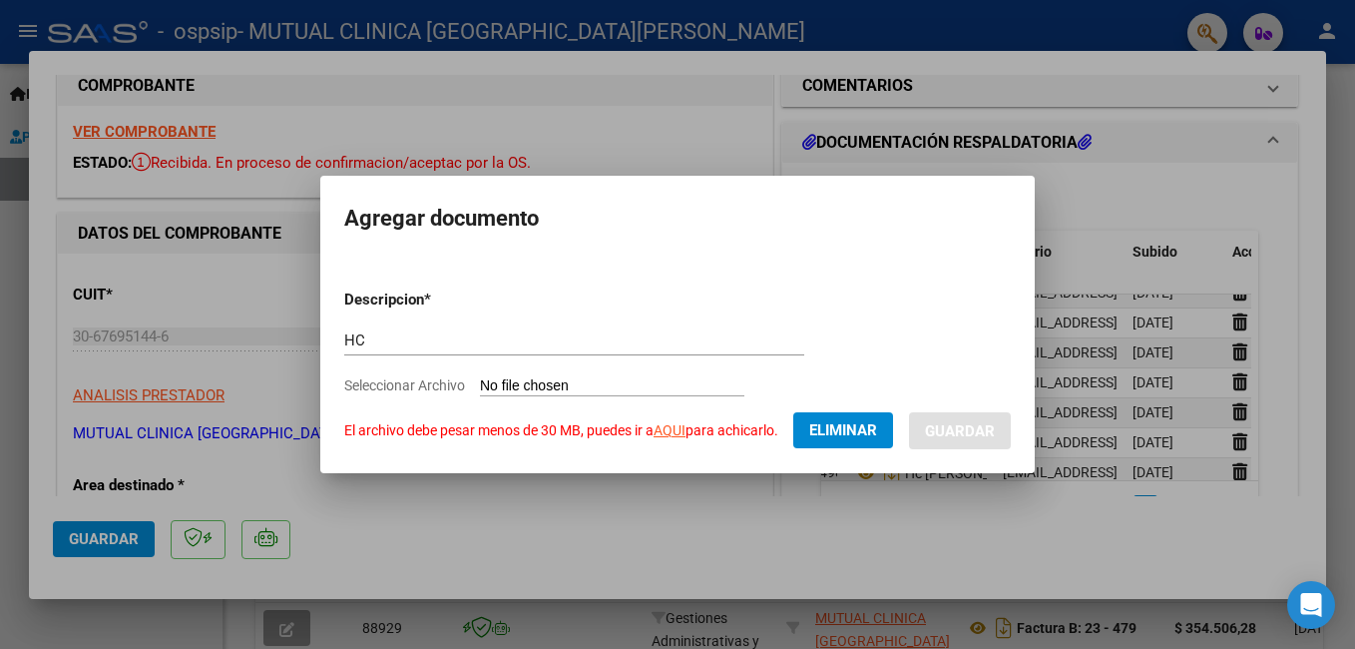
click at [787, 543] on div at bounding box center [677, 324] width 1355 height 649
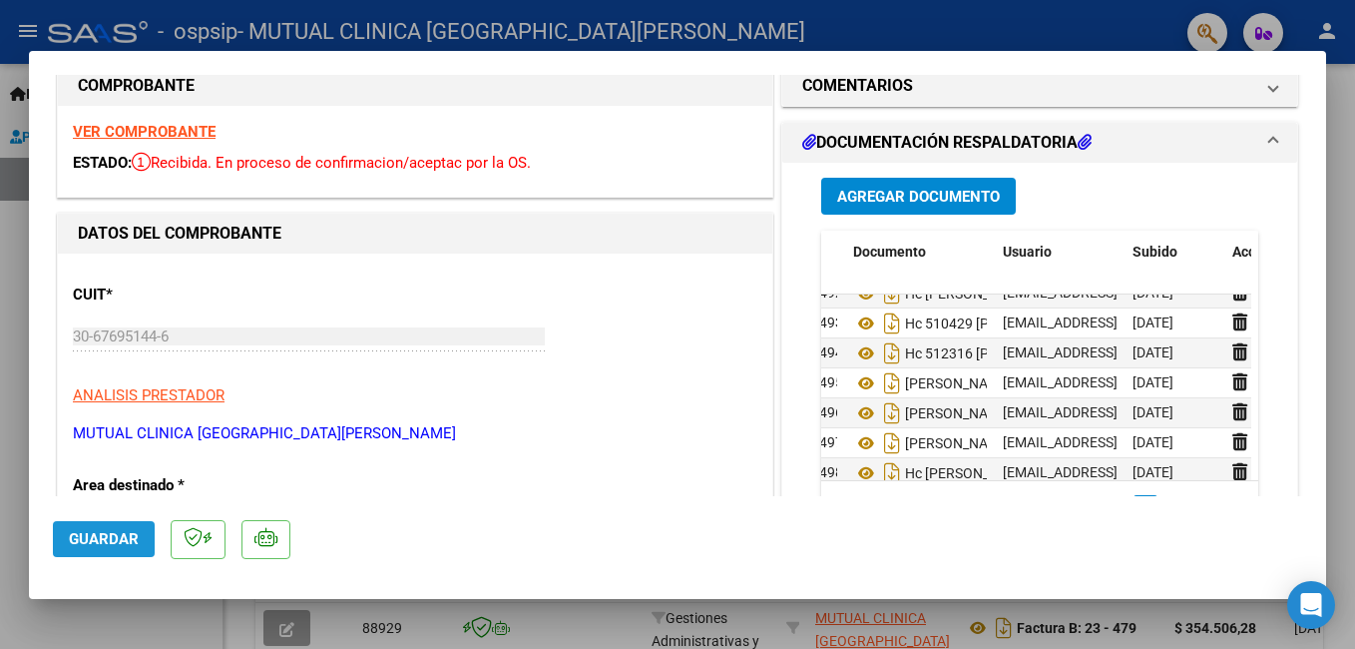
click at [119, 533] on span "Guardar" at bounding box center [104, 539] width 70 height 18
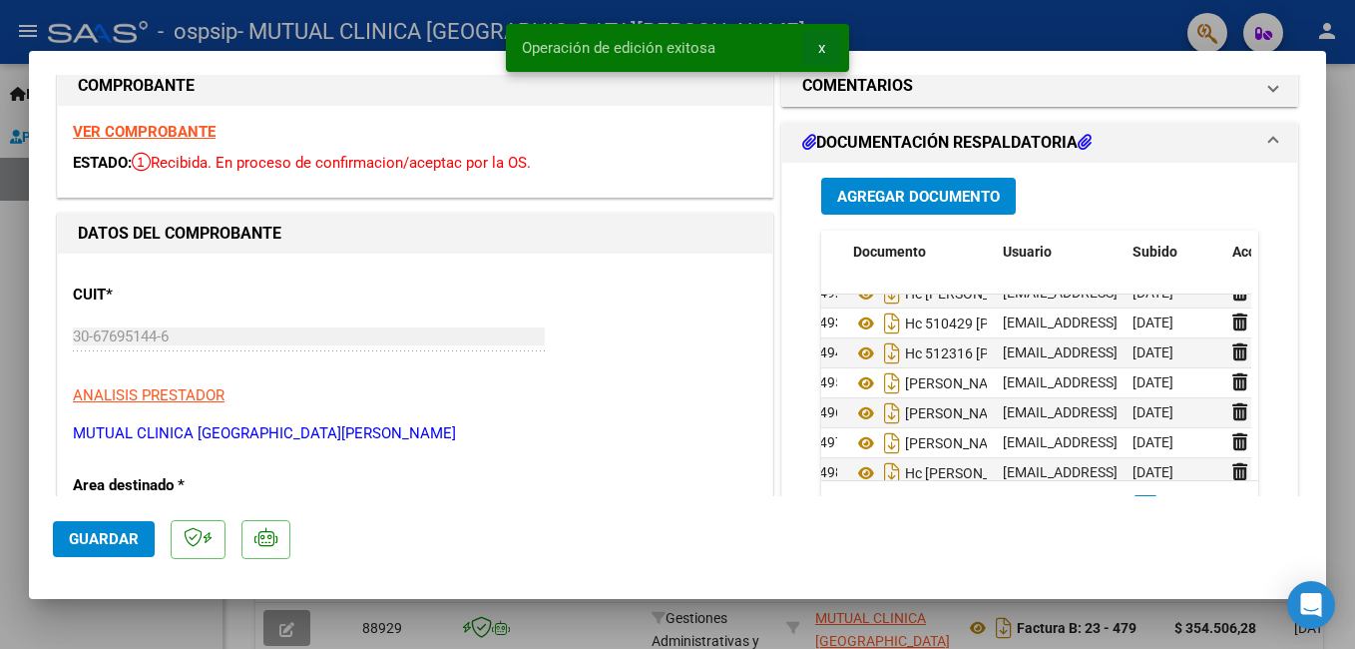
click at [818, 46] on span "x" at bounding box center [821, 48] width 7 height 18
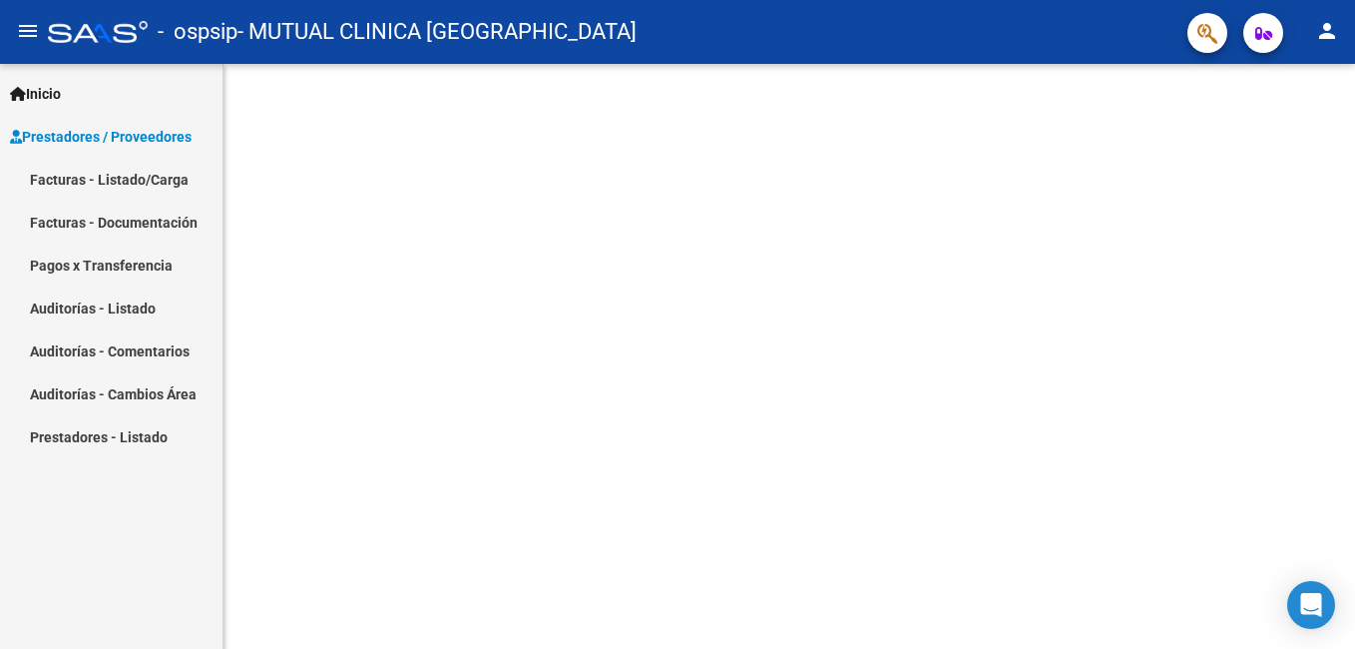
click at [170, 135] on span "Prestadores / Proveedores" at bounding box center [101, 137] width 182 height 22
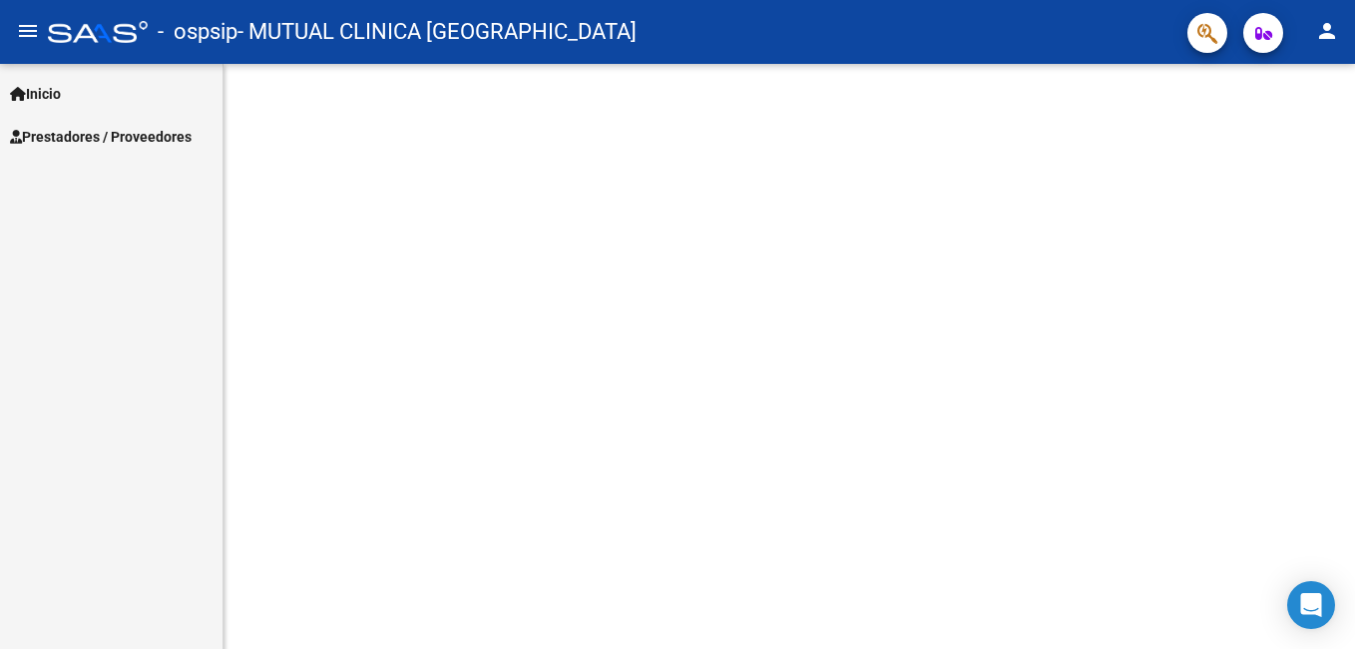
click at [171, 135] on span "Prestadores / Proveedores" at bounding box center [101, 137] width 182 height 22
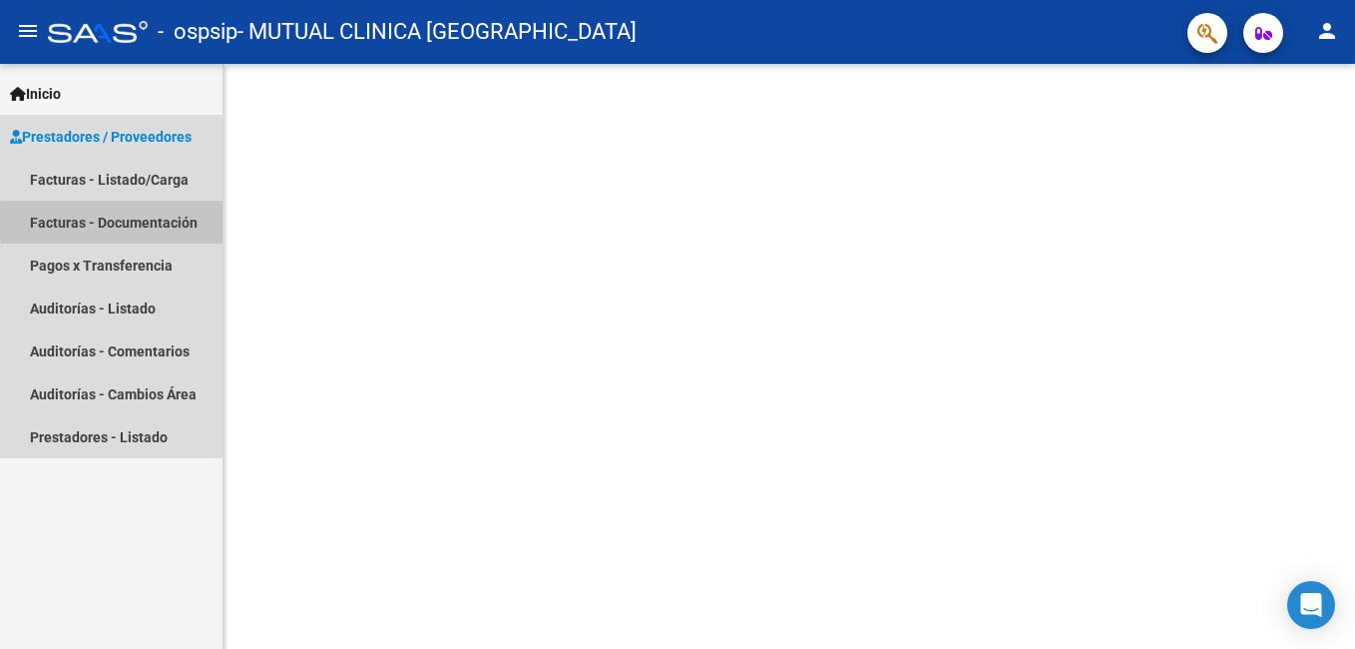
click at [177, 220] on link "Facturas - Documentación" at bounding box center [111, 222] width 222 height 43
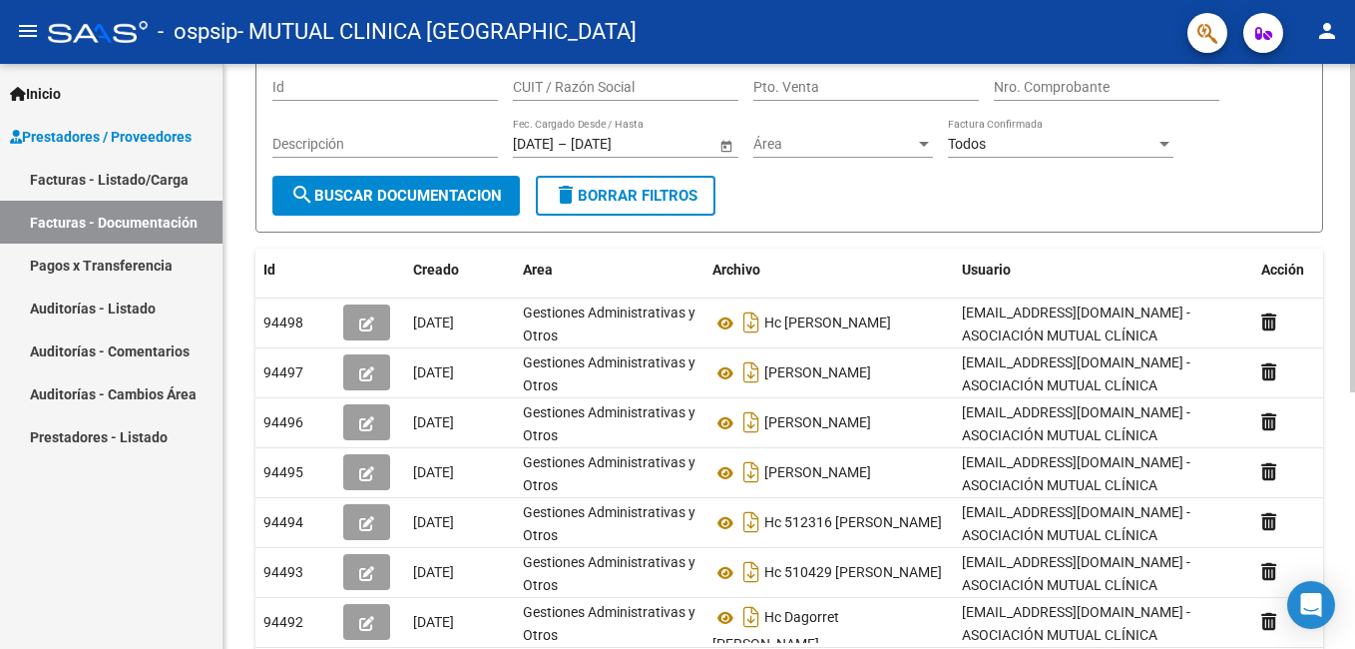
scroll to position [158, 0]
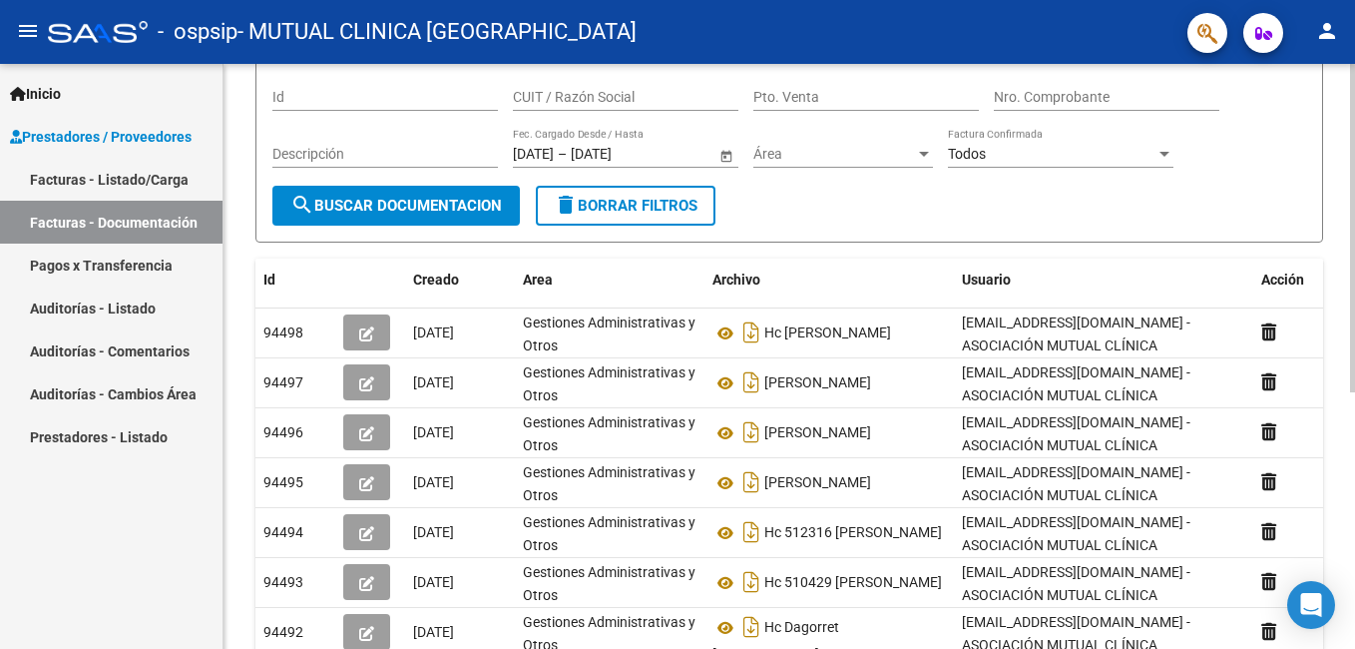
click at [1354, 469] on html "menu - ospsip - MUTUAL CLINICA SANTA ROSA person Inicio Instructivos Contacto O…" at bounding box center [677, 324] width 1355 height 649
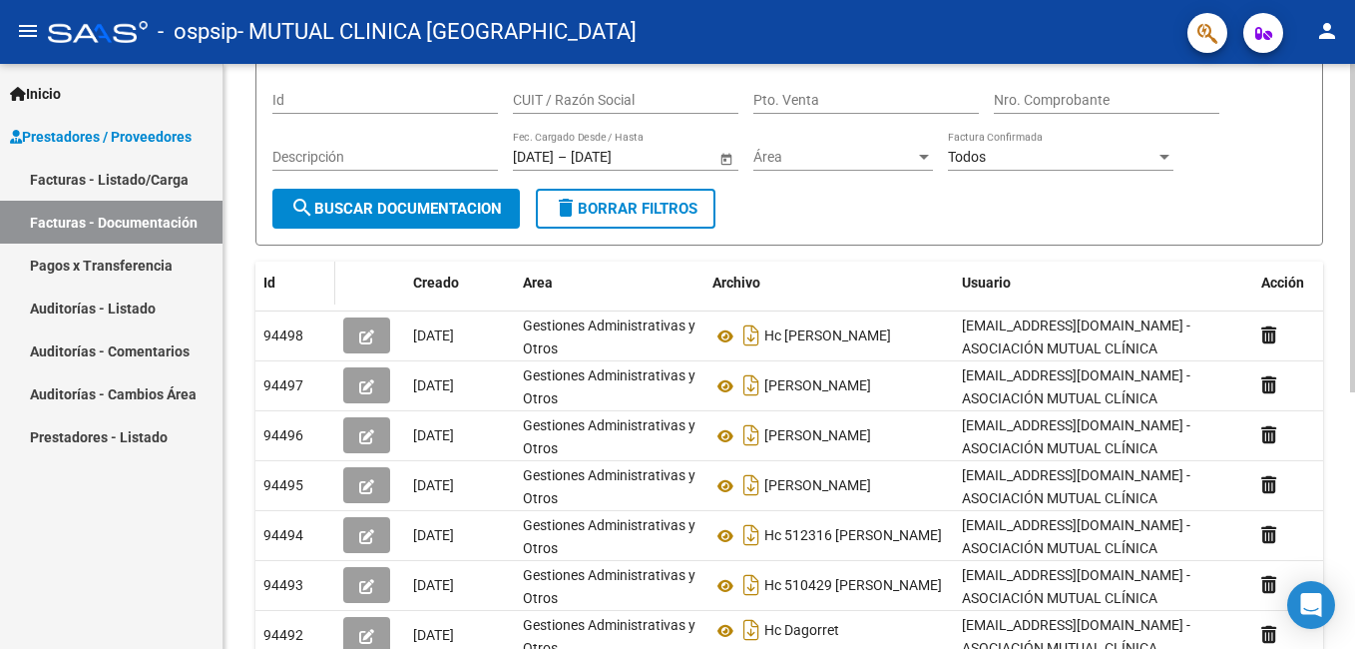
click at [272, 284] on span "Id" at bounding box center [269, 282] width 12 height 16
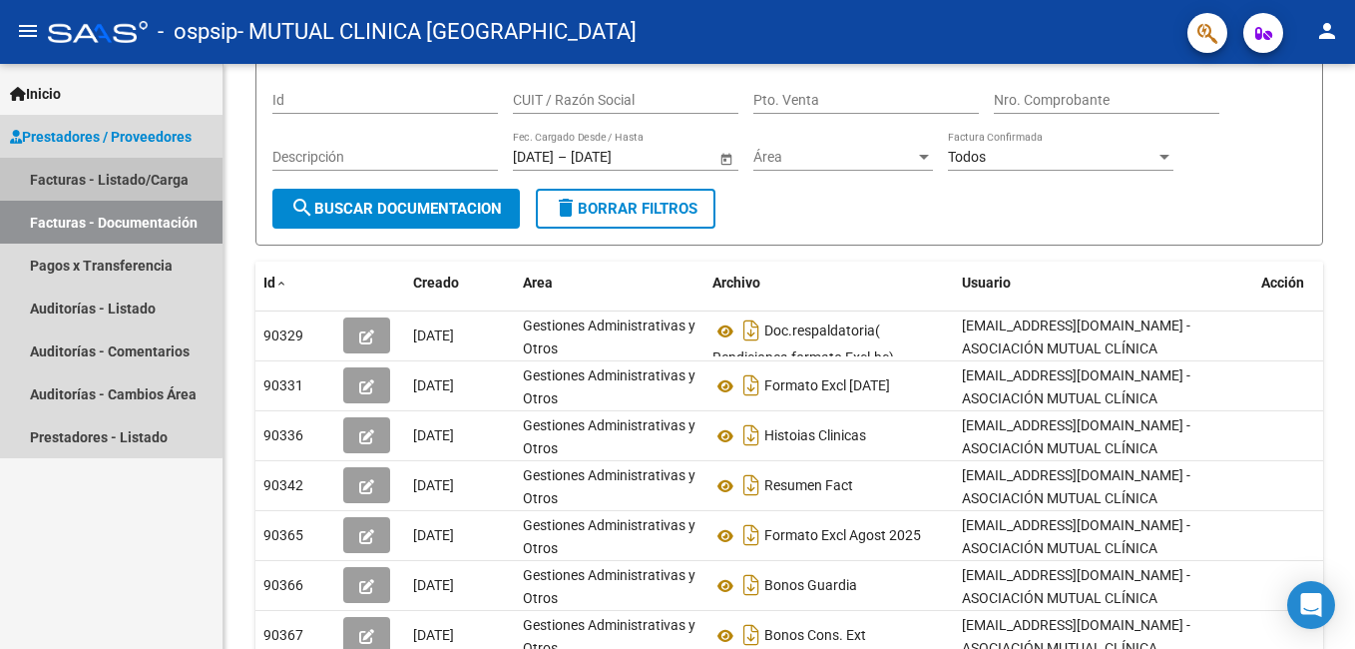
click at [107, 183] on link "Facturas - Listado/Carga" at bounding box center [111, 179] width 222 height 43
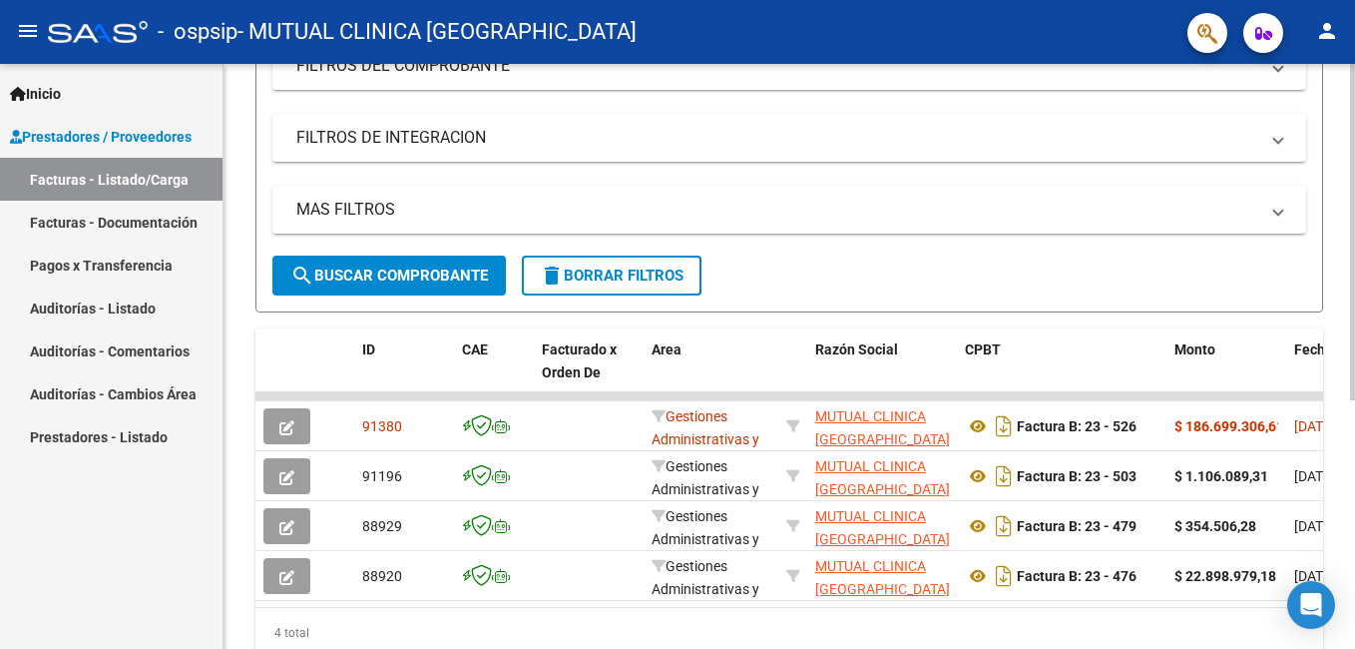
scroll to position [348, 0]
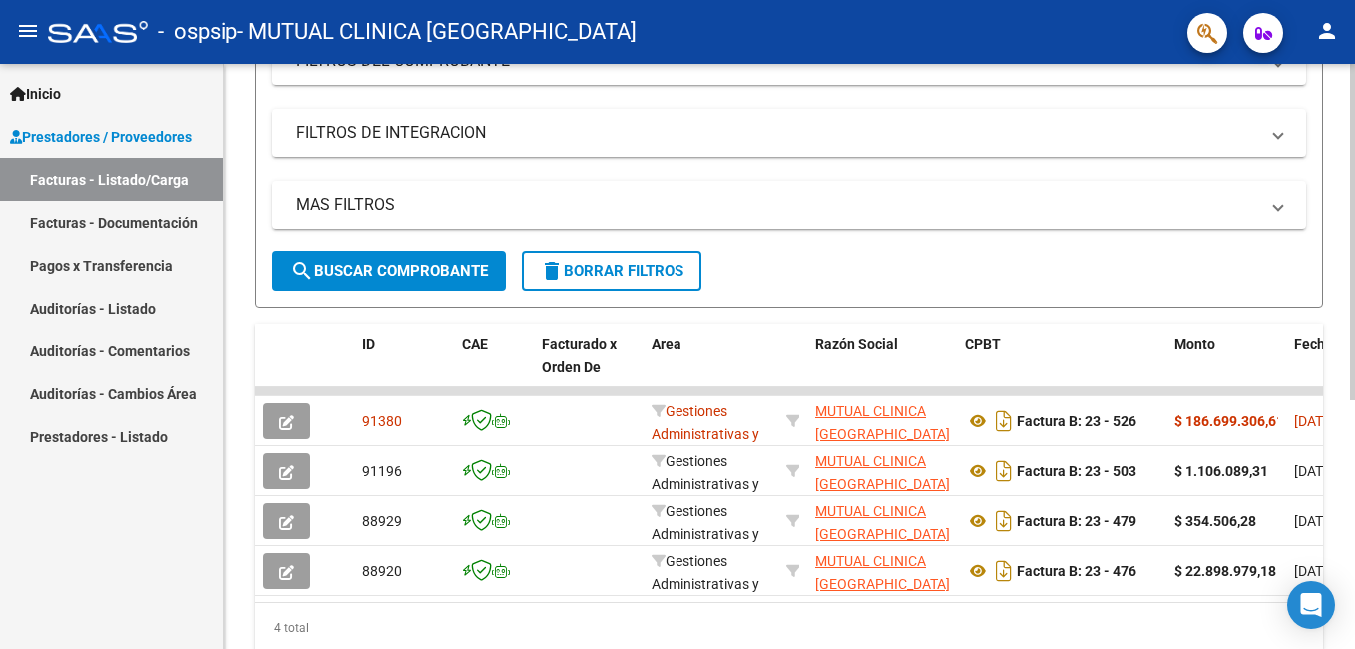
click at [1351, 568] on div at bounding box center [1352, 439] width 5 height 336
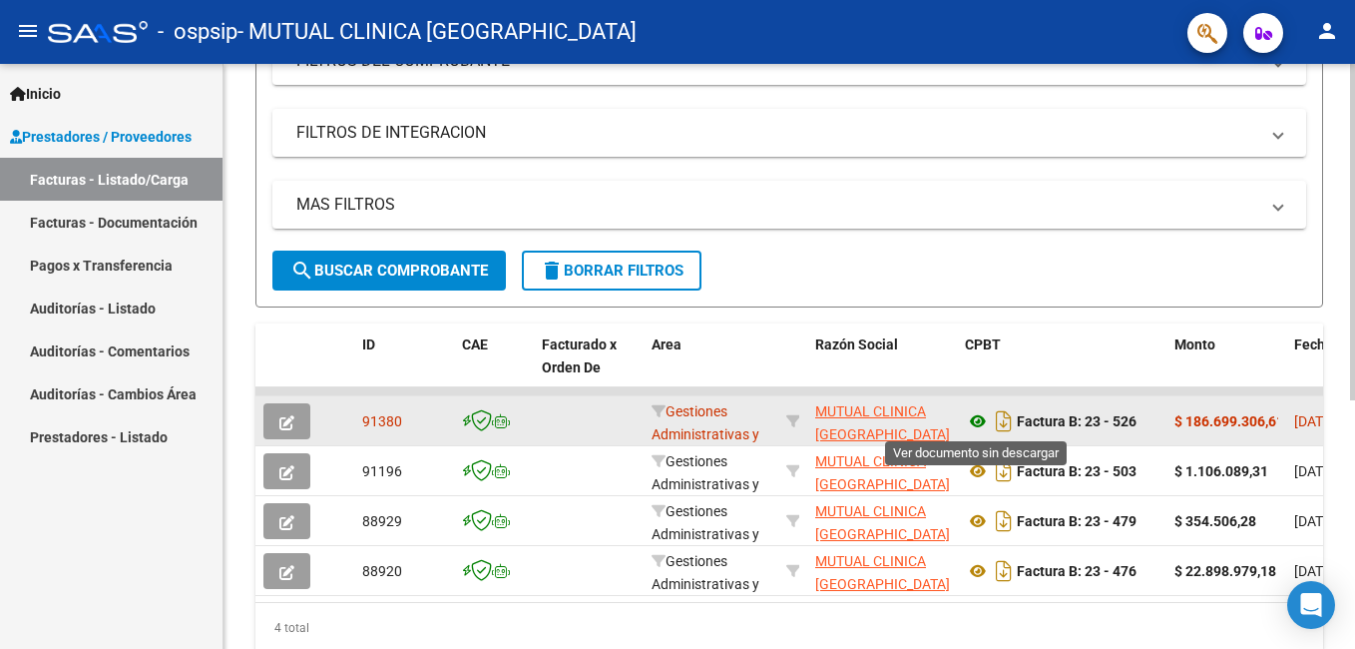
click at [973, 418] on icon at bounding box center [978, 421] width 26 height 24
click at [284, 422] on icon "button" at bounding box center [286, 422] width 15 height 15
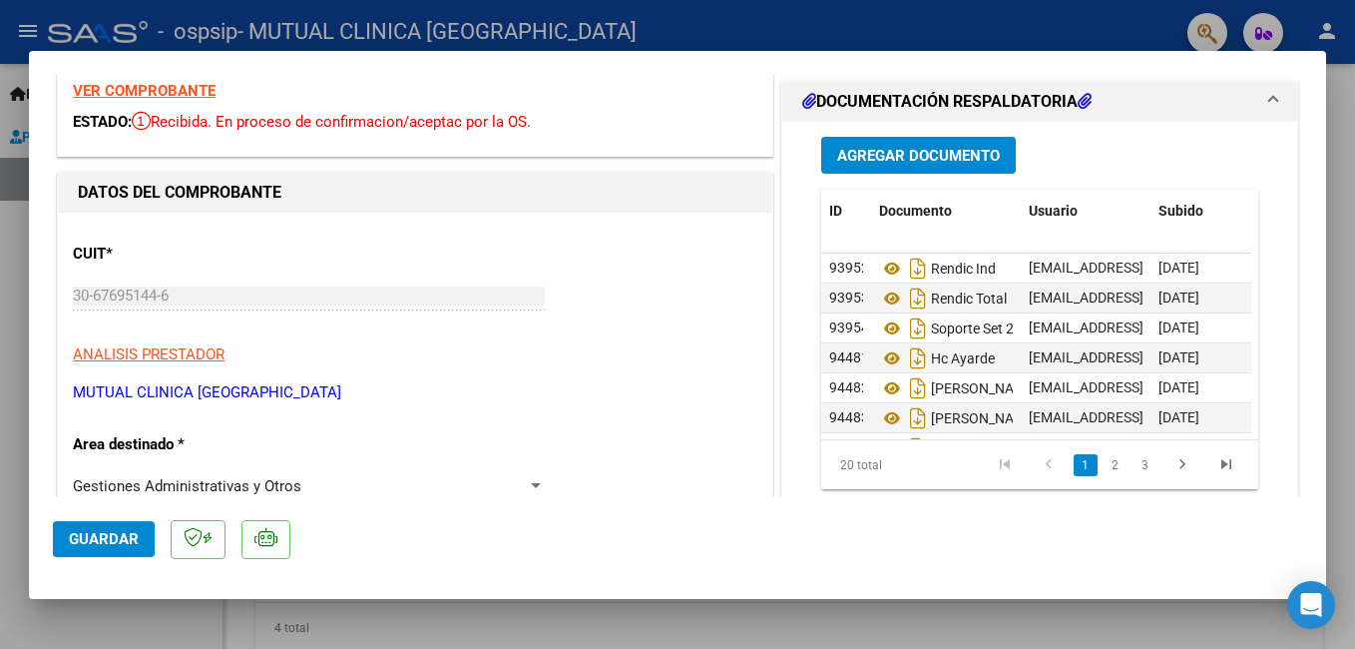
scroll to position [81, 0]
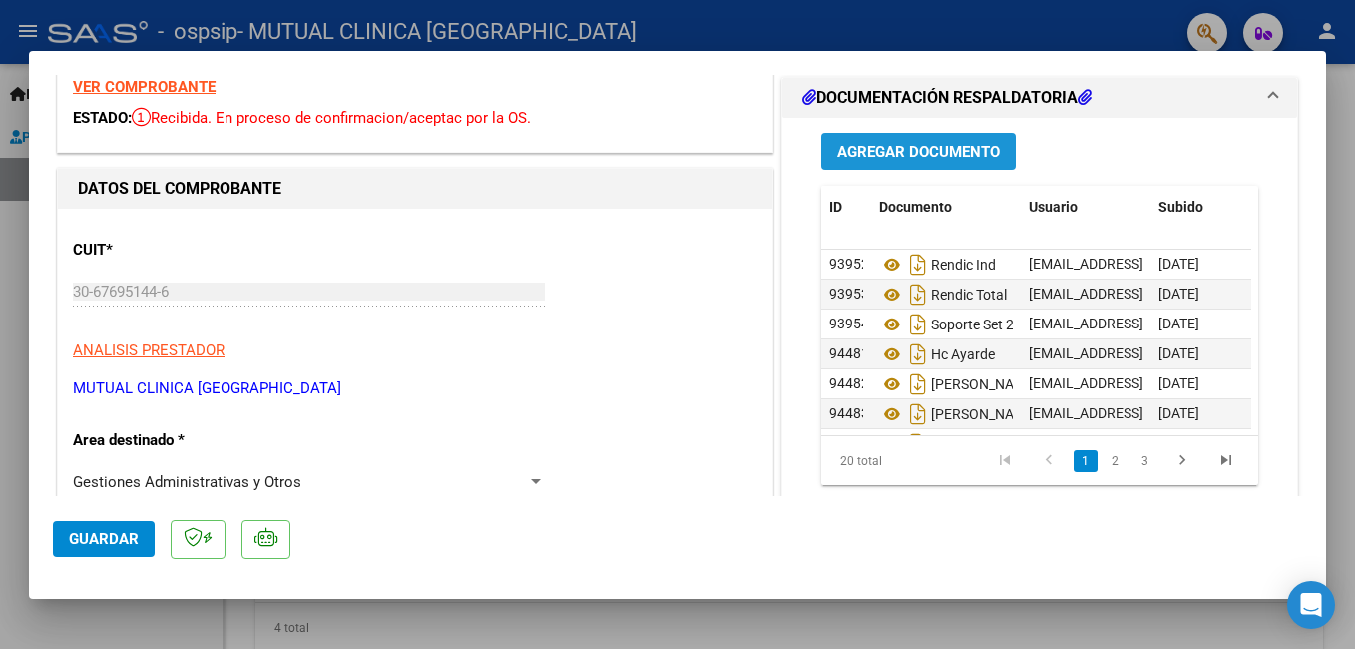
click at [960, 157] on span "Agregar Documento" at bounding box center [918, 152] width 163 height 18
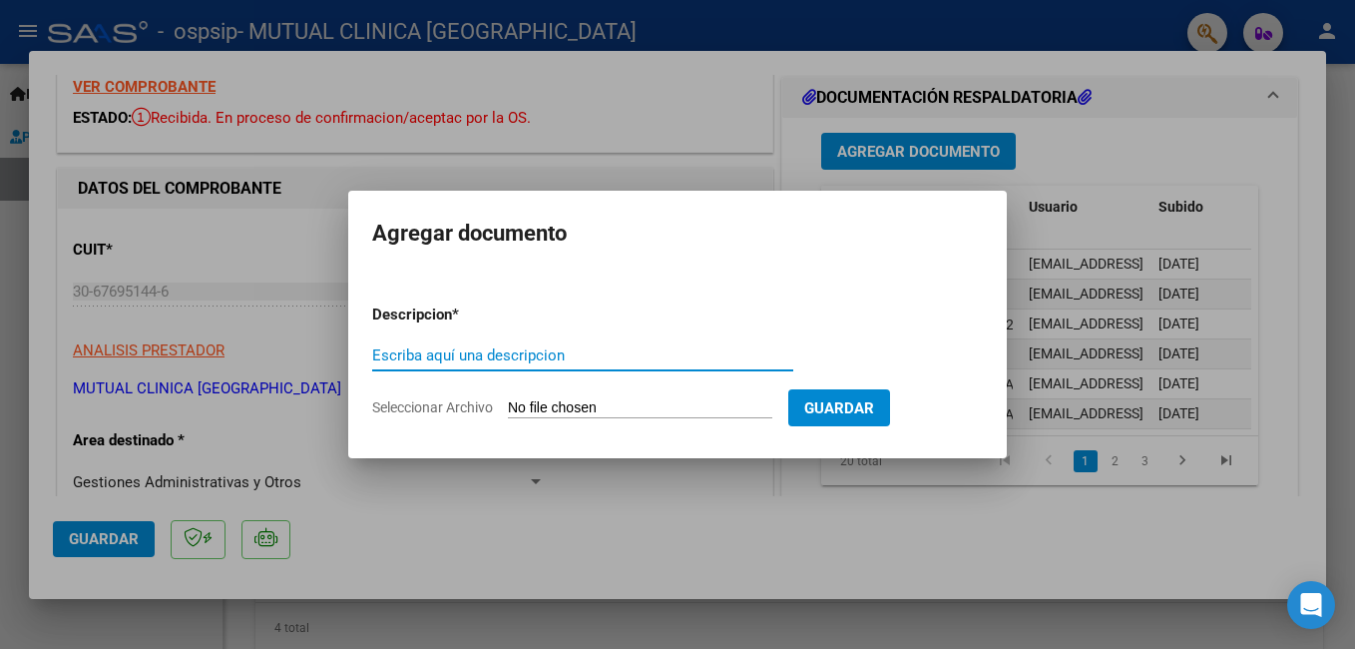
click at [525, 359] on input "Escriba aquí una descripcion" at bounding box center [582, 355] width 421 height 18
type input "HC"
click at [713, 406] on input "Seleccionar Archivo" at bounding box center [640, 408] width 264 height 19
type input "C:\fakepath\EP 513838 OVEJERO [PERSON_NAME].pdf"
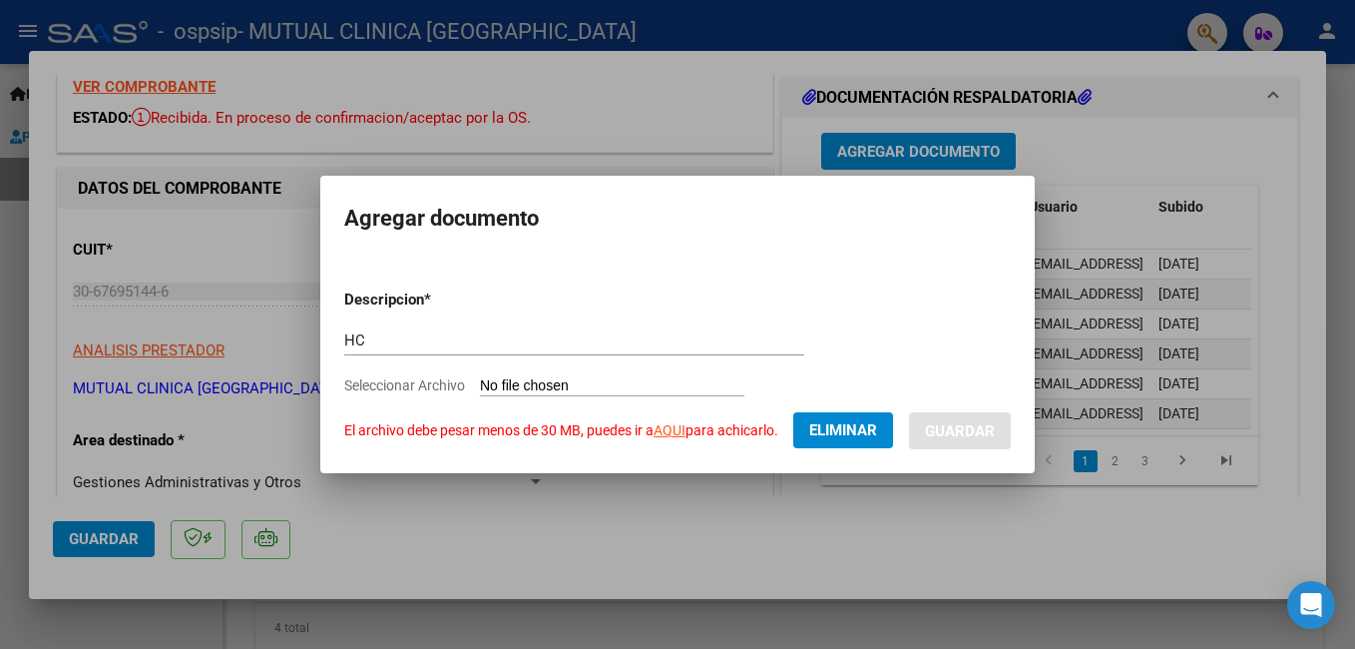
click at [882, 539] on div at bounding box center [677, 324] width 1355 height 649
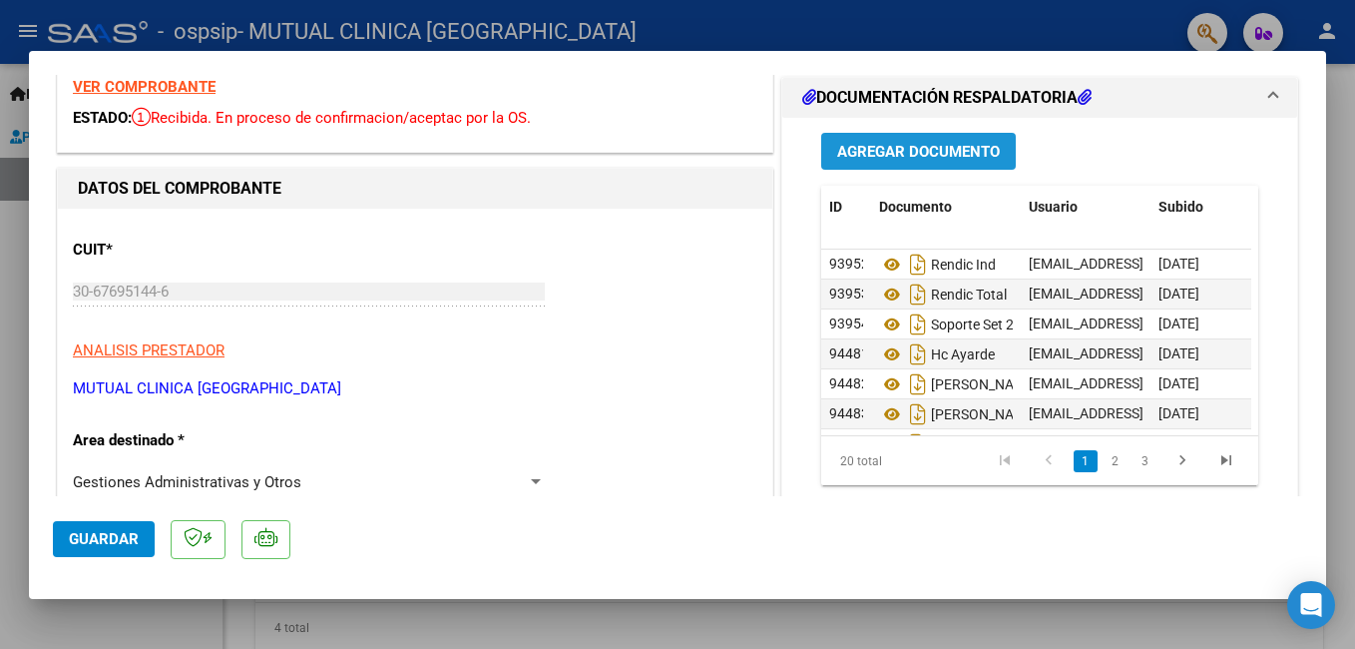
click at [918, 144] on span "Agregar Documento" at bounding box center [918, 152] width 163 height 18
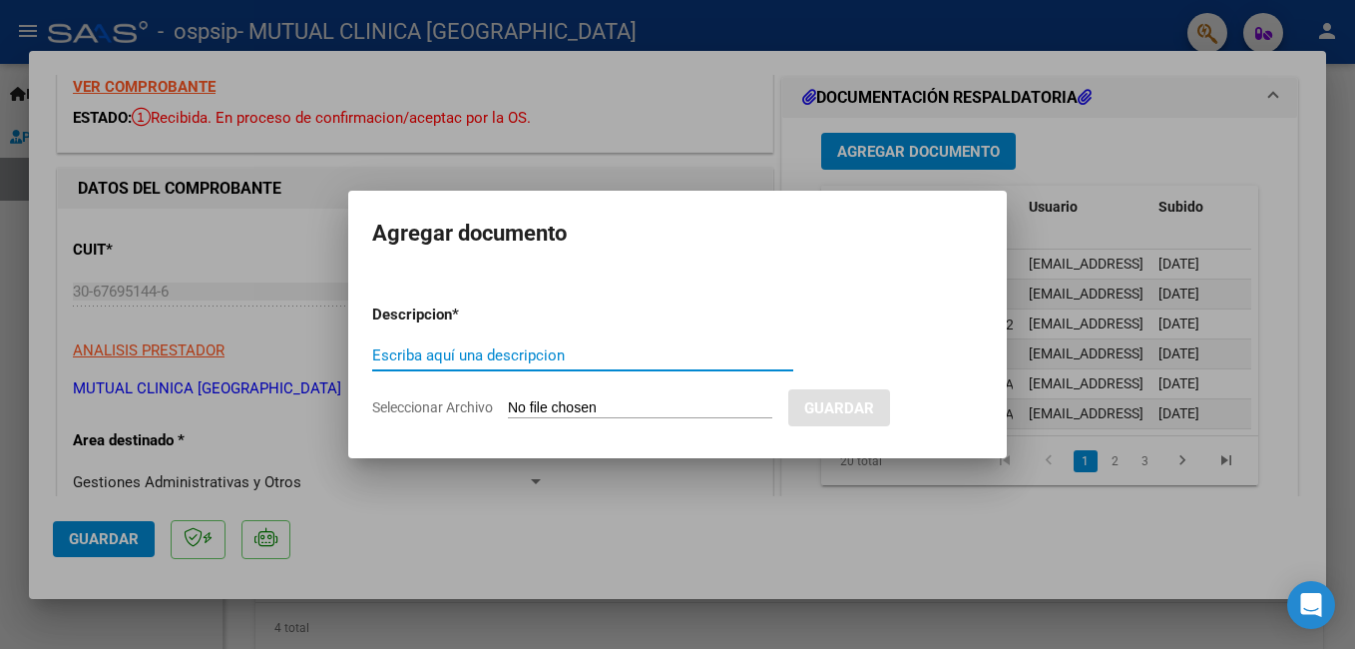
drag, startPoint x: 457, startPoint y: 361, endPoint x: 447, endPoint y: 338, distance: 25.0
click at [453, 357] on input "Escriba aquí una descripcion" at bounding box center [582, 355] width 421 height 18
type input "HC"
click at [524, 406] on input "Seleccionar Archivo" at bounding box center [640, 408] width 264 height 19
type input "C:\fakepath\EP 513838 OVEJERO [PERSON_NAME].pdf"
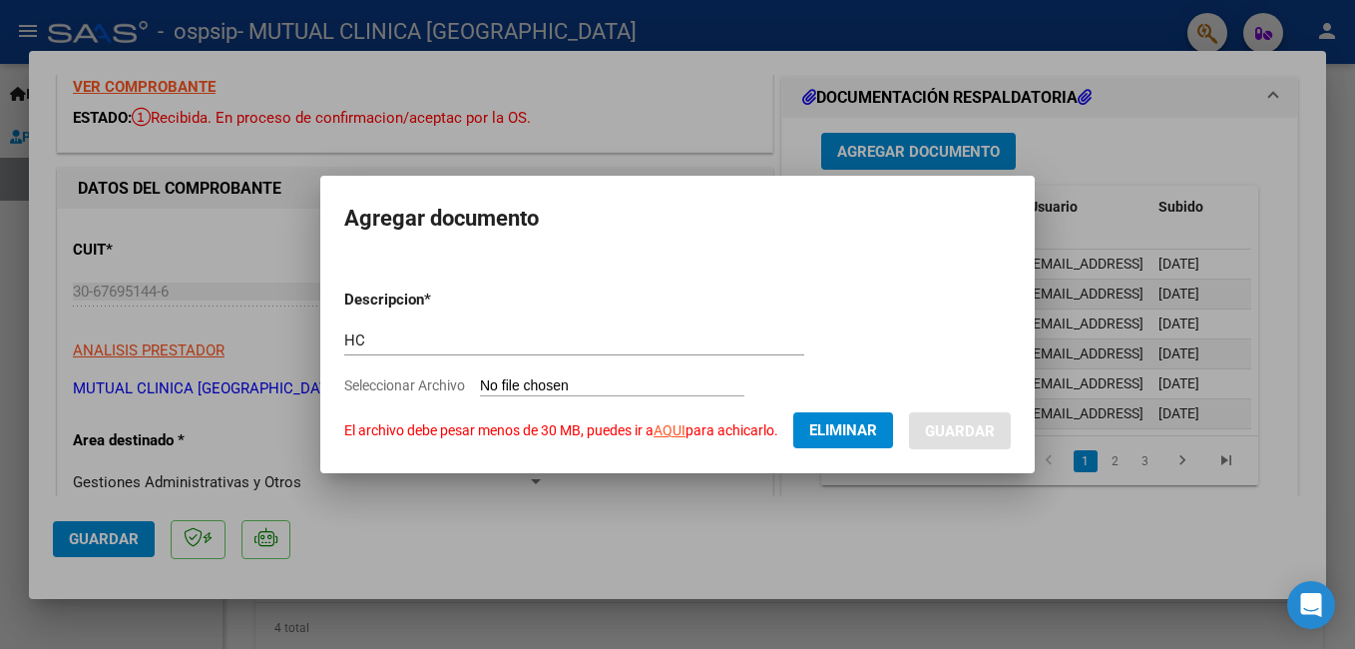
click at [677, 435] on link "AQUI" at bounding box center [670, 430] width 32 height 16
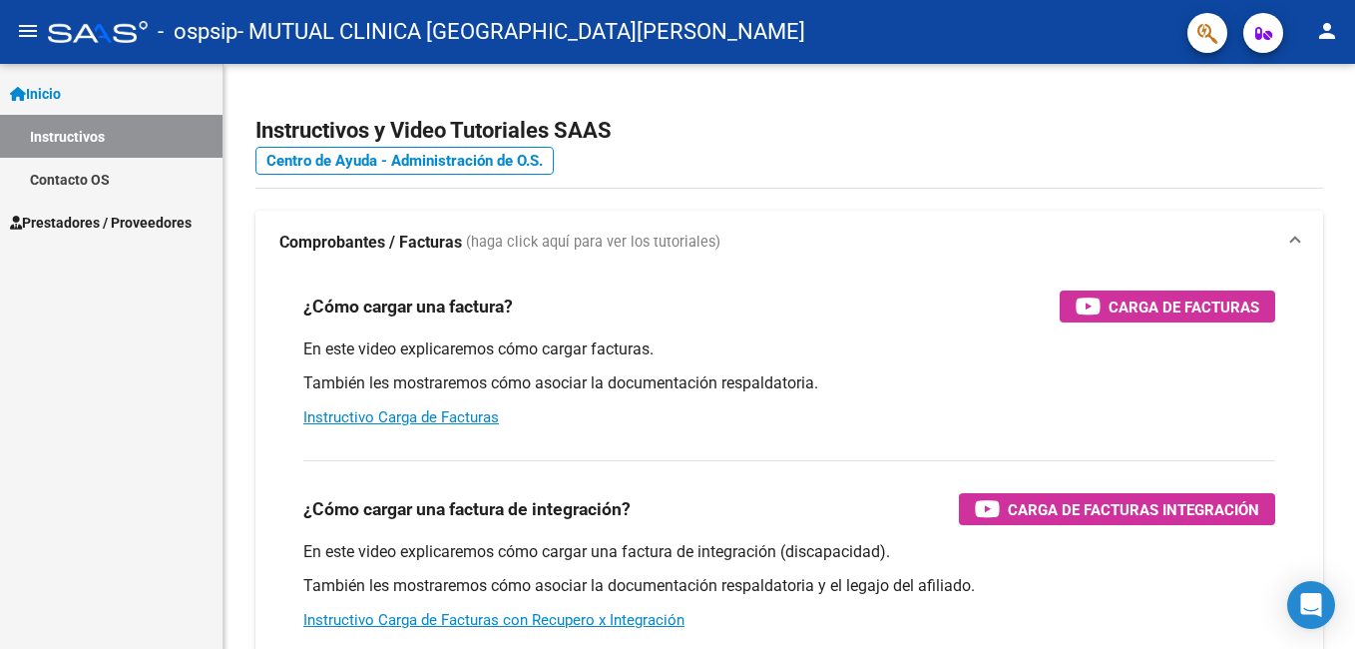
click at [122, 216] on span "Prestadores / Proveedores" at bounding box center [101, 223] width 182 height 22
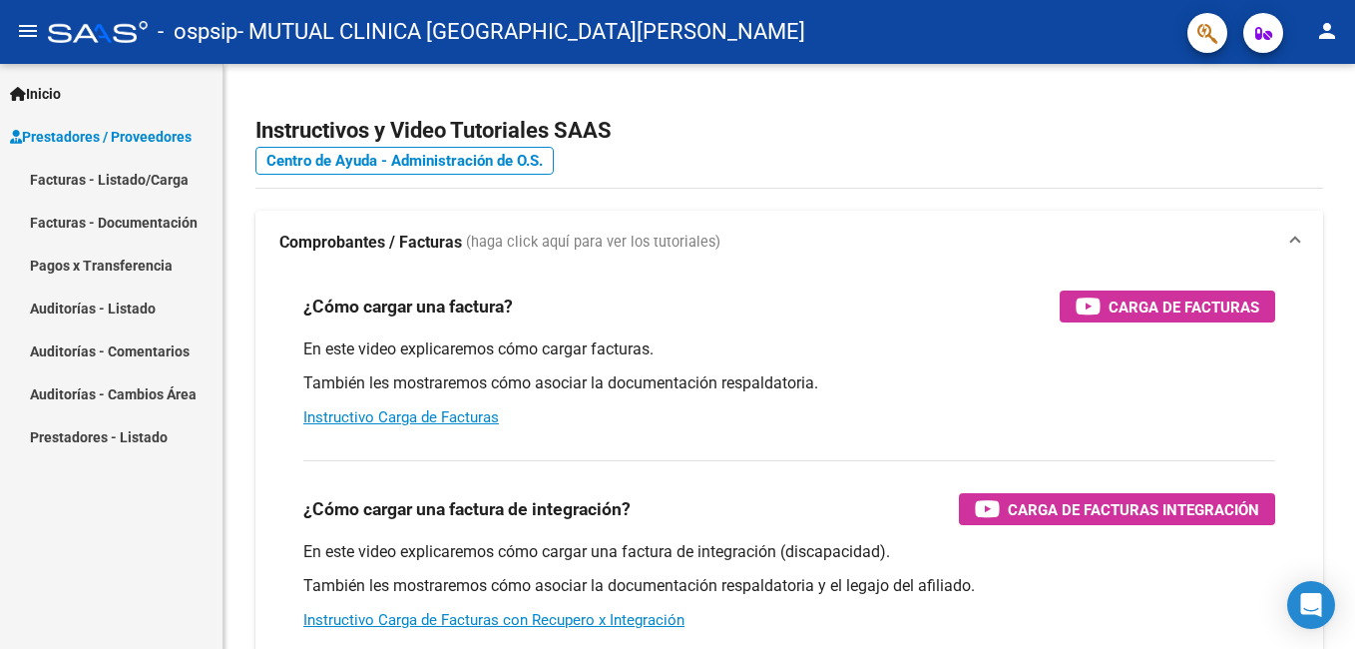
click at [117, 177] on link "Facturas - Listado/Carga" at bounding box center [111, 179] width 222 height 43
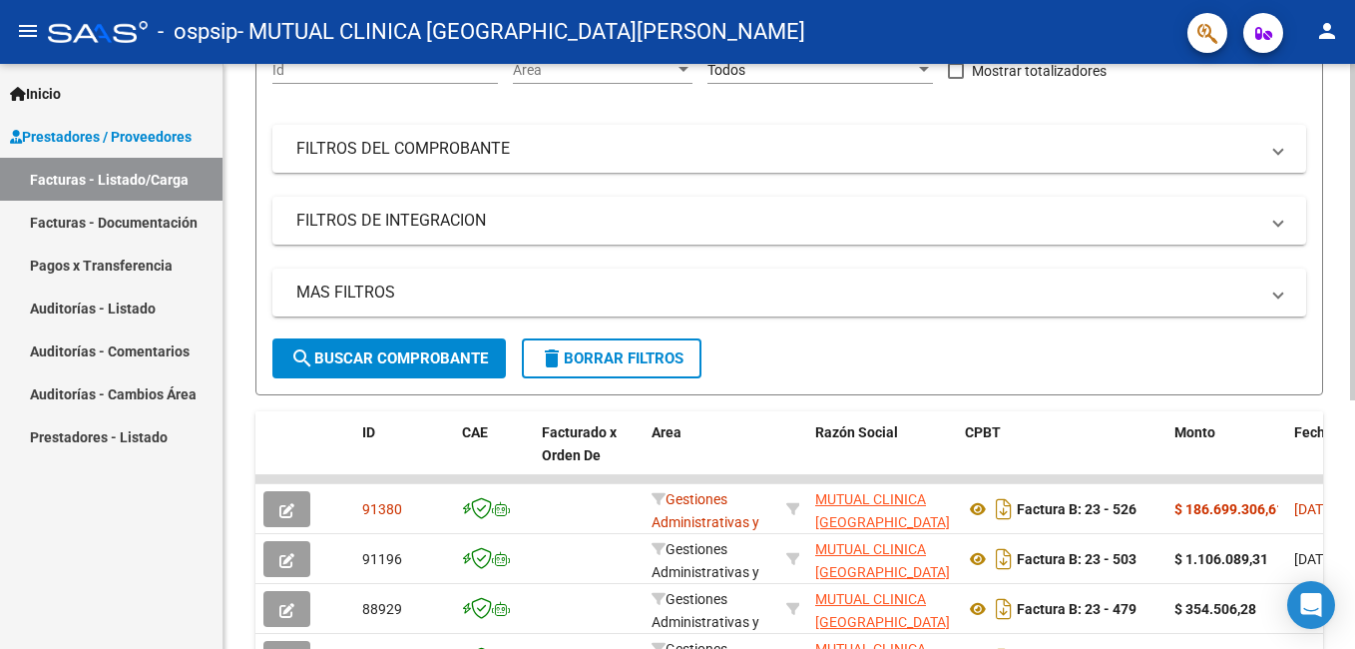
scroll to position [263, 0]
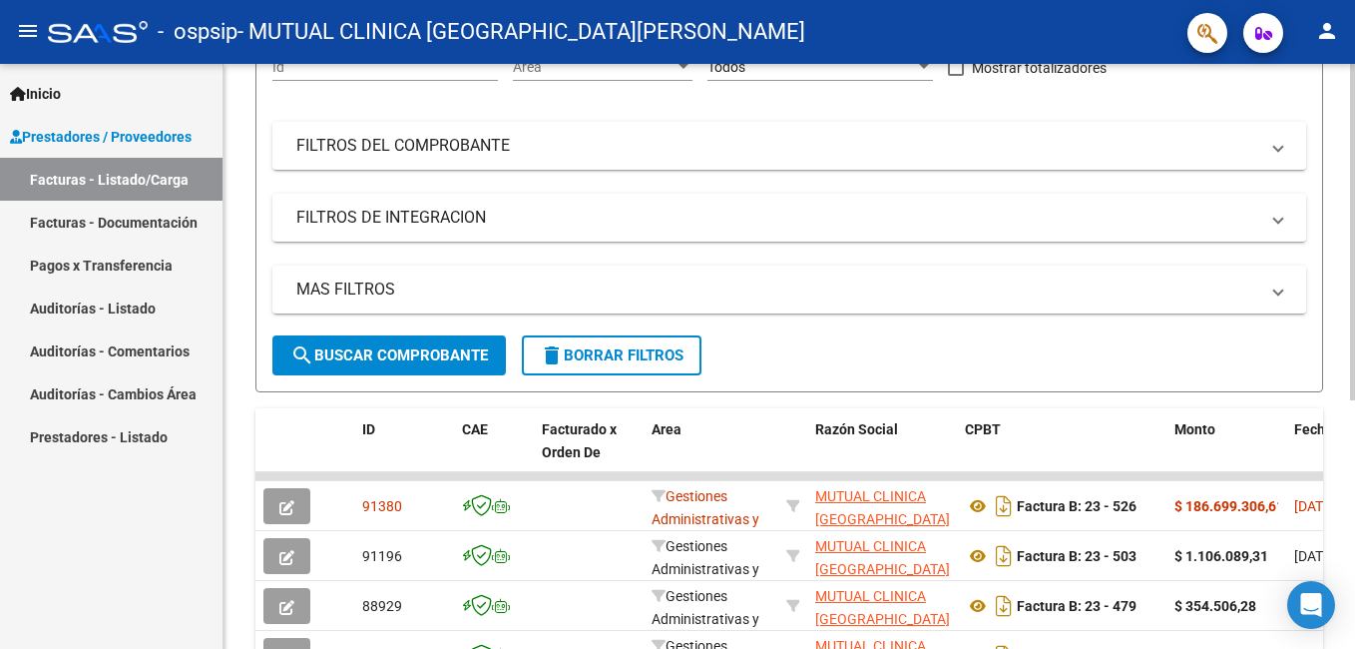
click at [1330, 543] on div "Video tutorial PRESTADORES -> Listado de CPBTs Emitidos por Prestadores / Prove…" at bounding box center [791, 300] width 1136 height 1001
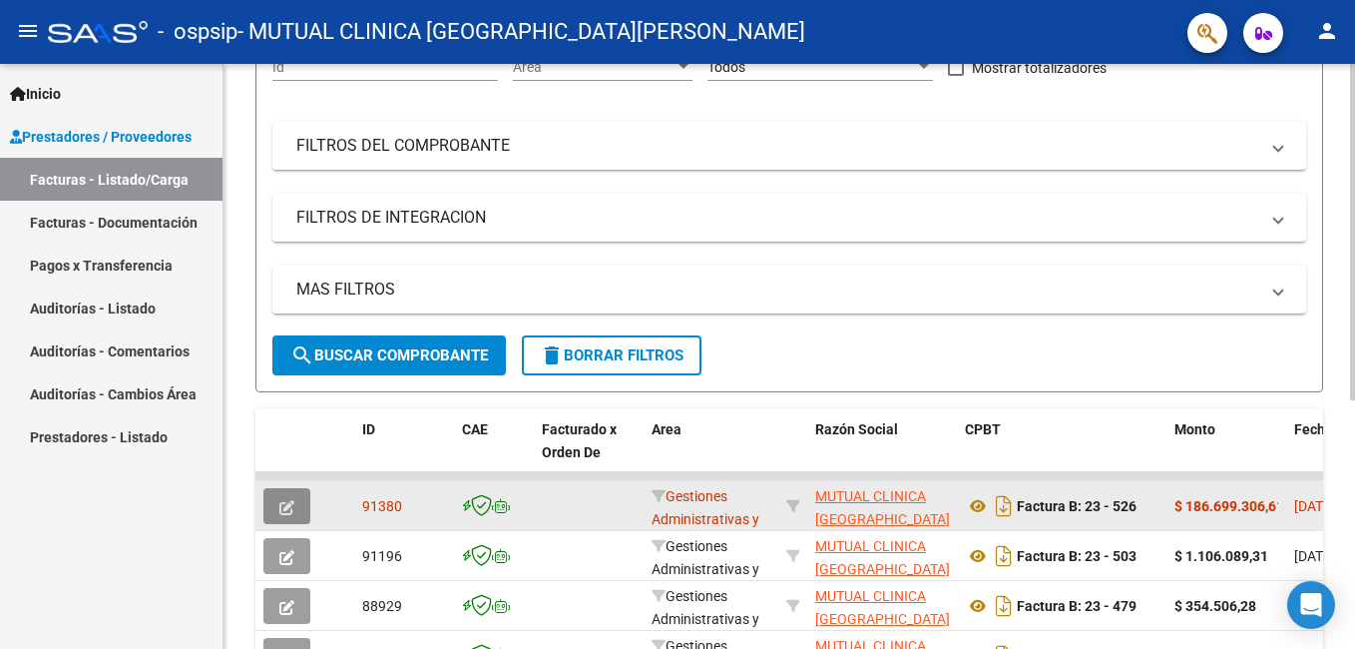
click at [280, 507] on icon "button" at bounding box center [286, 507] width 15 height 15
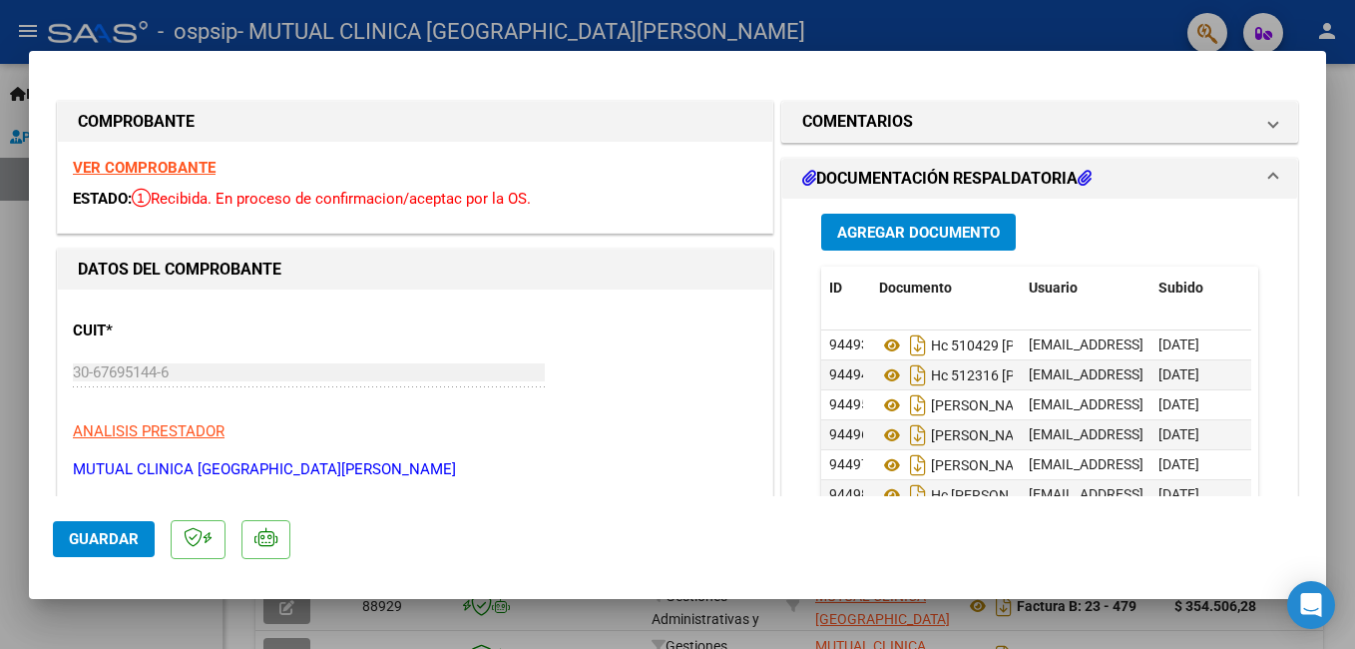
scroll to position [434, 0]
click at [887, 231] on span "Agregar Documento" at bounding box center [918, 232] width 163 height 18
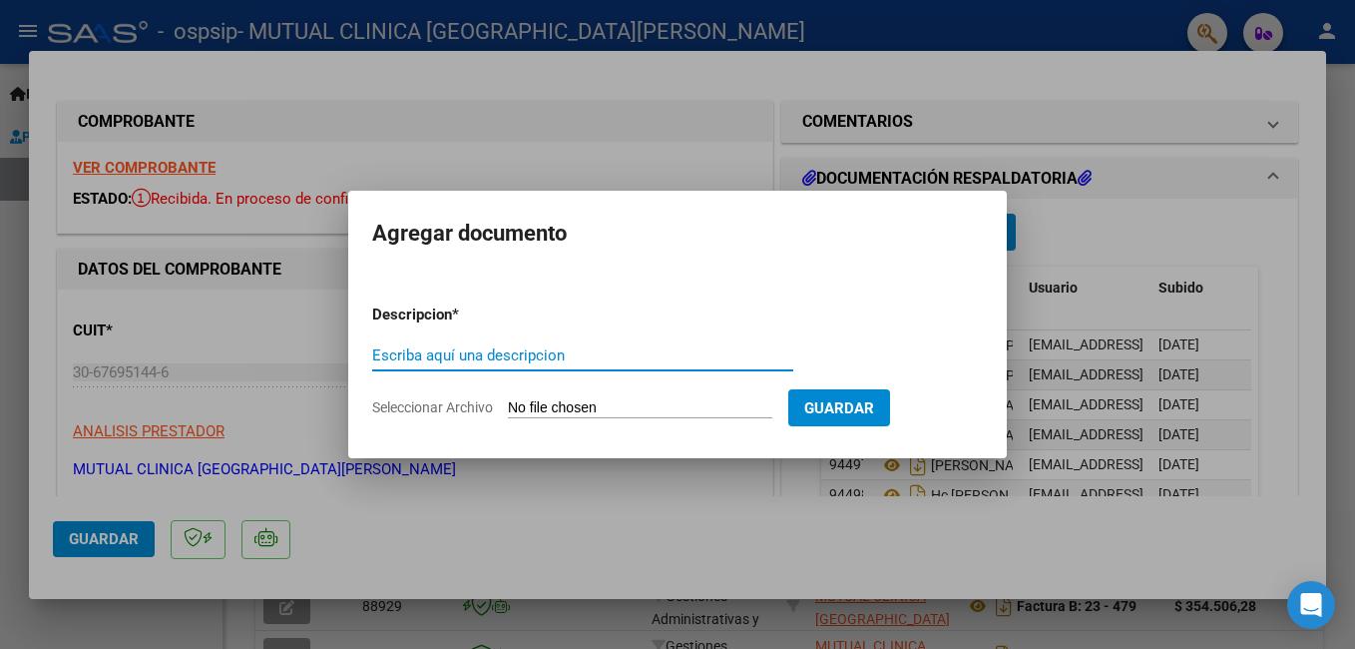
click at [554, 355] on input "Escriba aquí una descripcion" at bounding box center [582, 355] width 421 height 18
type input "HC"
click at [641, 411] on input "Seleccionar Archivo" at bounding box center [640, 408] width 264 height 19
type input "C:\fakepath\EP 519815 POSE JUAN CARLOS_compressed.pdf"
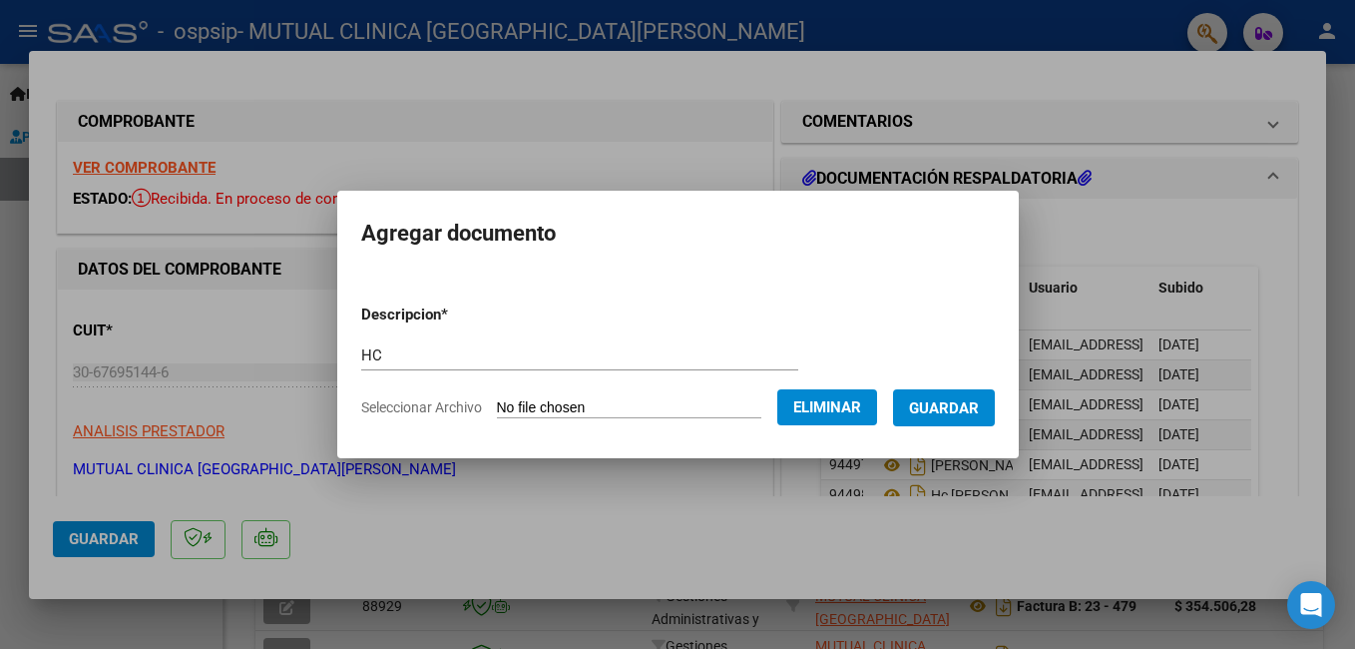
click at [484, 359] on input "HC" at bounding box center [579, 355] width 437 height 18
type input "HC POSE JUAN"
click at [954, 408] on span "Guardar" at bounding box center [944, 408] width 70 height 18
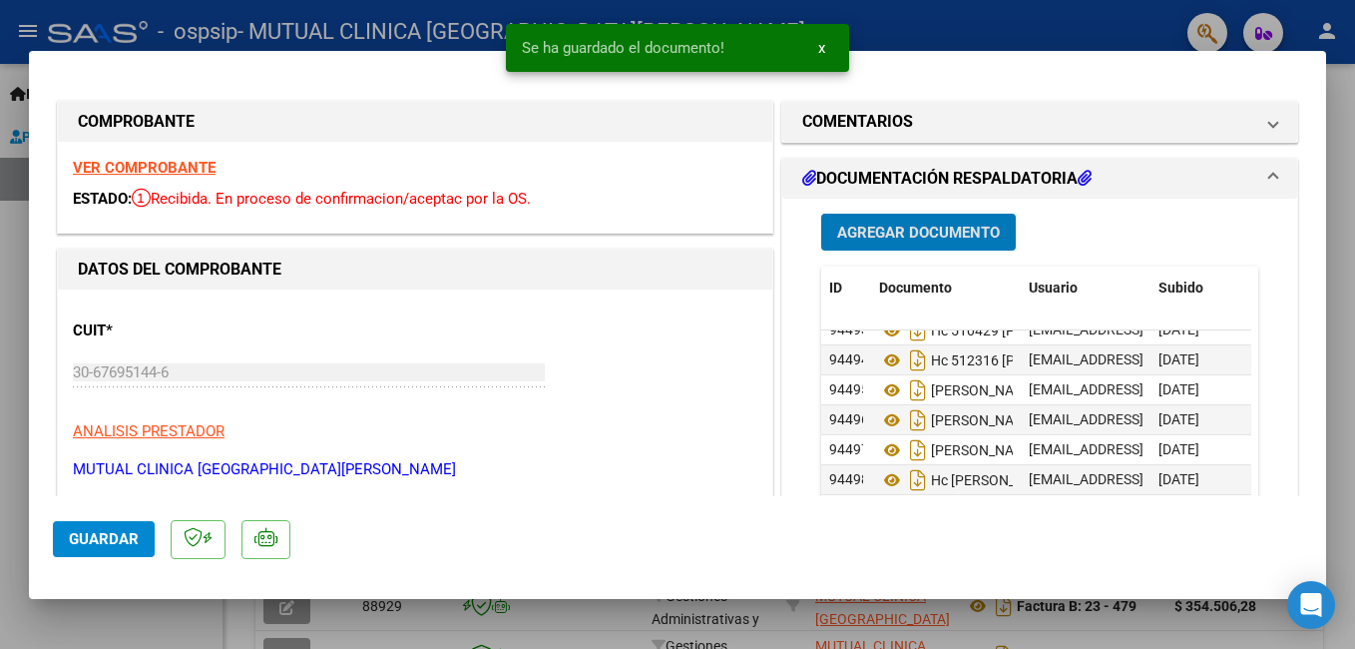
click at [914, 229] on span "Agregar Documento" at bounding box center [918, 232] width 163 height 18
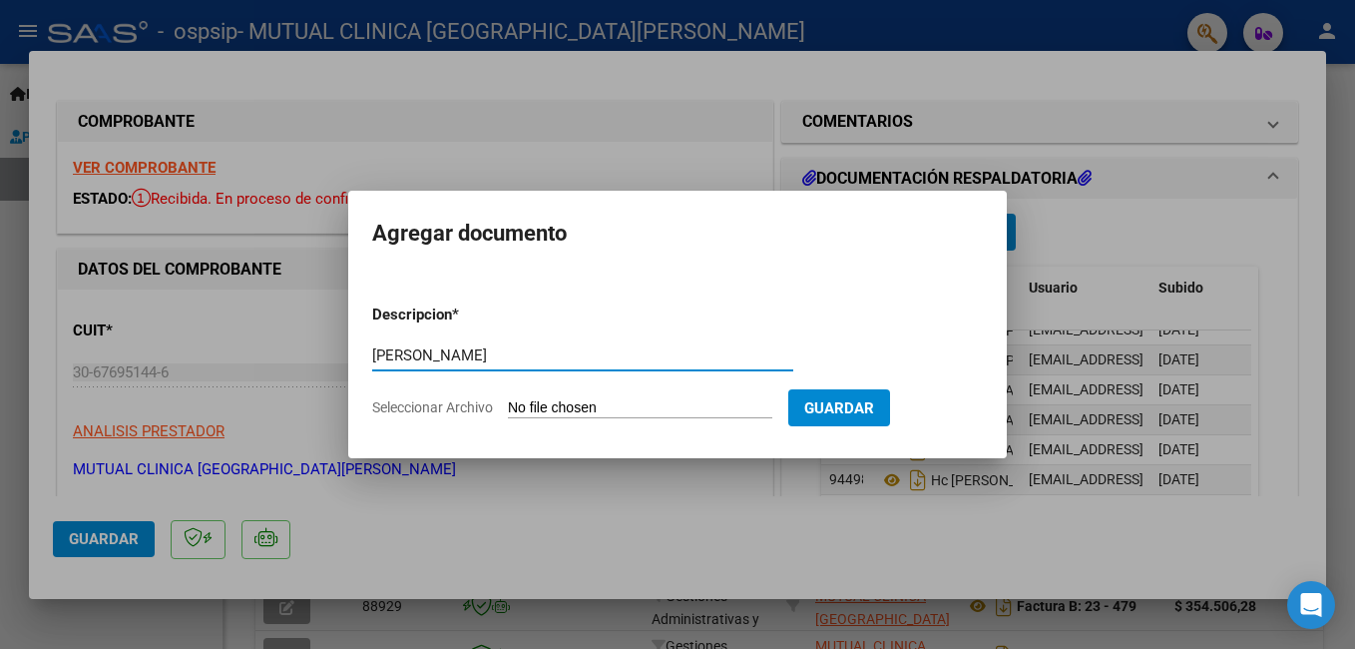
type input "HC VERGES MATIAS"
click at [704, 403] on input "Seleccionar Archivo" at bounding box center [640, 408] width 264 height 19
type input "C:\fakepath\EP 518044 VERGES MATIAS_compressed.pdf"
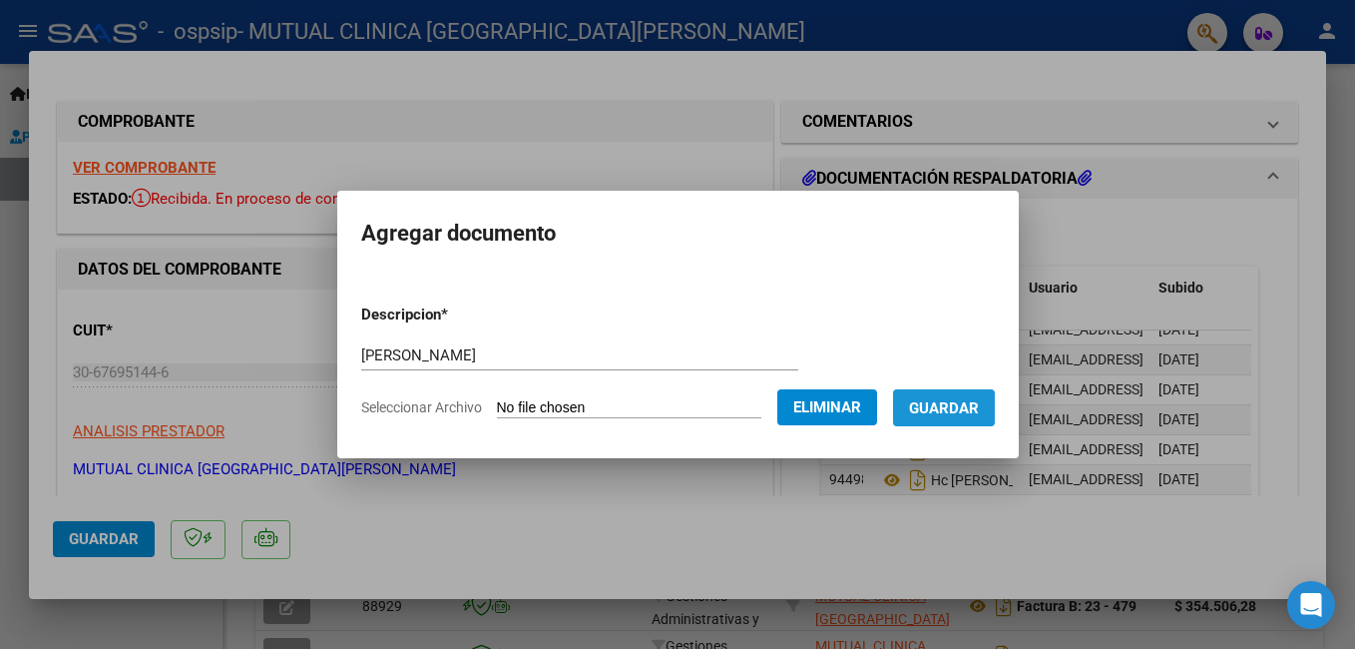
click at [979, 407] on span "Guardar" at bounding box center [944, 408] width 70 height 18
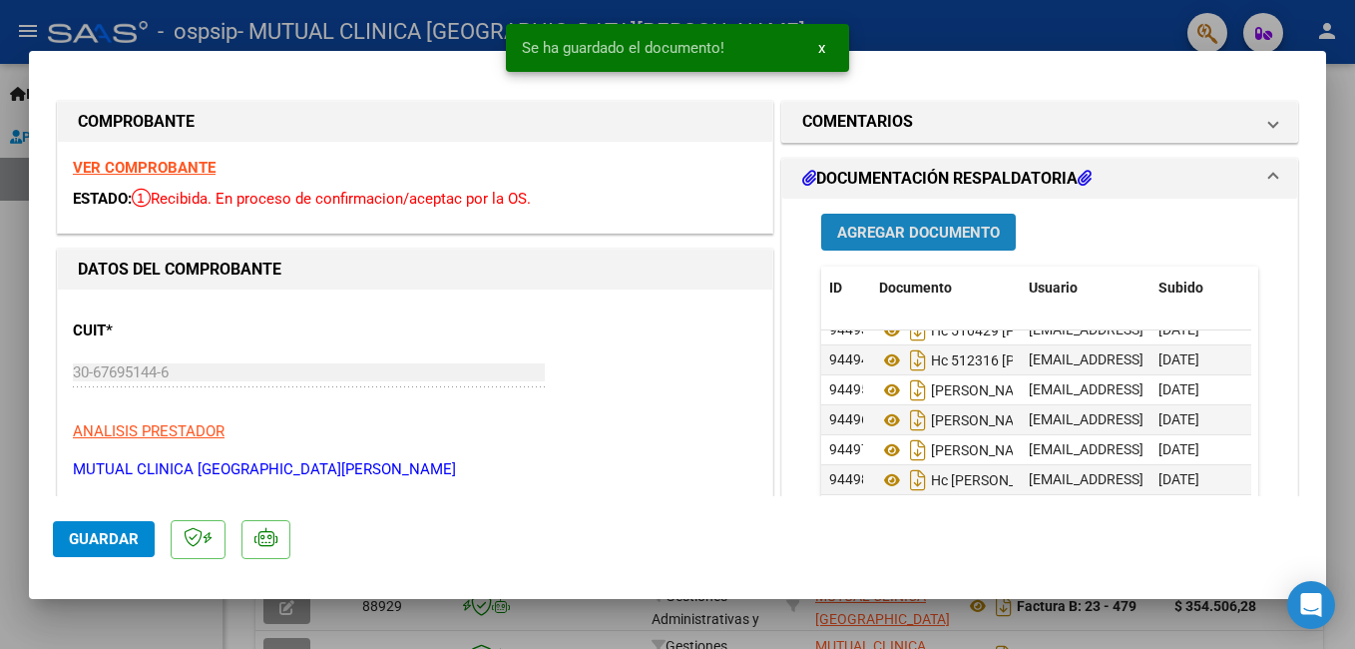
click at [935, 235] on span "Agregar Documento" at bounding box center [918, 232] width 163 height 18
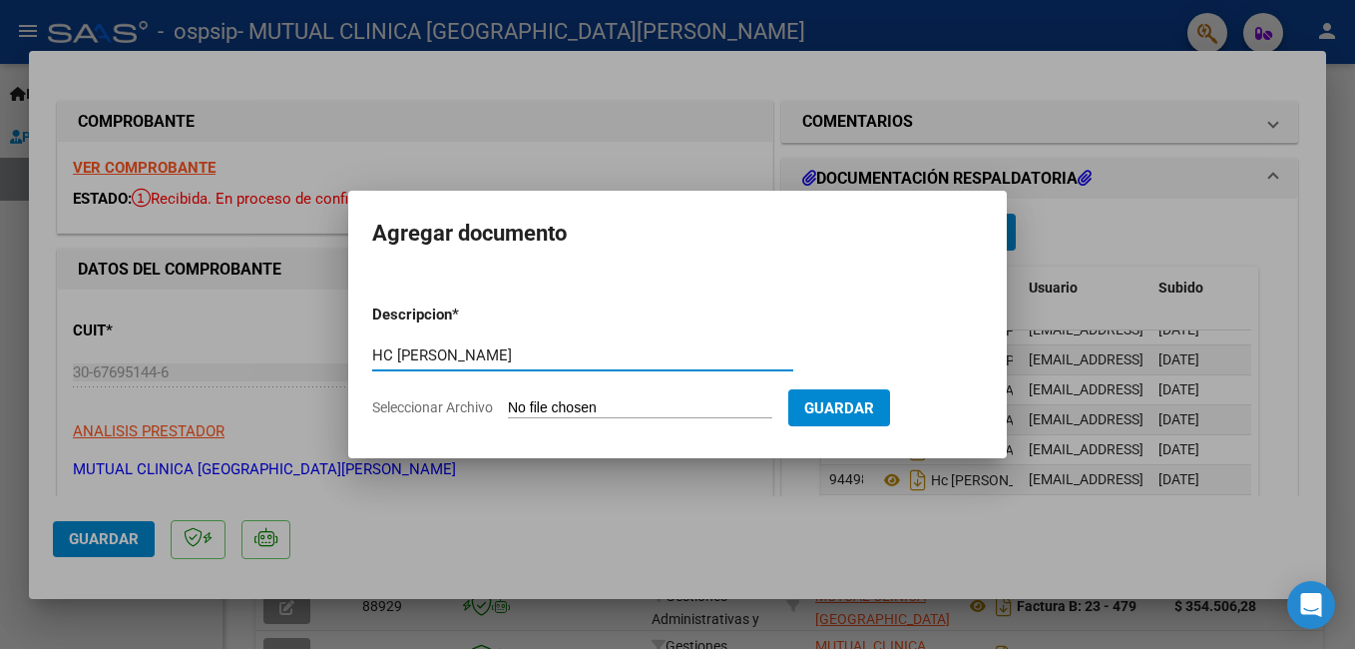
type input "HC ESCALANTE TERESA"
click at [694, 401] on input "Seleccionar Archivo" at bounding box center [640, 408] width 264 height 19
type input "C:\fakepath\EP 520246 ESCALANTE TERESA_compressed.pdf"
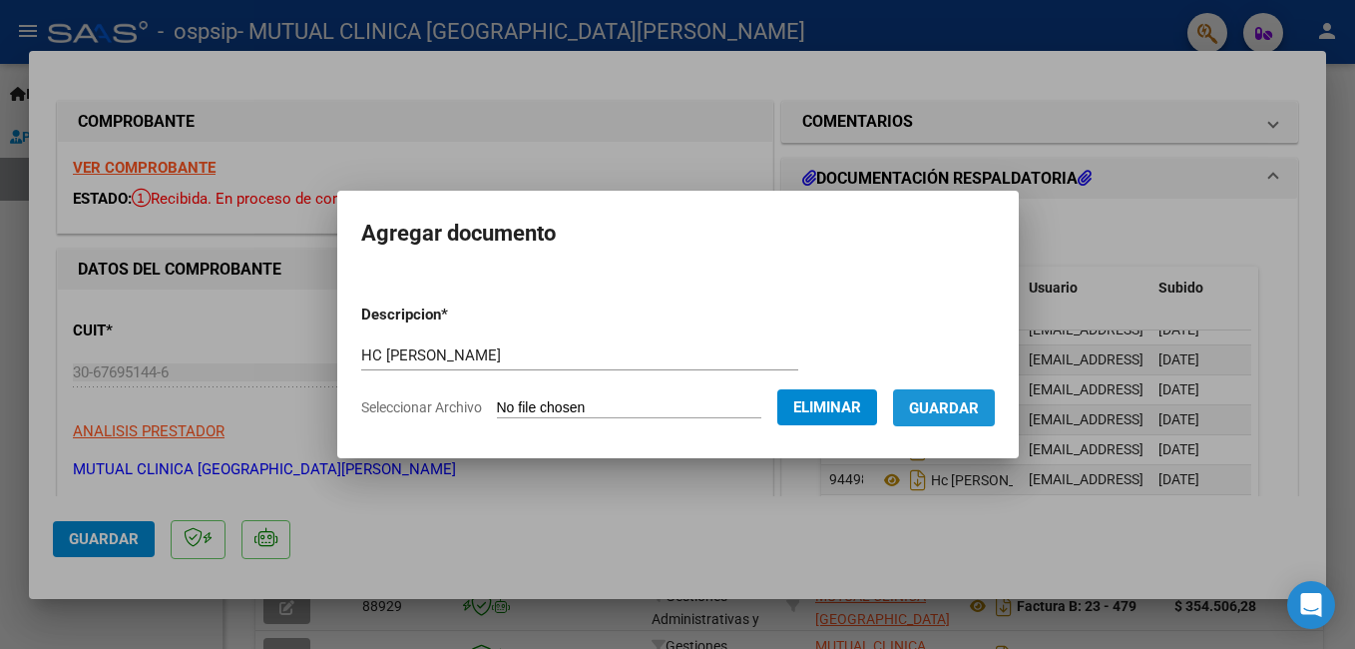
click at [979, 400] on span "Guardar" at bounding box center [944, 408] width 70 height 18
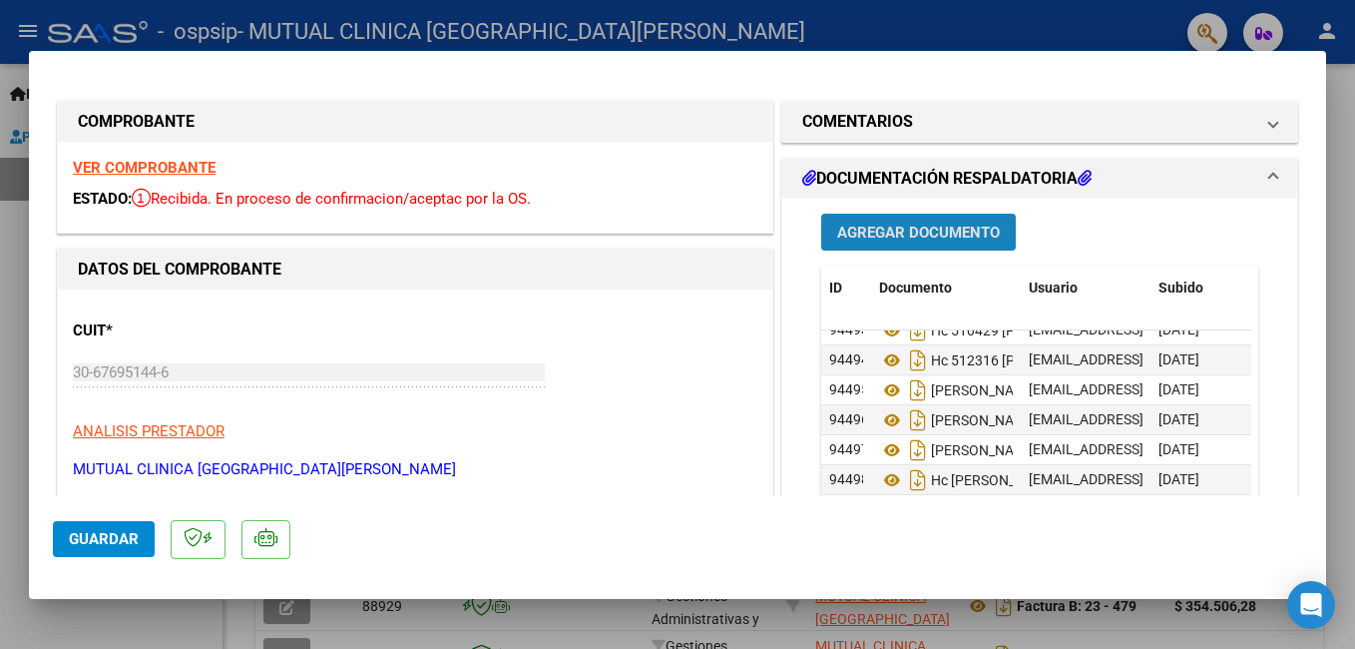
click at [921, 228] on span "Agregar Documento" at bounding box center [918, 232] width 163 height 18
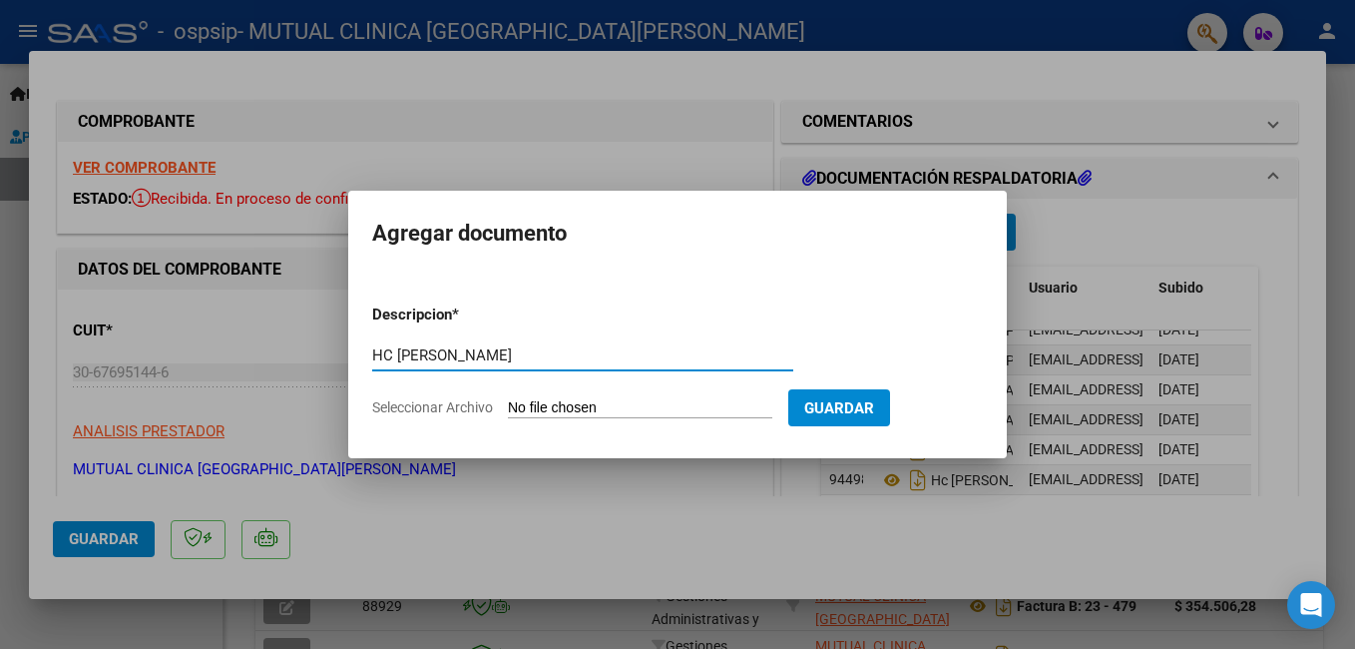
type input "HC RODRUGUEZ ANIBAL"
click at [694, 406] on input "Seleccionar Archivo" at bounding box center [640, 408] width 264 height 19
type input "C:\fakepath\EP 517926 RODRIGUEZ ANIBAL_compressed.pdf"
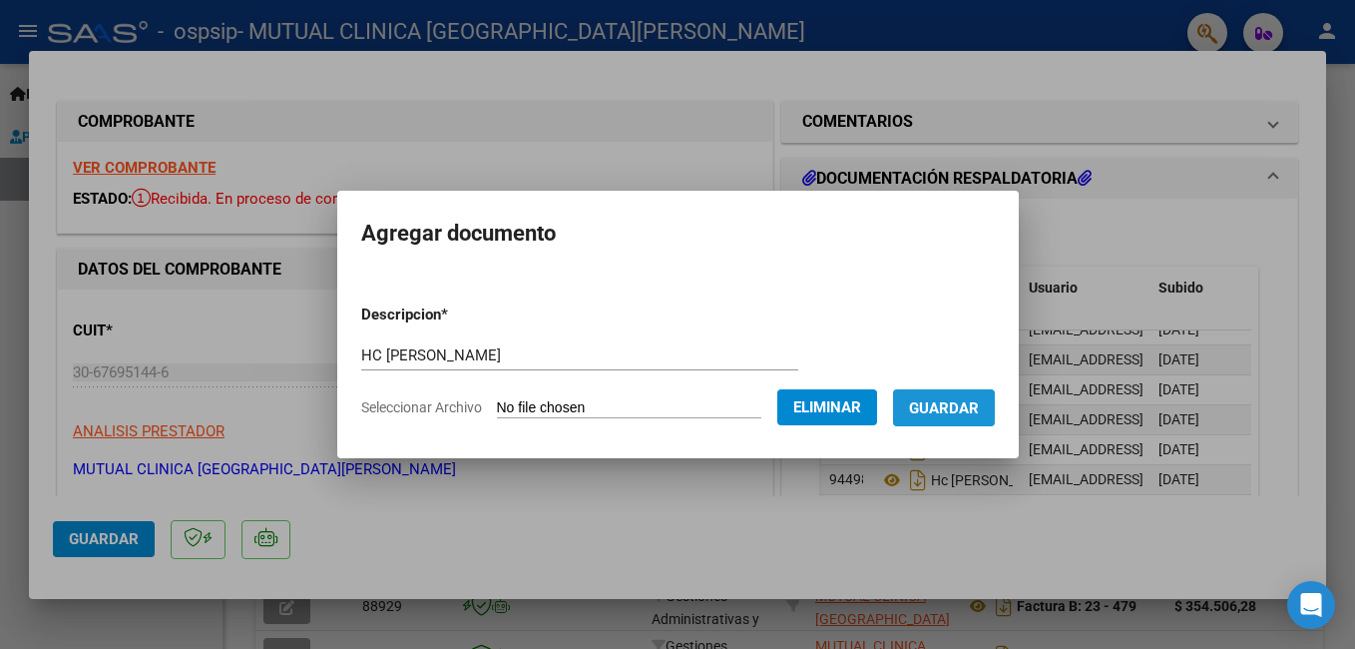
click at [979, 409] on span "Guardar" at bounding box center [944, 408] width 70 height 18
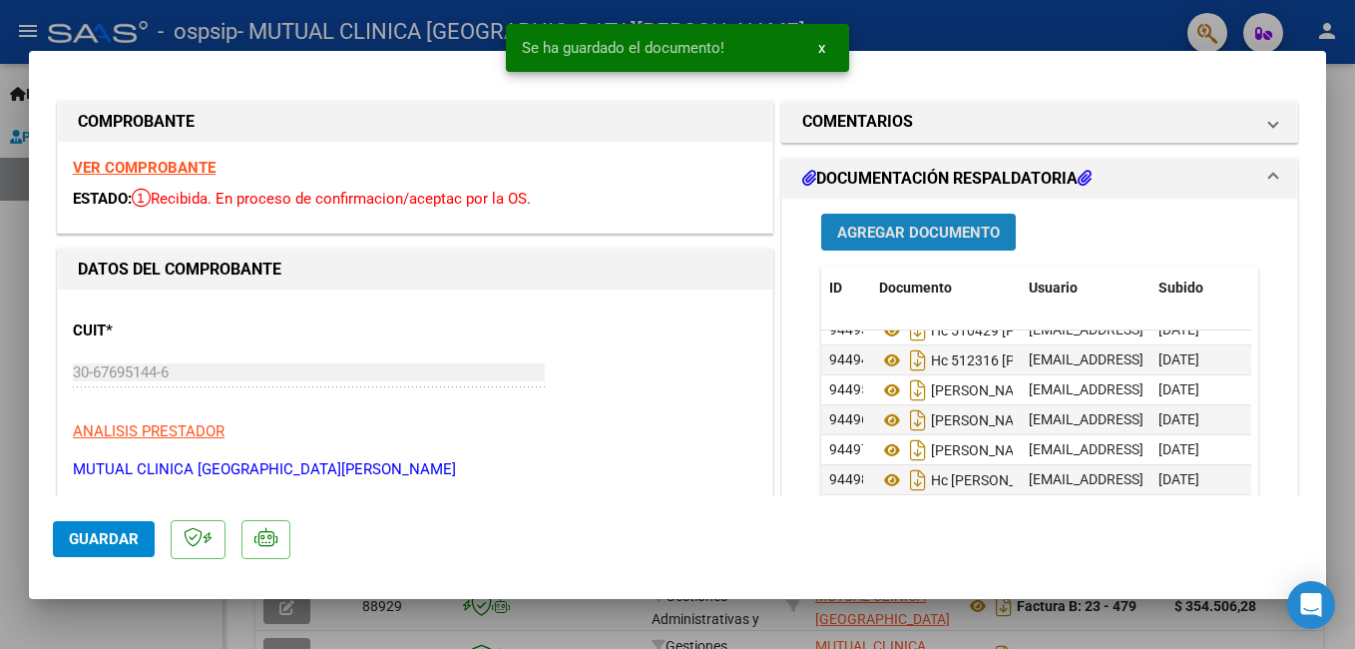
click at [923, 234] on span "Agregar Documento" at bounding box center [918, 232] width 163 height 18
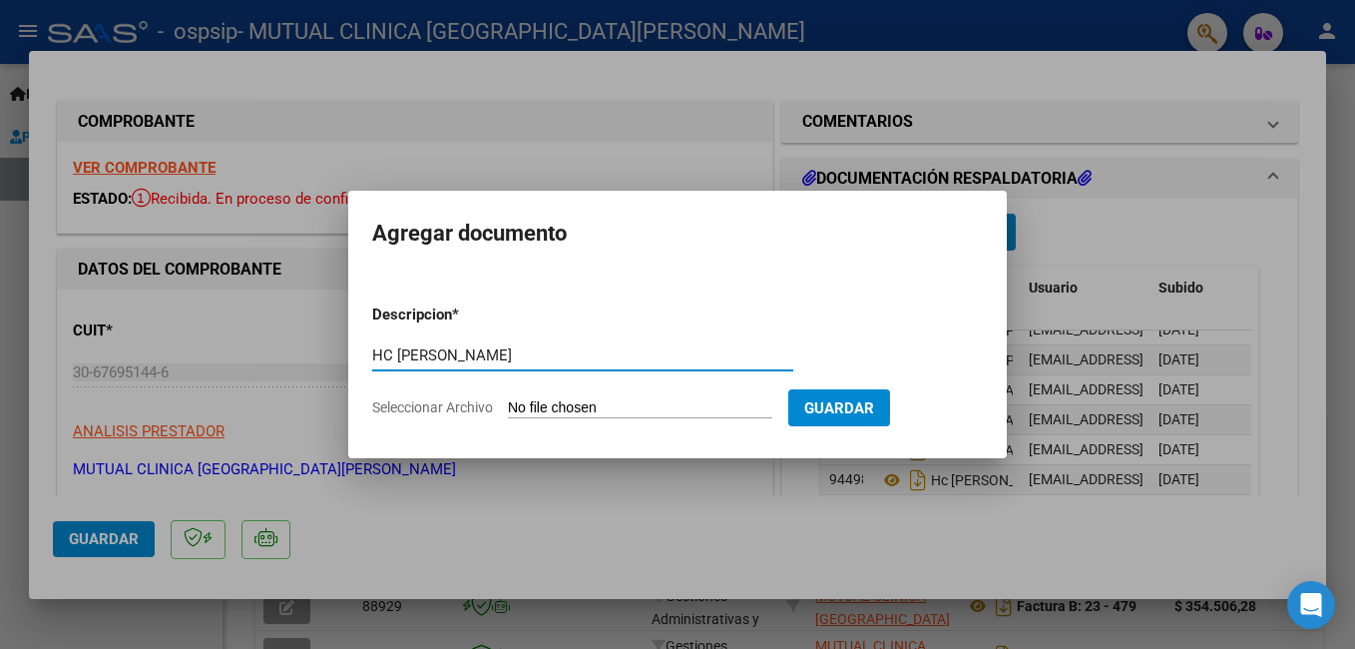
type input "HC OVEJERO CARLOS"
click at [615, 401] on input "Seleccionar Archivo" at bounding box center [640, 408] width 264 height 19
type input "C:\fakepath\EP 513838 OVEJERO CARLOS_compressed_compressed1111111.pdf"
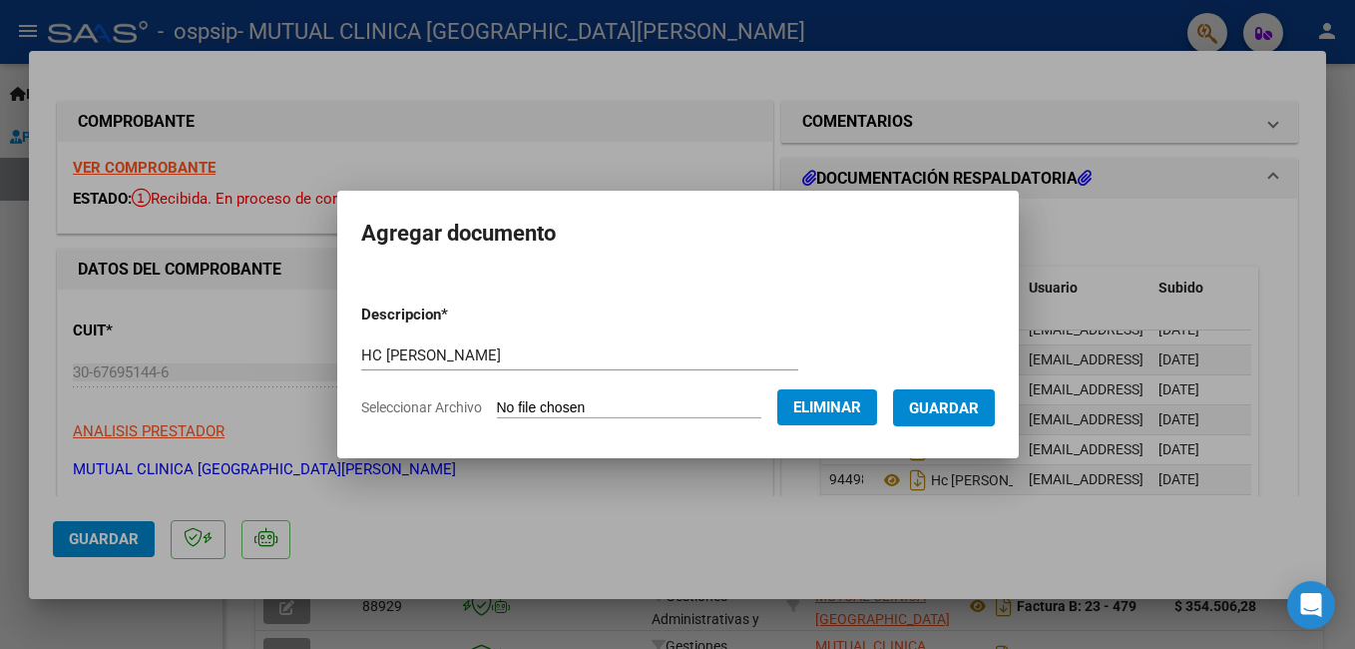
click at [979, 406] on span "Guardar" at bounding box center [944, 408] width 70 height 18
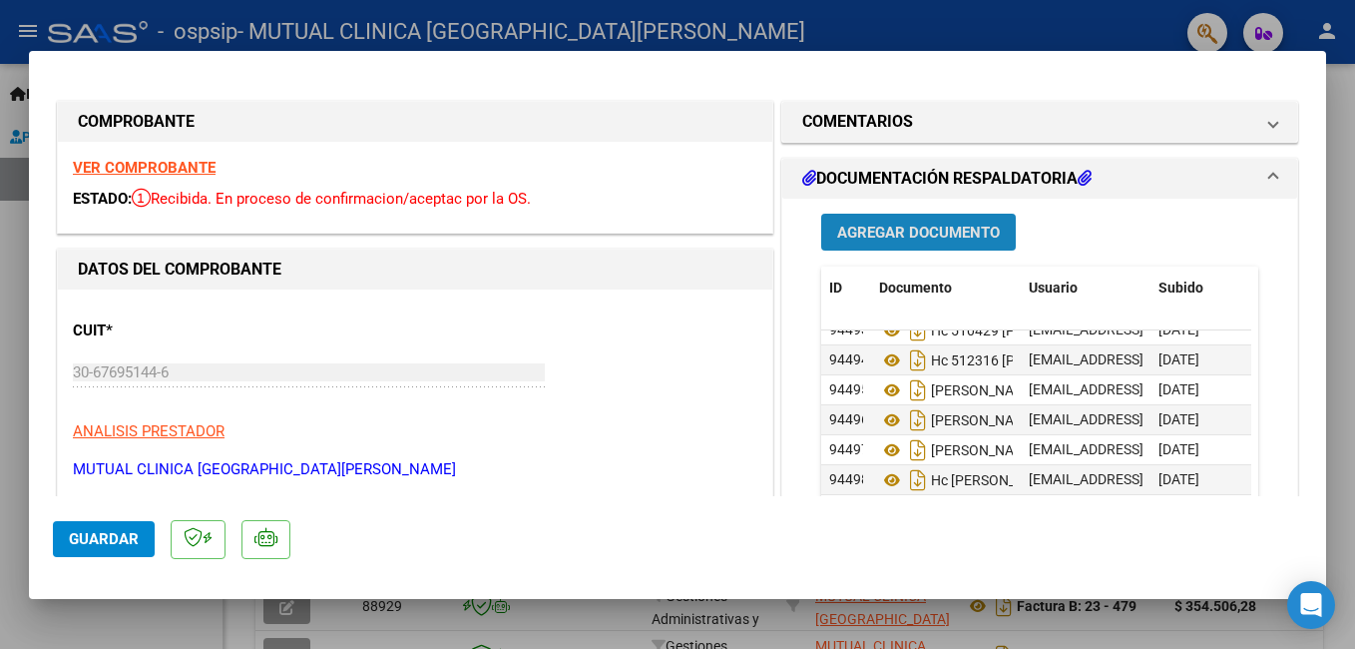
click at [916, 228] on span "Agregar Documento" at bounding box center [918, 232] width 163 height 18
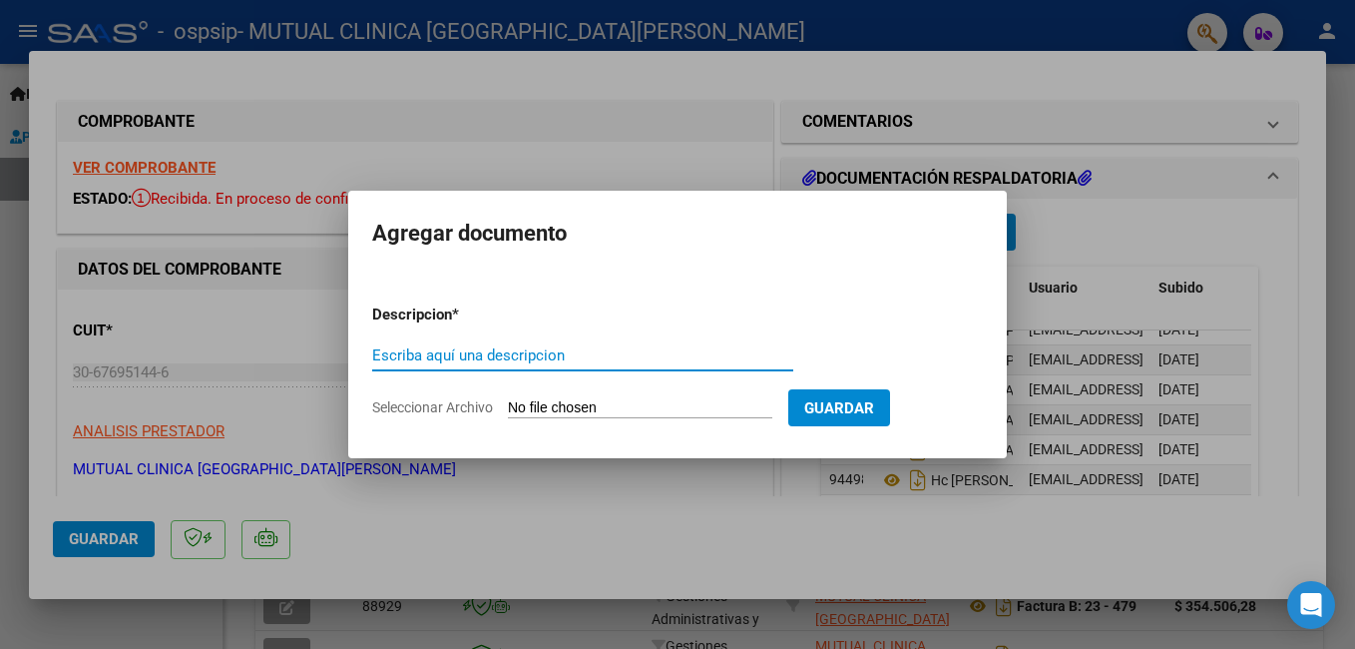
click at [573, 360] on input "Escriba aquí una descripcion" at bounding box center [582, 355] width 421 height 18
type input "HC 512316 [PERSON_NAME]"
click at [620, 412] on input "Seleccionar Archivo" at bounding box center [640, 408] width 264 height 19
type input "C:\fakepath\EP 512316 [PERSON_NAME].pdf"
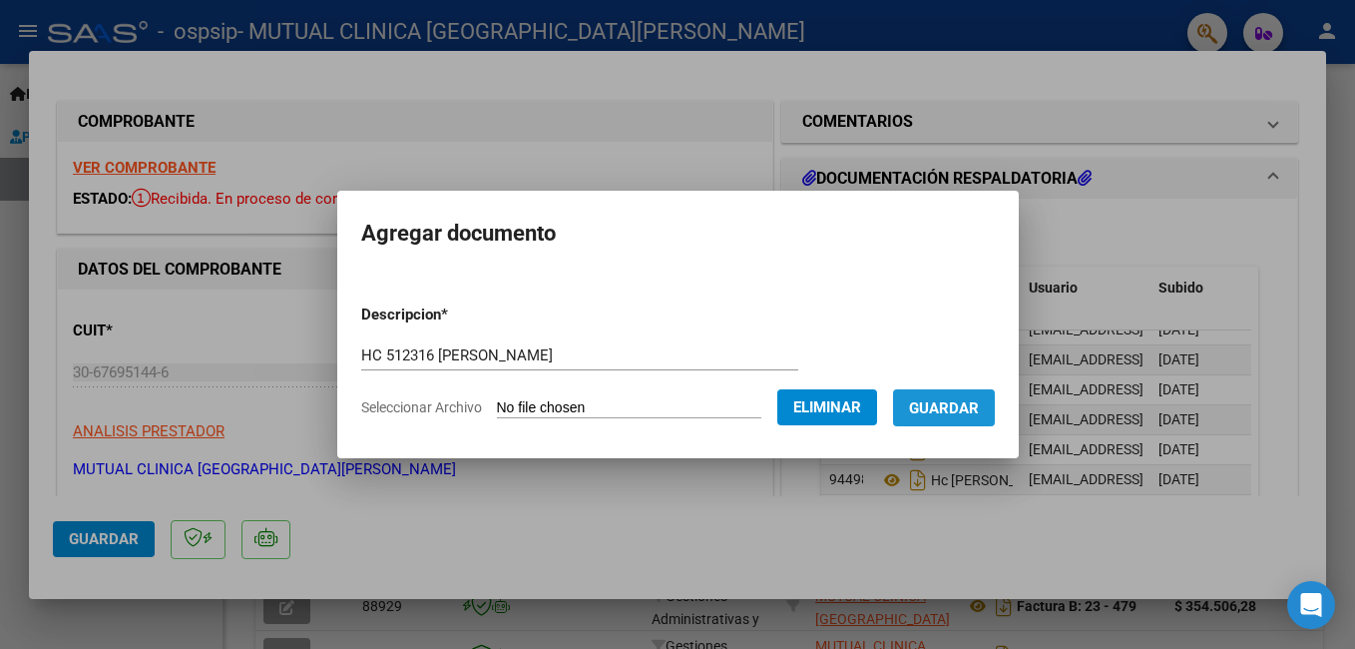
click at [979, 405] on span "Guardar" at bounding box center [944, 408] width 70 height 18
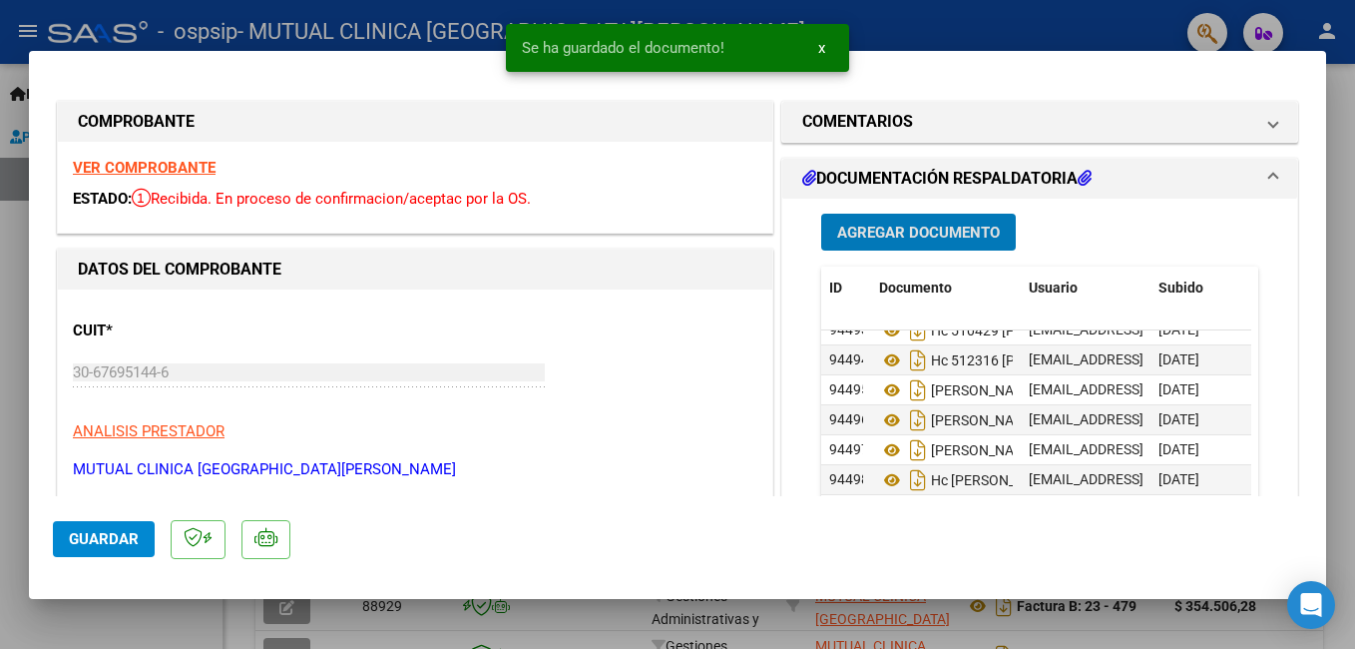
click at [904, 231] on span "Agregar Documento" at bounding box center [918, 232] width 163 height 18
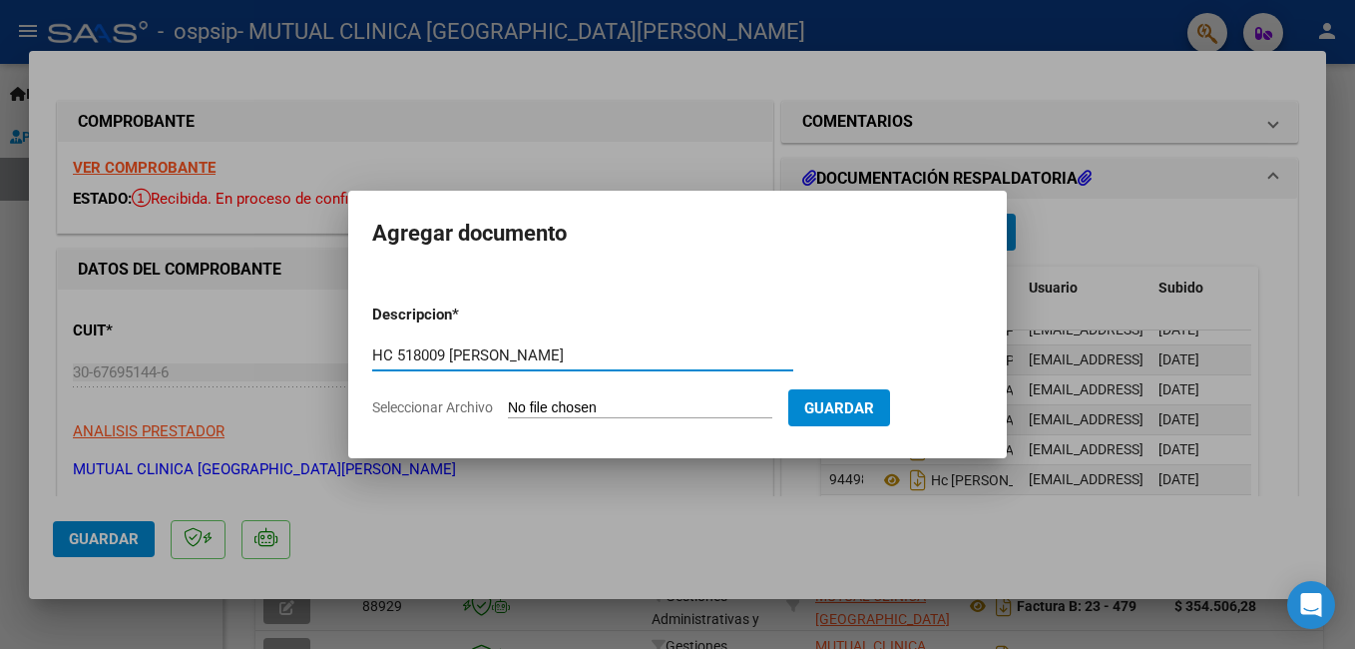
type input "HC 518009 GOMEZ NORMA"
click at [673, 400] on input "Seleccionar Archivo" at bounding box center [640, 408] width 264 height 19
type input "C:\fakepath\EP 518009 GOMEZ NORMA.pdf"
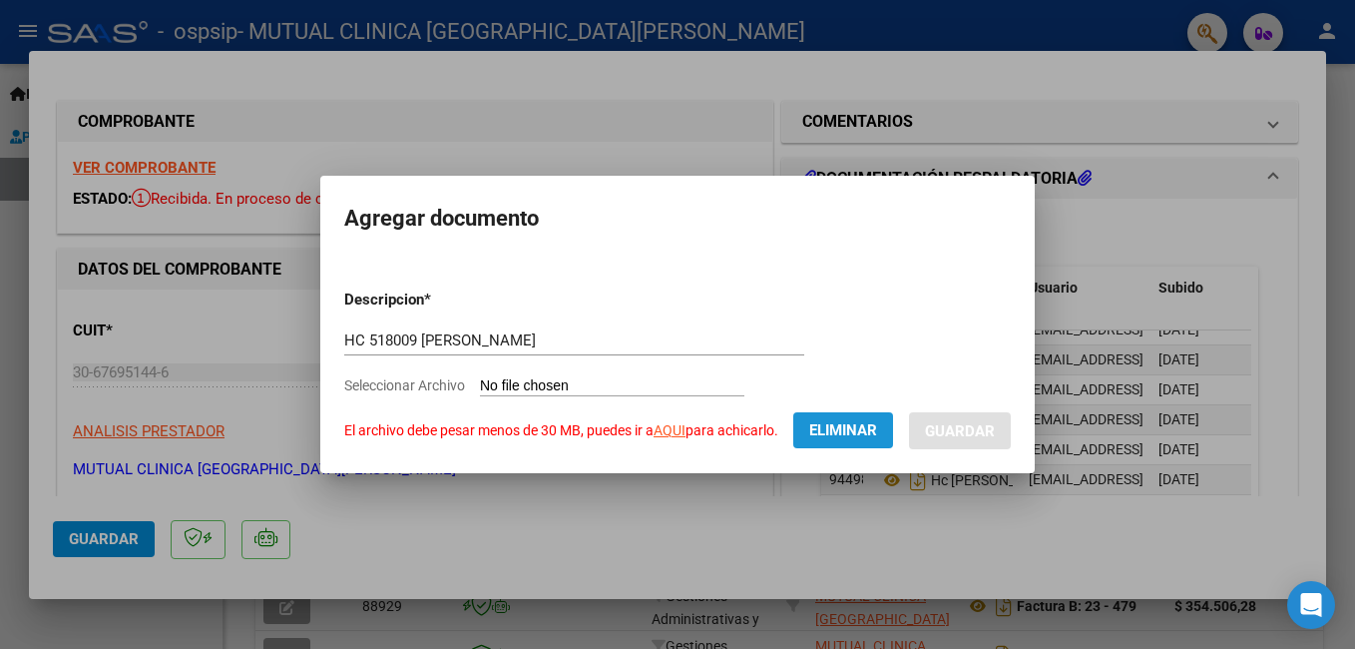
click at [822, 440] on button "Eliminar" at bounding box center [843, 430] width 100 height 36
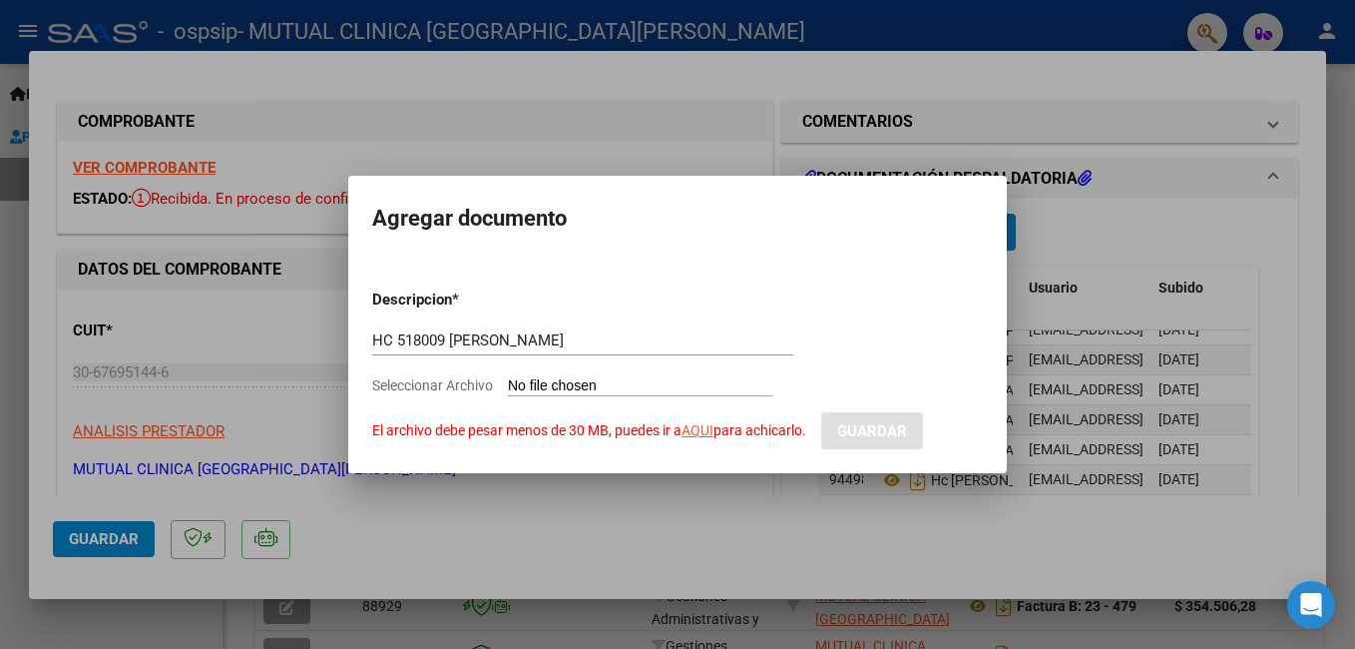
click at [687, 553] on div at bounding box center [677, 324] width 1355 height 649
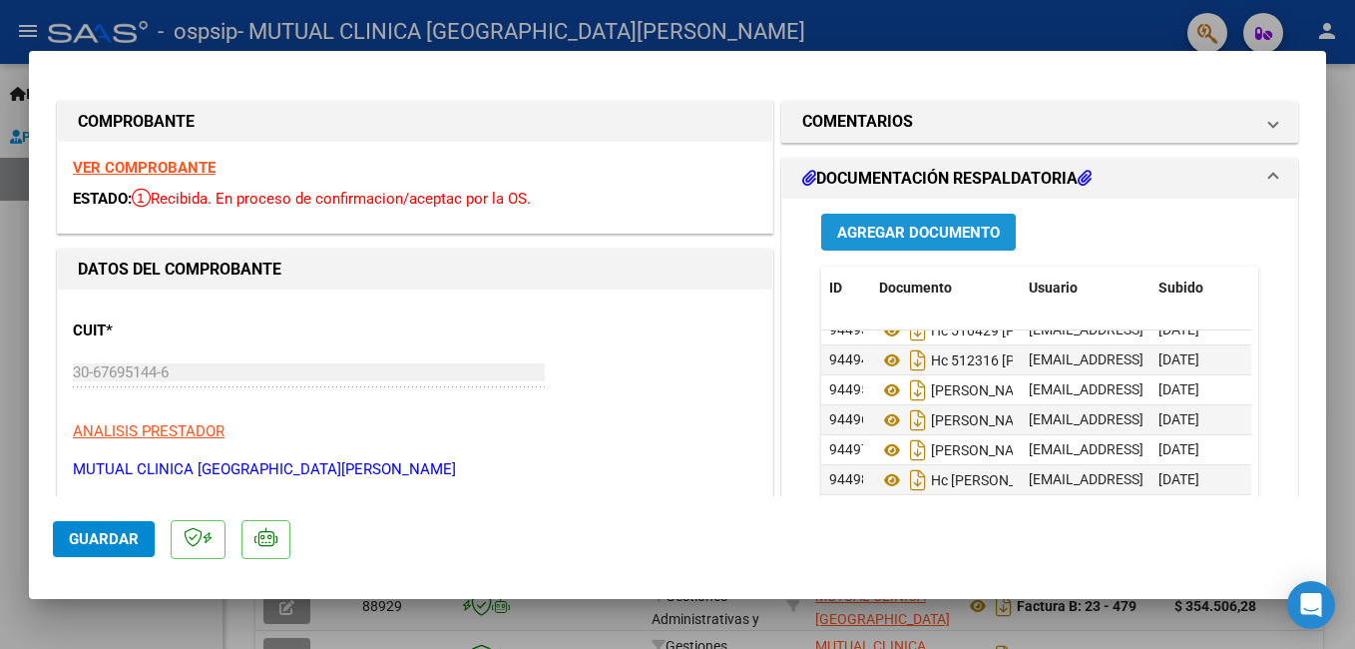
click at [908, 233] on span "Agregar Documento" at bounding box center [918, 232] width 163 height 18
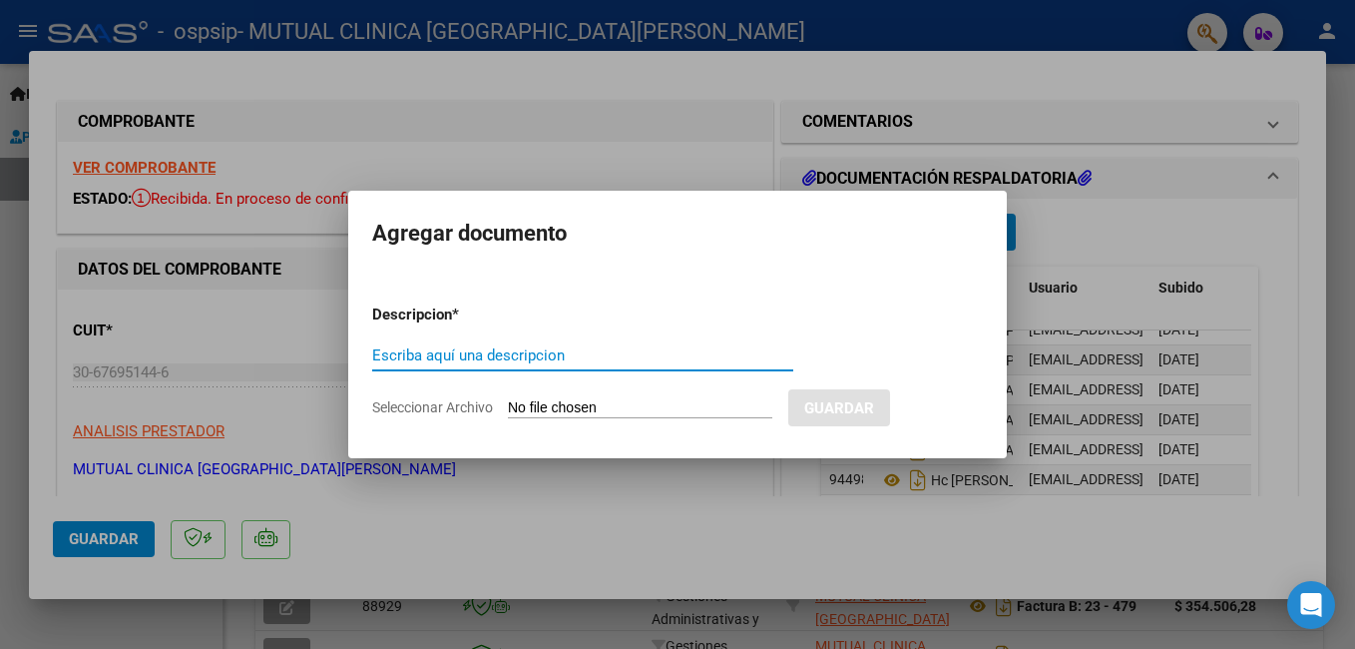
click at [588, 355] on input "Escriba aquí una descripcion" at bounding box center [582, 355] width 421 height 18
type input "HC 518009 GOMEZ NORMA"
click at [622, 410] on input "Seleccionar Archivo" at bounding box center [640, 408] width 264 height 19
type input "C:\fakepath\EP 518009 GOMEZ NORMA_compressed.pdf"
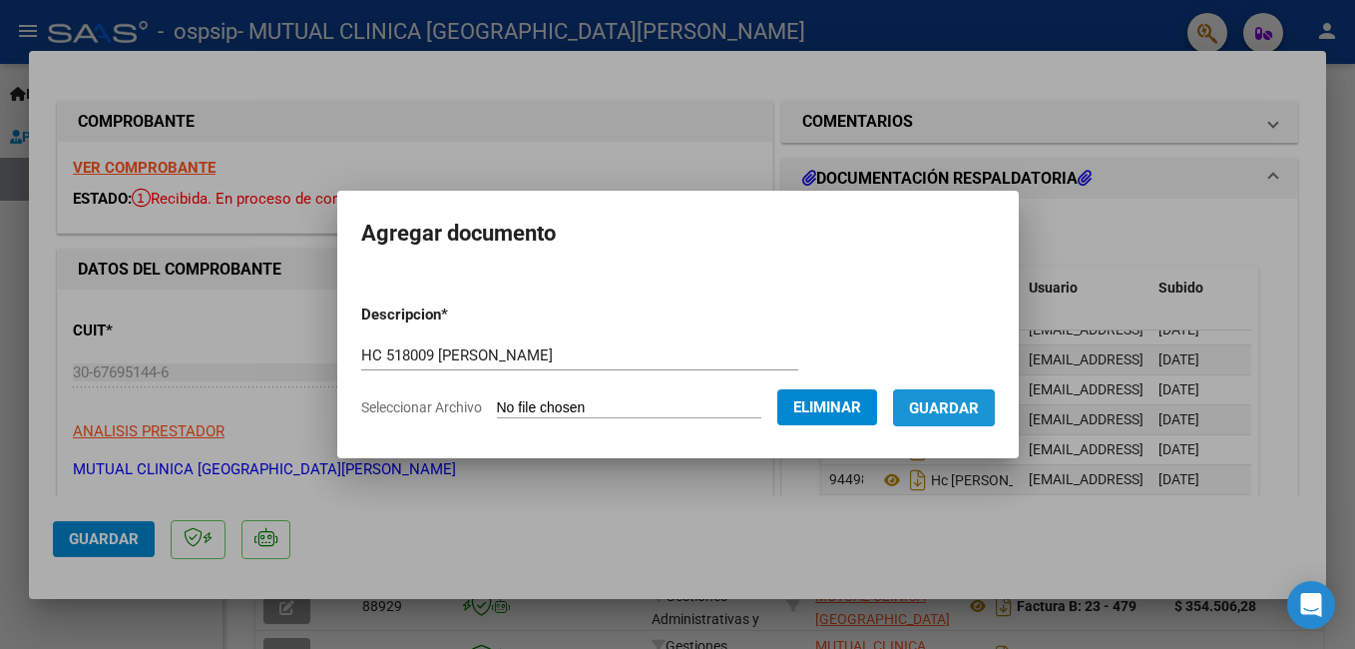
click at [971, 406] on span "Guardar" at bounding box center [944, 408] width 70 height 18
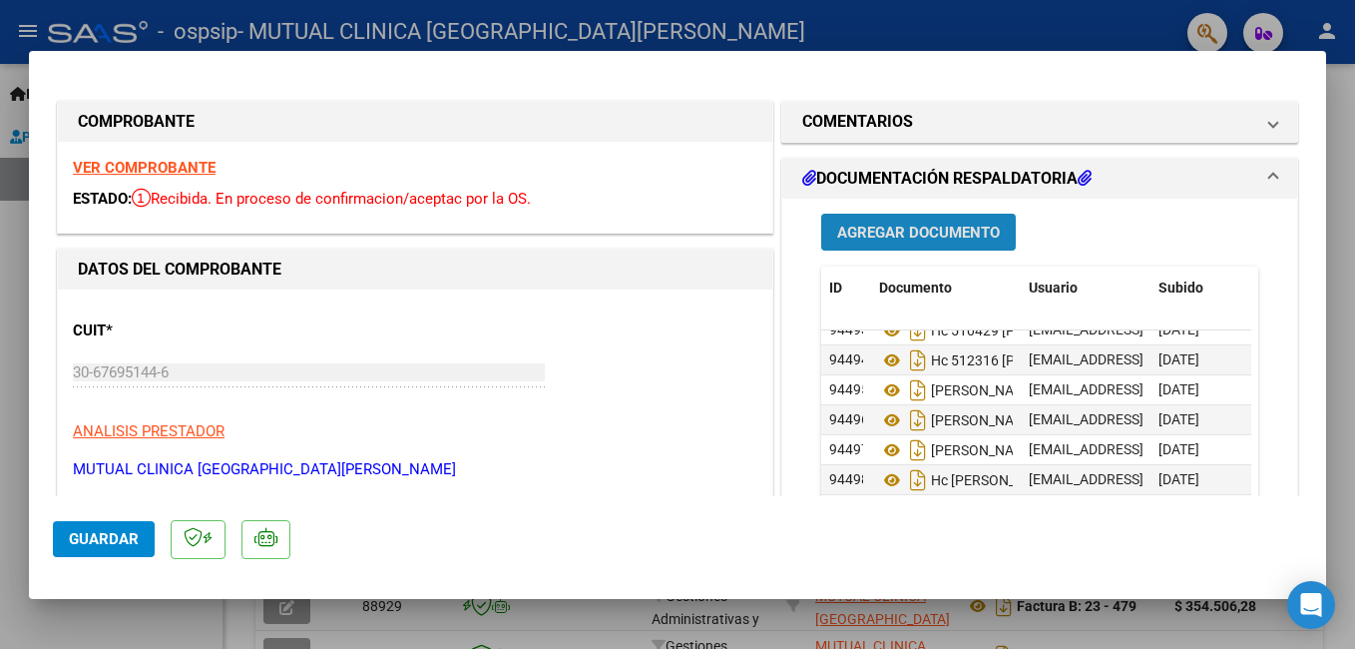
click at [862, 227] on span "Agregar Documento" at bounding box center [918, 232] width 163 height 18
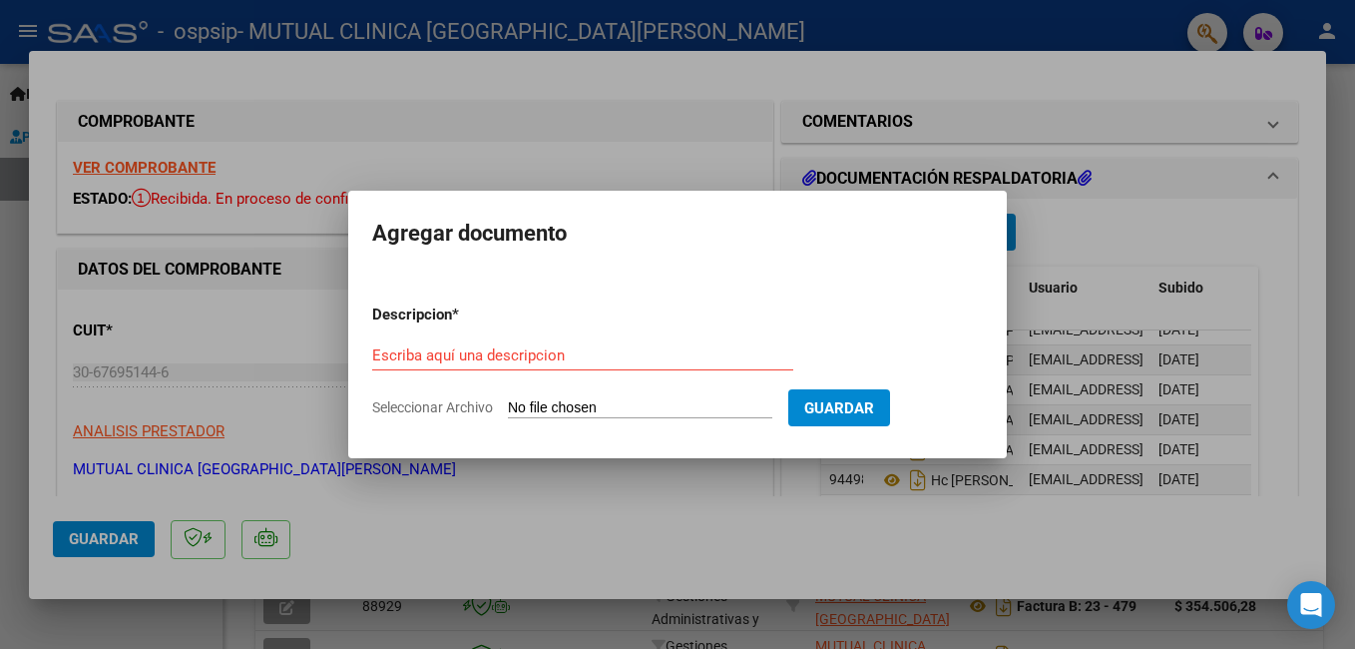
click at [577, 345] on div "Escriba aquí una descripcion" at bounding box center [582, 355] width 421 height 30
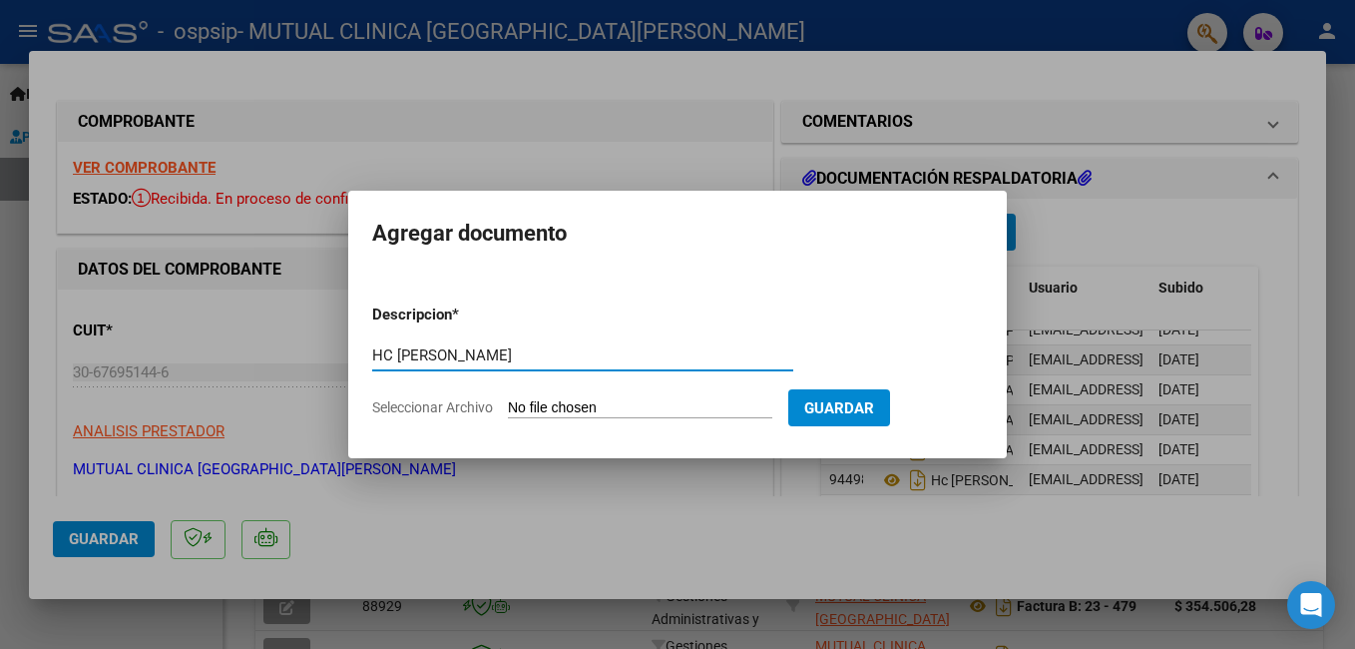
type input "HC CAPUTTO JOSE"
click at [589, 404] on input "Seleccionar Archivo" at bounding box center [640, 408] width 264 height 19
type input "C:\fakepath\EP 517445 CAPUTTO JOSE_compressed.pdf"
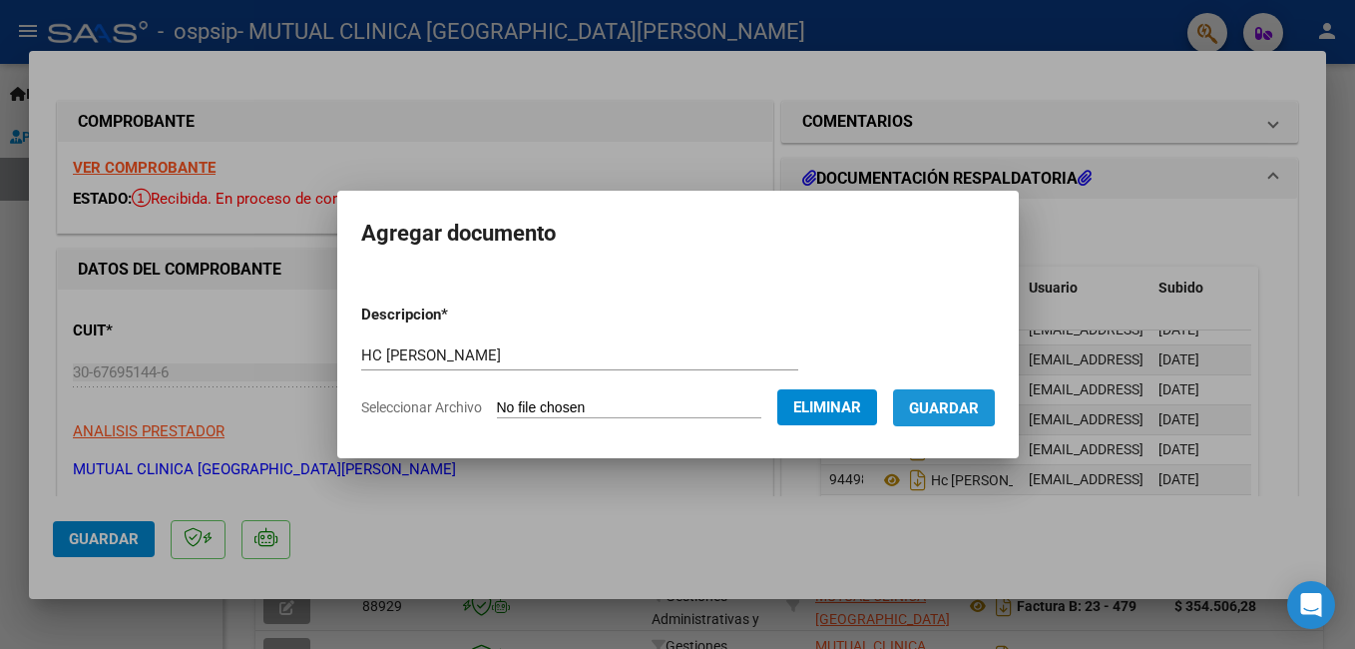
click at [962, 402] on span "Guardar" at bounding box center [944, 408] width 70 height 18
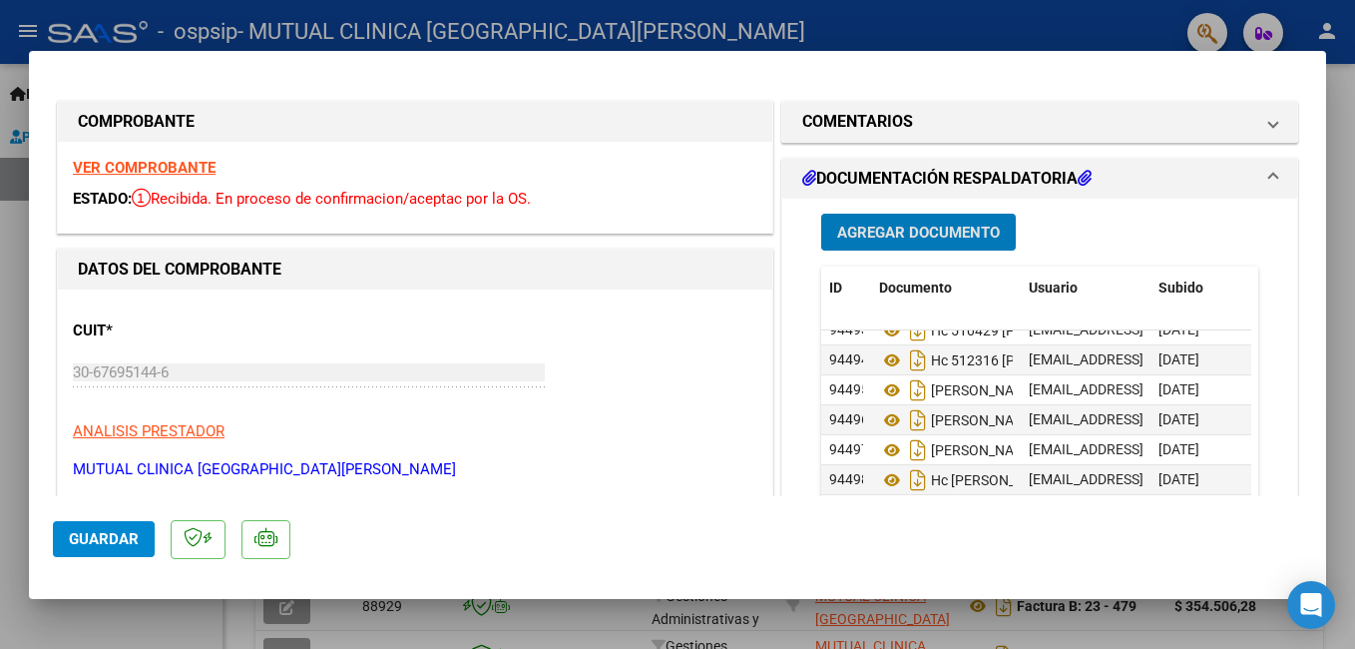
click at [950, 226] on span "Agregar Documento" at bounding box center [918, 232] width 163 height 18
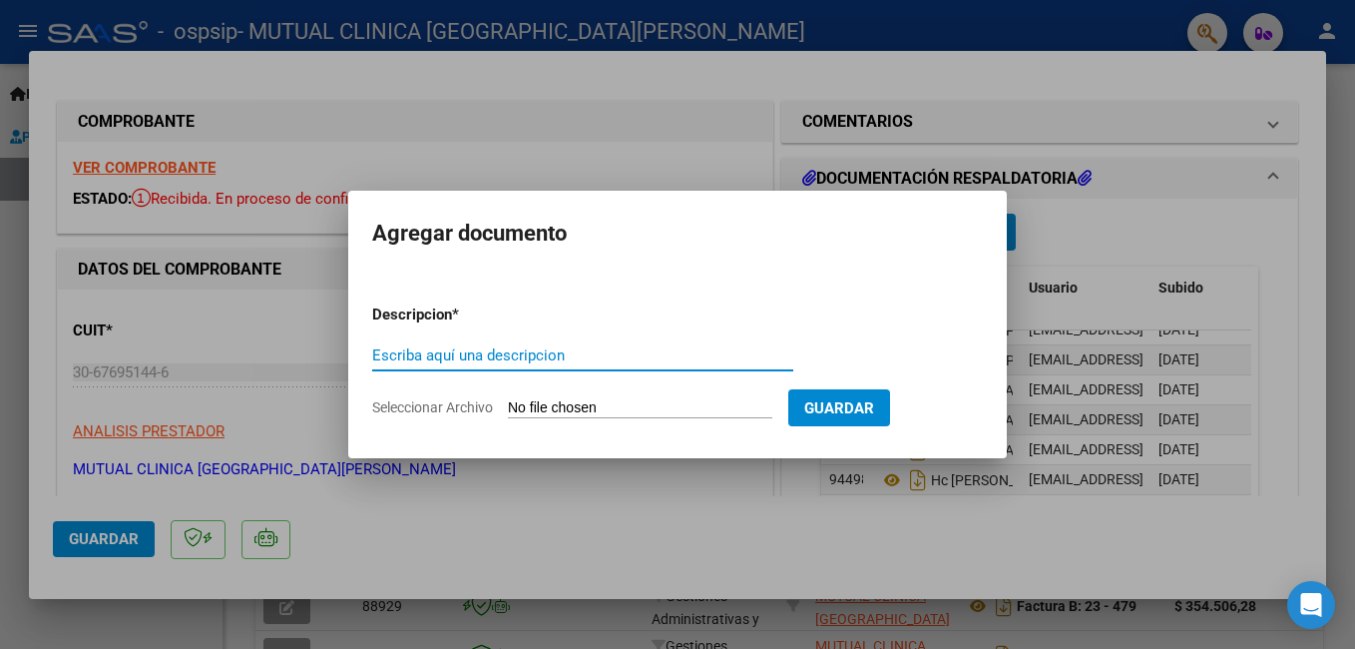
click at [549, 351] on input "Escriba aquí una descripcion" at bounding box center [582, 355] width 421 height 18
type input "HC 52185 MARECO LUIS"
click at [549, 404] on input "Seleccionar Archivo" at bounding box center [640, 408] width 264 height 19
type input "C:\fakepath\EP 521185 MARECO LUIS_compressed.pdf"
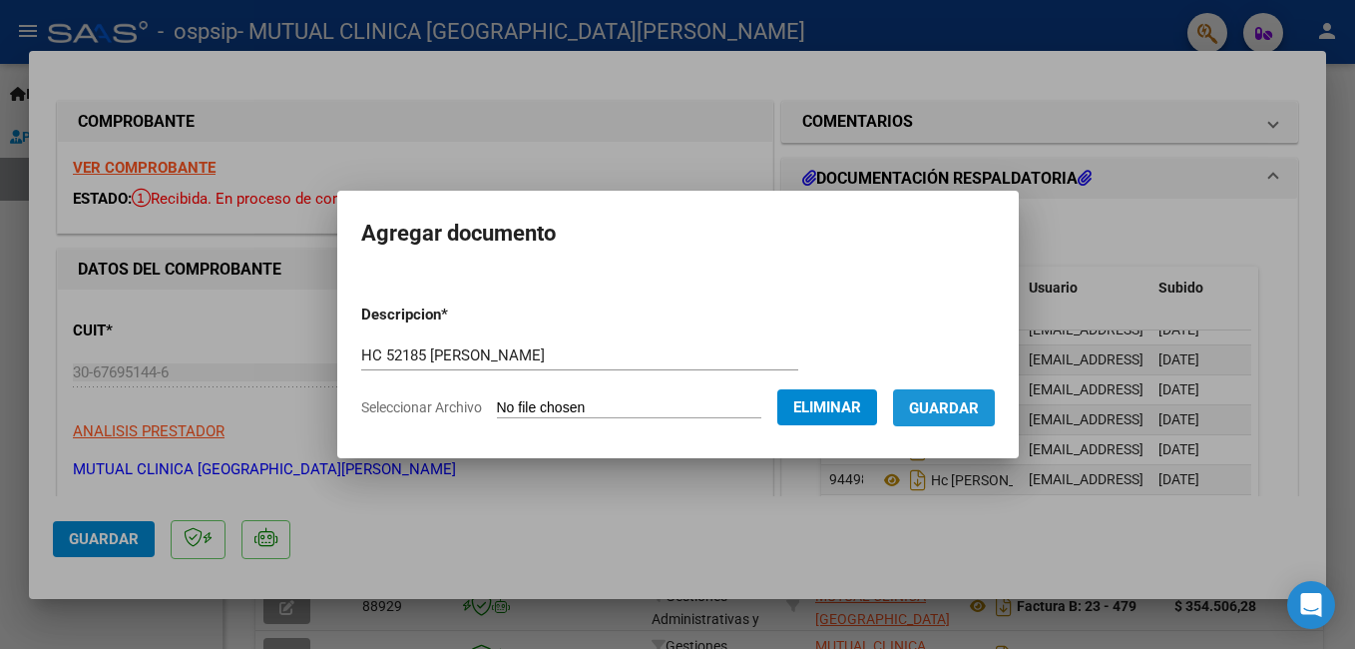
click at [979, 404] on span "Guardar" at bounding box center [944, 408] width 70 height 18
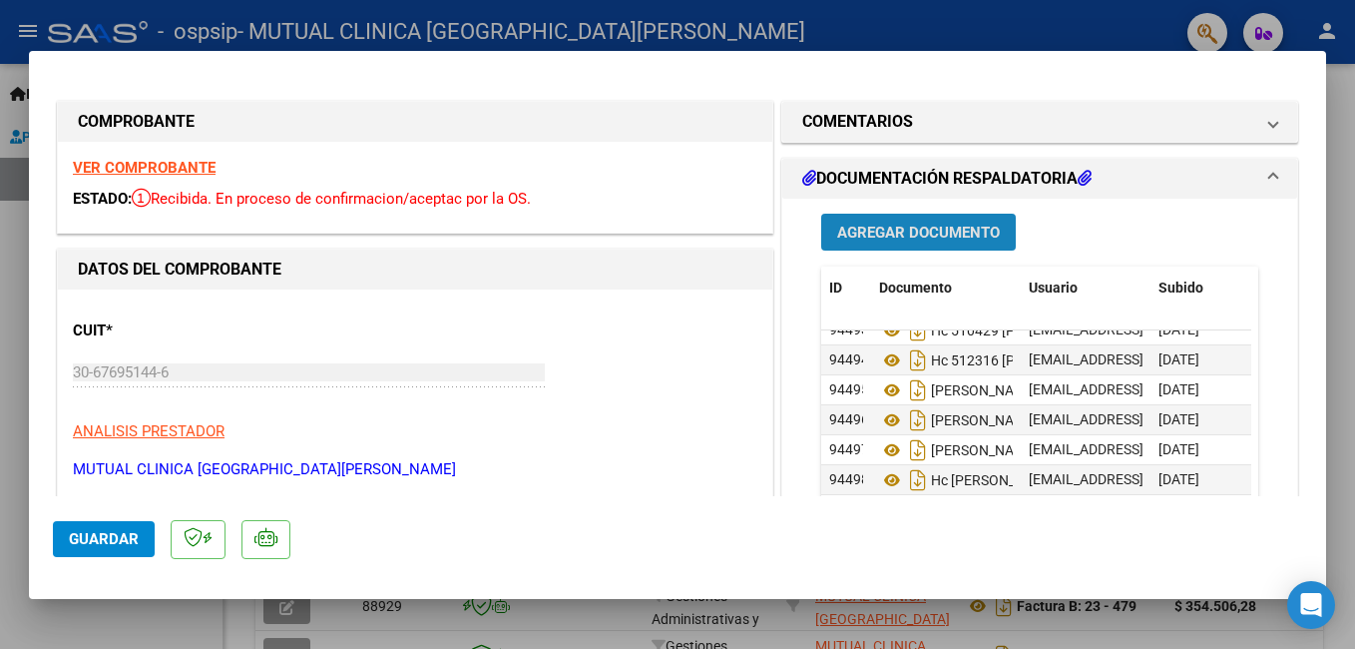
click at [969, 237] on span "Agregar Documento" at bounding box center [918, 232] width 163 height 18
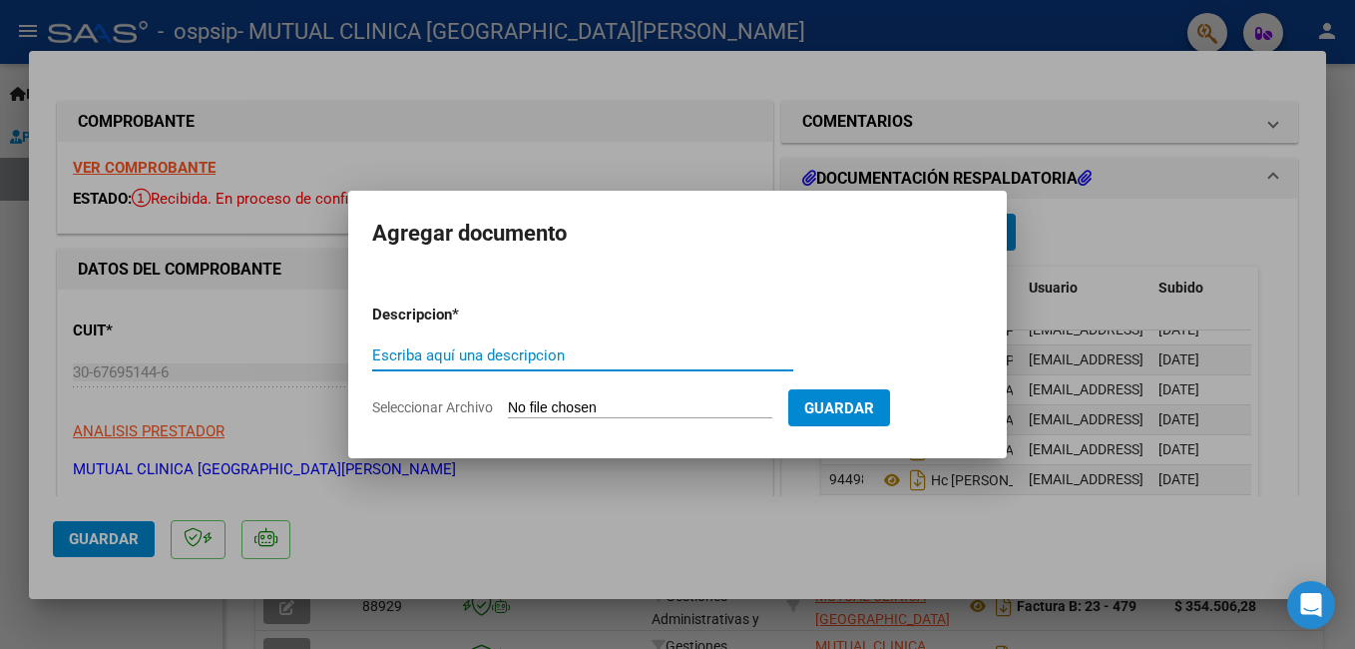
click at [595, 347] on input "Escriba aquí una descripcion" at bounding box center [582, 355] width 421 height 18
type input "HC ORO SILVINA"
click at [597, 406] on input "Seleccionar Archivo" at bounding box center [640, 408] width 264 height 19
type input "C:\fakepath\EP 519425 ORO SILVINA_compressed.pdf"
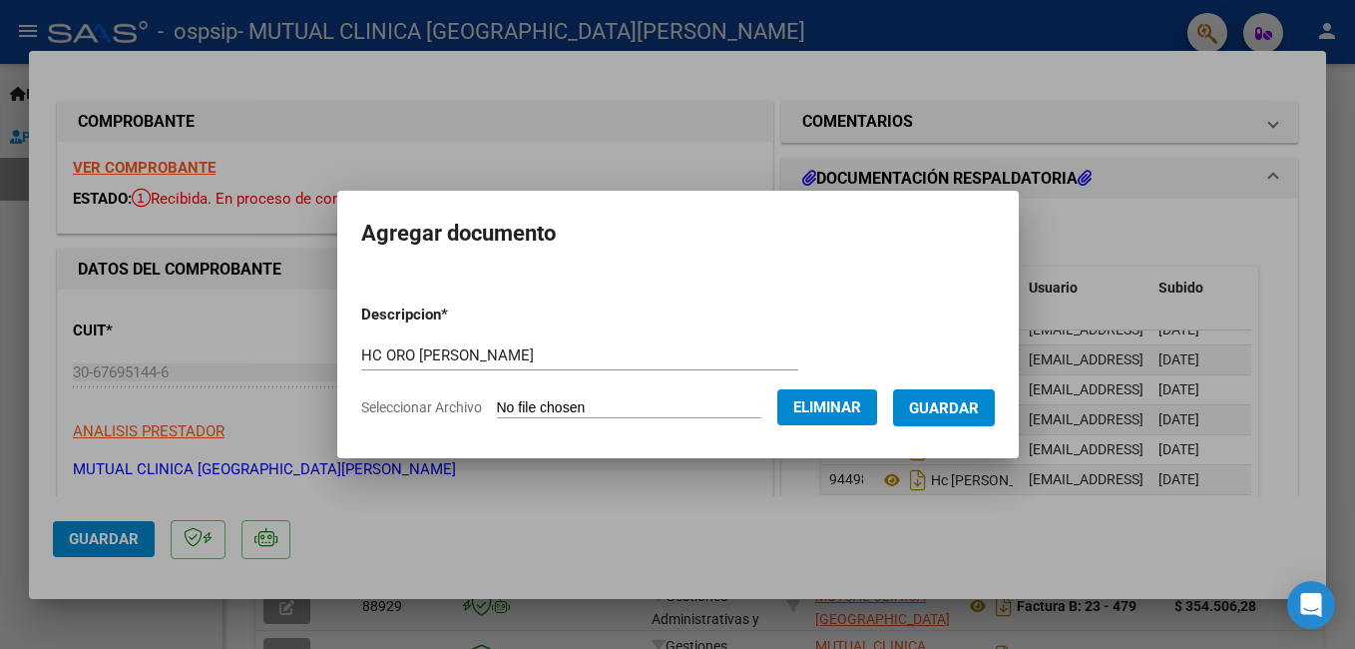
click at [988, 396] on button "Guardar" at bounding box center [944, 407] width 102 height 37
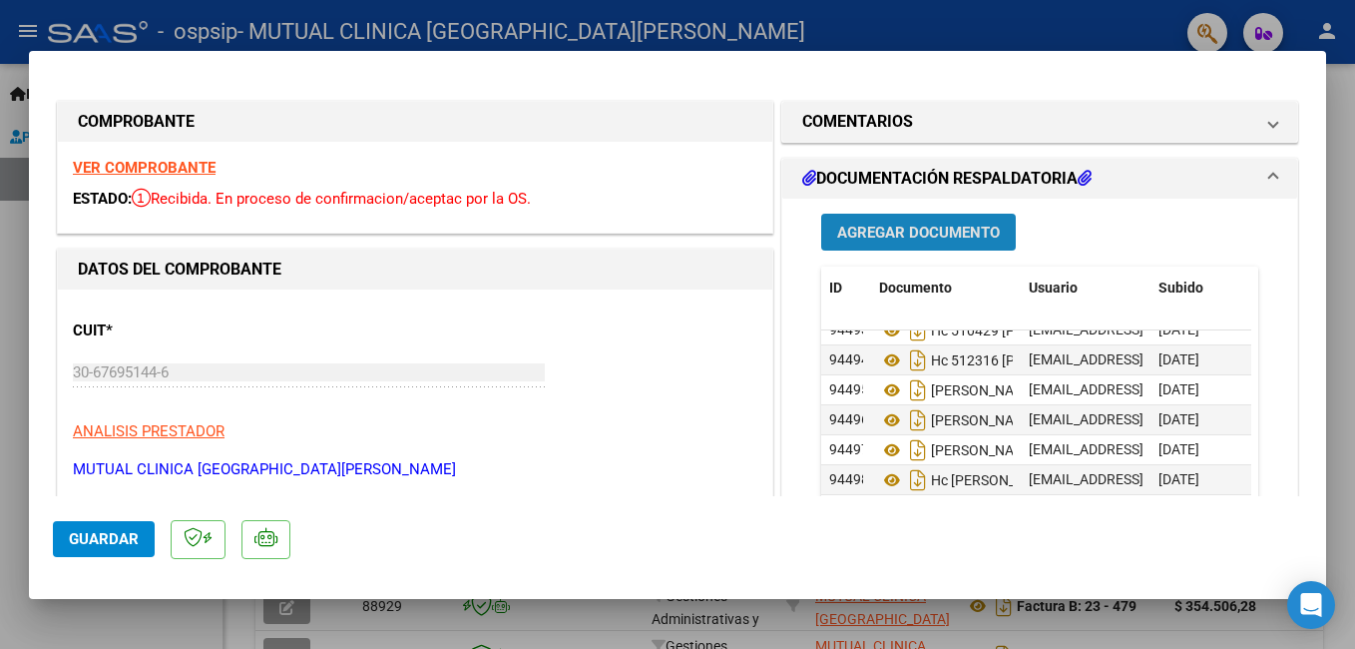
click at [875, 232] on span "Agregar Documento" at bounding box center [918, 232] width 163 height 18
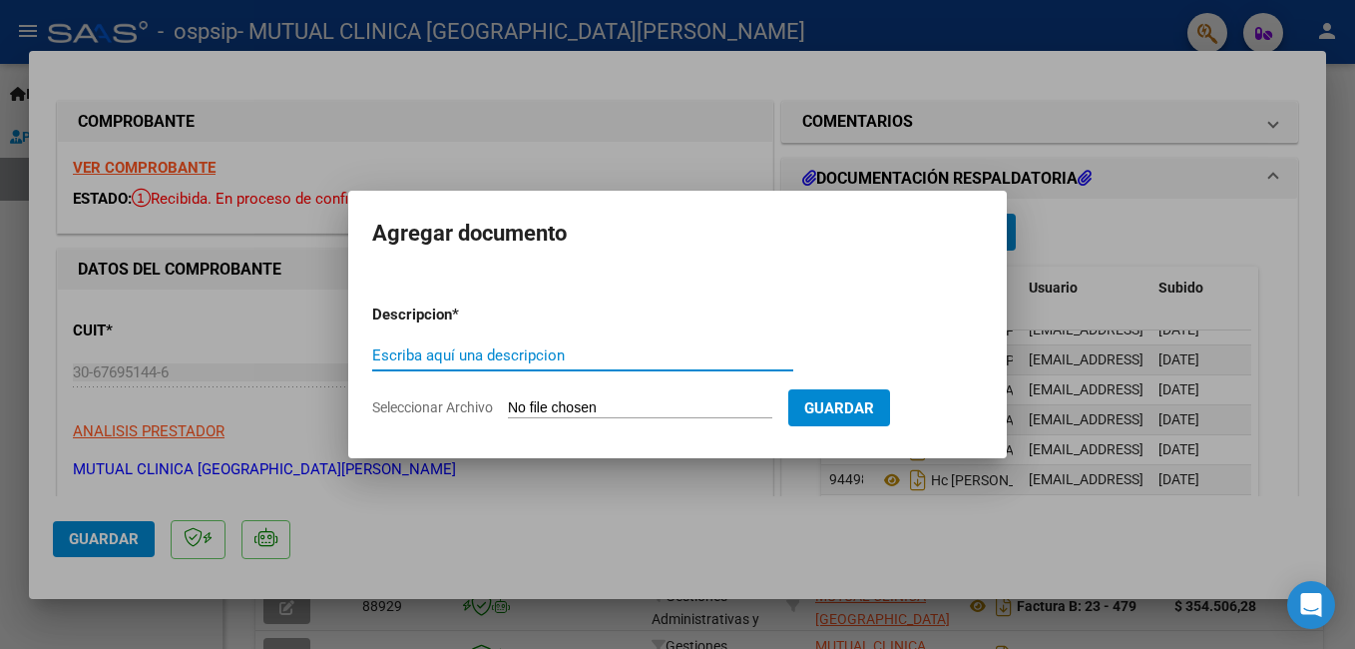
click at [569, 352] on input "Escriba aquí una descripcion" at bounding box center [582, 355] width 421 height 18
type input "HC ZOLOAGA MARIA"
click at [607, 407] on input "Seleccionar Archivo" at bounding box center [640, 408] width 264 height 19
type input "C:\fakepath\EP519715 ZOLOAGA MARIA_compressed.pdf"
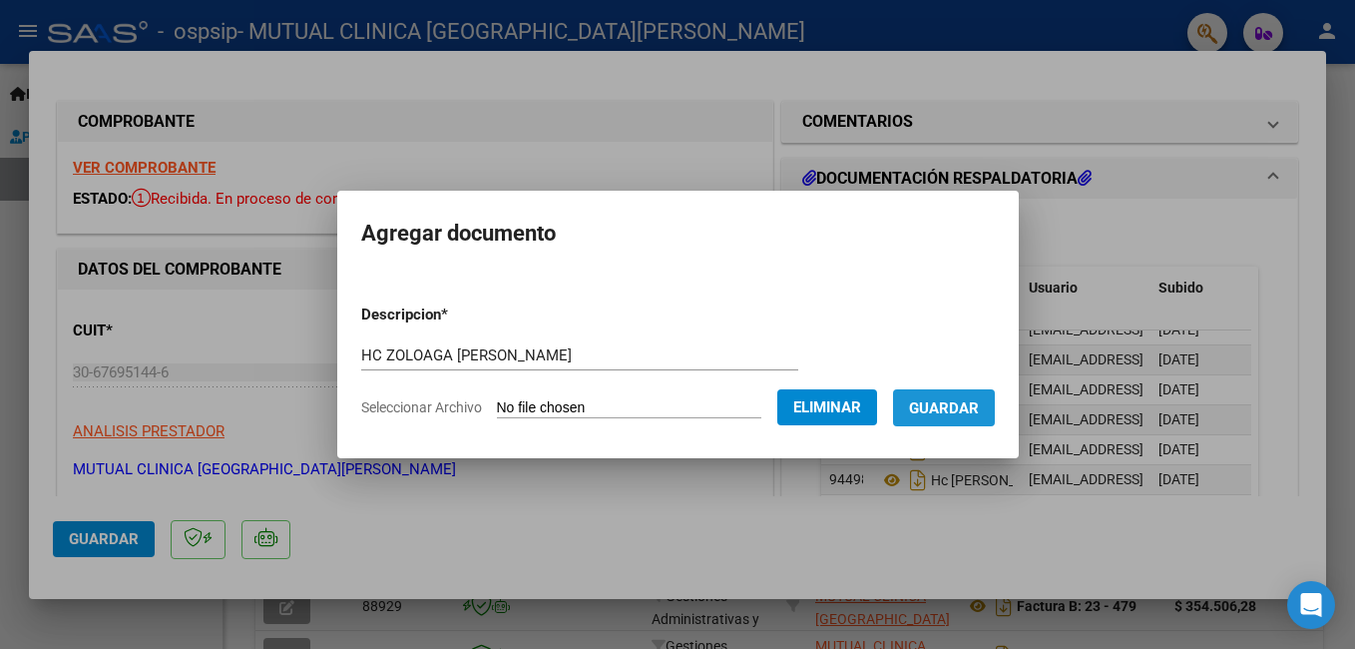
click at [979, 402] on span "Guardar" at bounding box center [944, 408] width 70 height 18
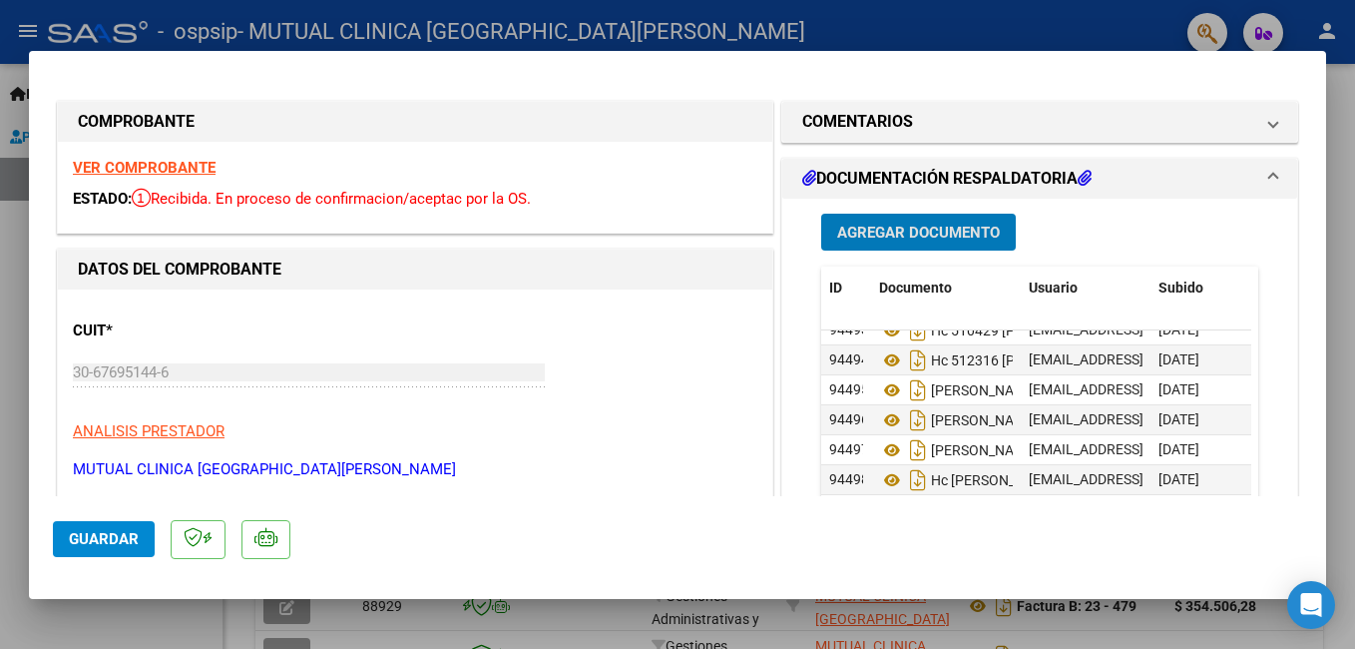
click at [953, 237] on span "Agregar Documento" at bounding box center [918, 232] width 163 height 18
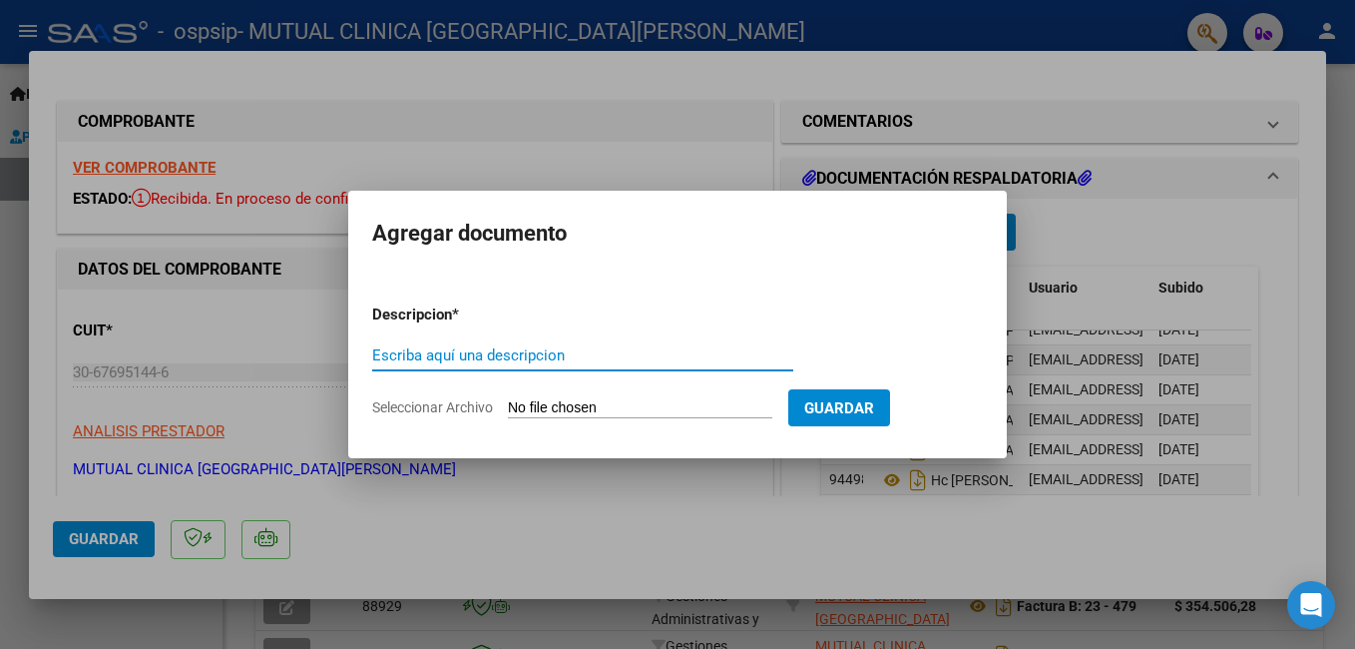
click at [636, 361] on input "Escriba aquí una descripcion" at bounding box center [582, 355] width 421 height 18
type input "HC RESQUIN TORRES DIEG"
click at [580, 403] on input "Seleccionar Archivo" at bounding box center [640, 408] width 264 height 19
type input "C:\fakepath\EP 516463 RESQUIN DIEGO_compressed_compresse1111.pdf"
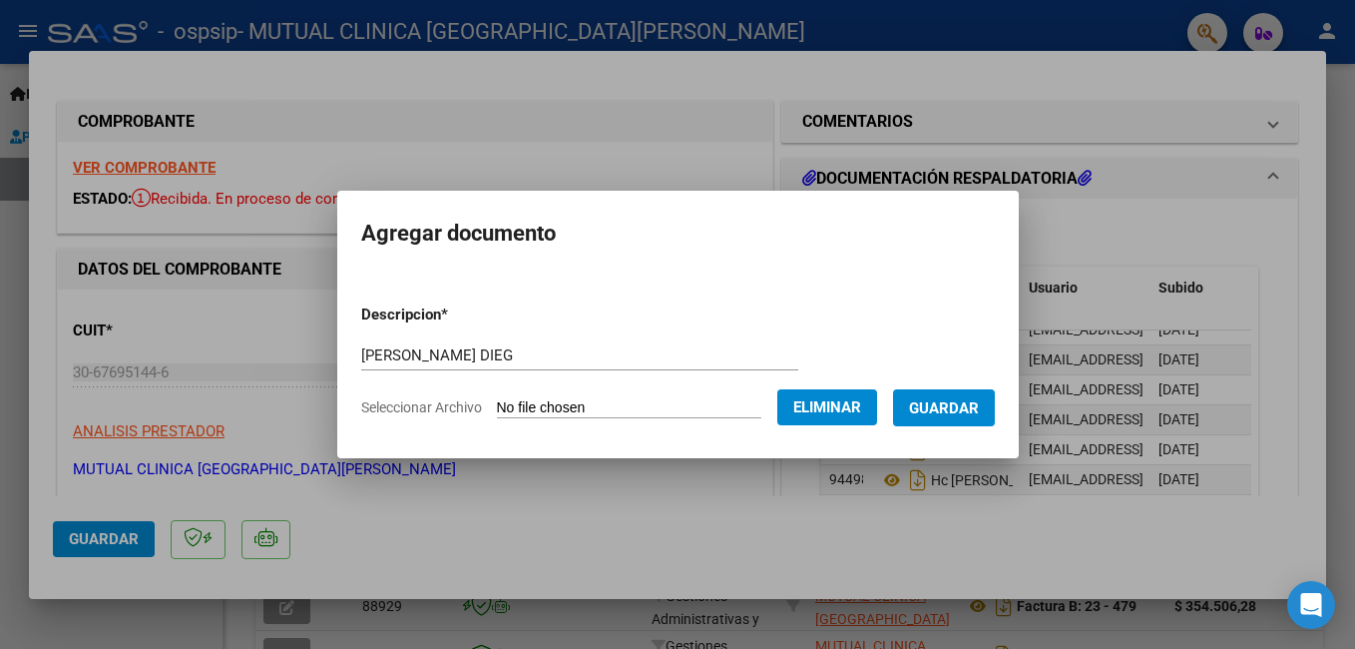
click at [949, 408] on span "Guardar" at bounding box center [944, 408] width 70 height 18
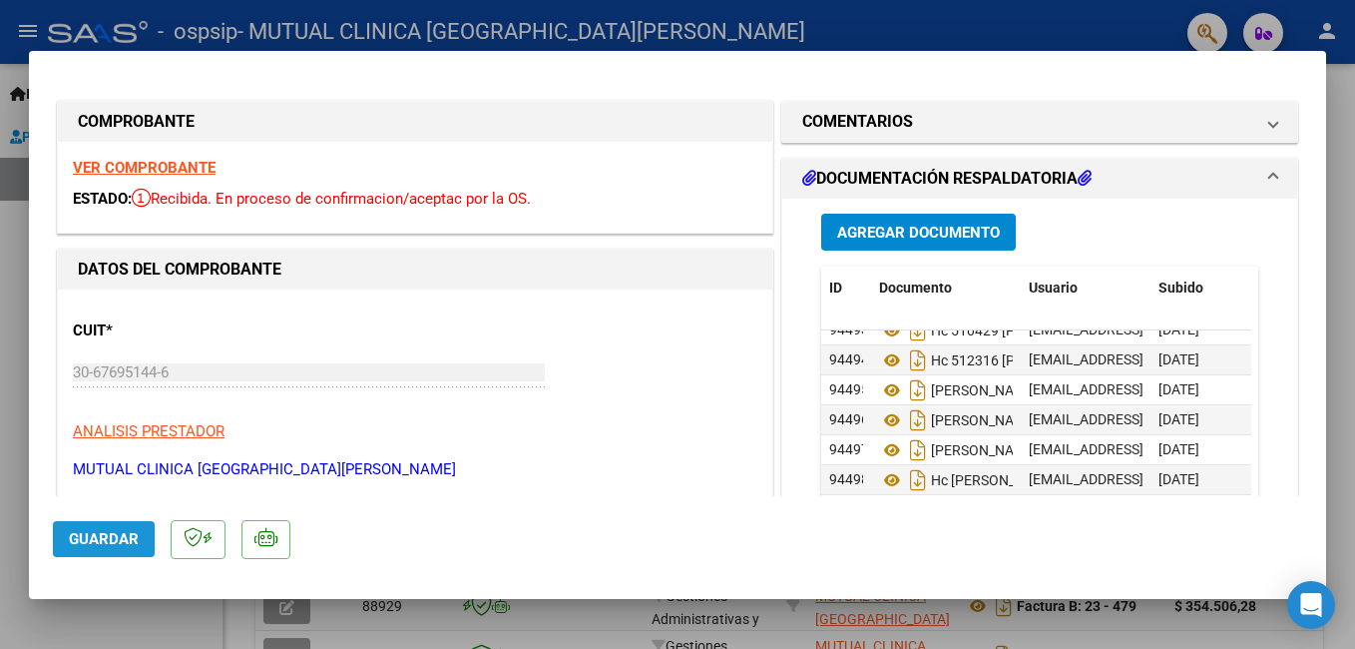
click at [100, 542] on span "Guardar" at bounding box center [104, 539] width 70 height 18
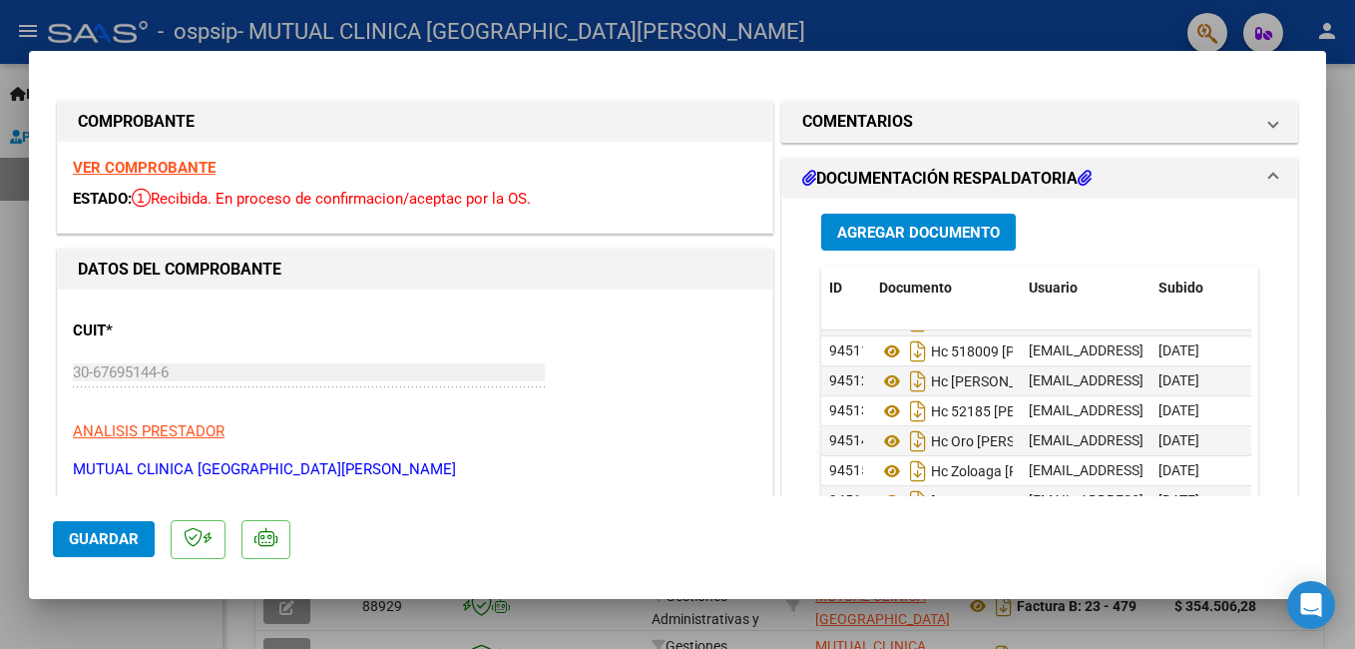
scroll to position [793, 0]
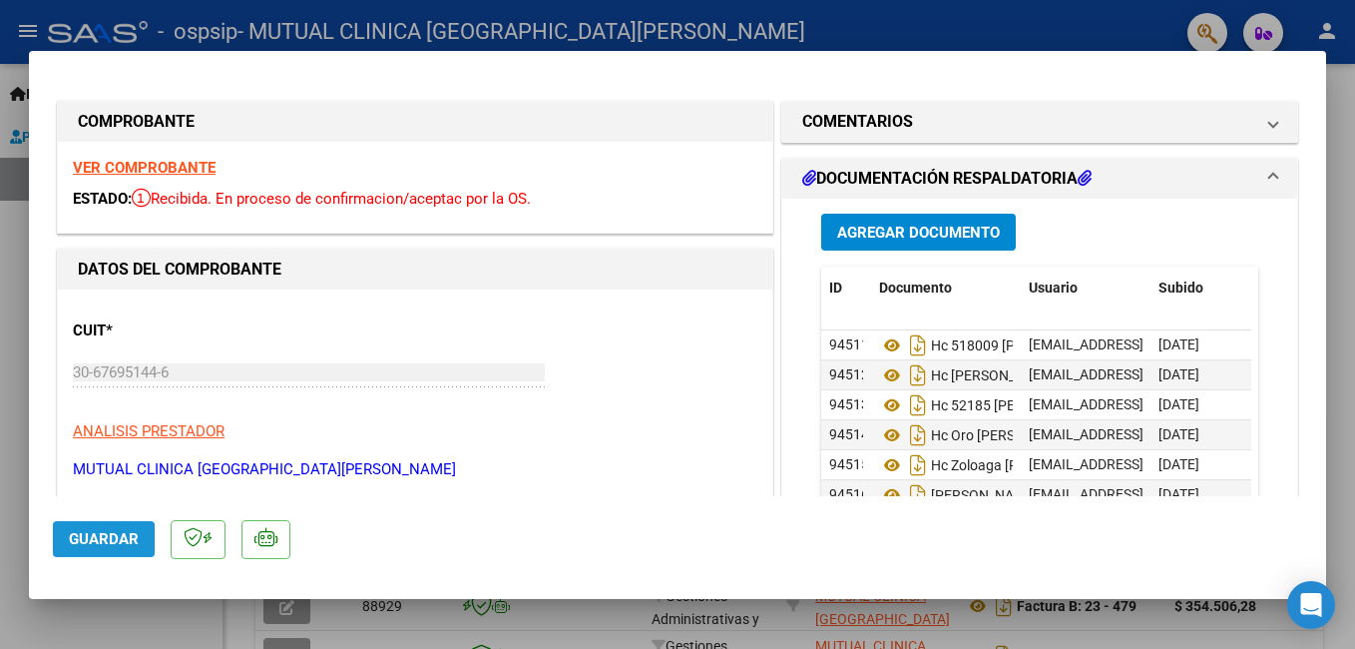
click at [118, 542] on span "Guardar" at bounding box center [104, 539] width 70 height 18
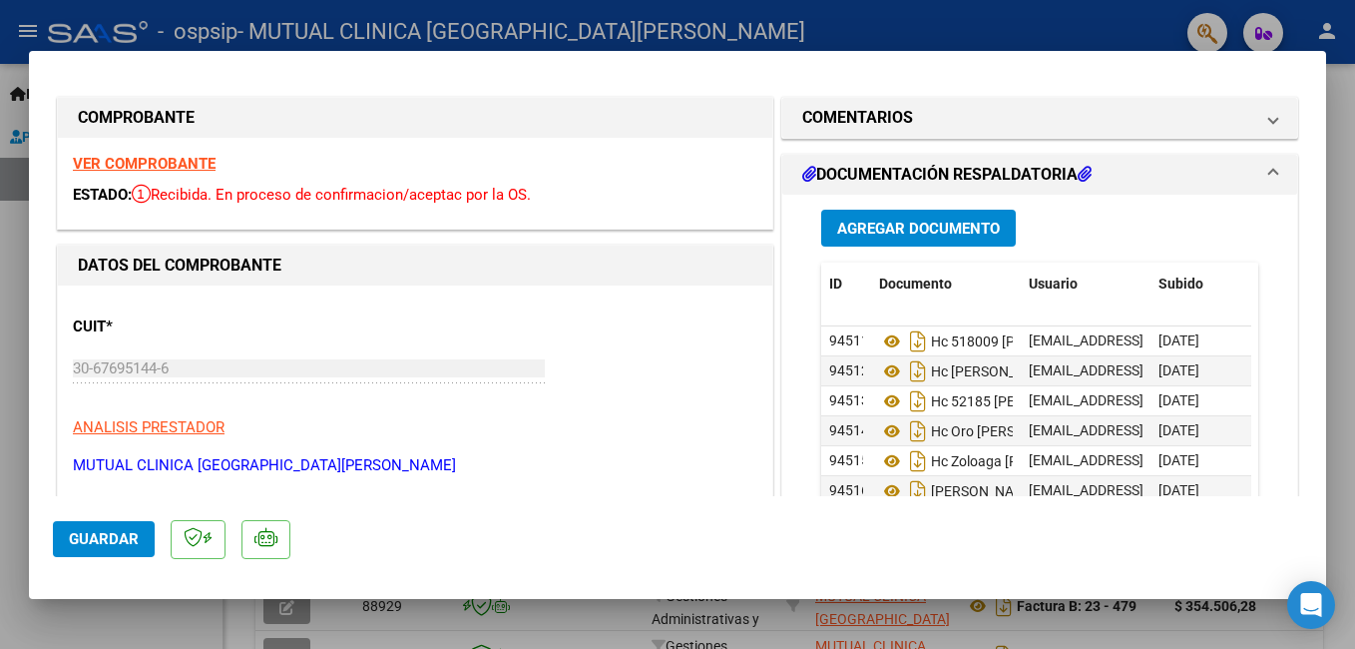
scroll to position [0, 0]
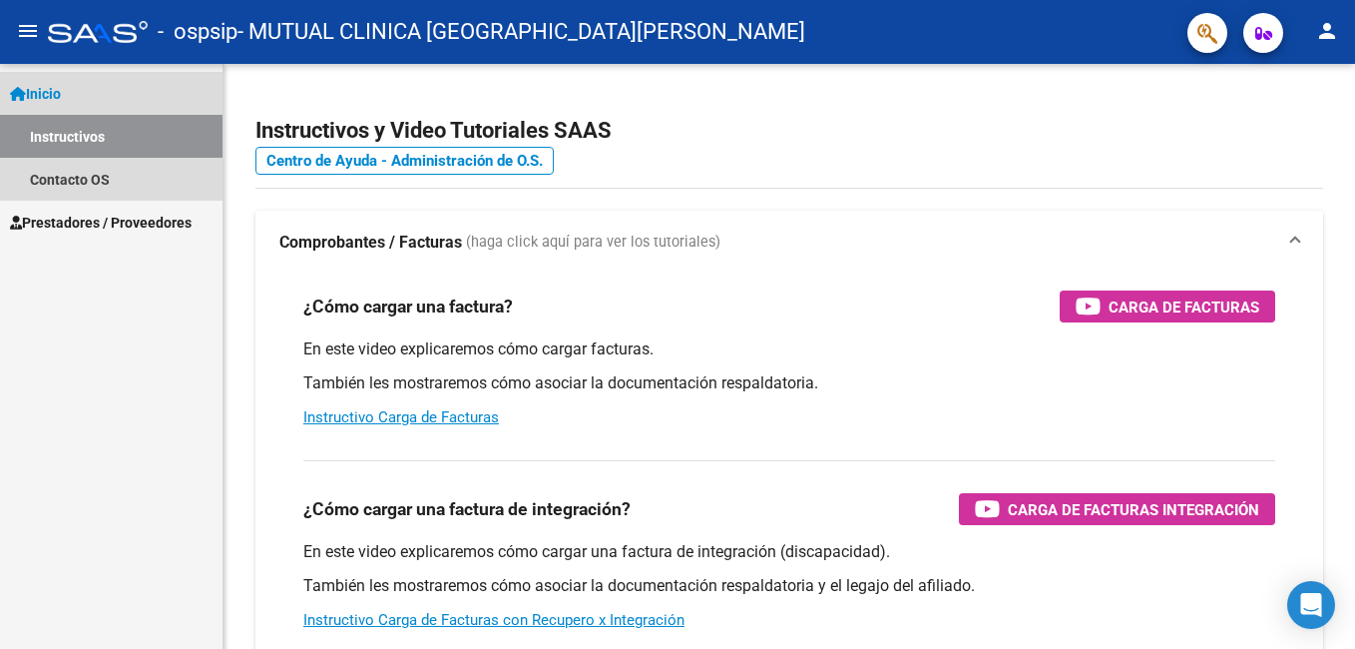
click at [76, 139] on link "Instructivos" at bounding box center [111, 136] width 222 height 43
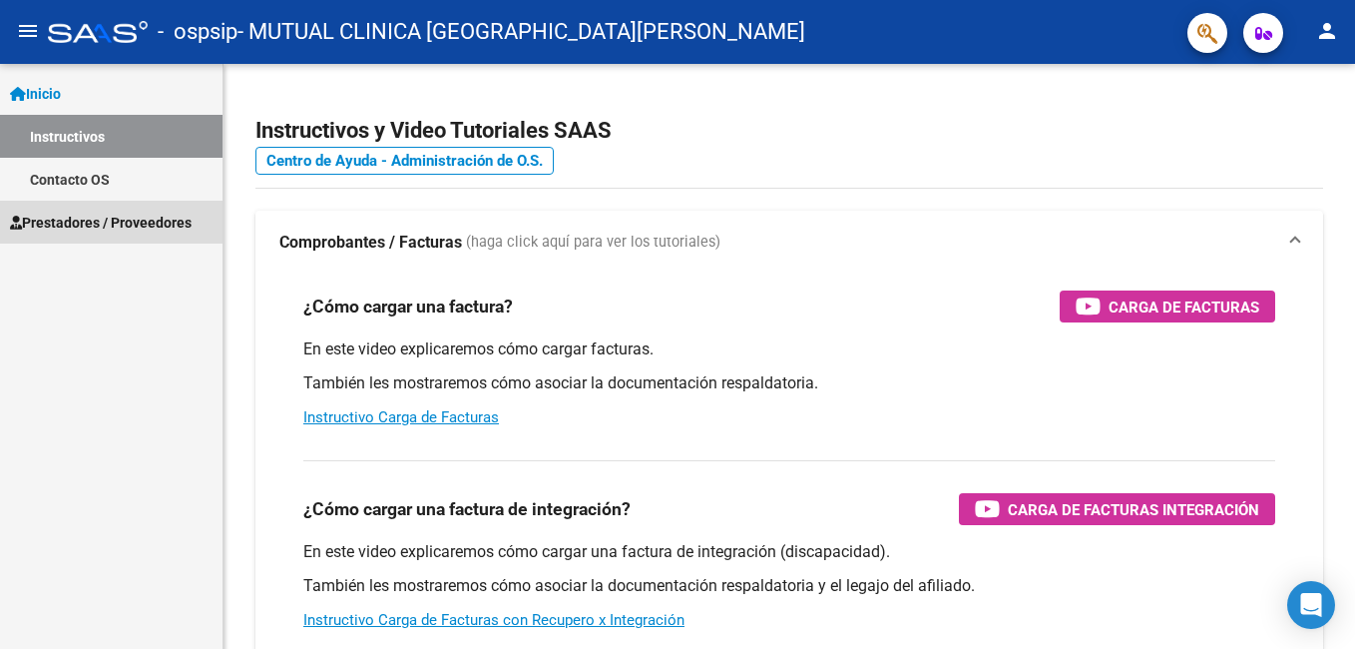
click at [100, 219] on span "Prestadores / Proveedores" at bounding box center [101, 223] width 182 height 22
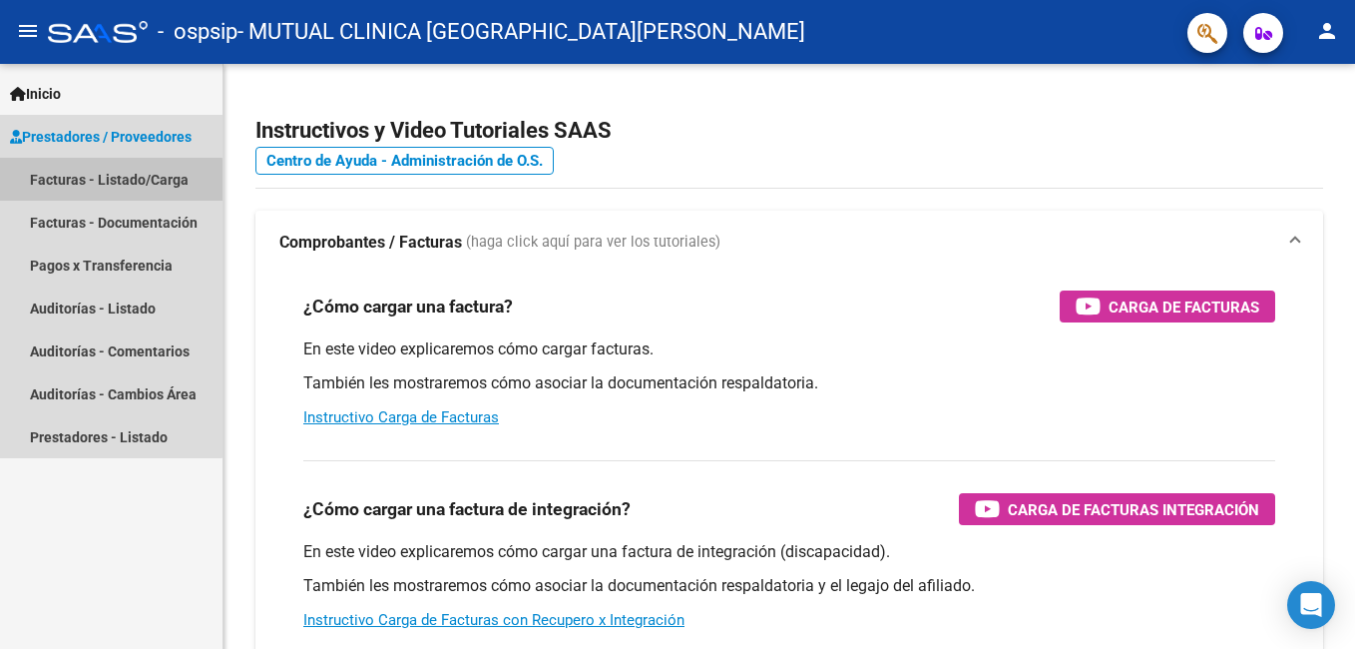
click at [97, 182] on link "Facturas - Listado/Carga" at bounding box center [111, 179] width 222 height 43
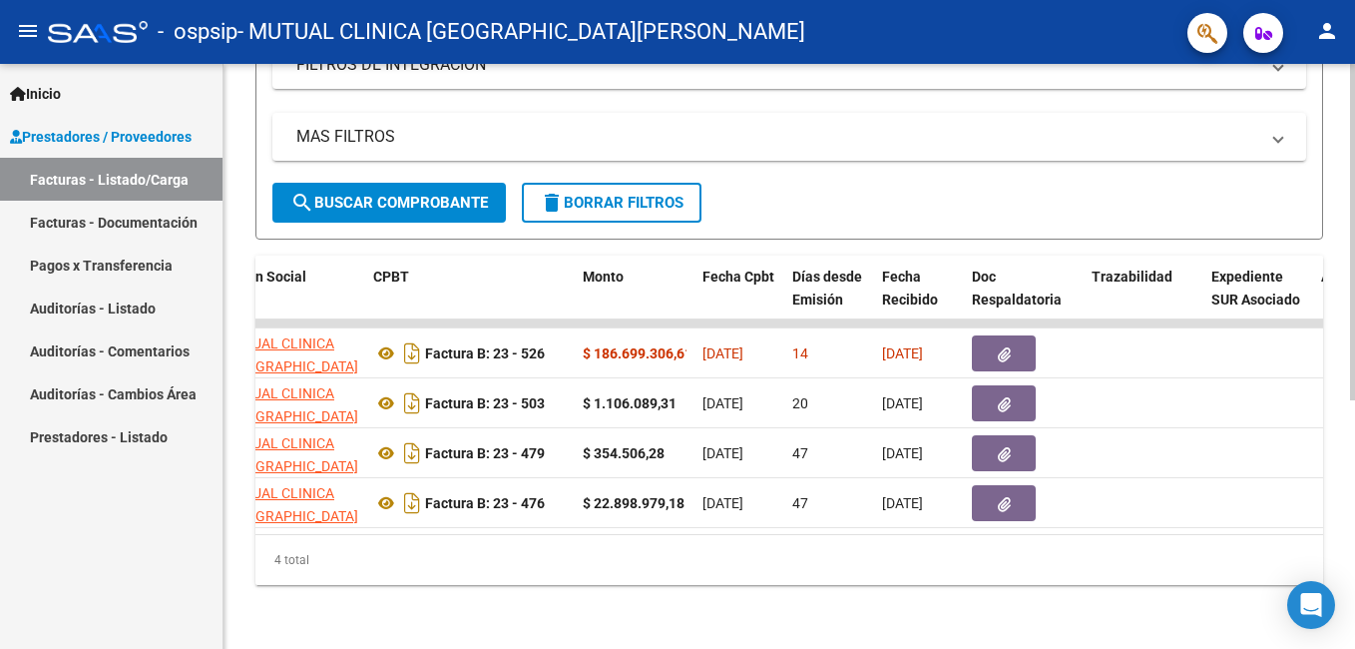
scroll to position [0, 597]
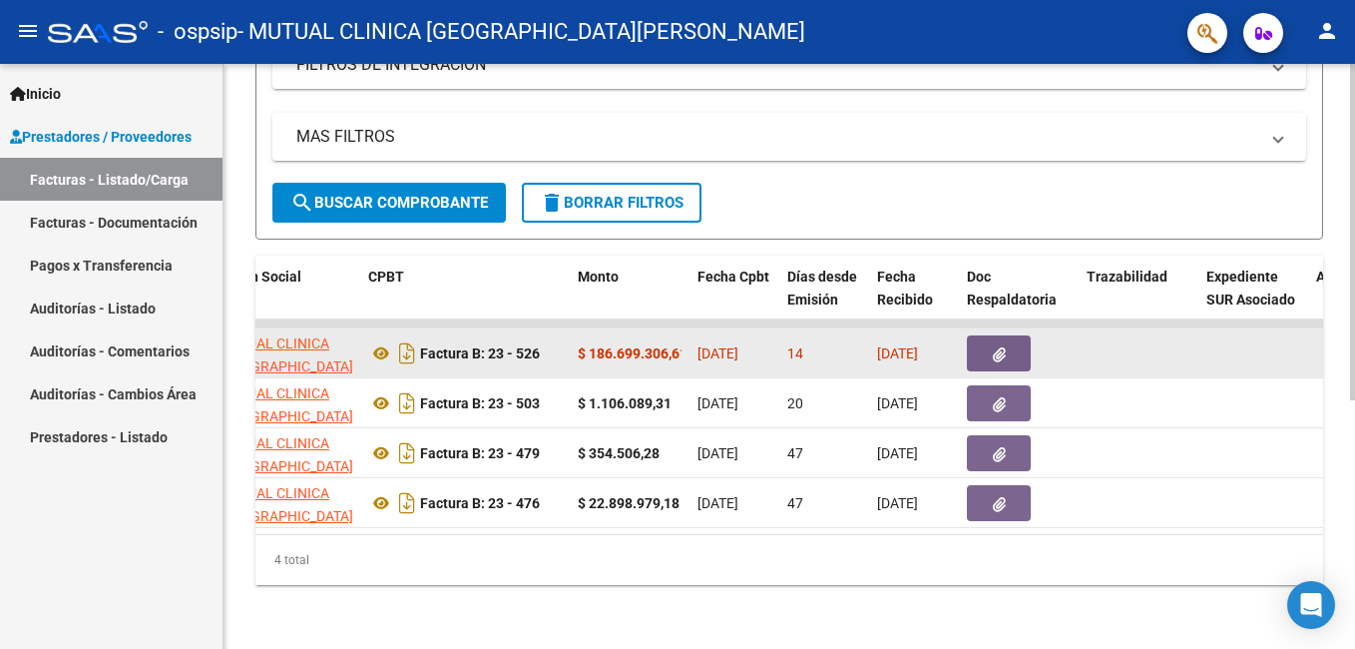
click at [1000, 347] on icon "button" at bounding box center [999, 354] width 13 height 15
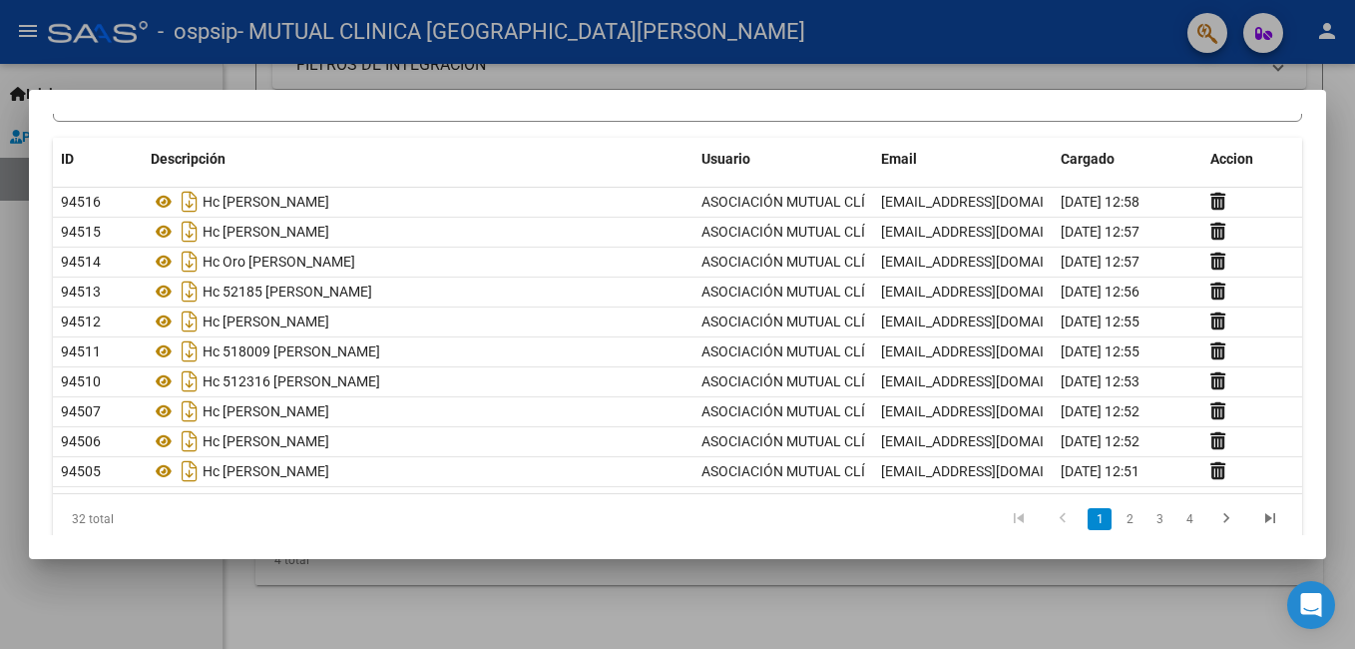
scroll to position [152, 0]
